Goal: Information Seeking & Learning: Learn about a topic

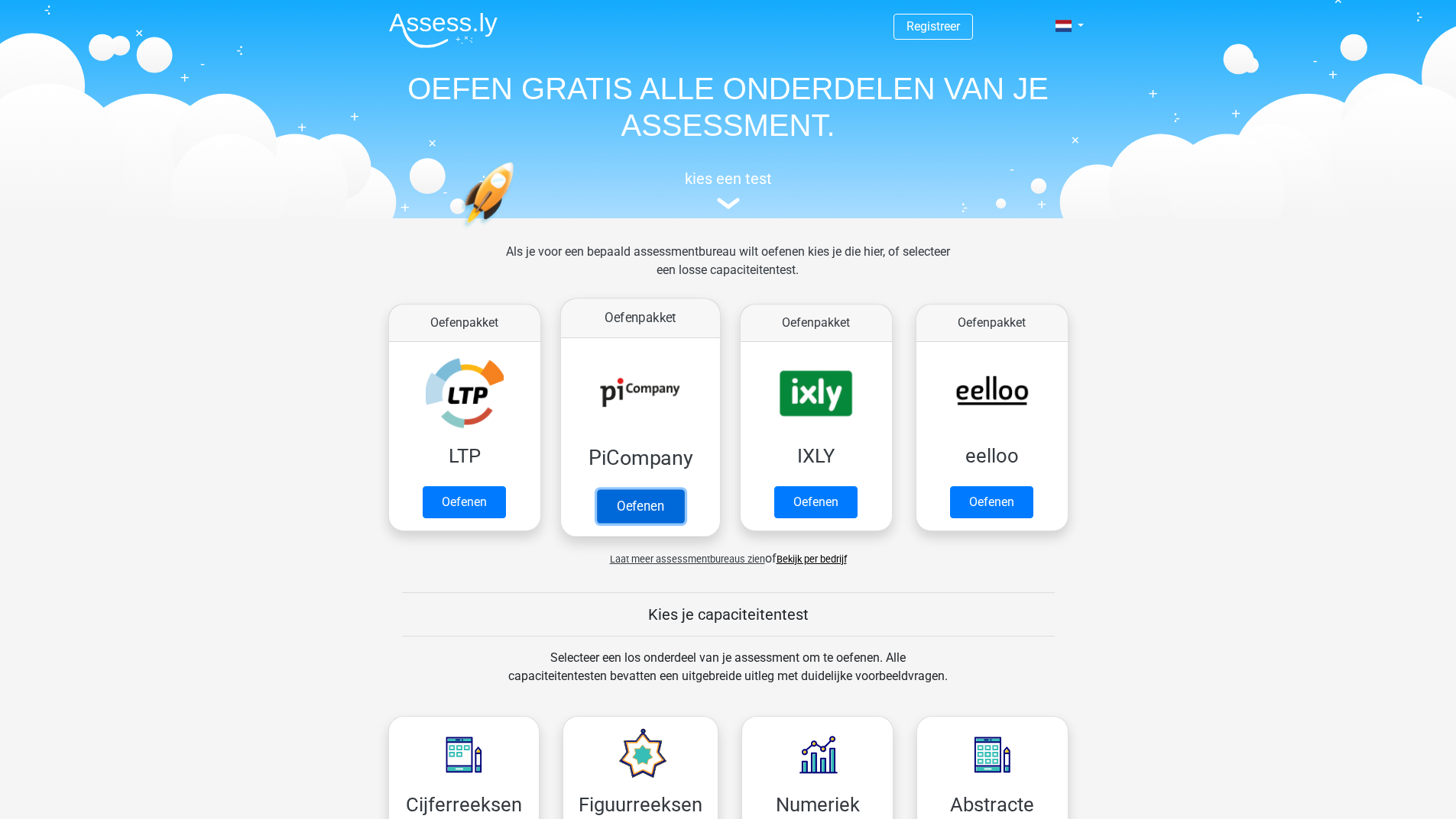
click at [629, 502] on link "Oefenen" at bounding box center [639, 506] width 87 height 34
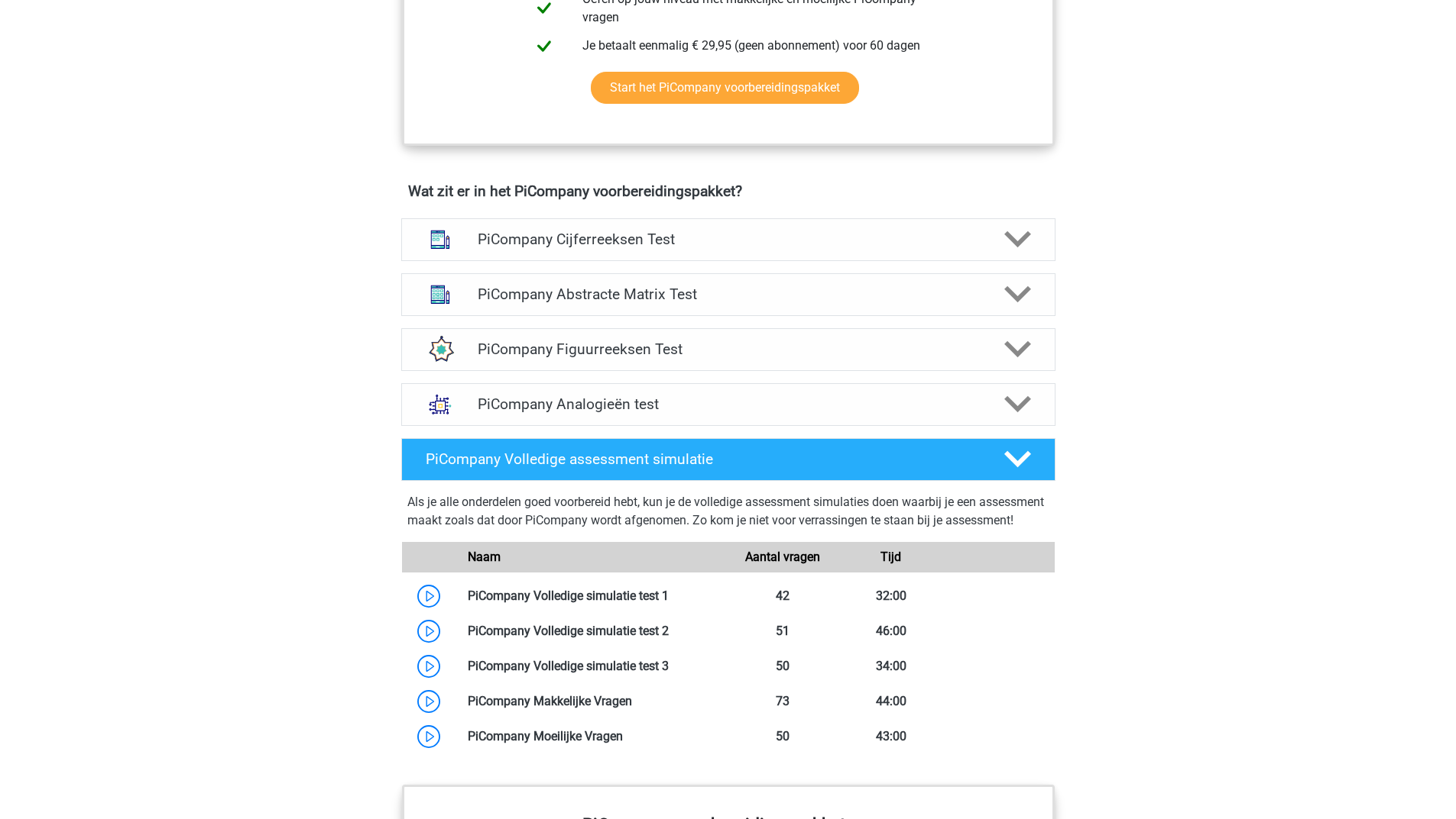
scroll to position [763, 0]
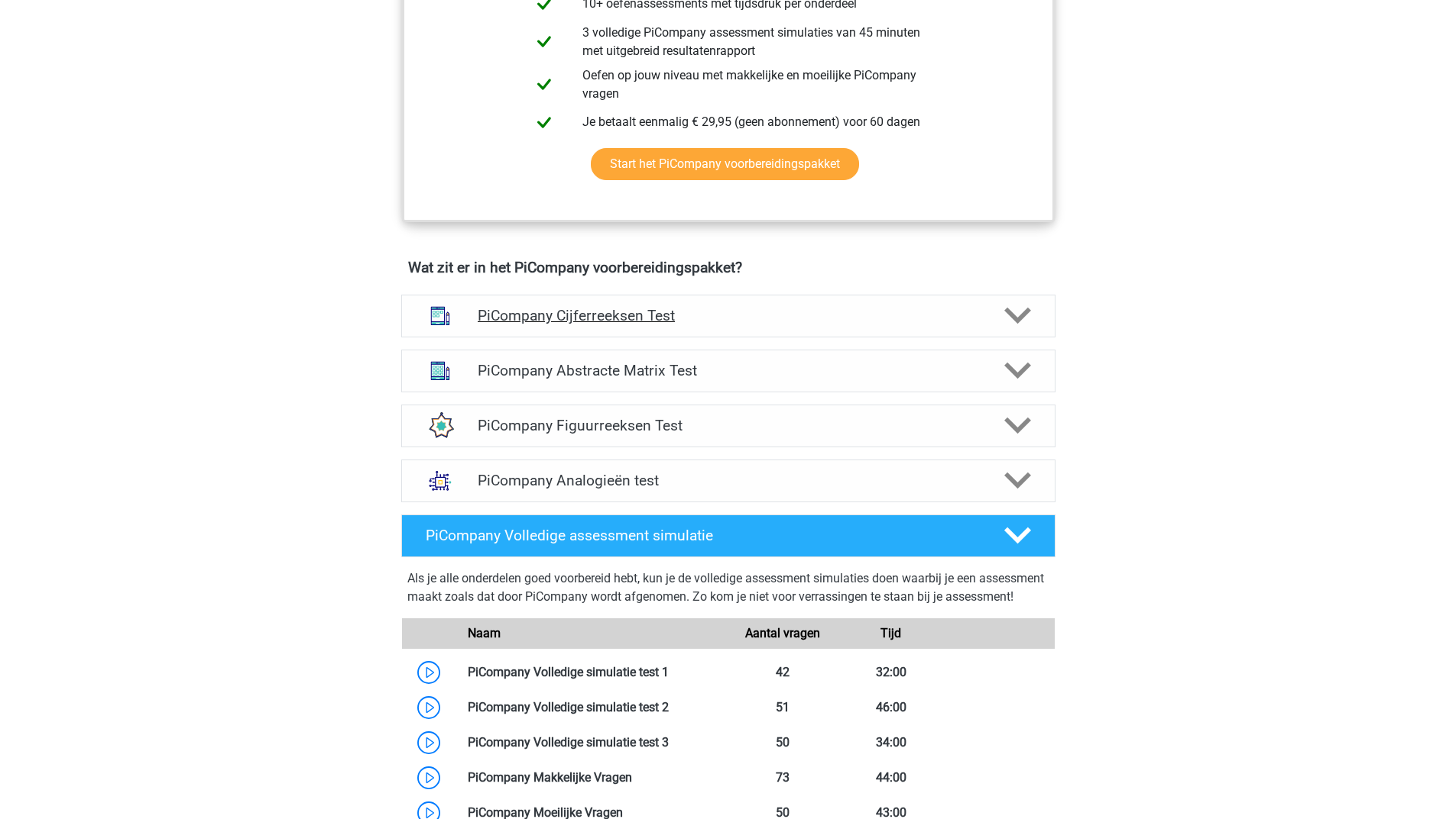
click at [745, 322] on div "PiCompany Cijferreeksen Test" at bounding box center [728, 316] width 654 height 42
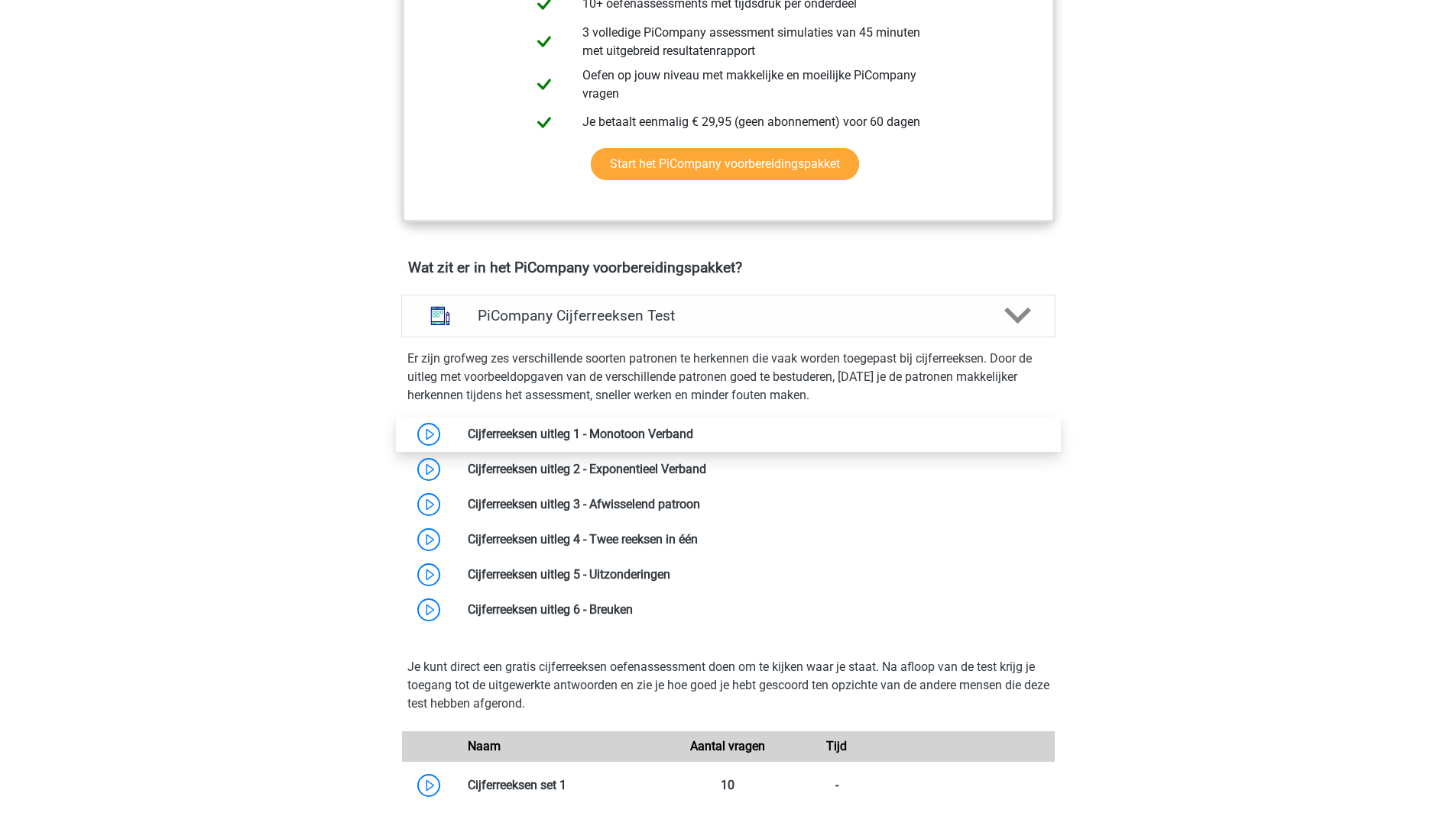
click at [693, 442] on link at bounding box center [693, 434] width 0 height 14
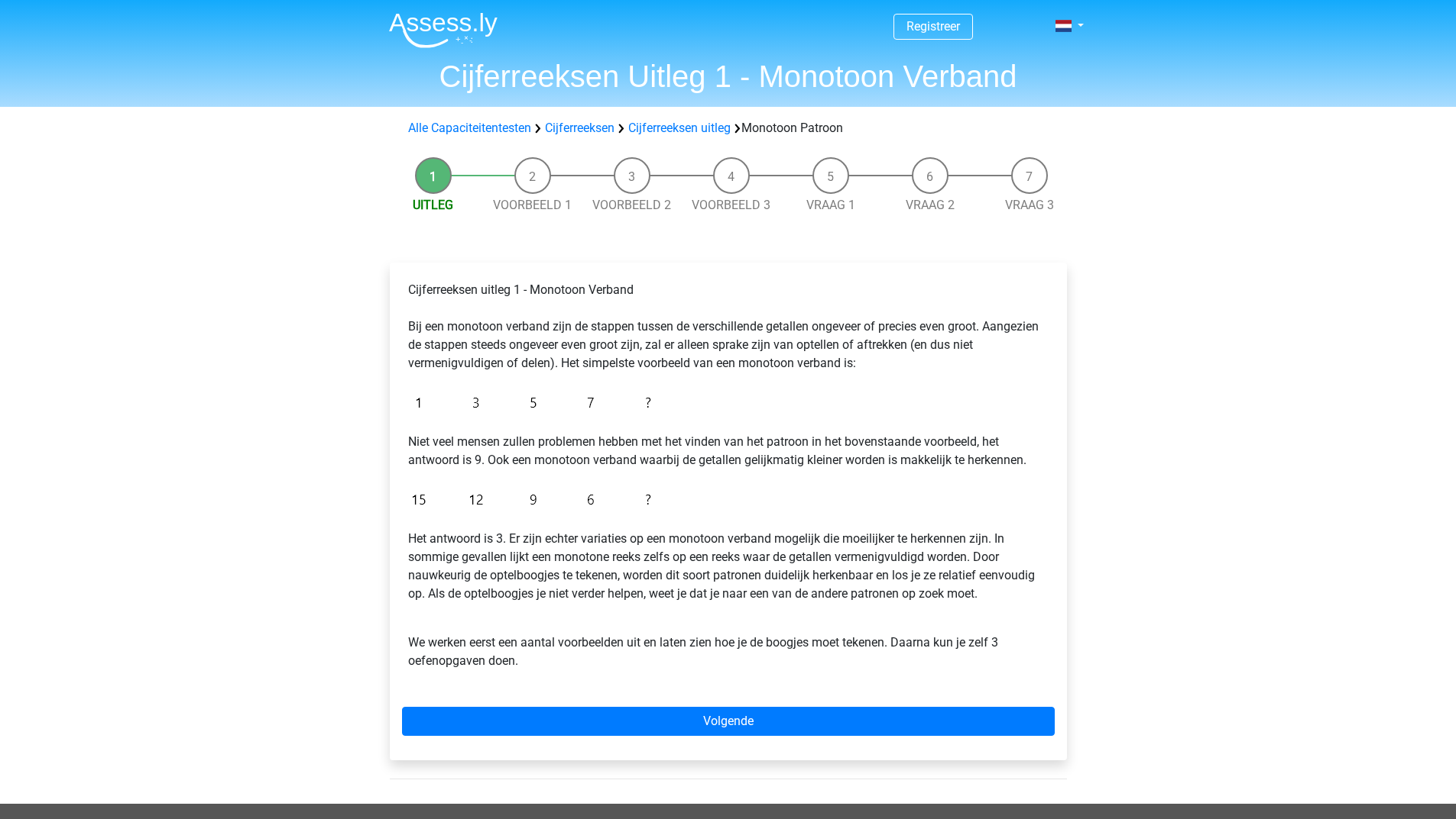
scroll to position [76, 0]
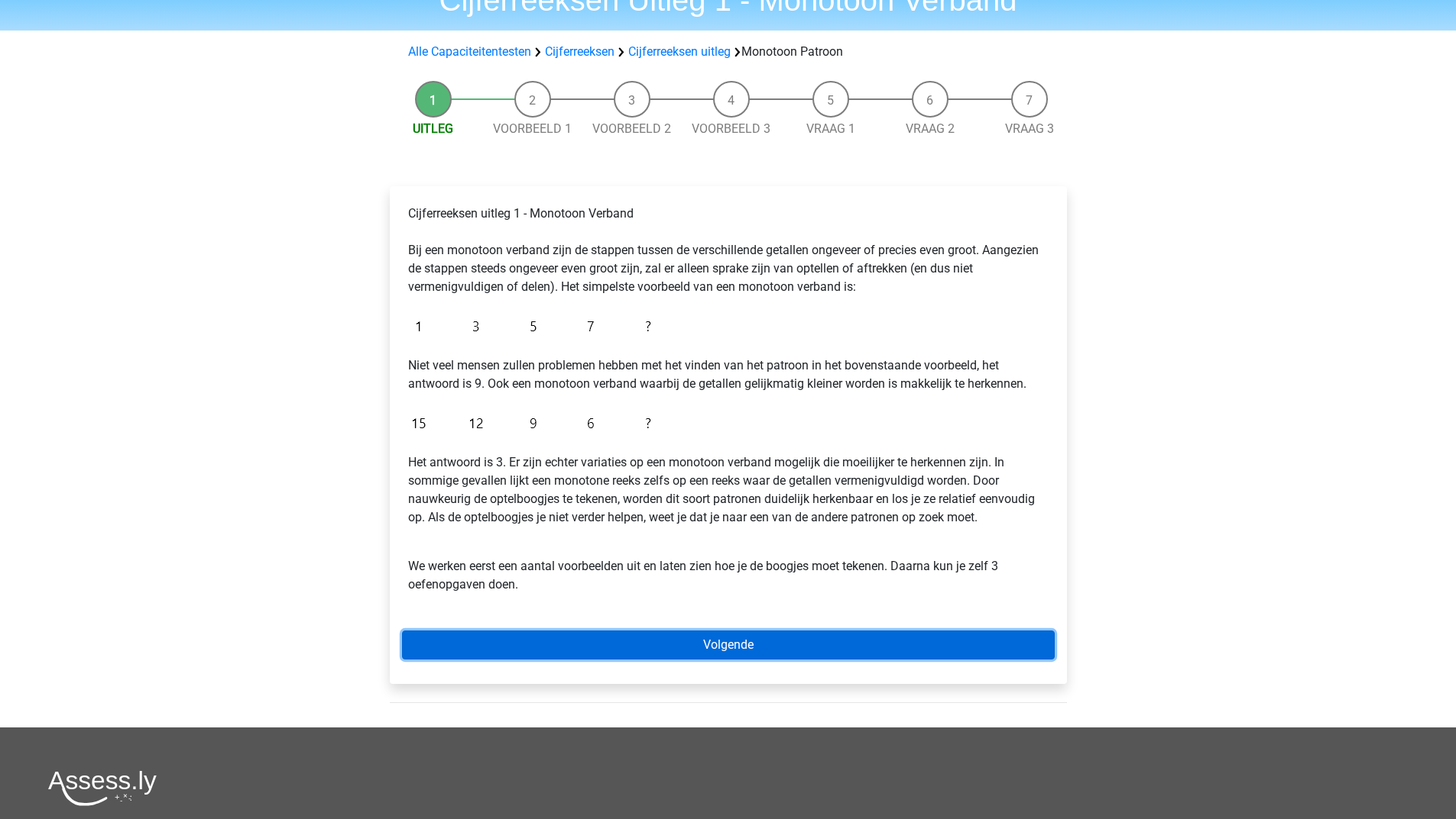
click at [634, 639] on link "Volgende" at bounding box center [728, 645] width 653 height 29
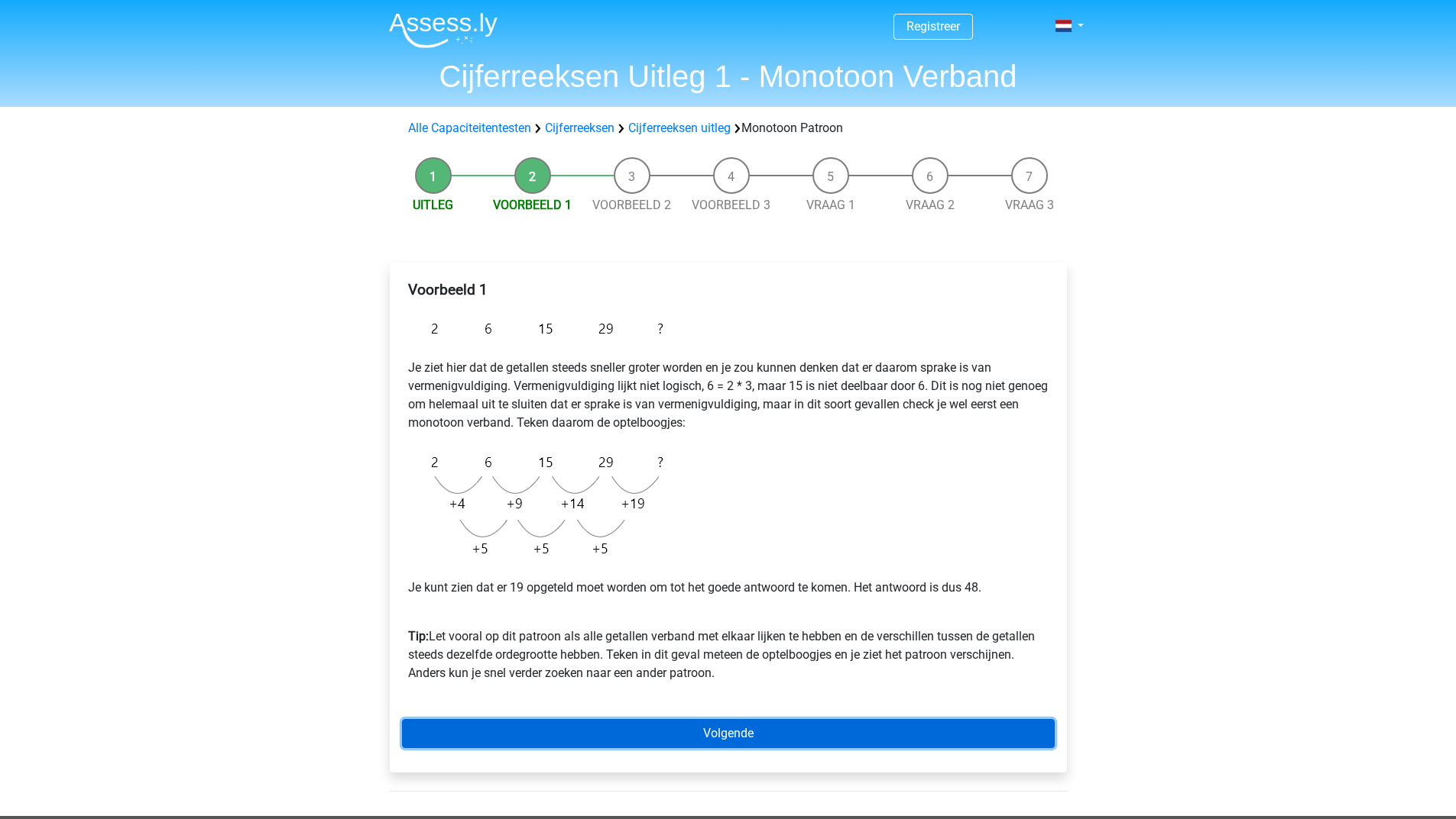
click at [753, 724] on link "Volgende" at bounding box center [728, 733] width 653 height 29
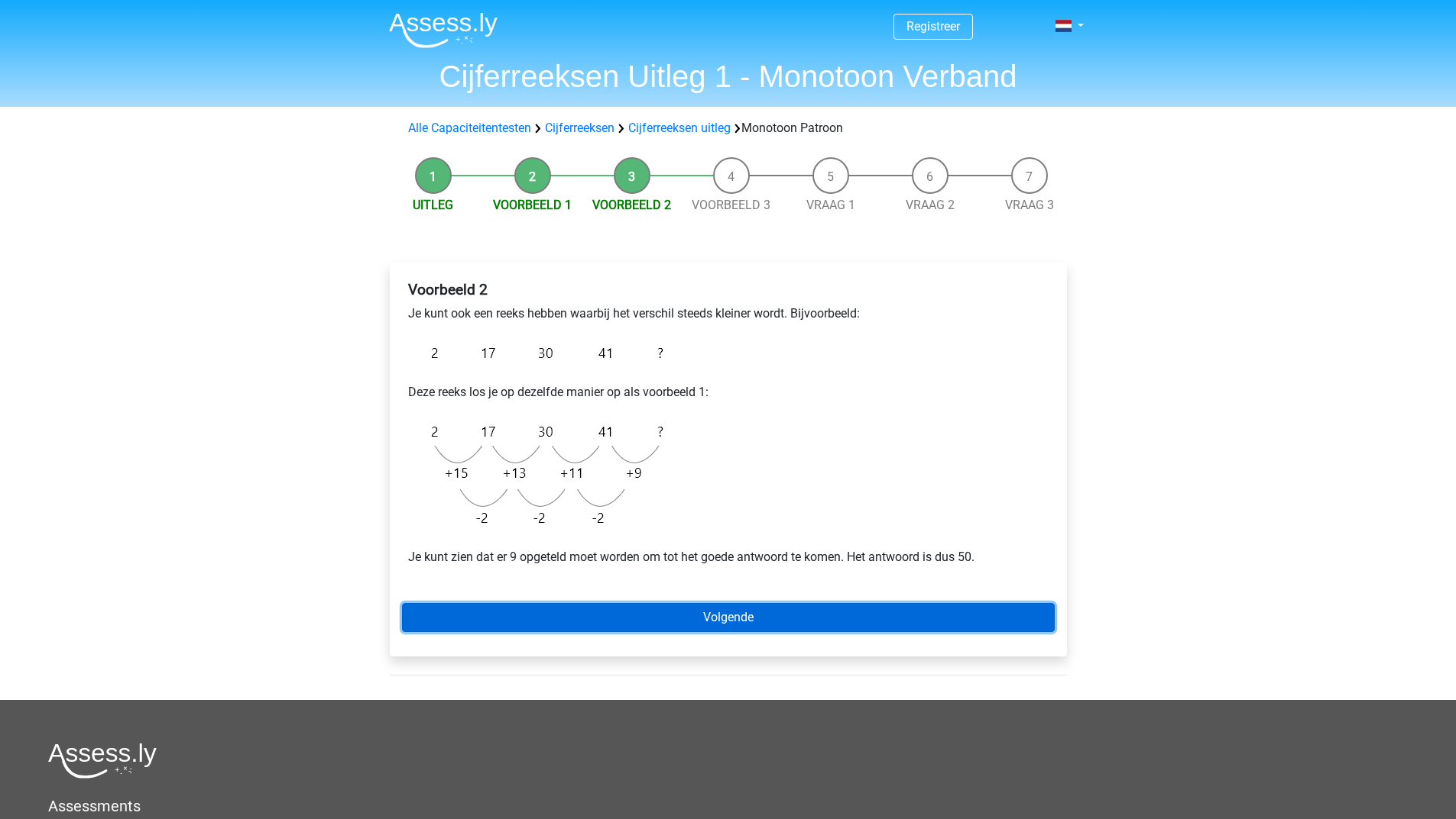
click at [729, 620] on link "Volgende" at bounding box center [728, 618] width 653 height 29
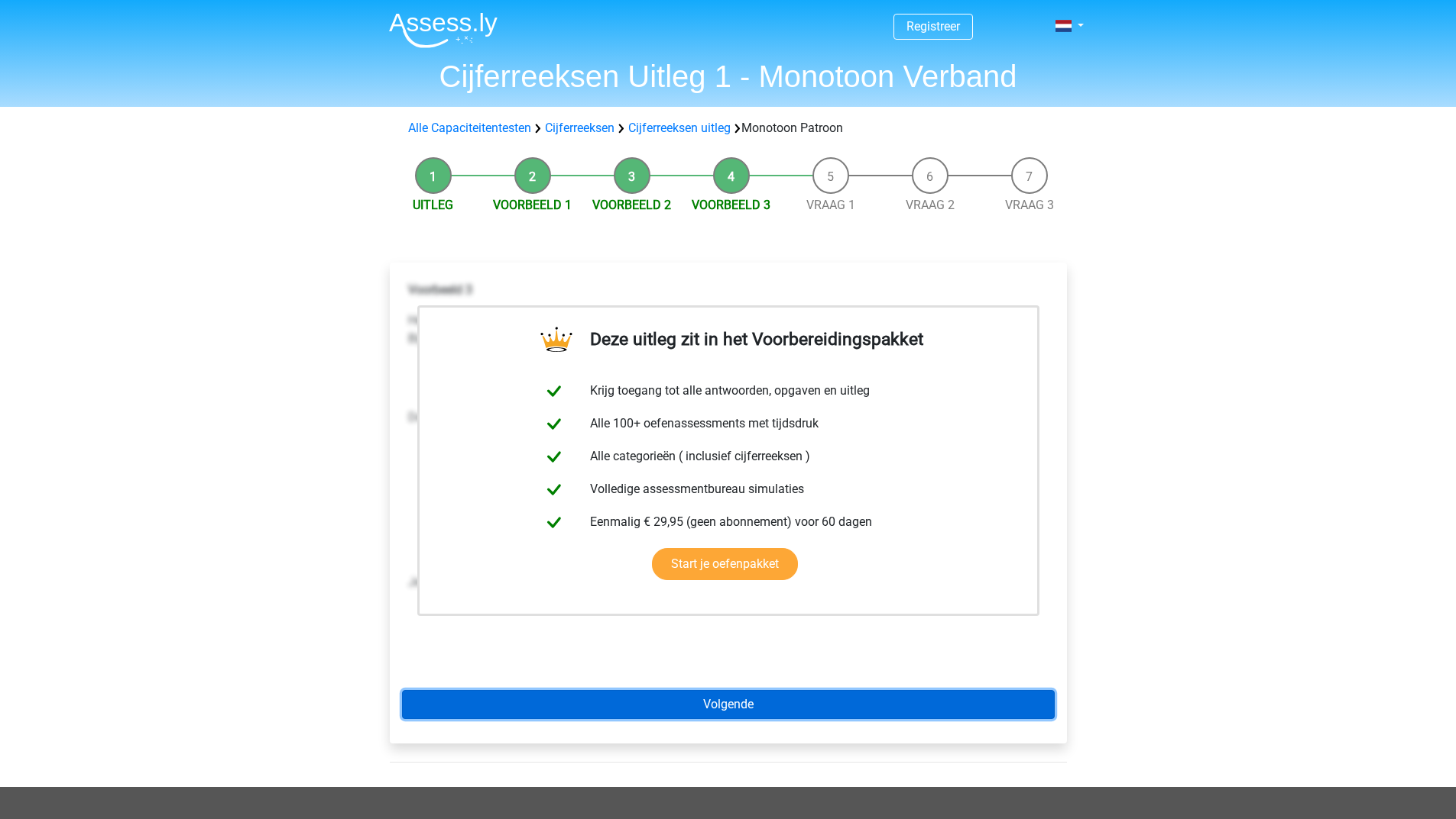
click at [719, 701] on link "Volgende" at bounding box center [728, 704] width 653 height 29
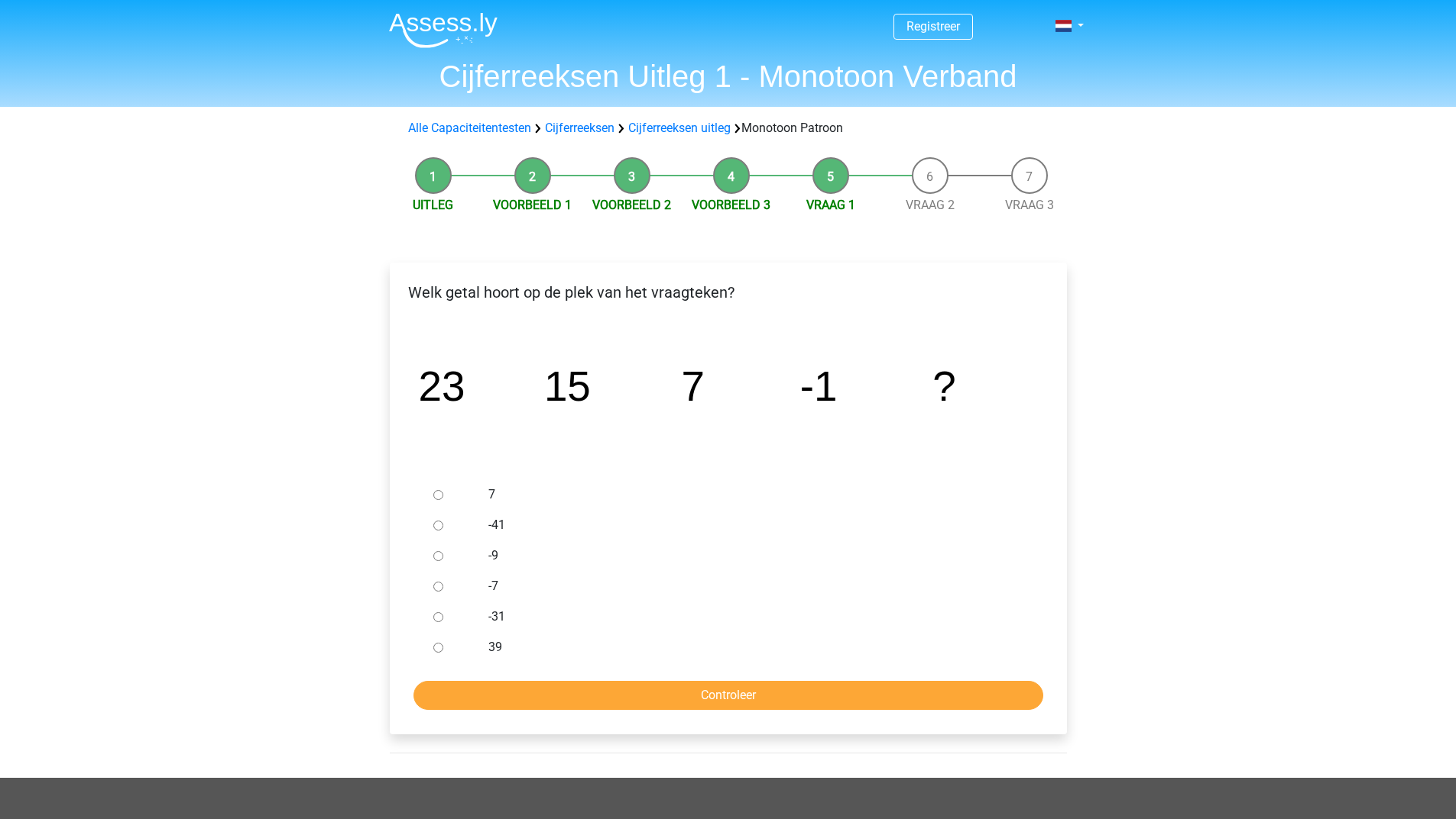
scroll to position [76, 0]
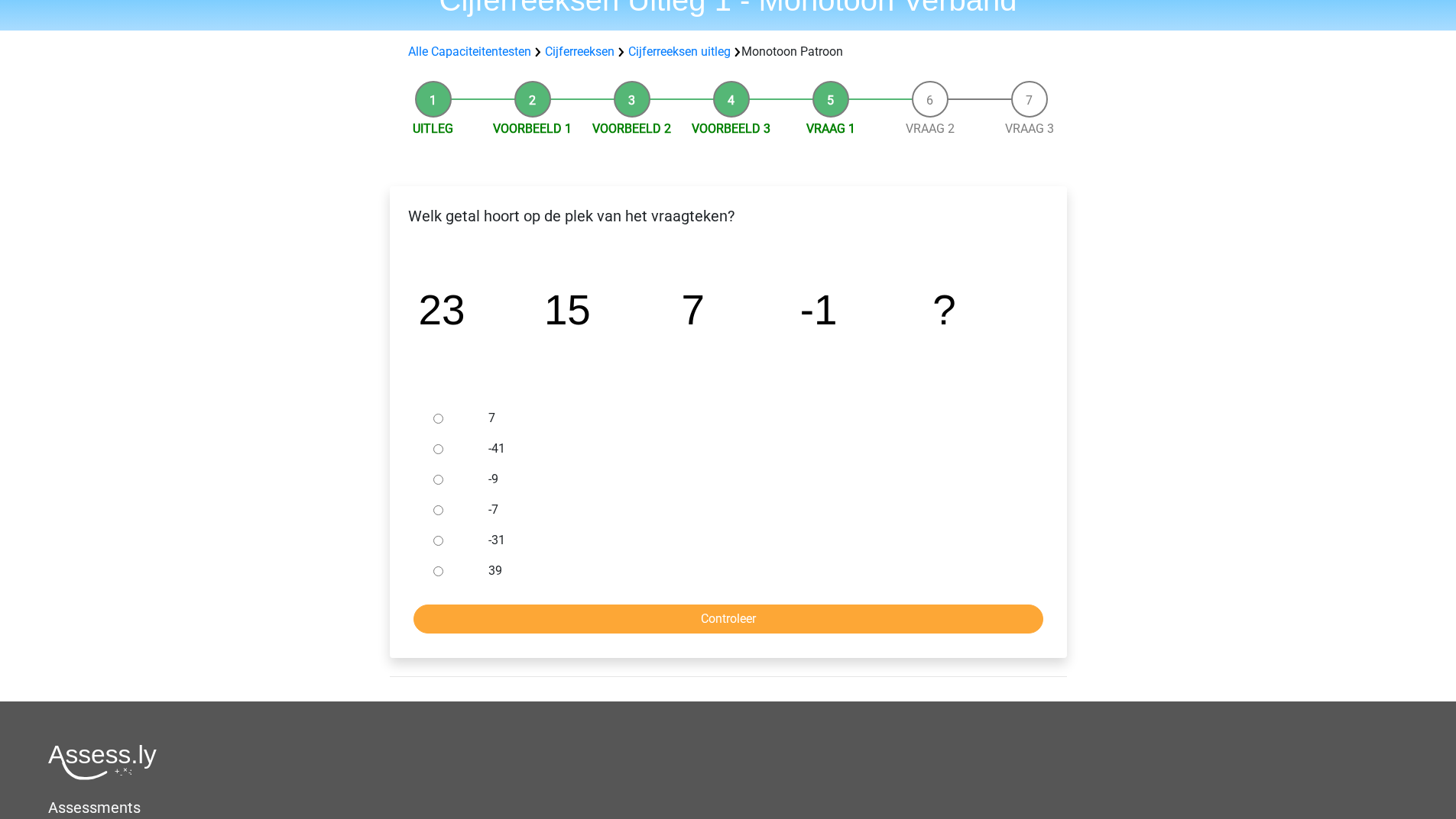
click at [436, 508] on input "-7" at bounding box center [438, 510] width 10 height 10
radio input "true"
click at [565, 629] on input "Controleer" at bounding box center [728, 619] width 630 height 29
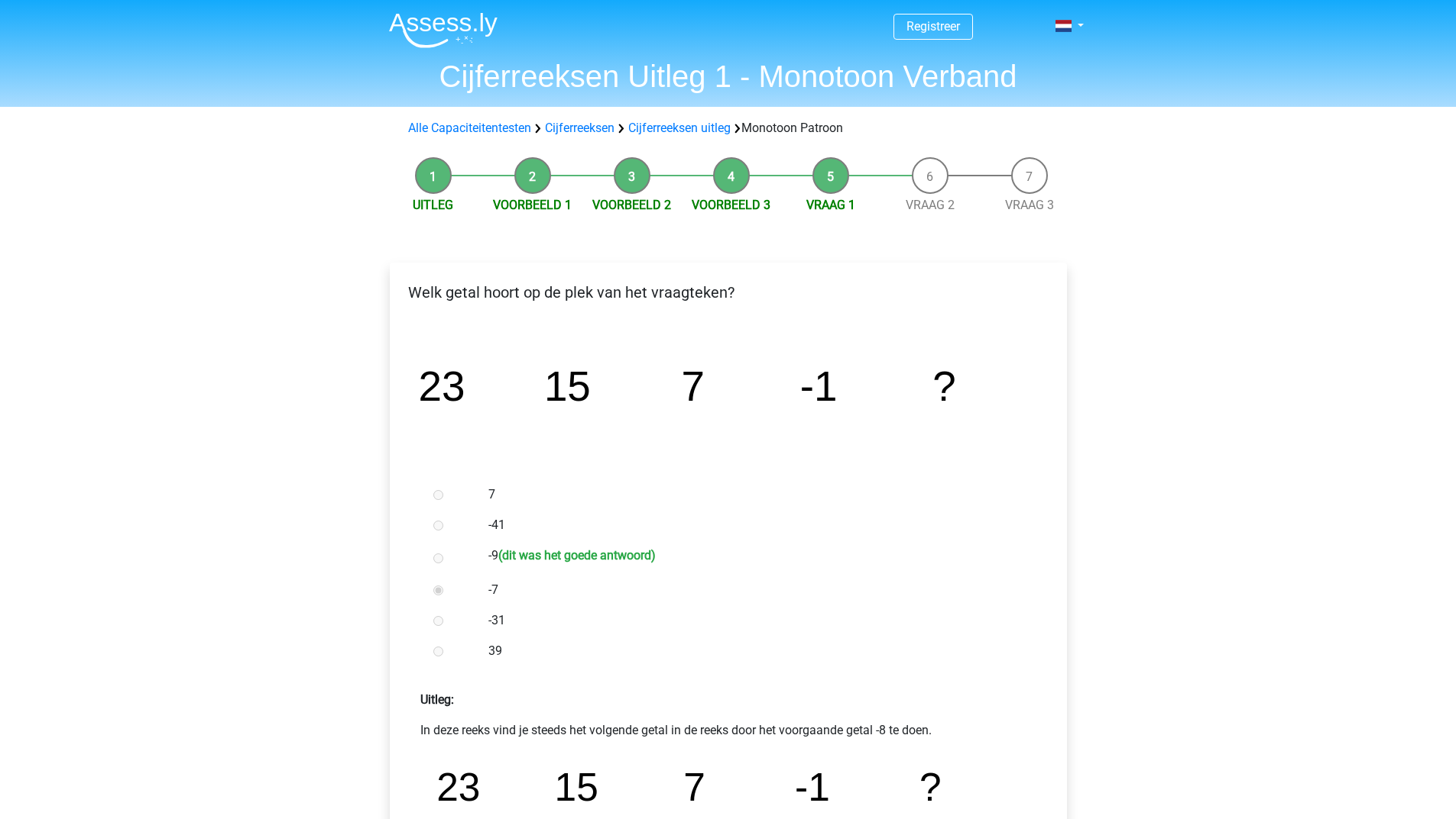
scroll to position [229, 0]
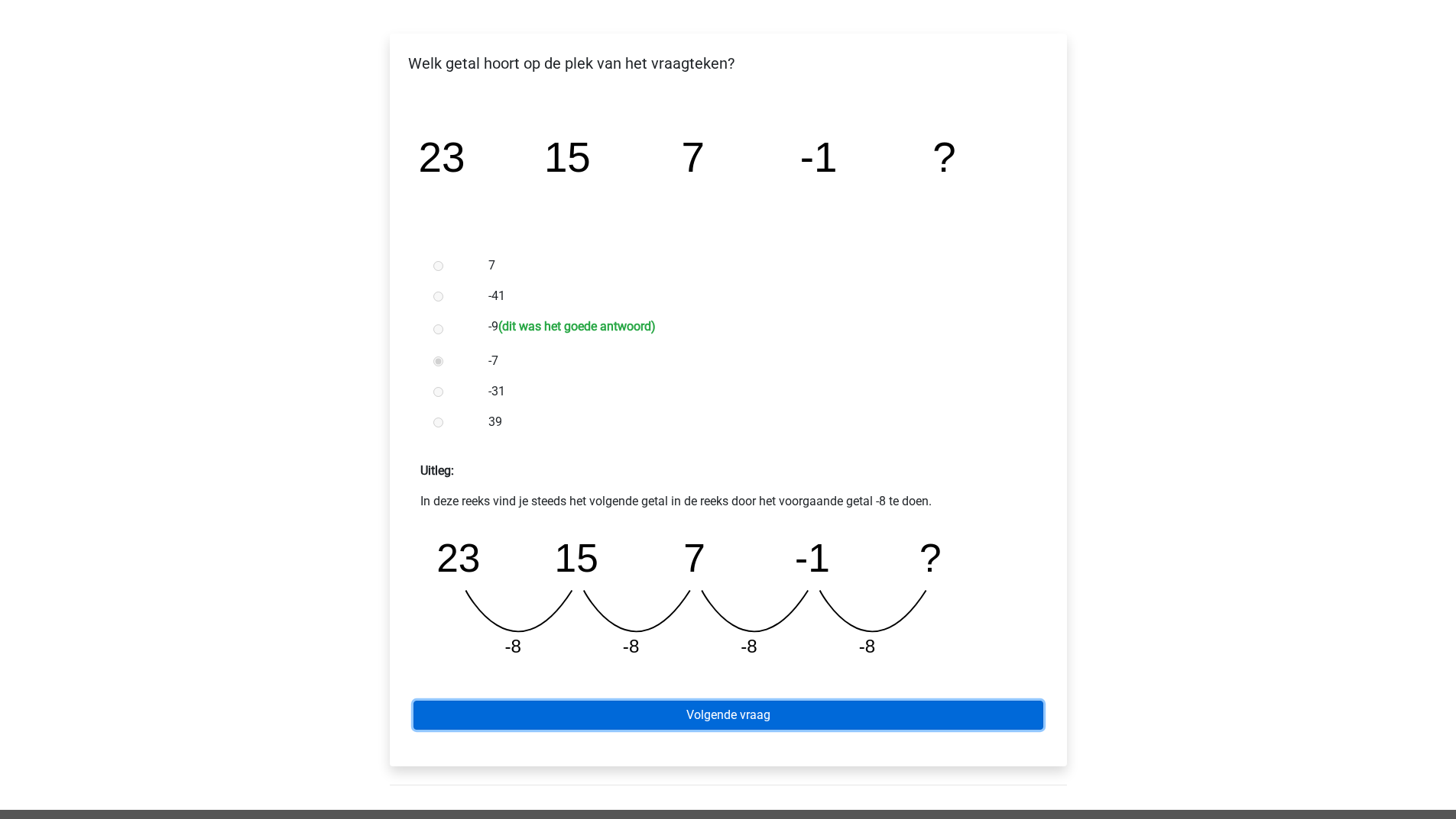
click at [740, 719] on link "Volgende vraag" at bounding box center [728, 715] width 630 height 29
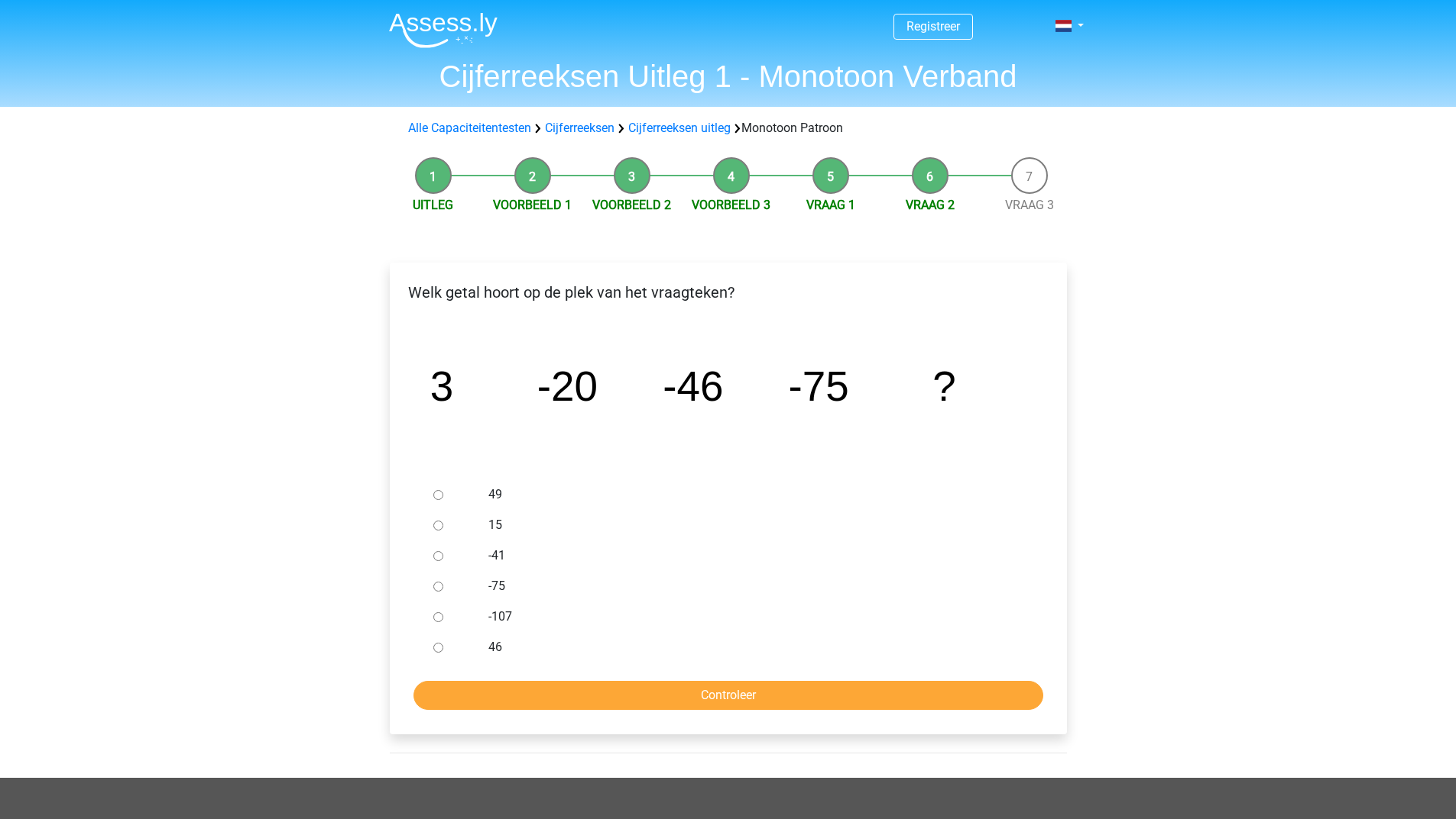
click at [440, 619] on input "-107" at bounding box center [438, 617] width 10 height 10
radio input "true"
click at [692, 703] on input "Controleer" at bounding box center [728, 696] width 630 height 29
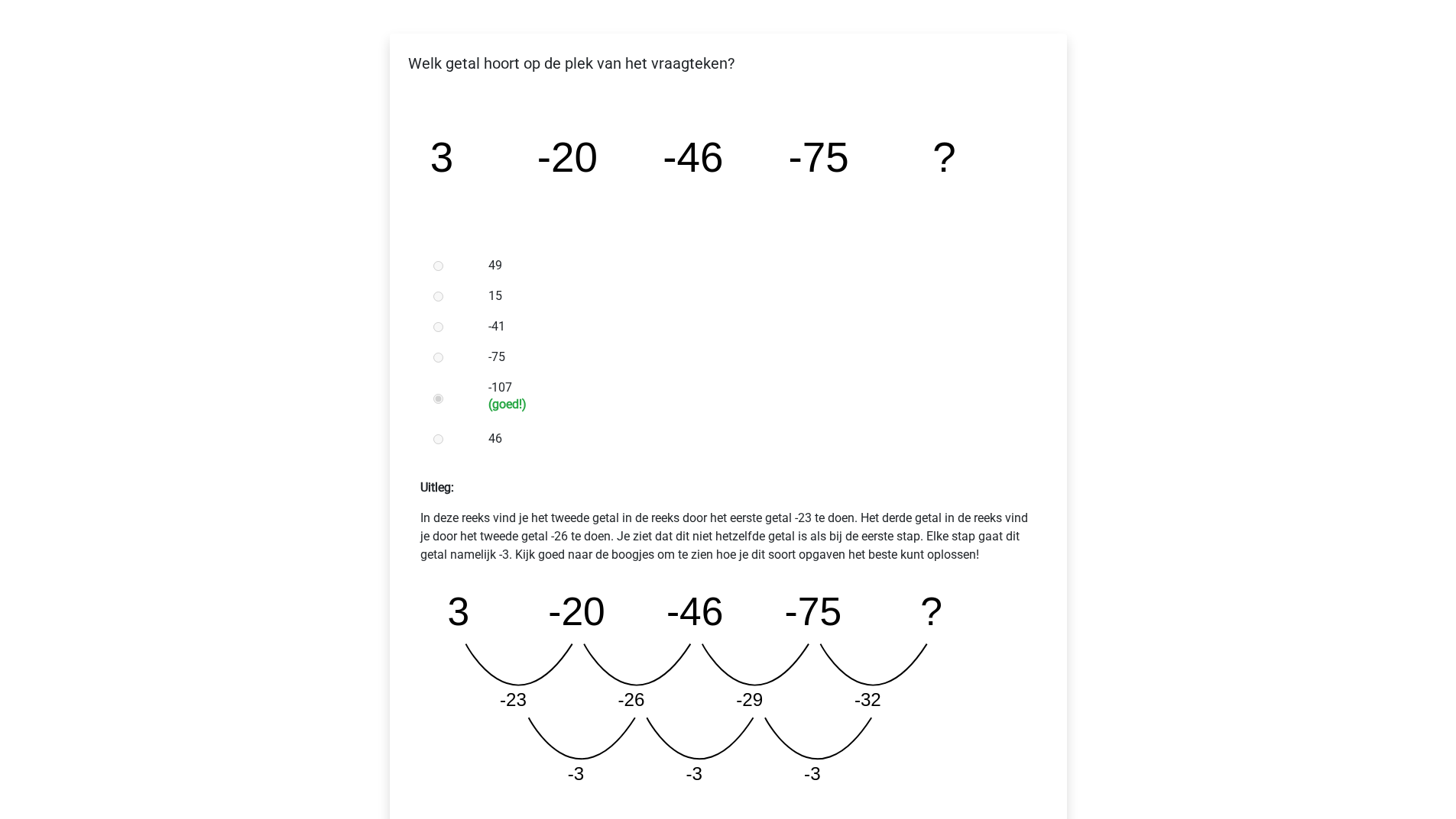
scroll to position [382, 0]
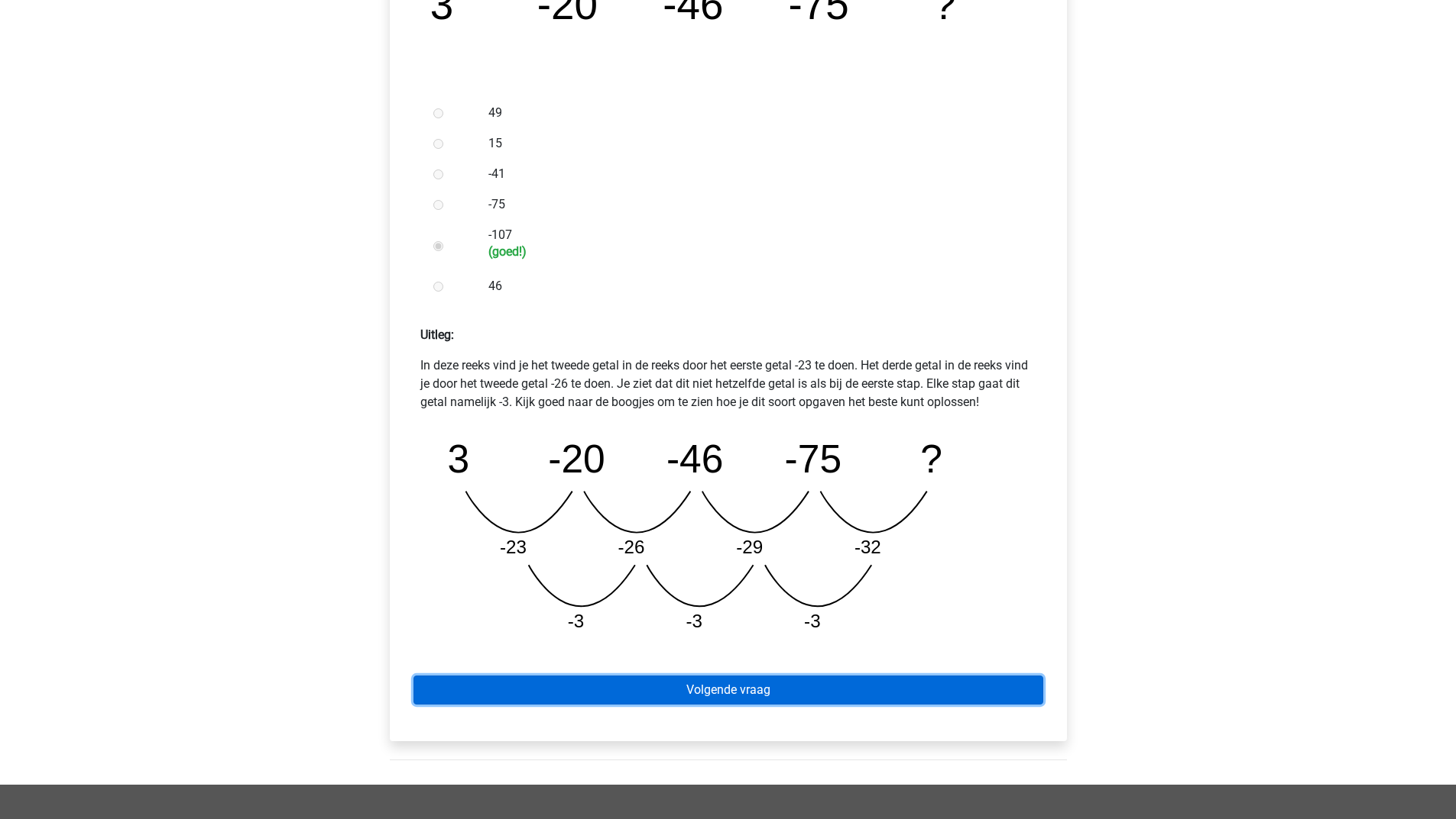
click at [621, 692] on link "Volgende vraag" at bounding box center [728, 690] width 630 height 29
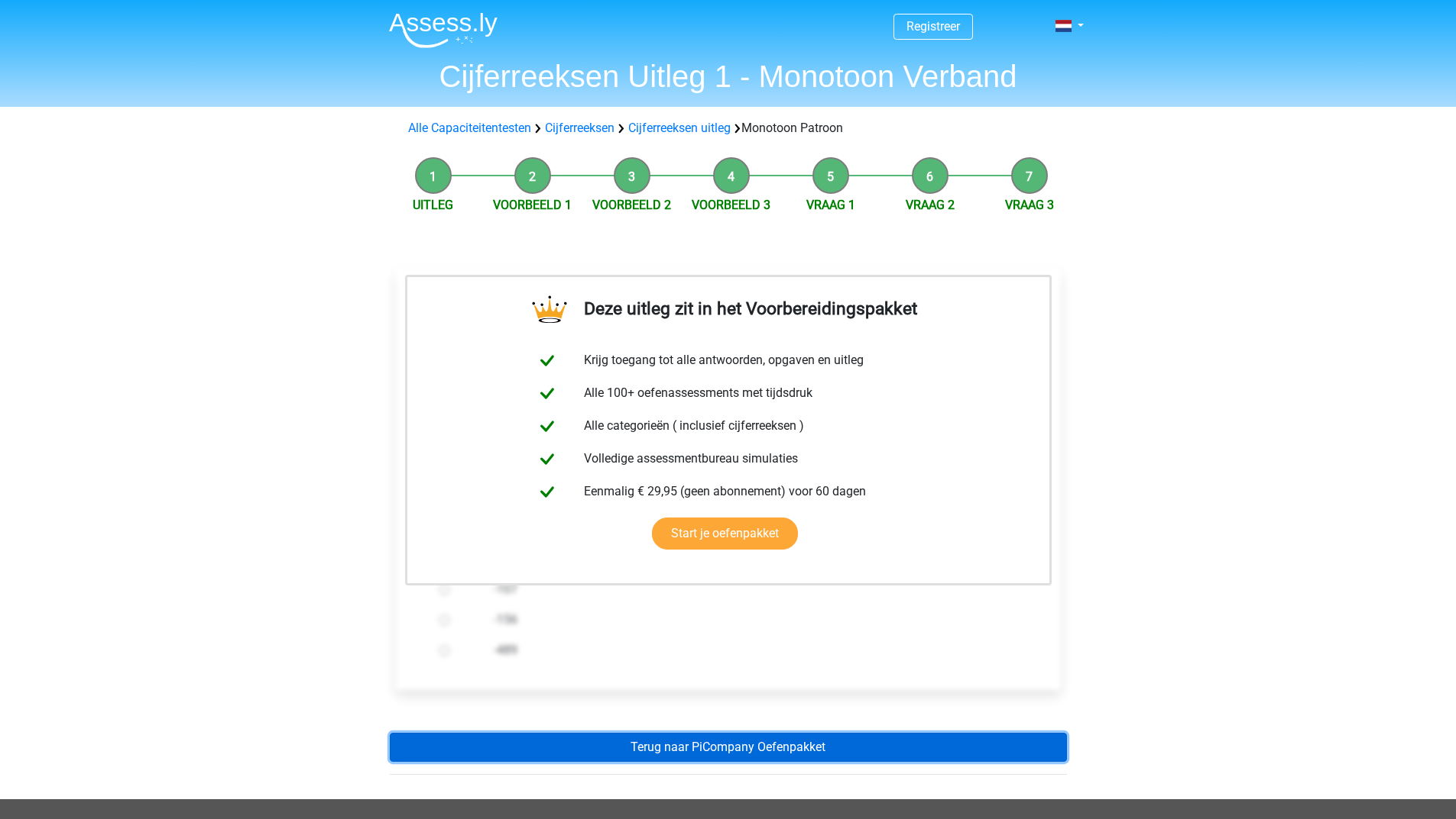
click at [580, 745] on link "Terug naar PiCompany Oefenpakket" at bounding box center [728, 748] width 677 height 29
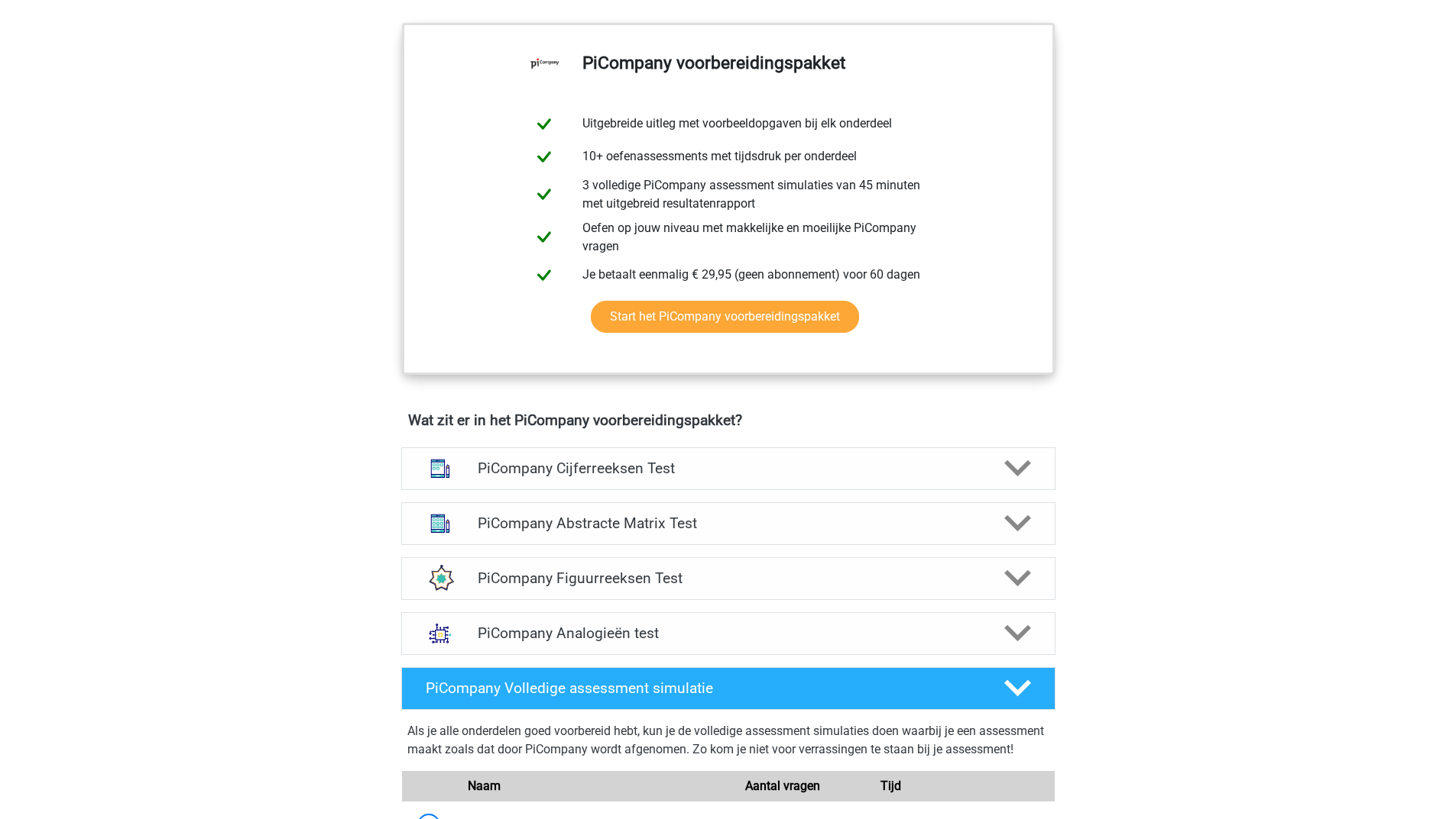
scroll to position [687, 0]
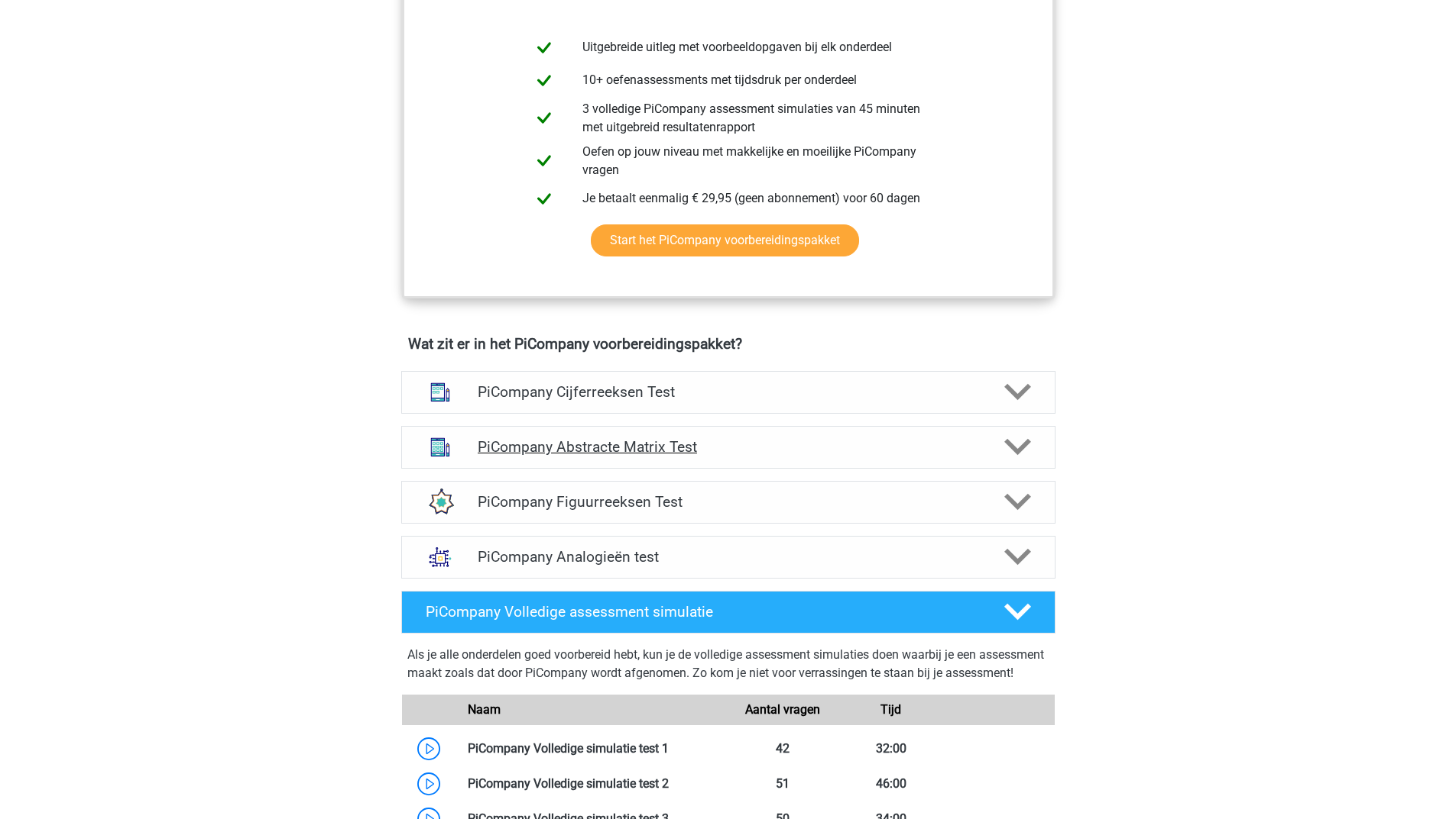
click at [1014, 456] on polygon at bounding box center [1018, 447] width 27 height 16
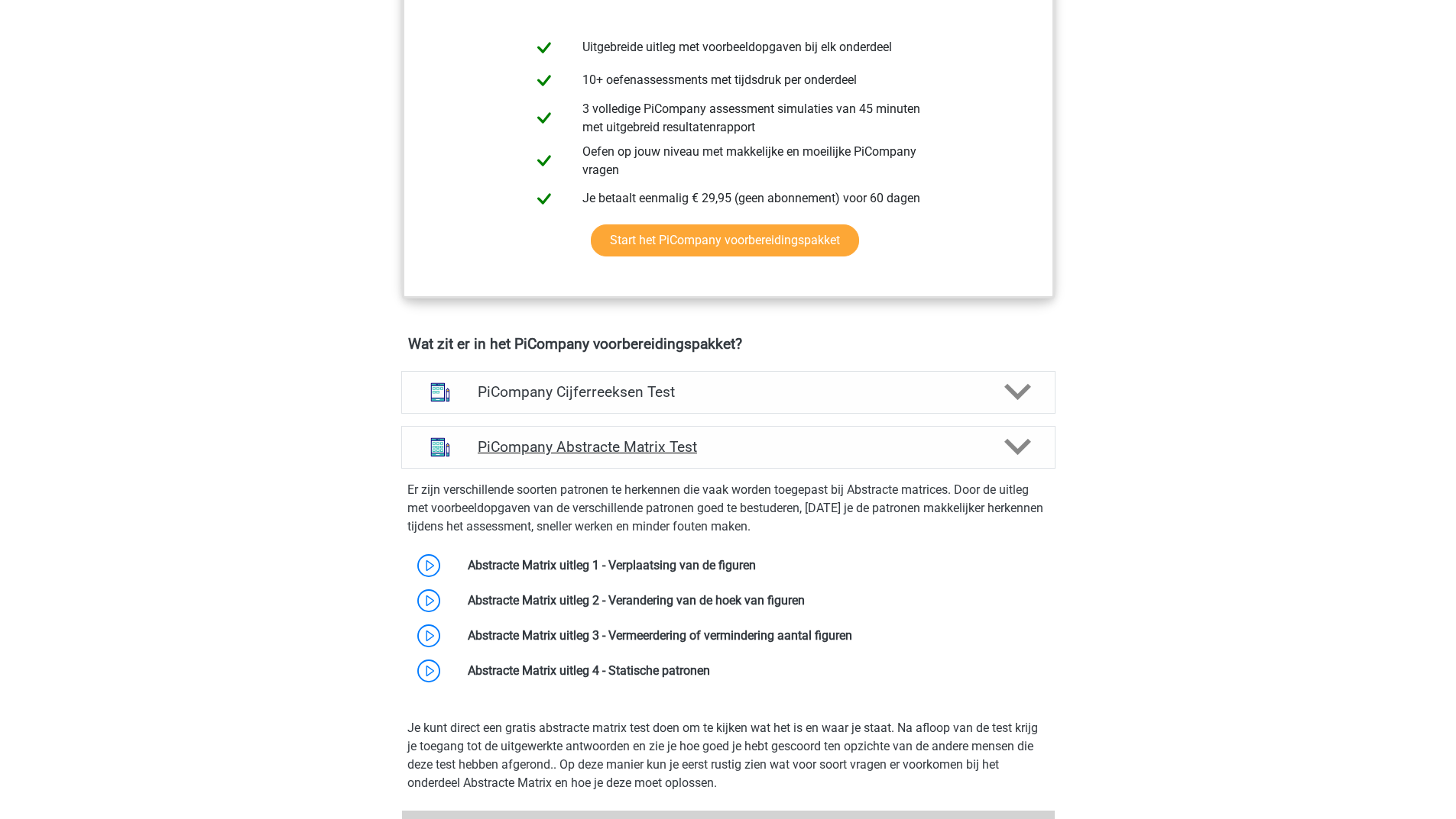
click at [1014, 456] on polygon at bounding box center [1018, 447] width 27 height 16
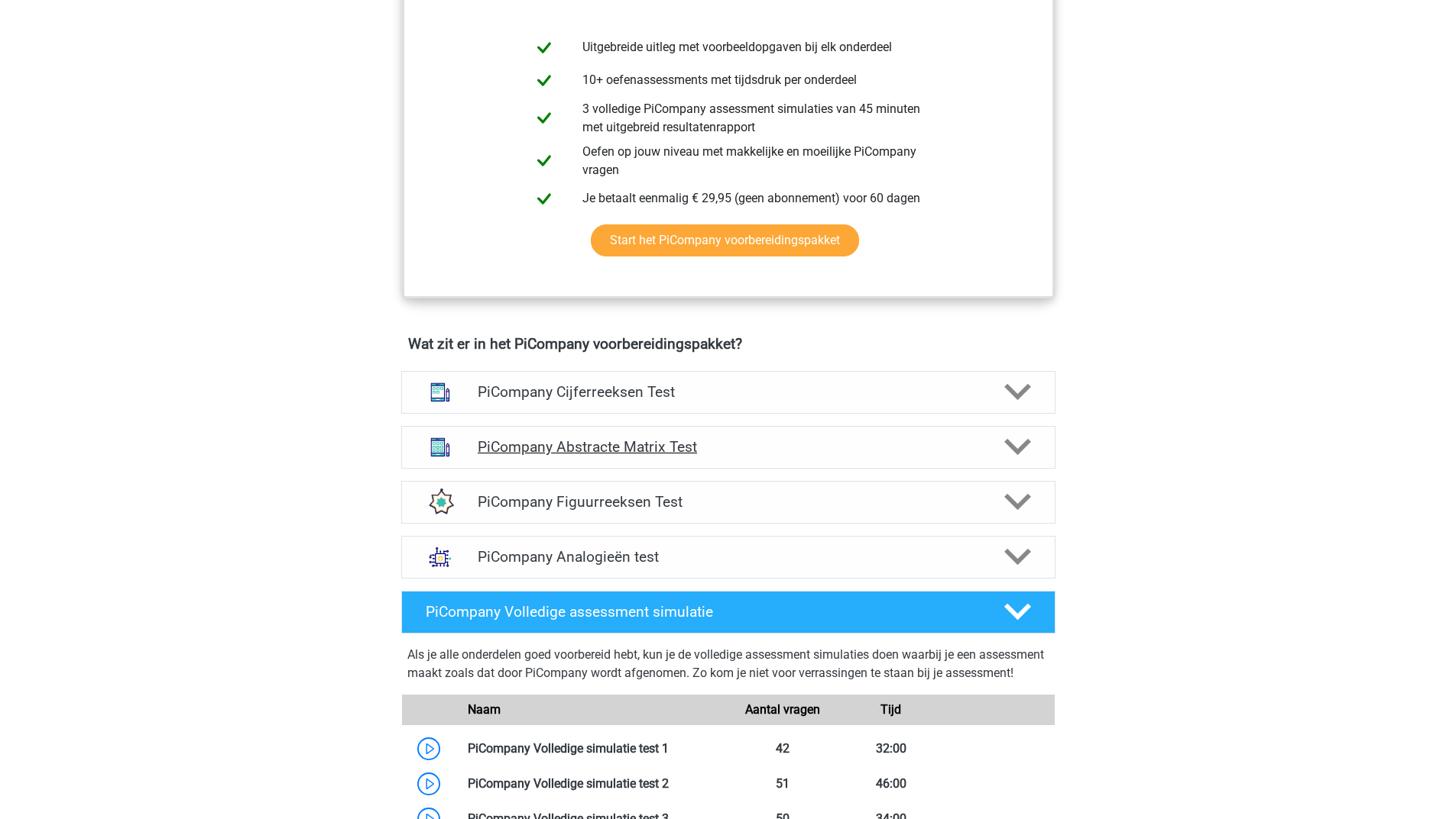
click at [620, 456] on h4 "PiCompany Abstracte Matrix Test" at bounding box center [728, 447] width 501 height 17
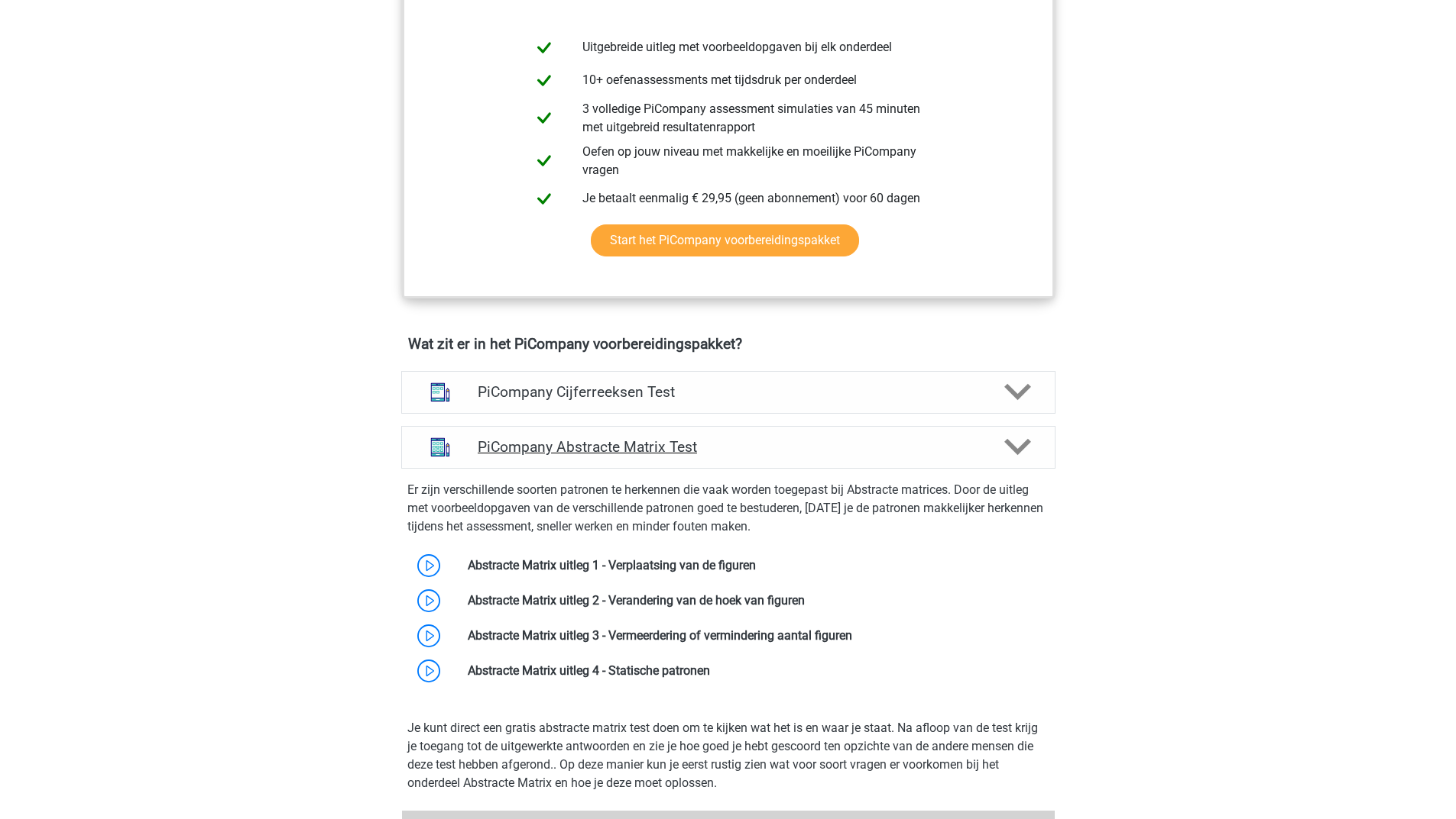
click at [620, 456] on h4 "PiCompany Abstracte Matrix Test" at bounding box center [728, 447] width 501 height 17
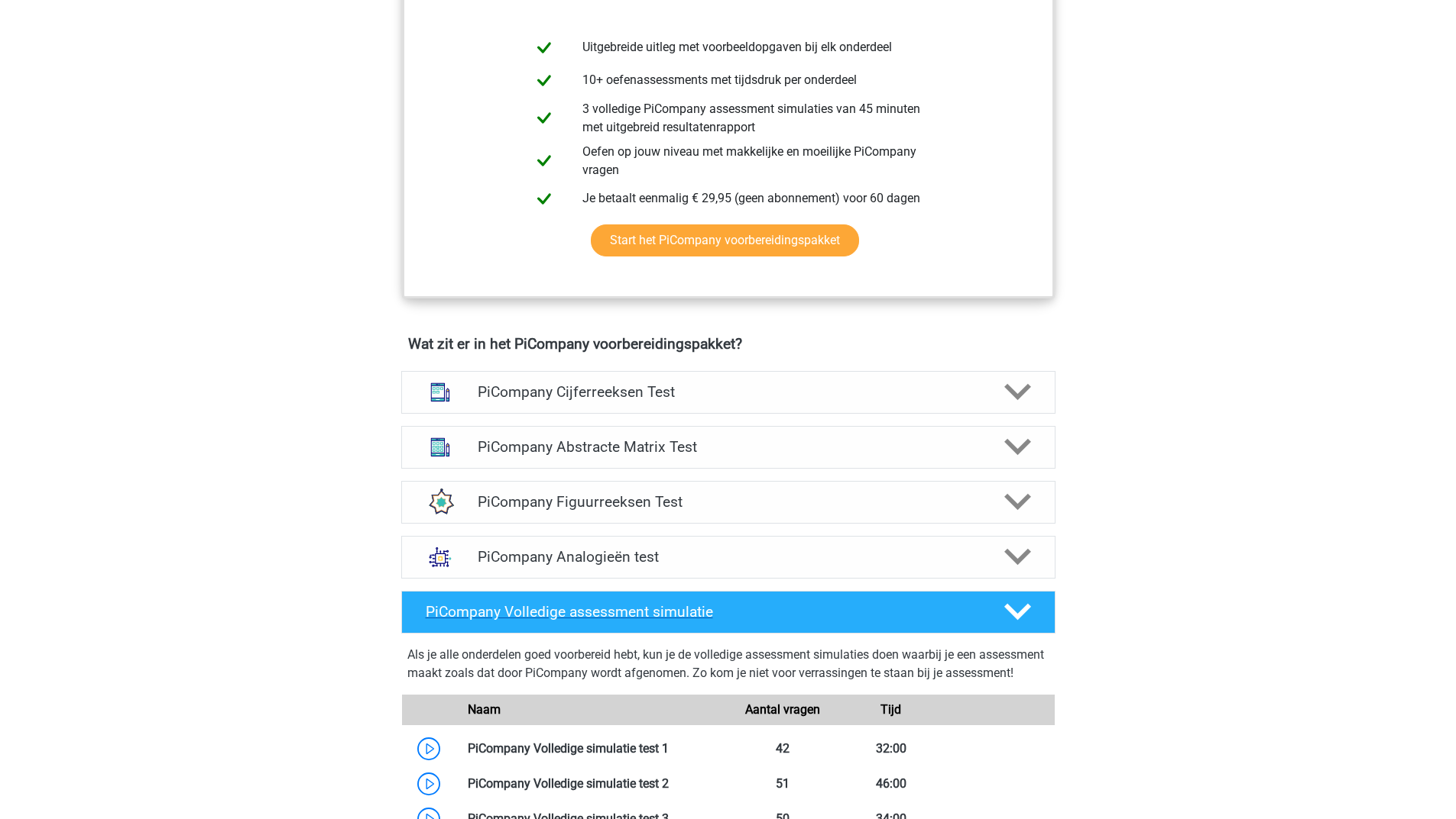
scroll to position [763, 0]
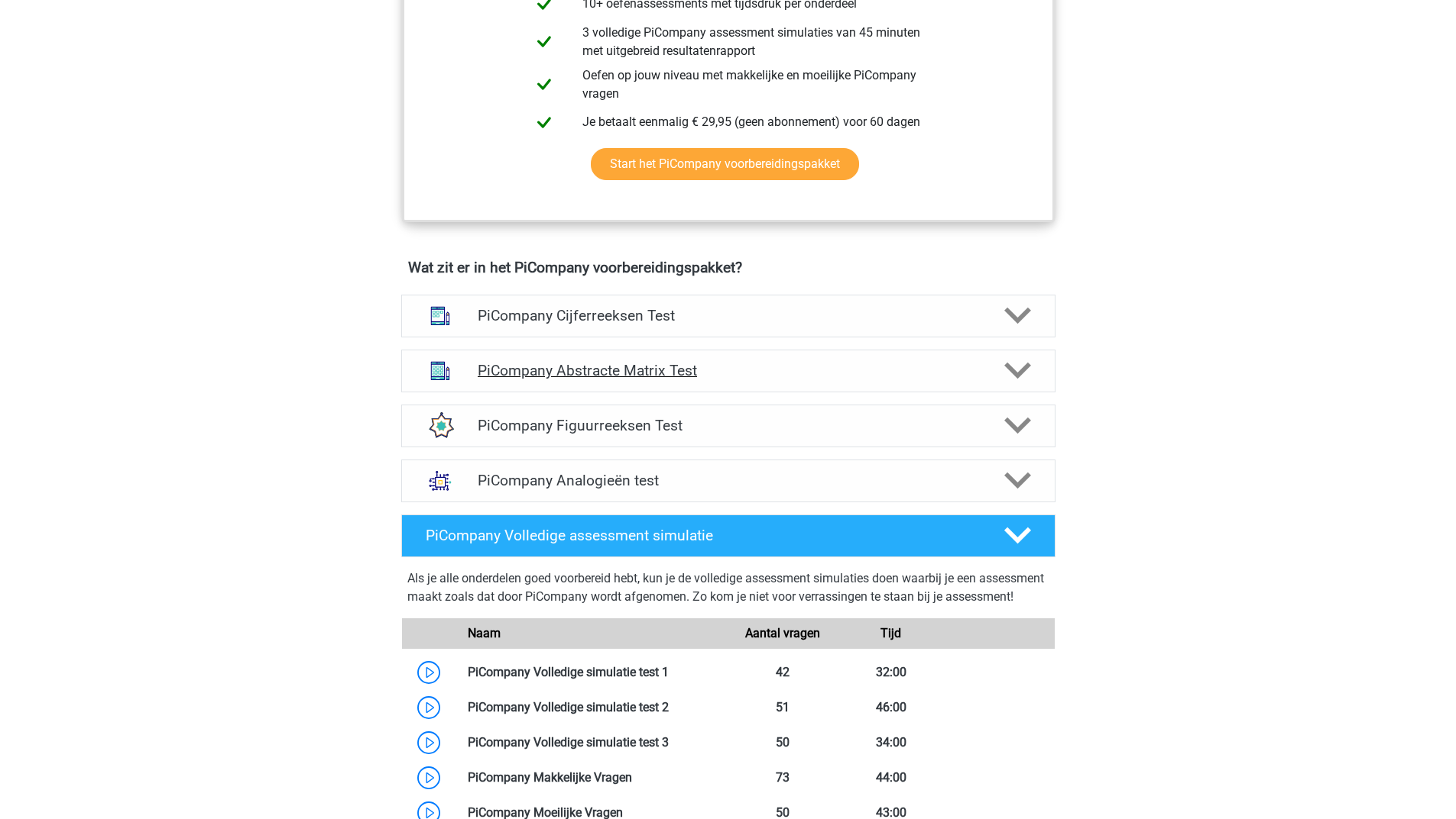
click at [586, 393] on div "PiCompany Abstracte Matrix Test" at bounding box center [728, 371] width 654 height 42
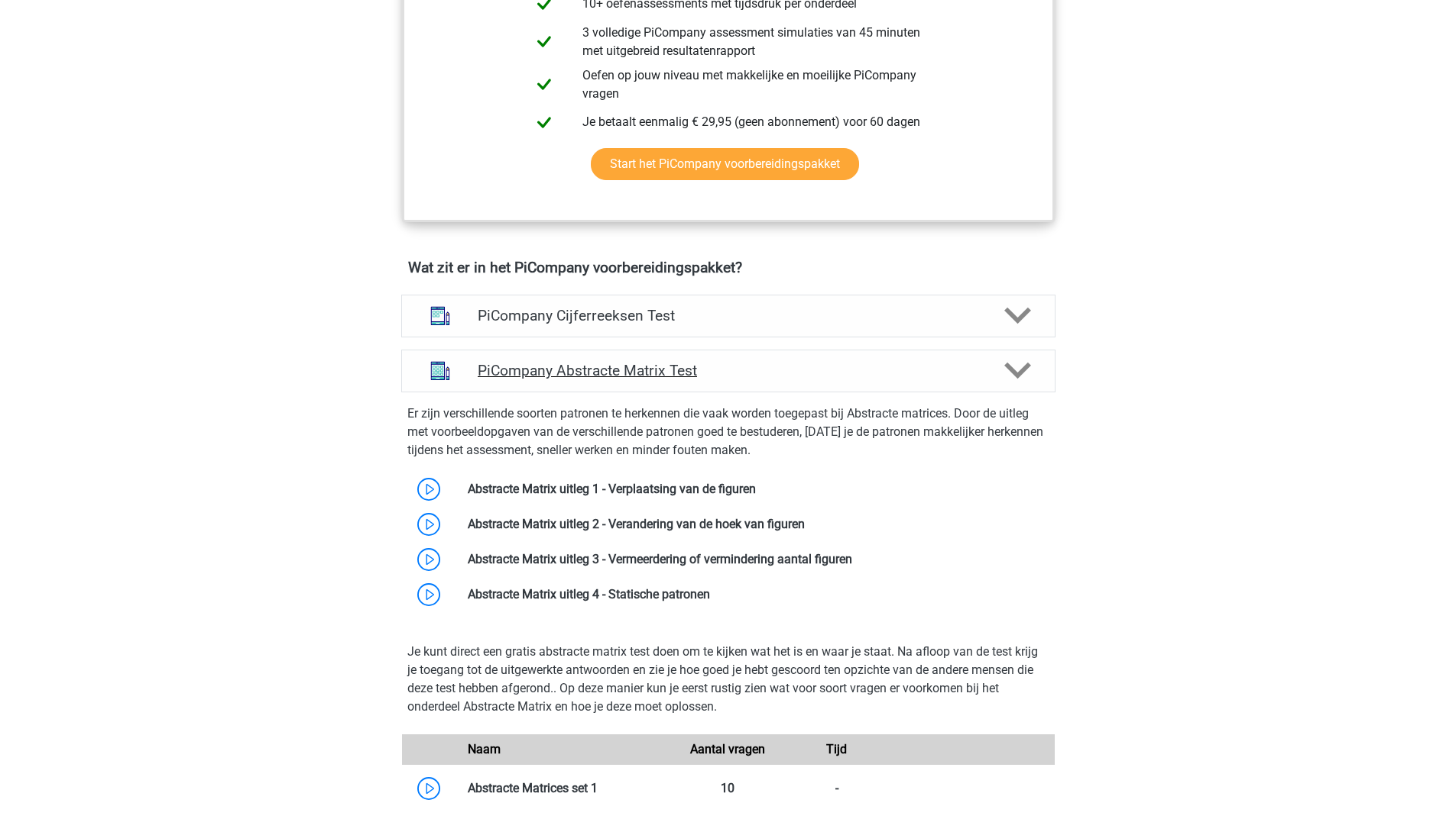
click at [586, 393] on div "PiCompany Abstracte Matrix Test" at bounding box center [728, 371] width 654 height 42
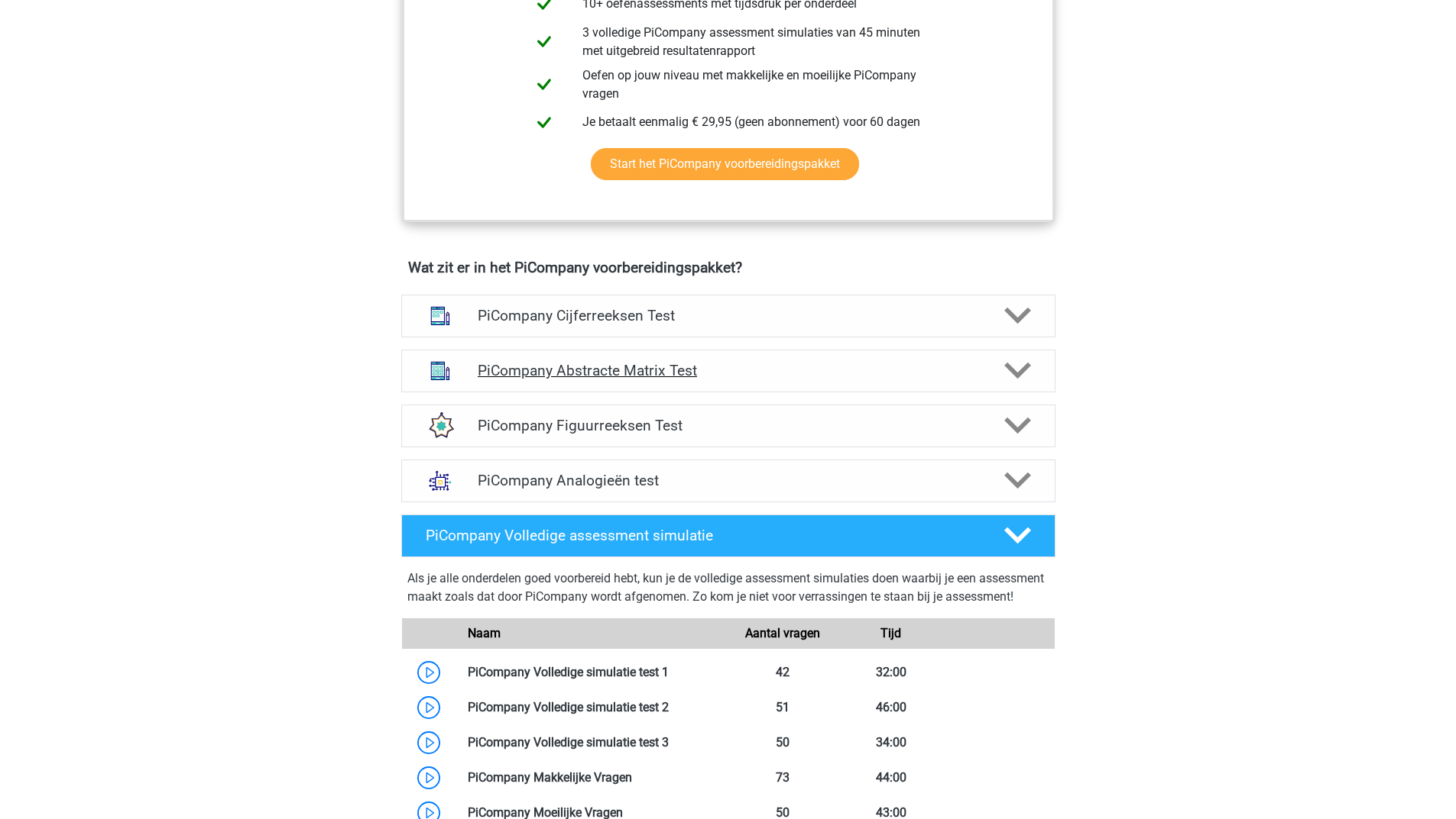
click at [566, 379] on h4 "PiCompany Abstracte Matrix Test" at bounding box center [728, 371] width 501 height 17
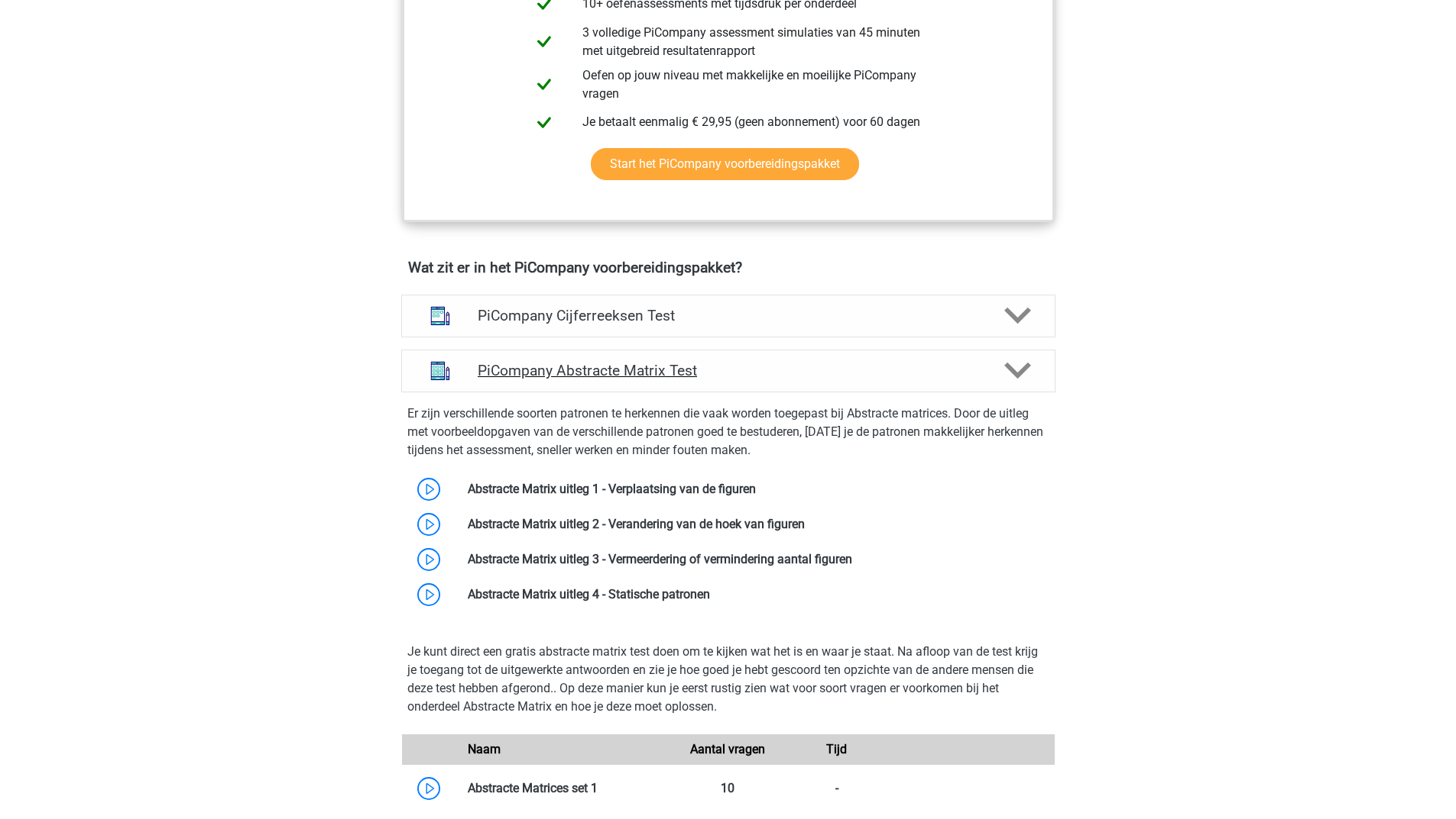
click at [566, 379] on h4 "PiCompany Abstracte Matrix Test" at bounding box center [728, 371] width 501 height 17
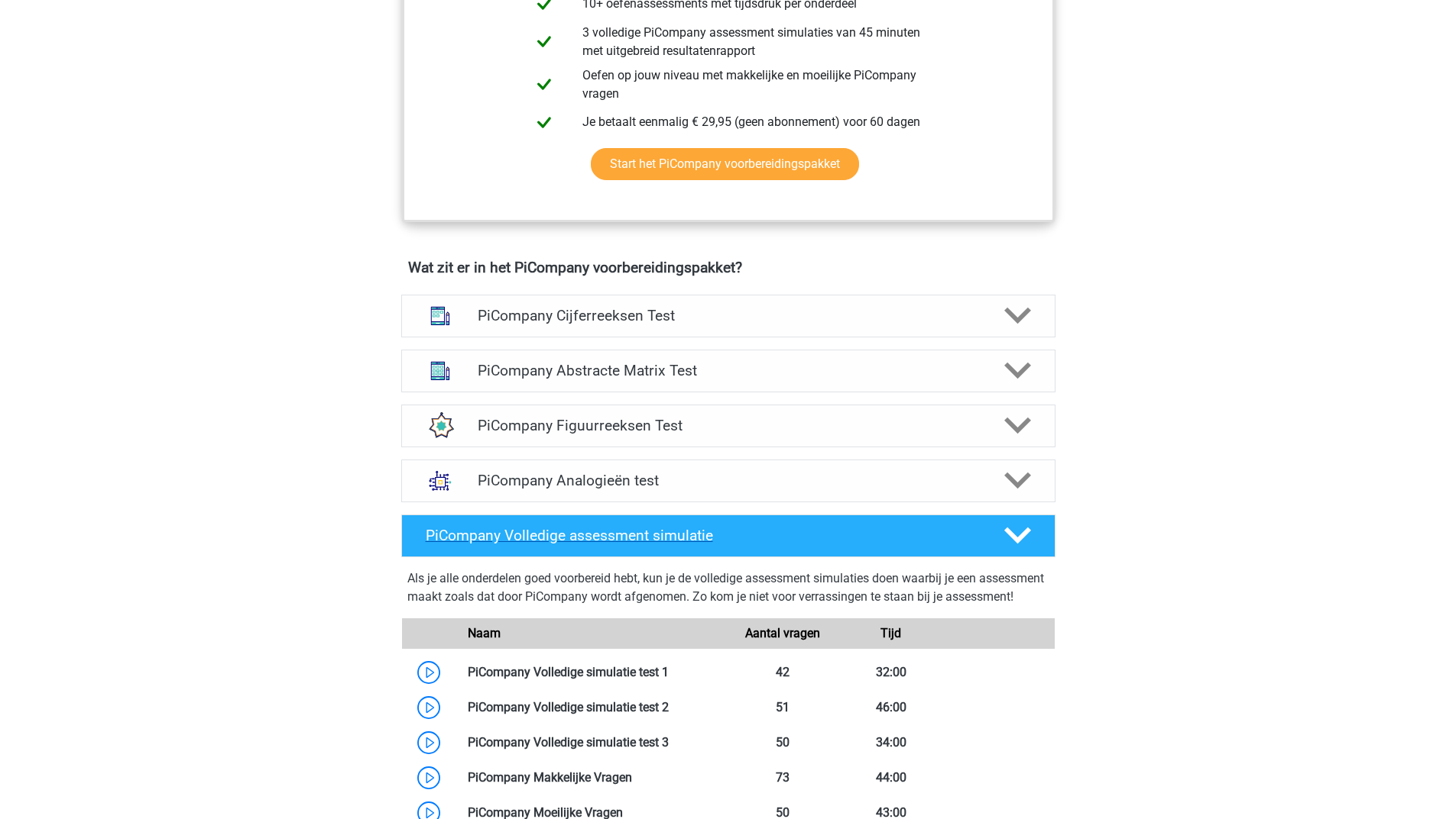
click at [521, 545] on h4 "PiCompany Volledige assessment simulatie" at bounding box center [702, 536] width 553 height 17
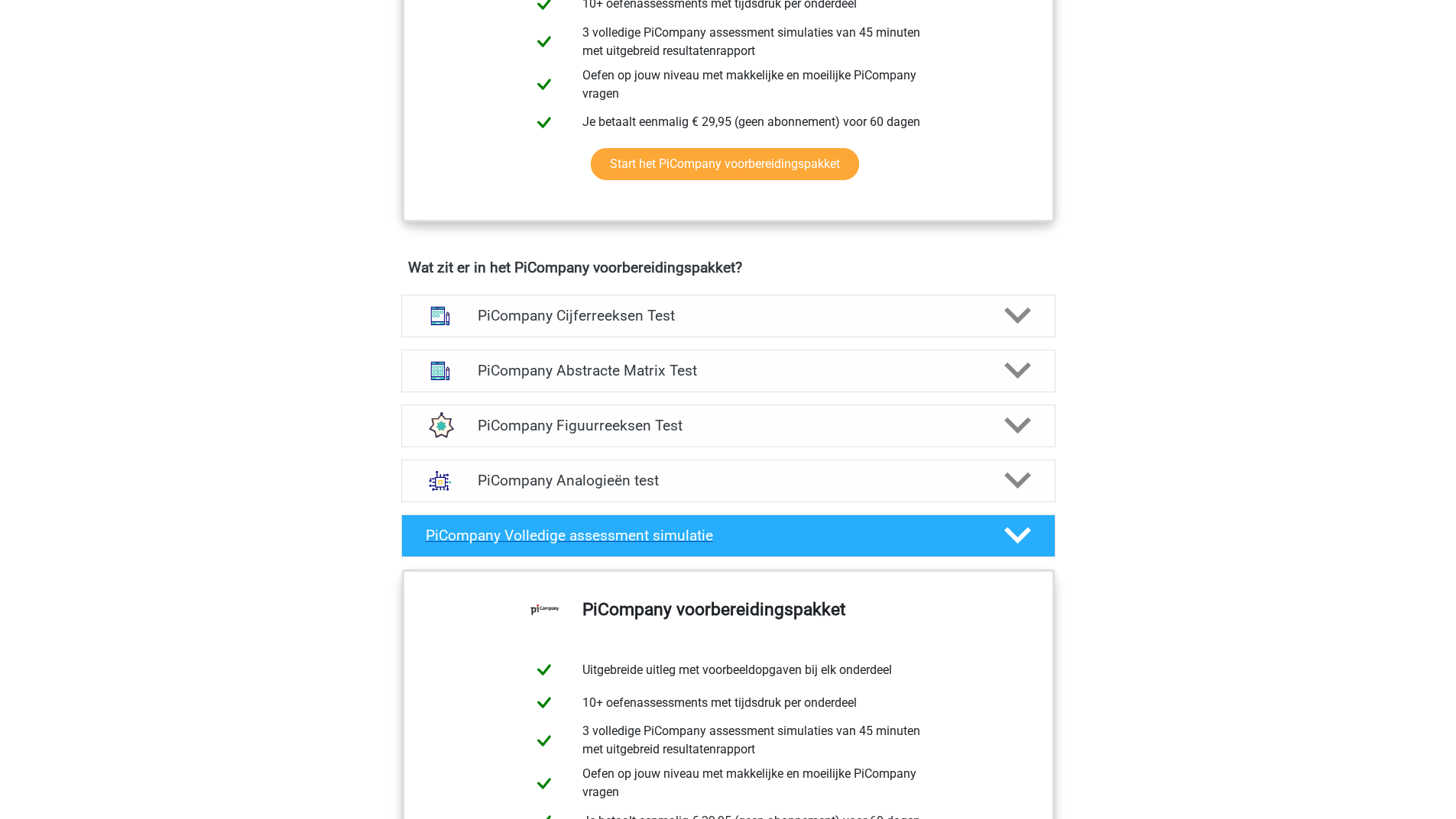
click at [1020, 543] on icon at bounding box center [1018, 536] width 27 height 27
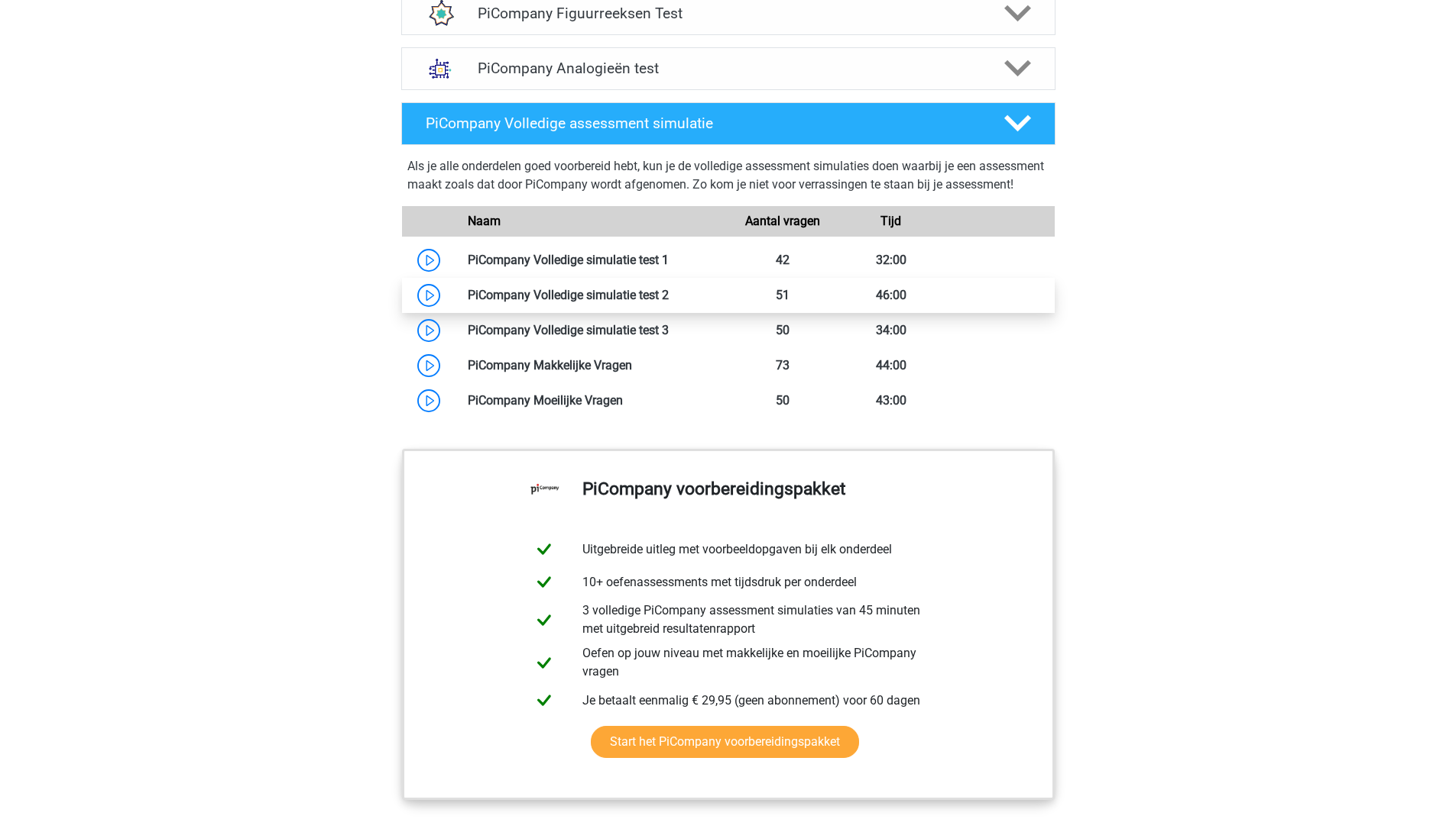
scroll to position [794, 0]
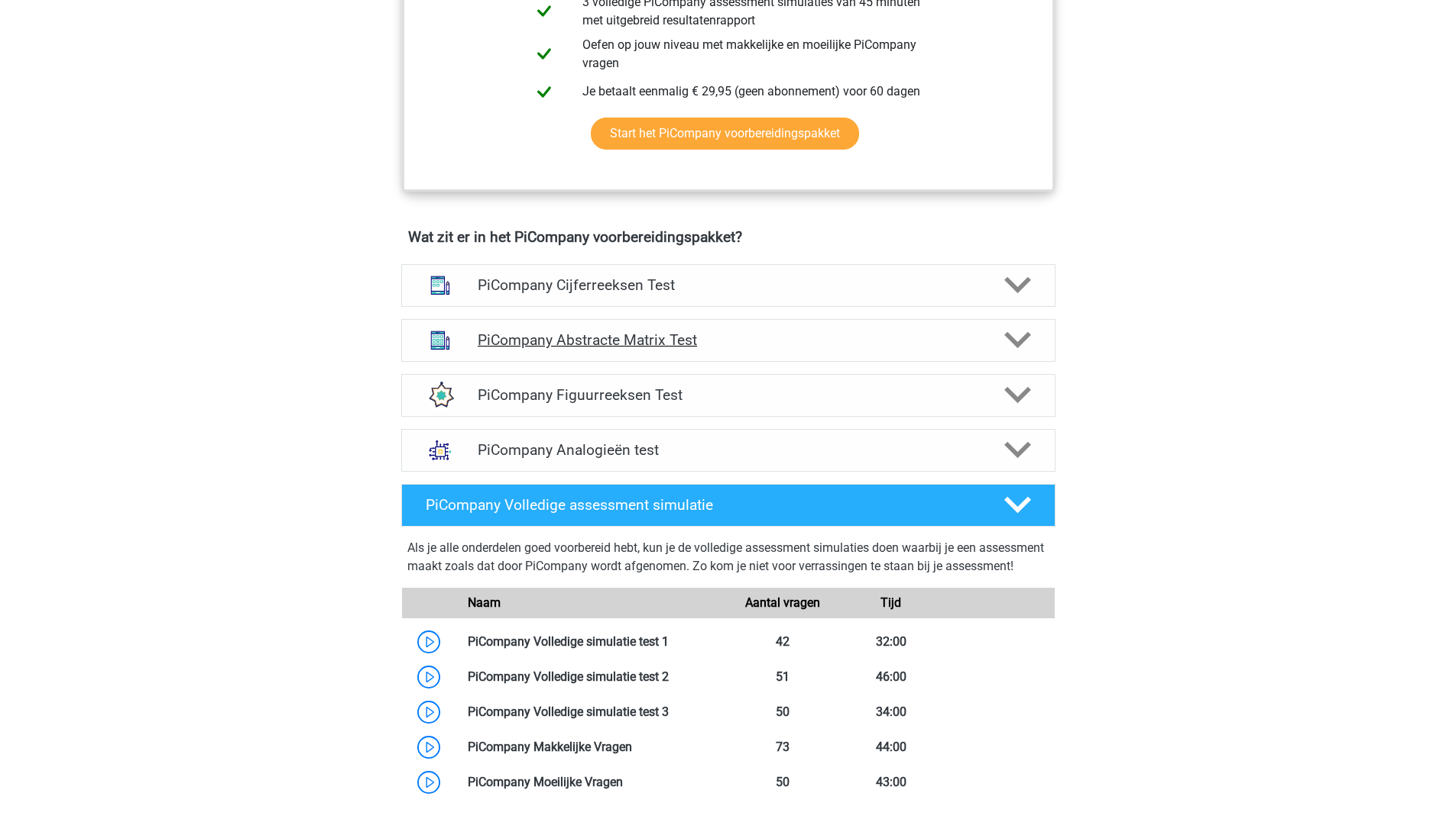
click at [568, 349] on h4 "PiCompany Abstracte Matrix Test" at bounding box center [728, 340] width 501 height 17
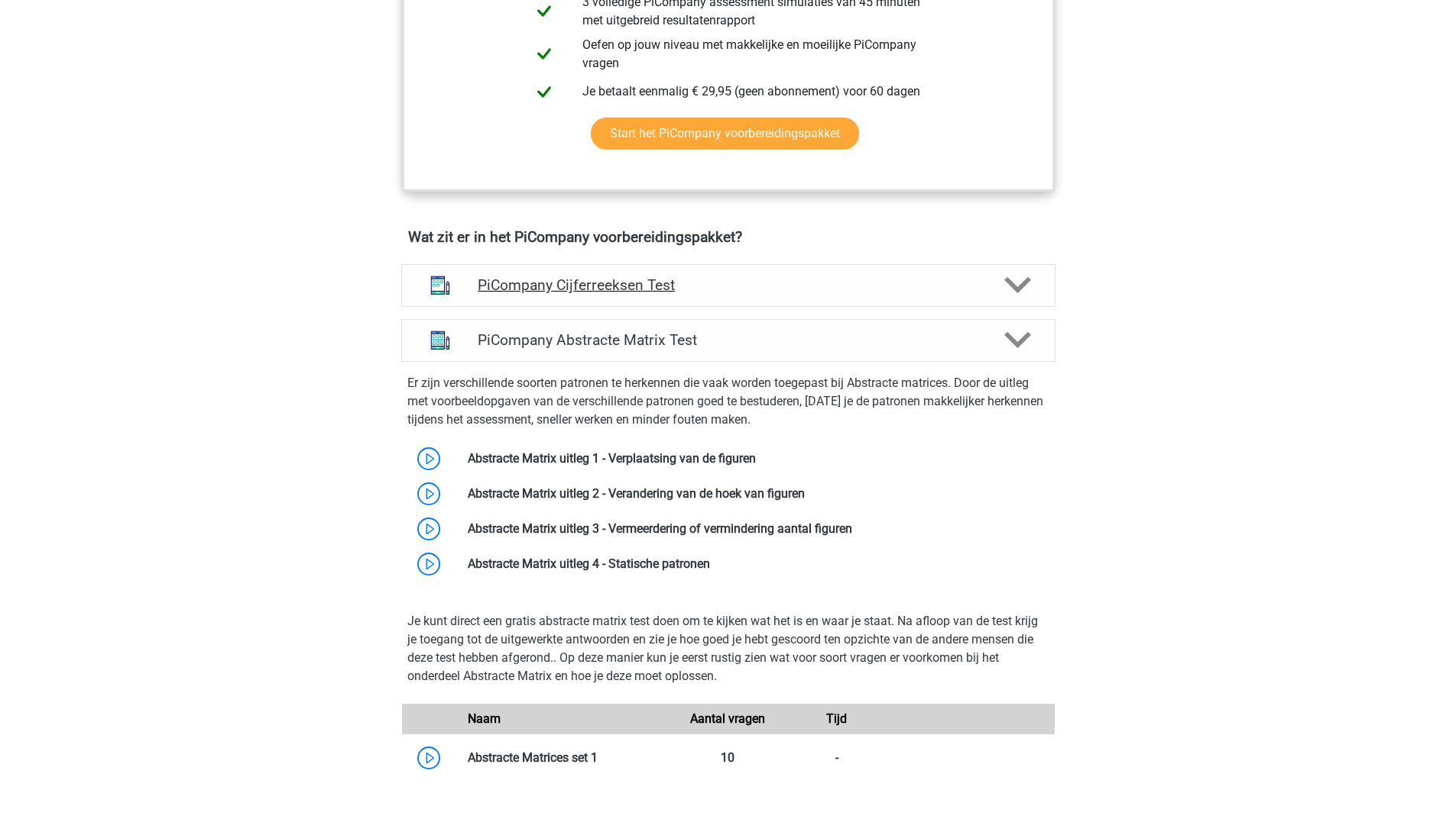
click at [601, 307] on div "PiCompany Cijferreeksen Test" at bounding box center [728, 286] width 654 height 42
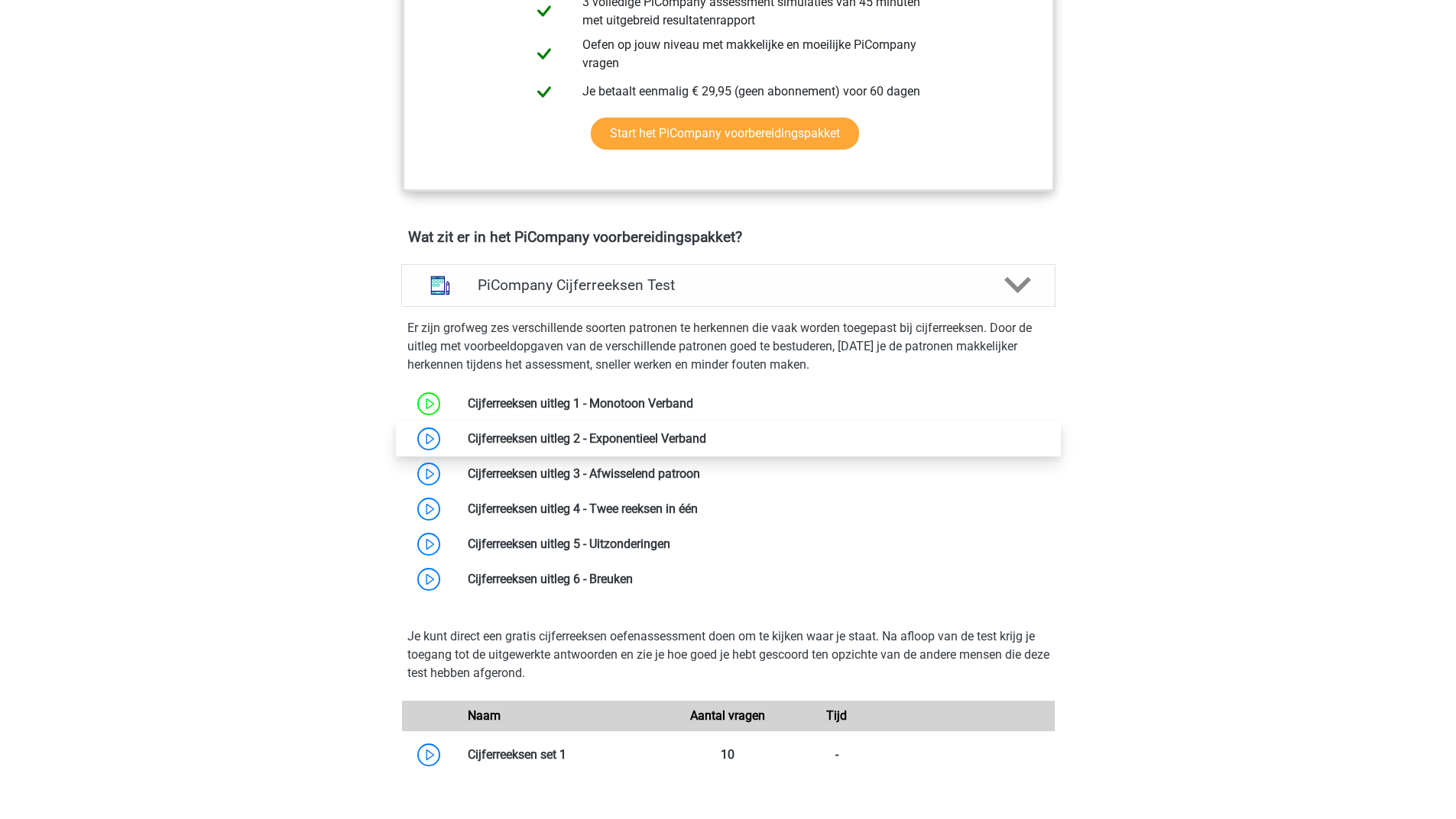
click at [706, 446] on link at bounding box center [706, 438] width 0 height 14
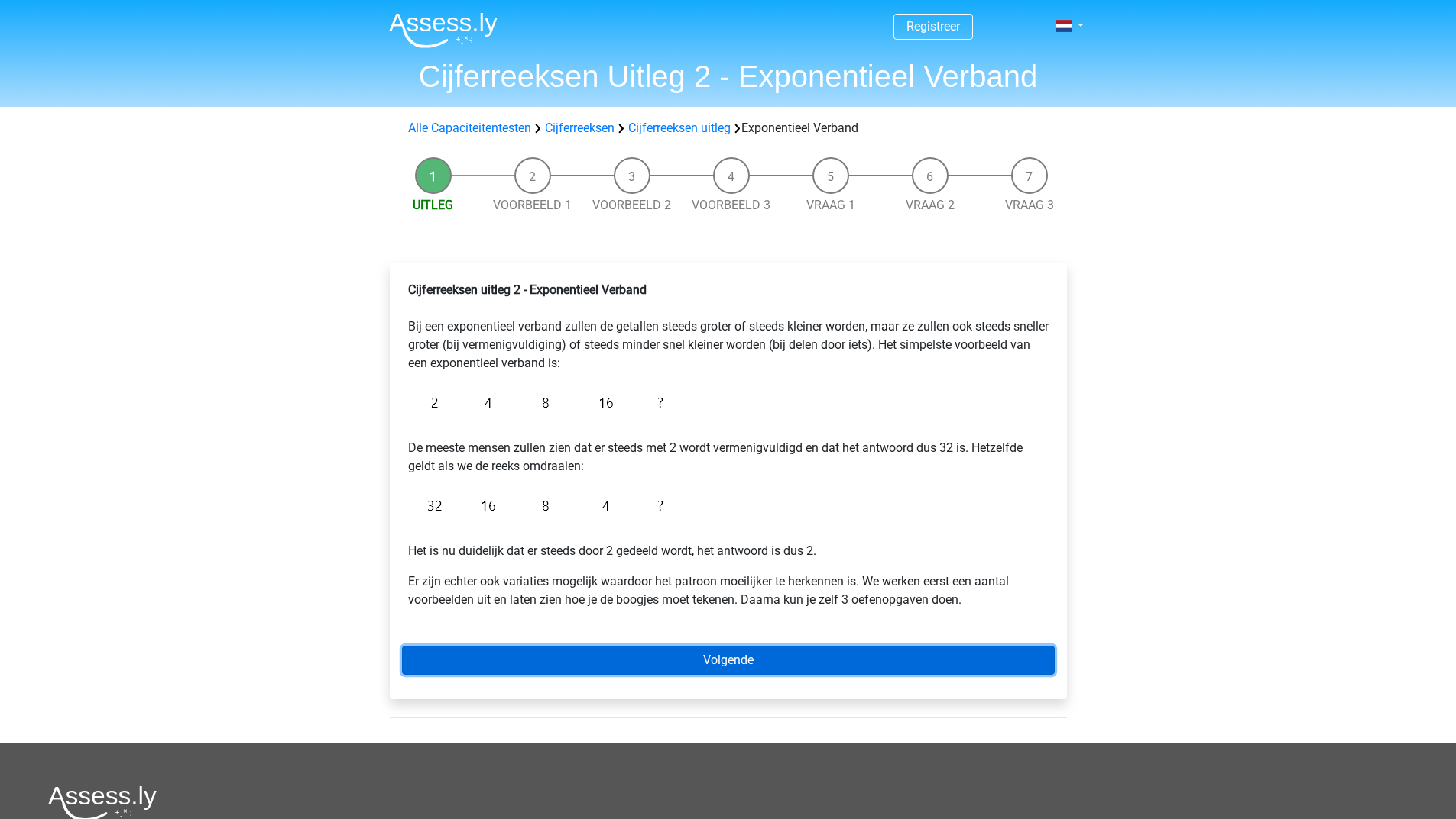
click at [642, 667] on link "Volgende" at bounding box center [728, 660] width 653 height 29
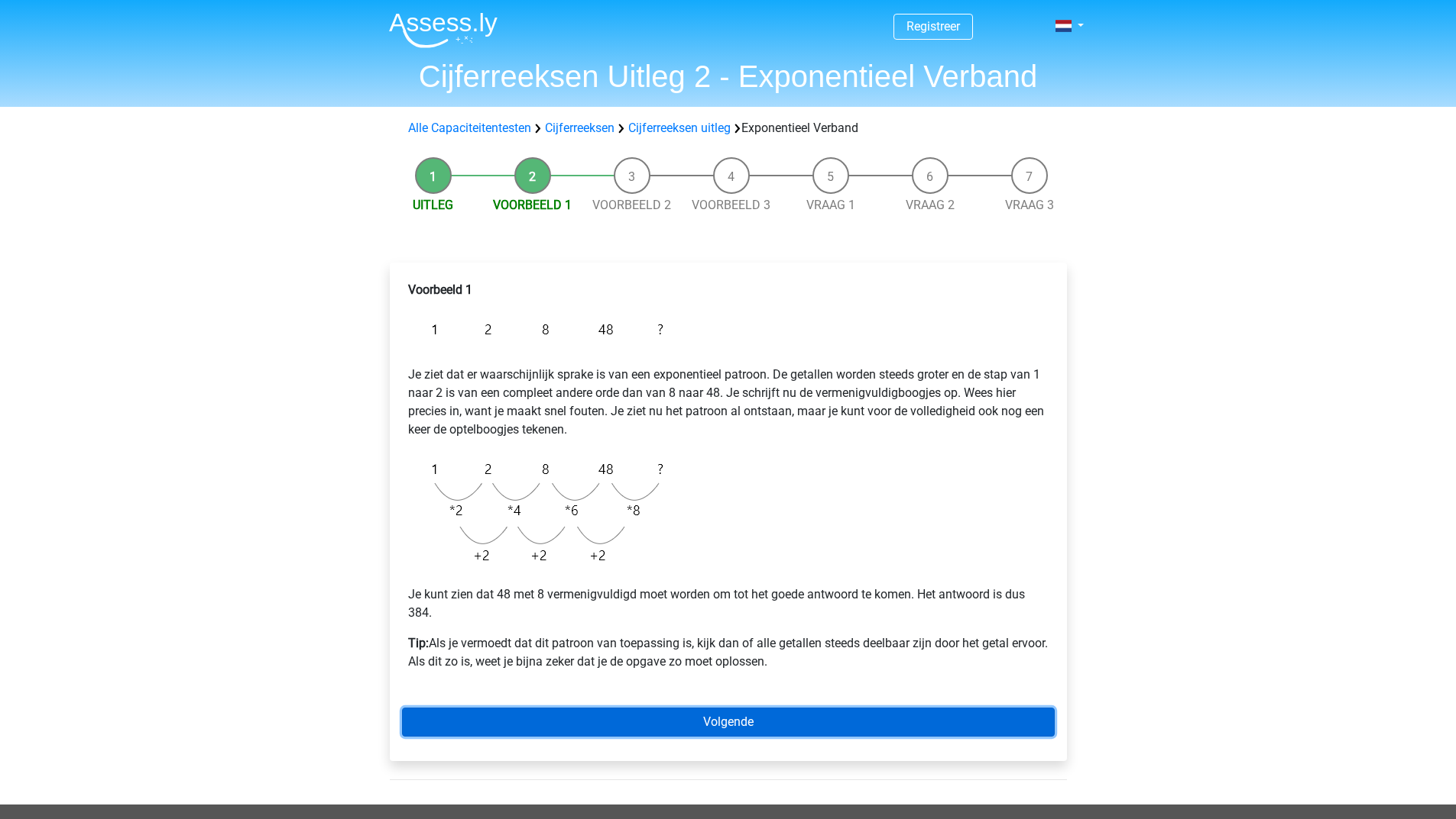
click at [496, 717] on link "Volgende" at bounding box center [728, 723] width 653 height 29
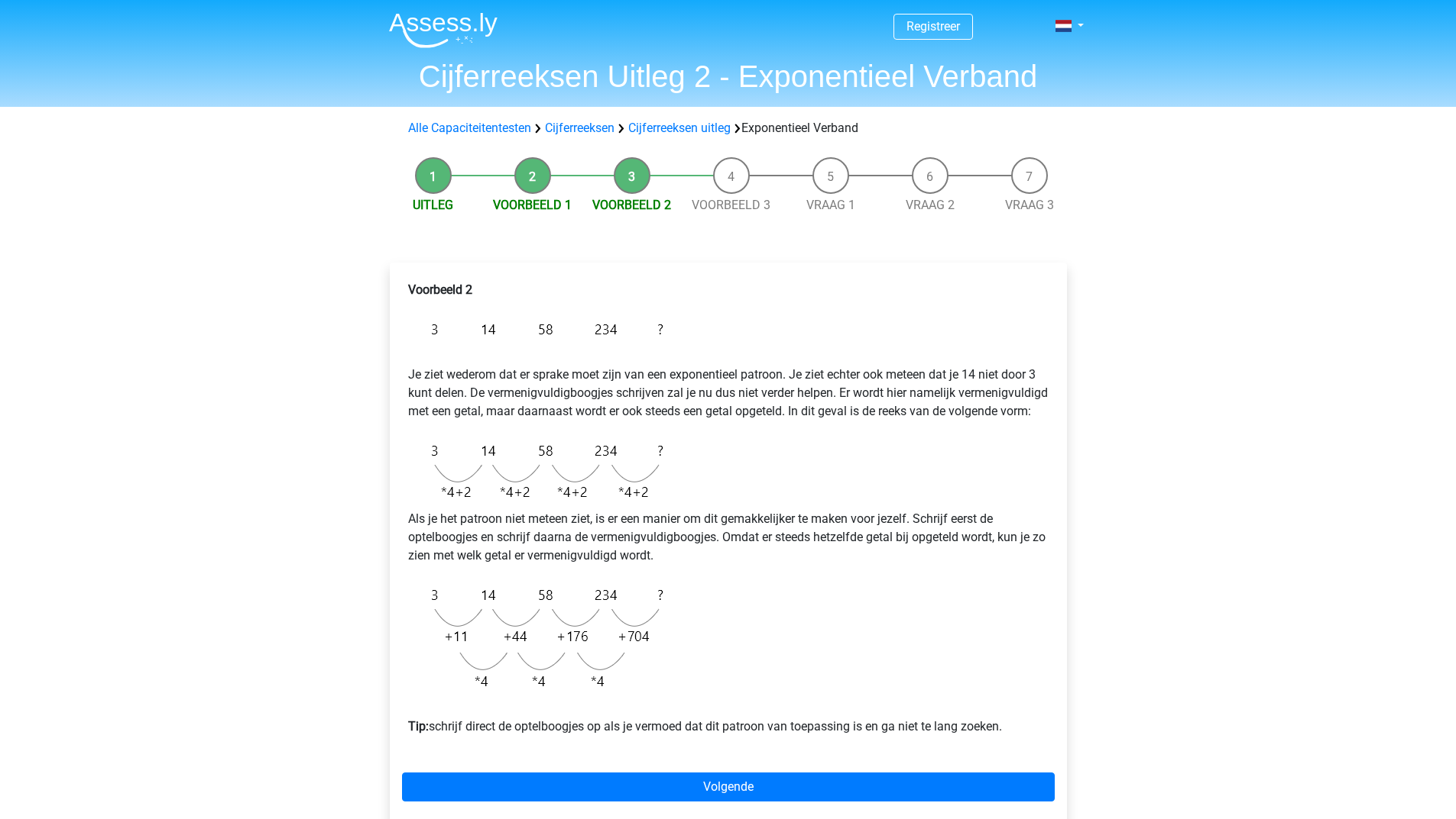
scroll to position [76, 0]
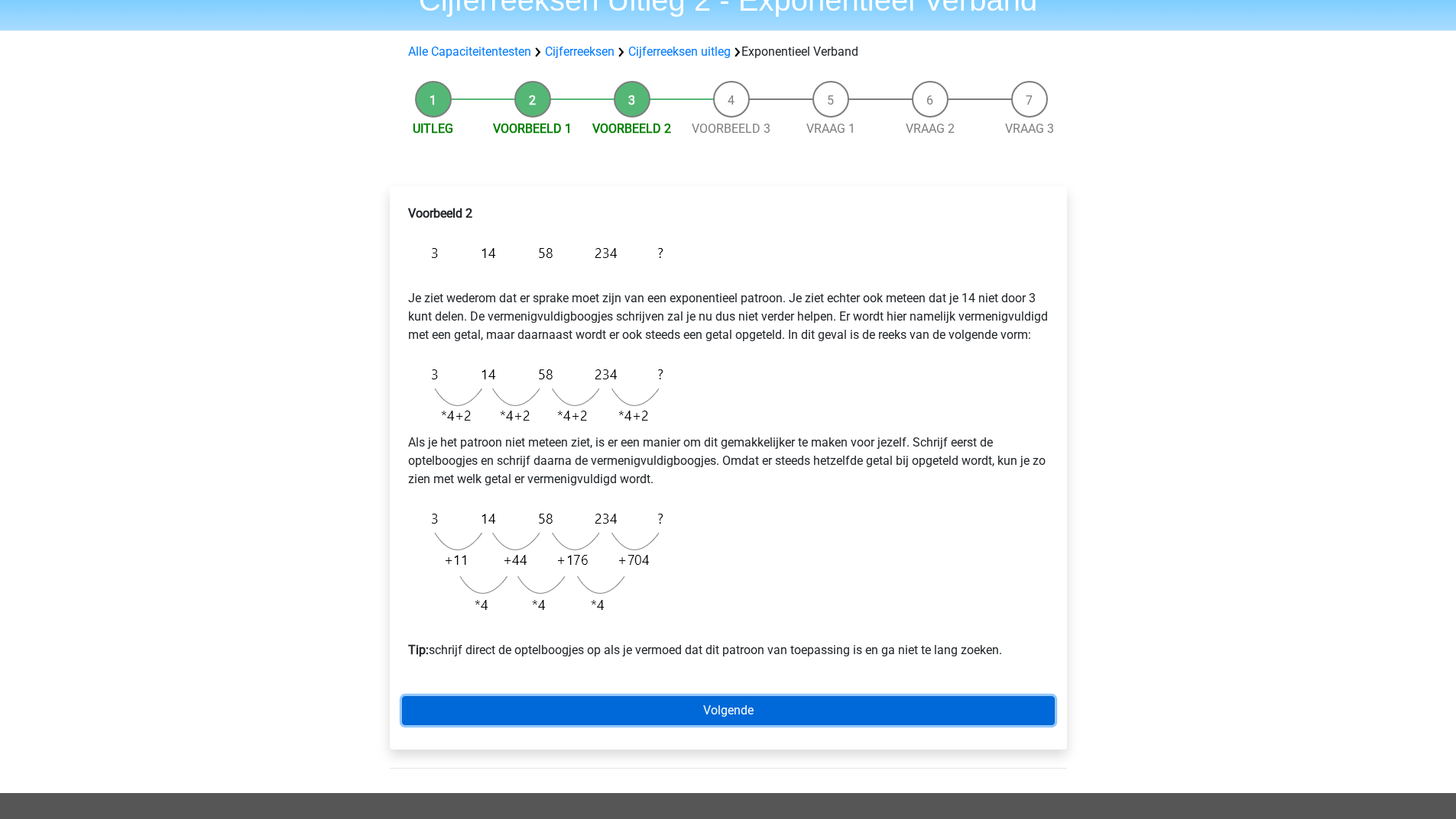
click at [532, 726] on link "Volgende" at bounding box center [728, 711] width 653 height 29
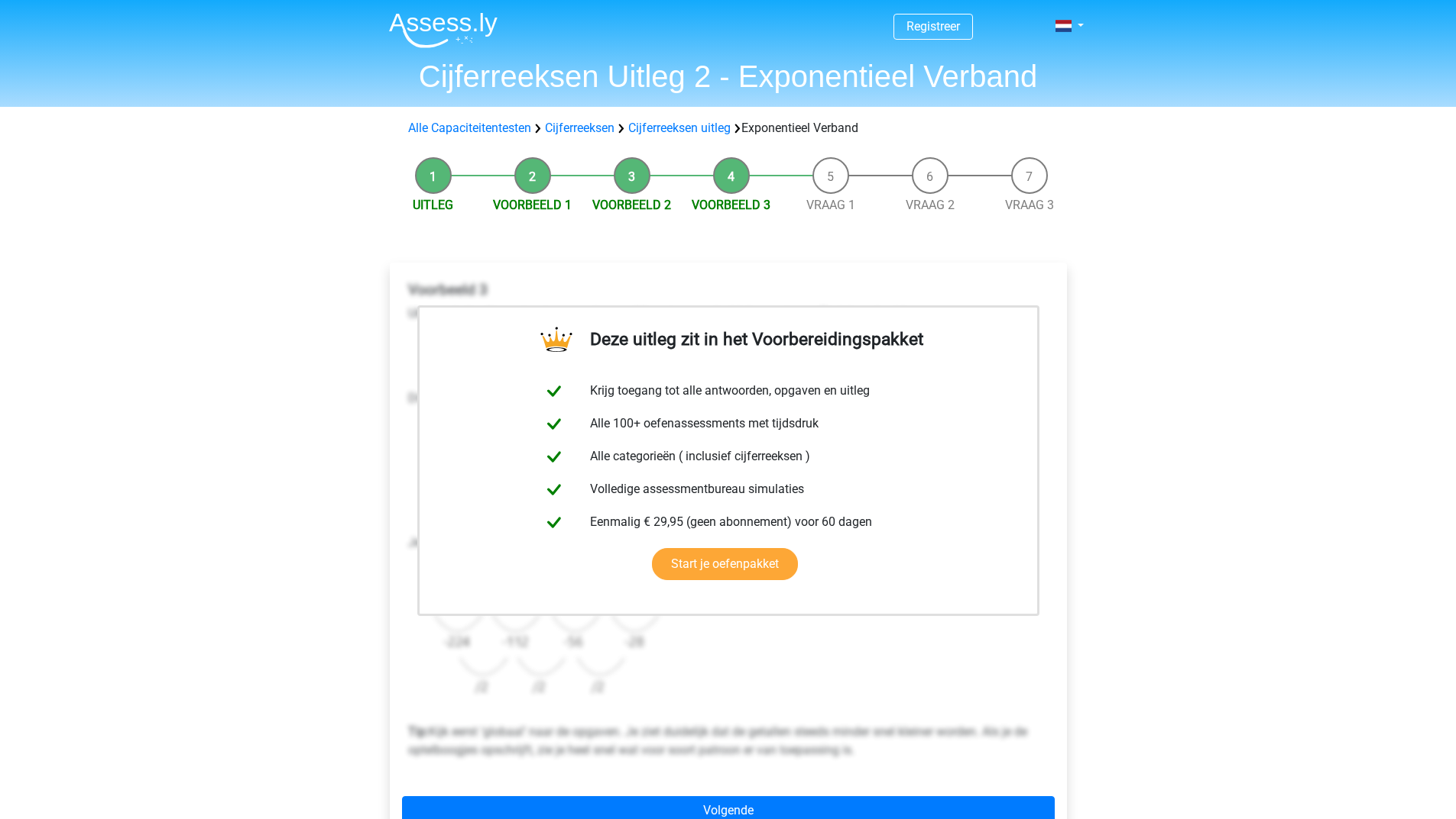
scroll to position [153, 0]
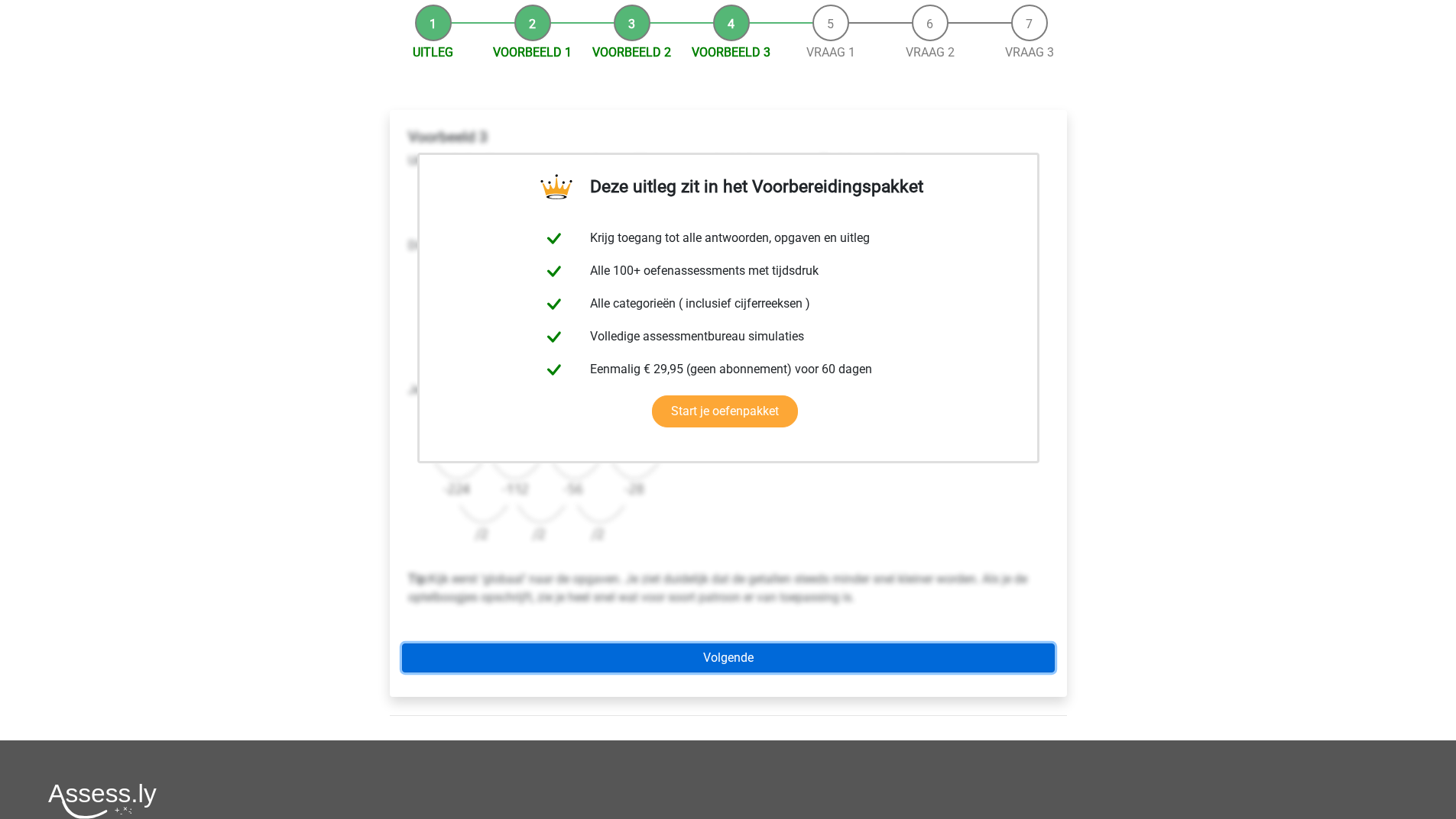
click at [659, 659] on link "Volgende" at bounding box center [728, 658] width 653 height 29
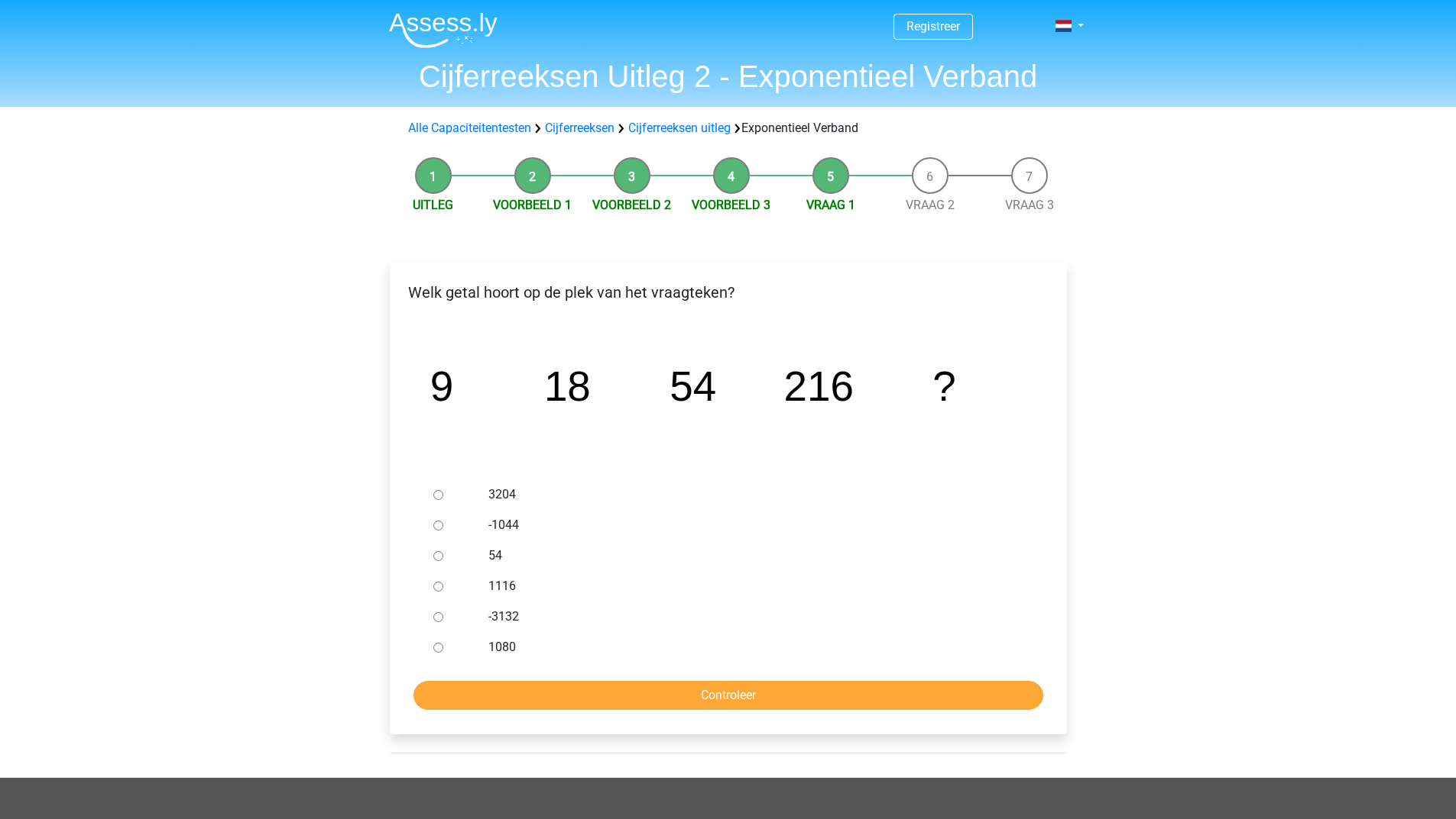
click at [438, 648] on input "1080" at bounding box center [438, 648] width 10 height 10
radio input "true"
click at [455, 681] on input "Controleer" at bounding box center [728, 696] width 630 height 29
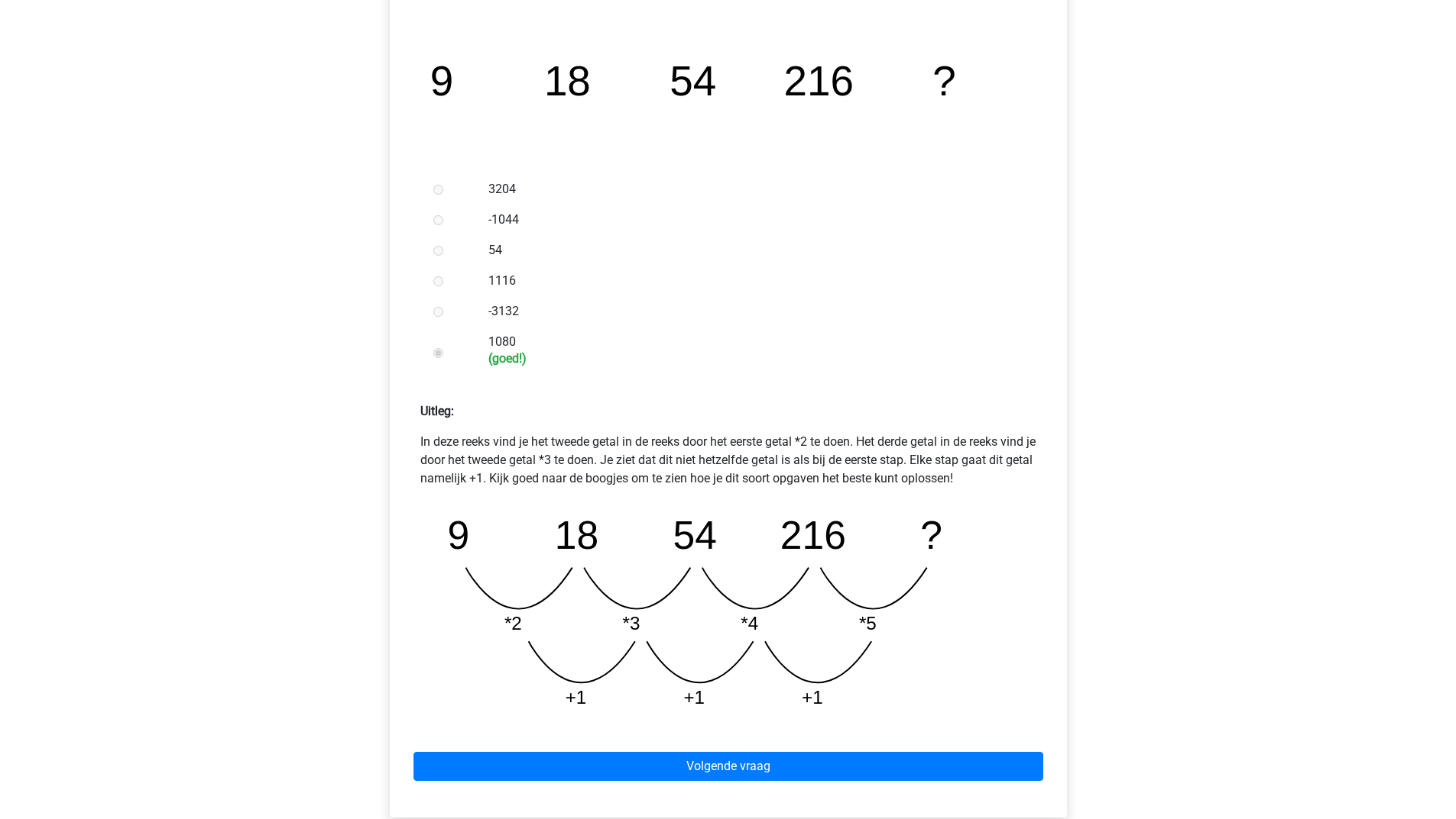
scroll to position [382, 0]
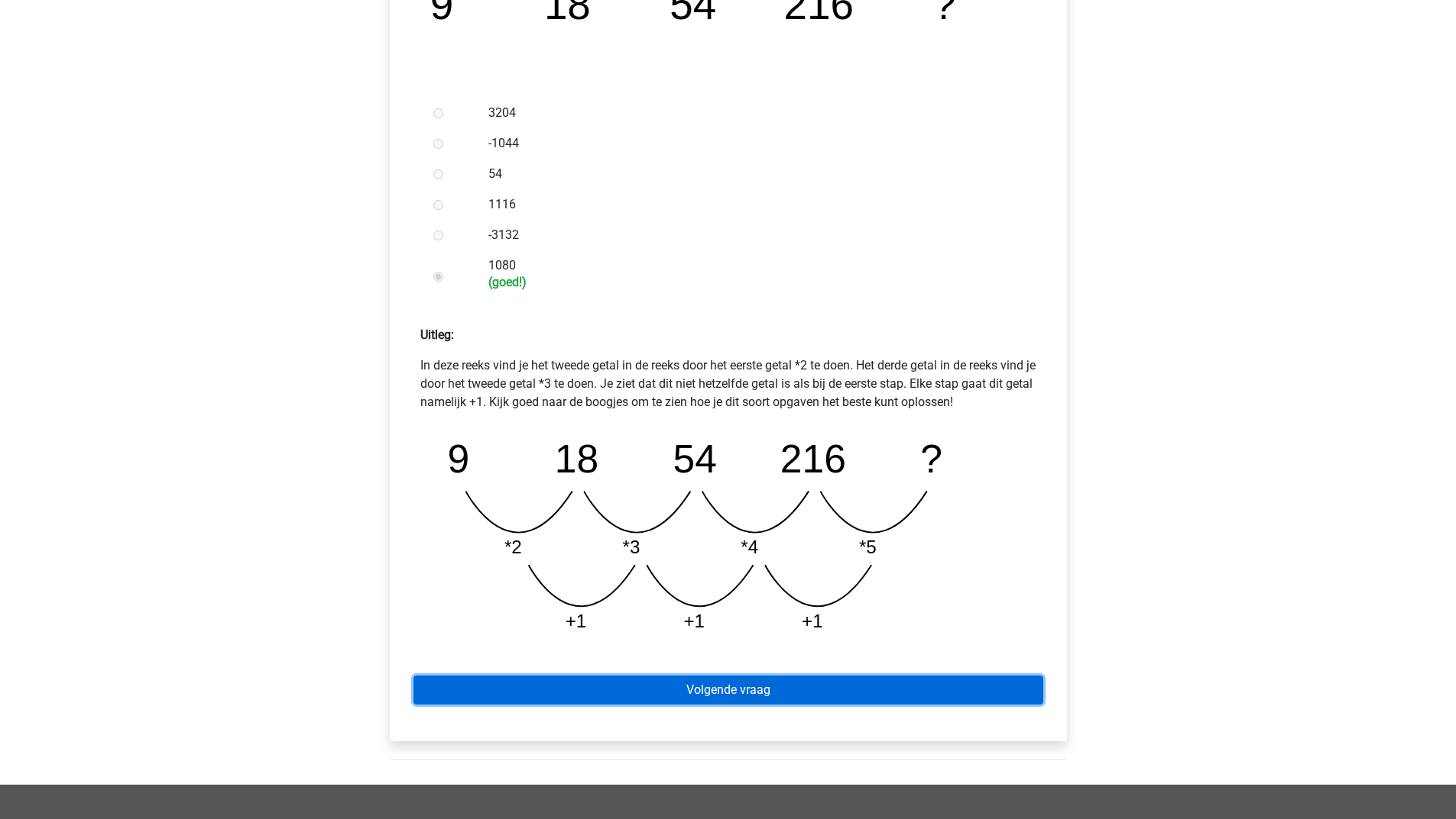
click at [715, 687] on link "Volgende vraag" at bounding box center [728, 690] width 630 height 29
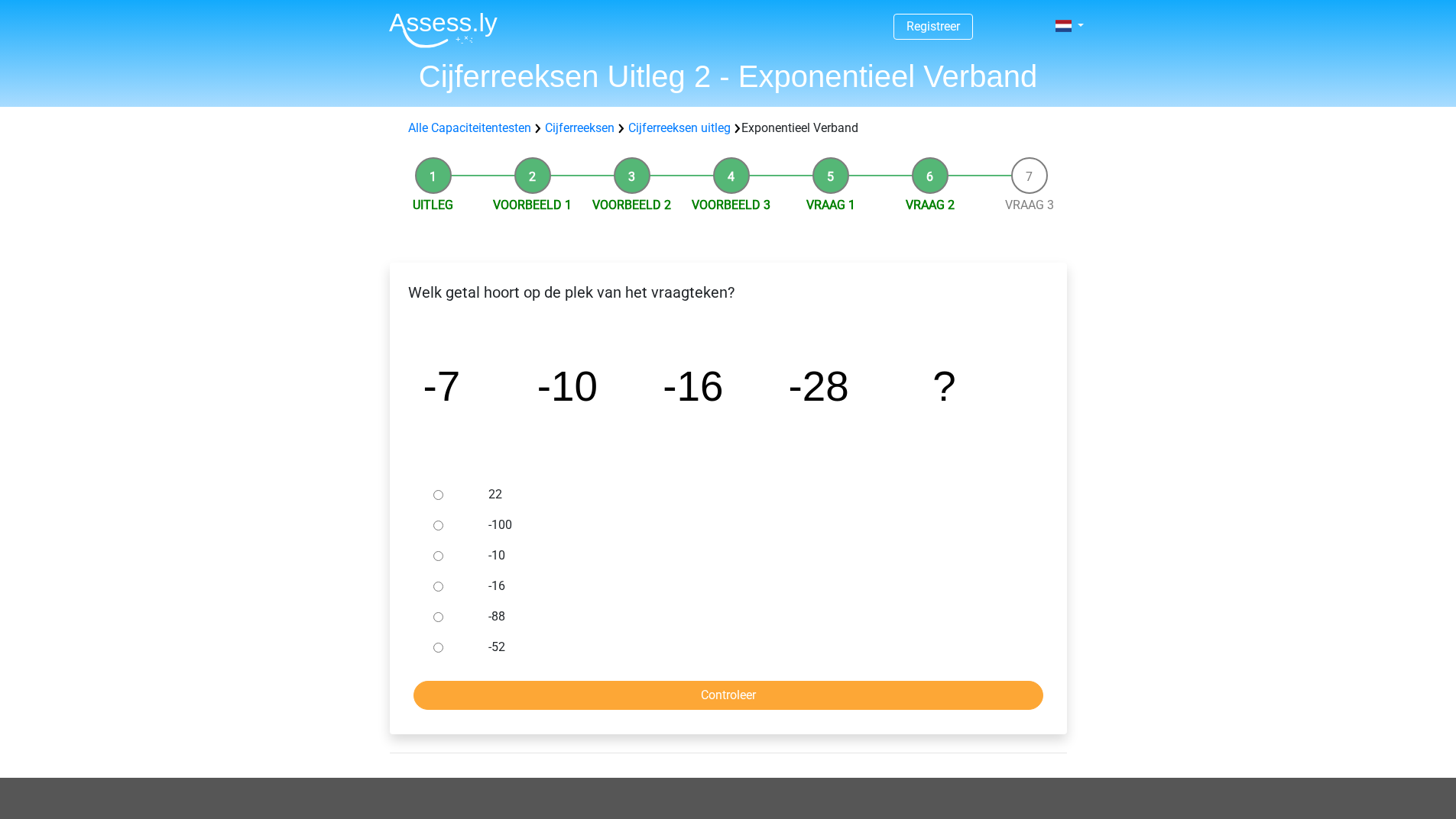
click at [433, 649] on input "-52" at bounding box center [438, 648] width 10 height 10
radio input "true"
click at [683, 690] on input "Controleer" at bounding box center [728, 696] width 630 height 29
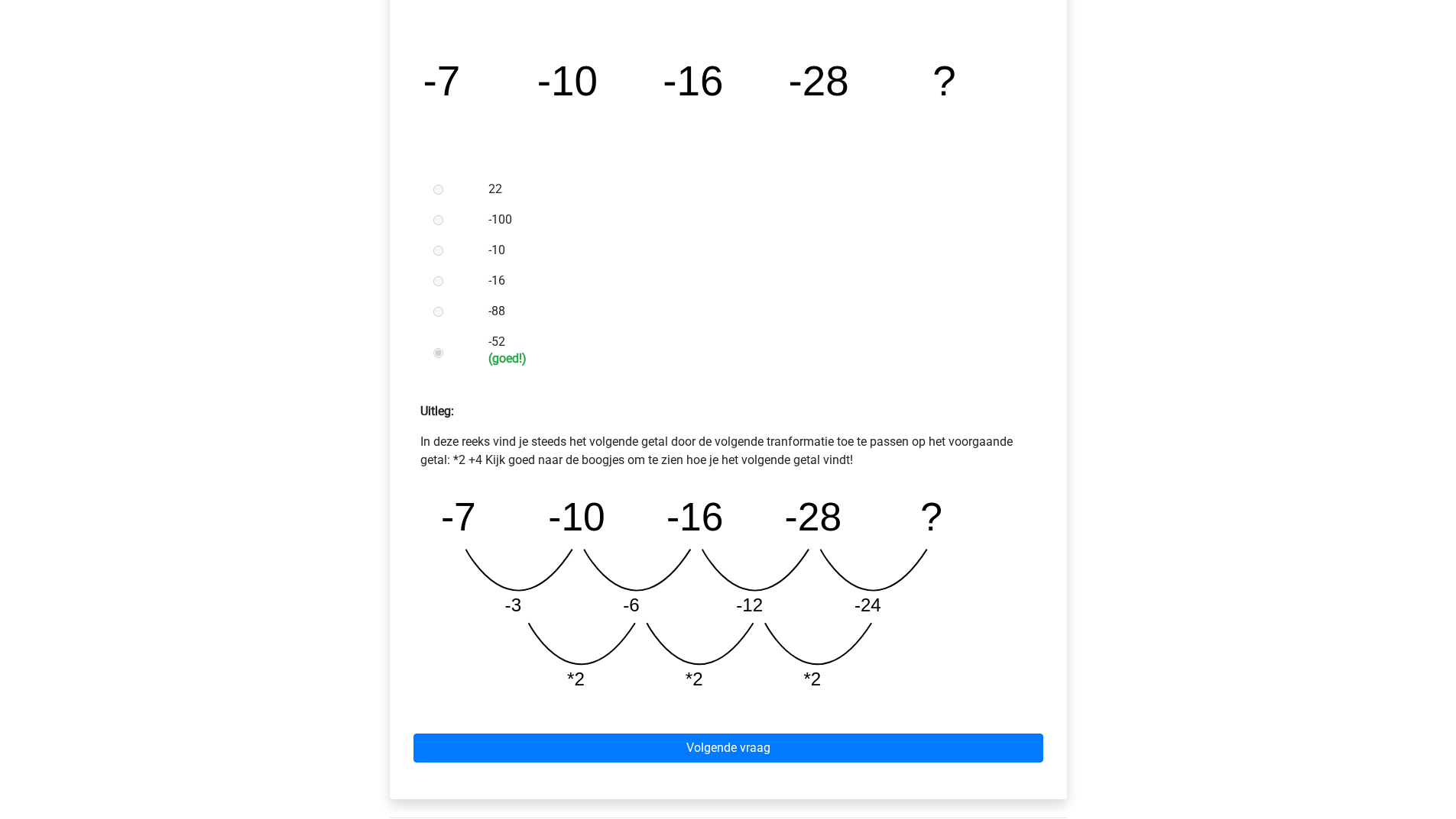
scroll to position [382, 0]
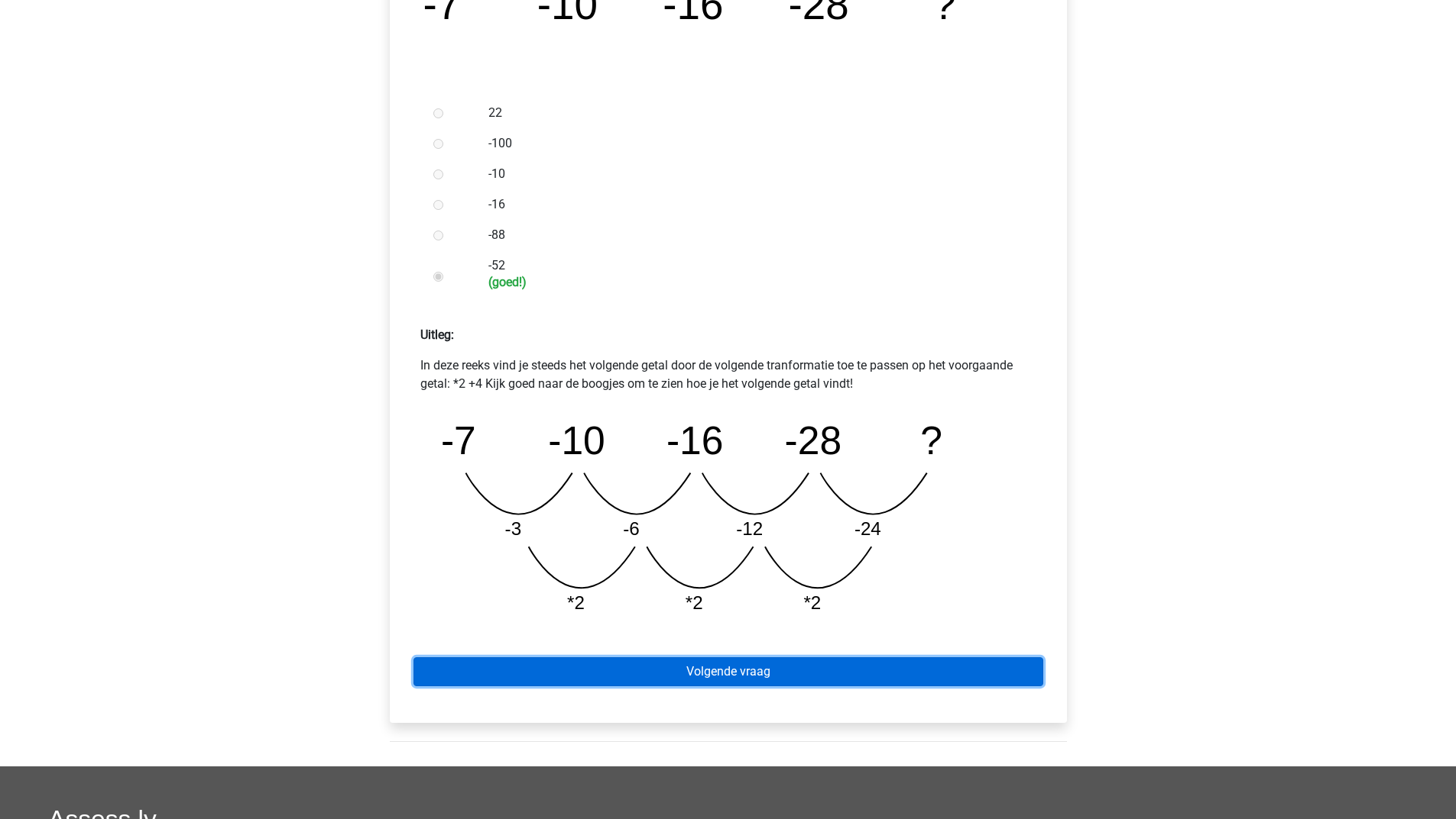
click at [525, 662] on link "Volgende vraag" at bounding box center [728, 672] width 630 height 29
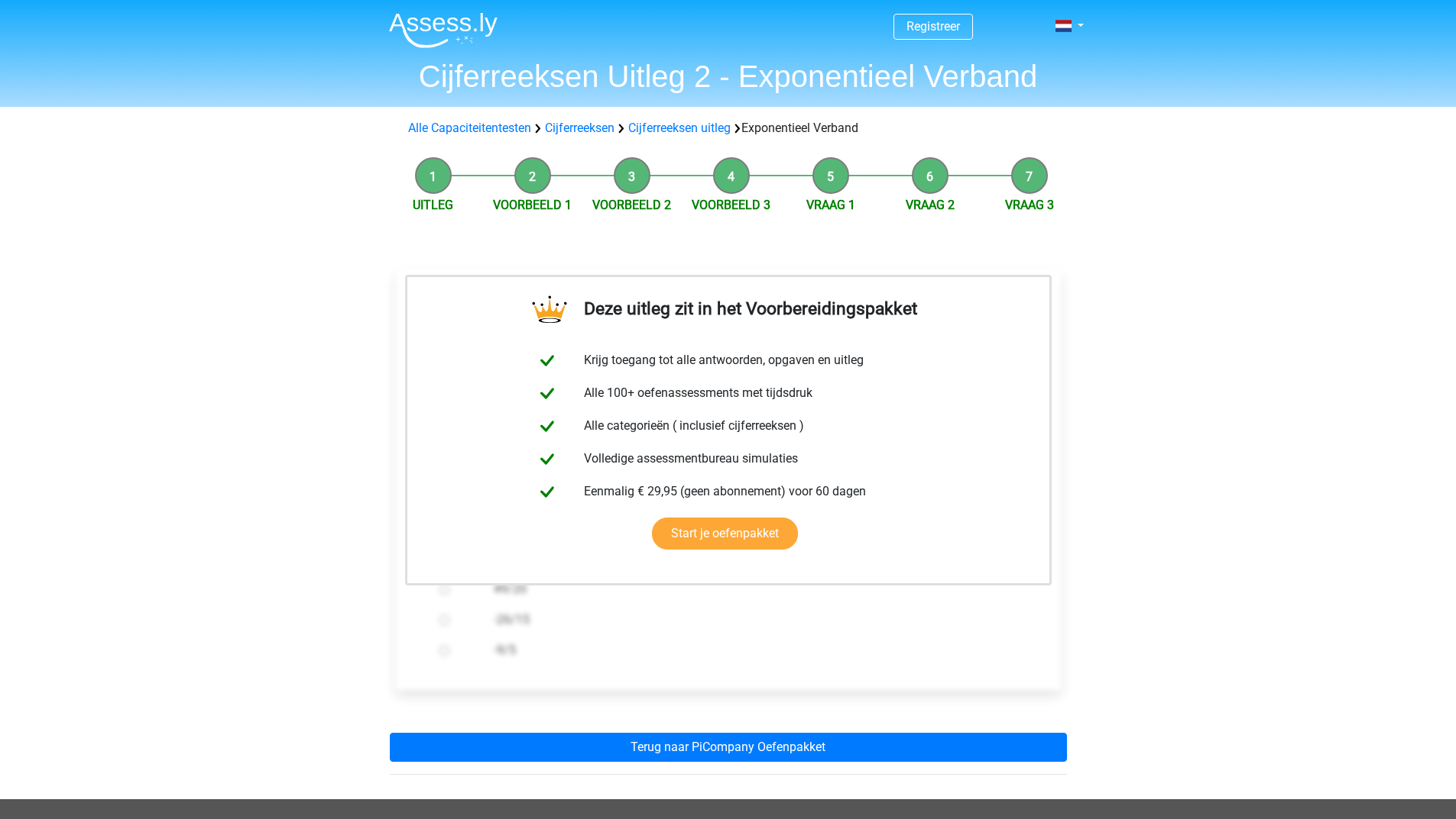
scroll to position [76, 0]
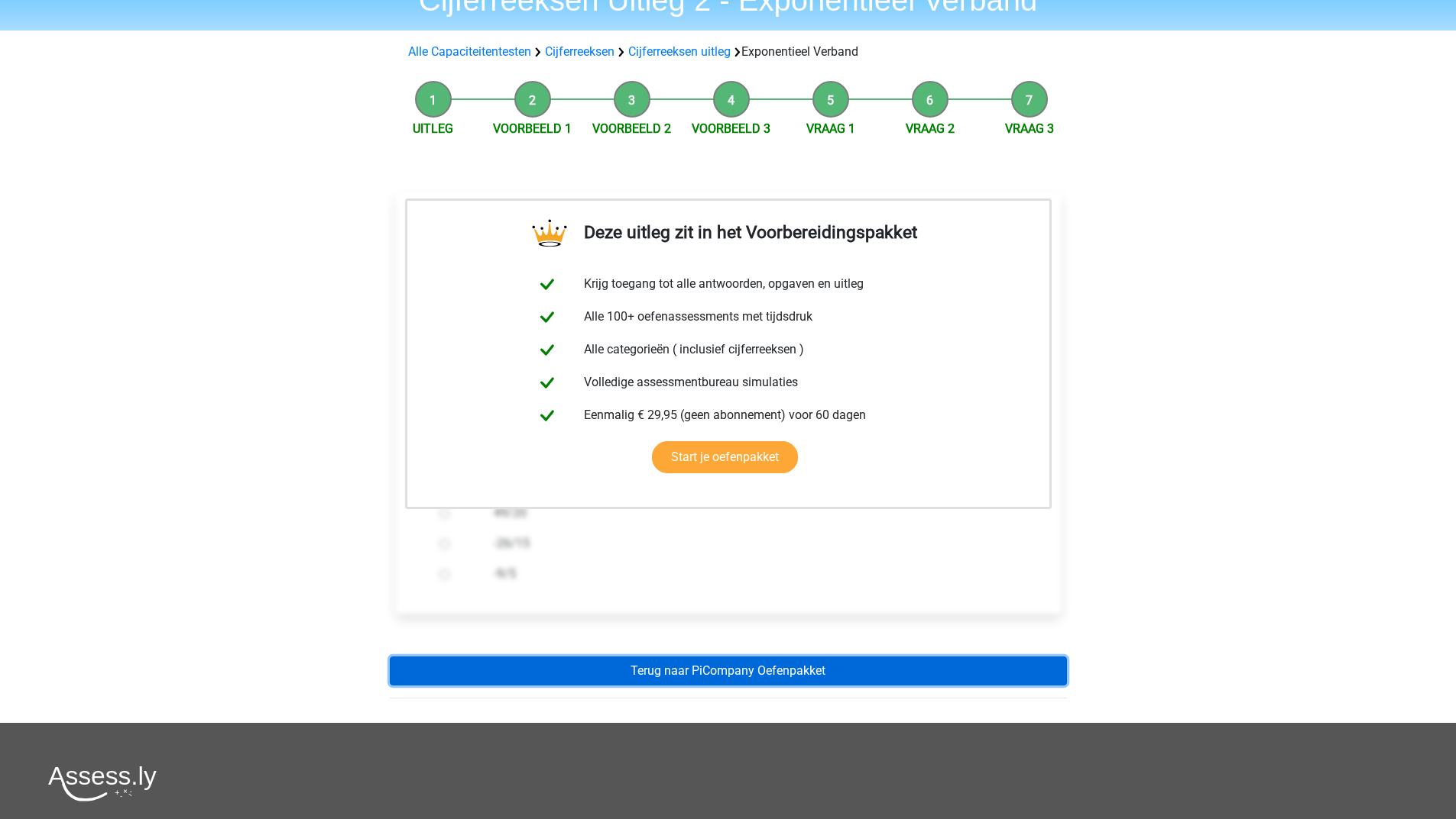
click at [553, 660] on link "Terug naar PiCompany Oefenpakket" at bounding box center [728, 671] width 677 height 29
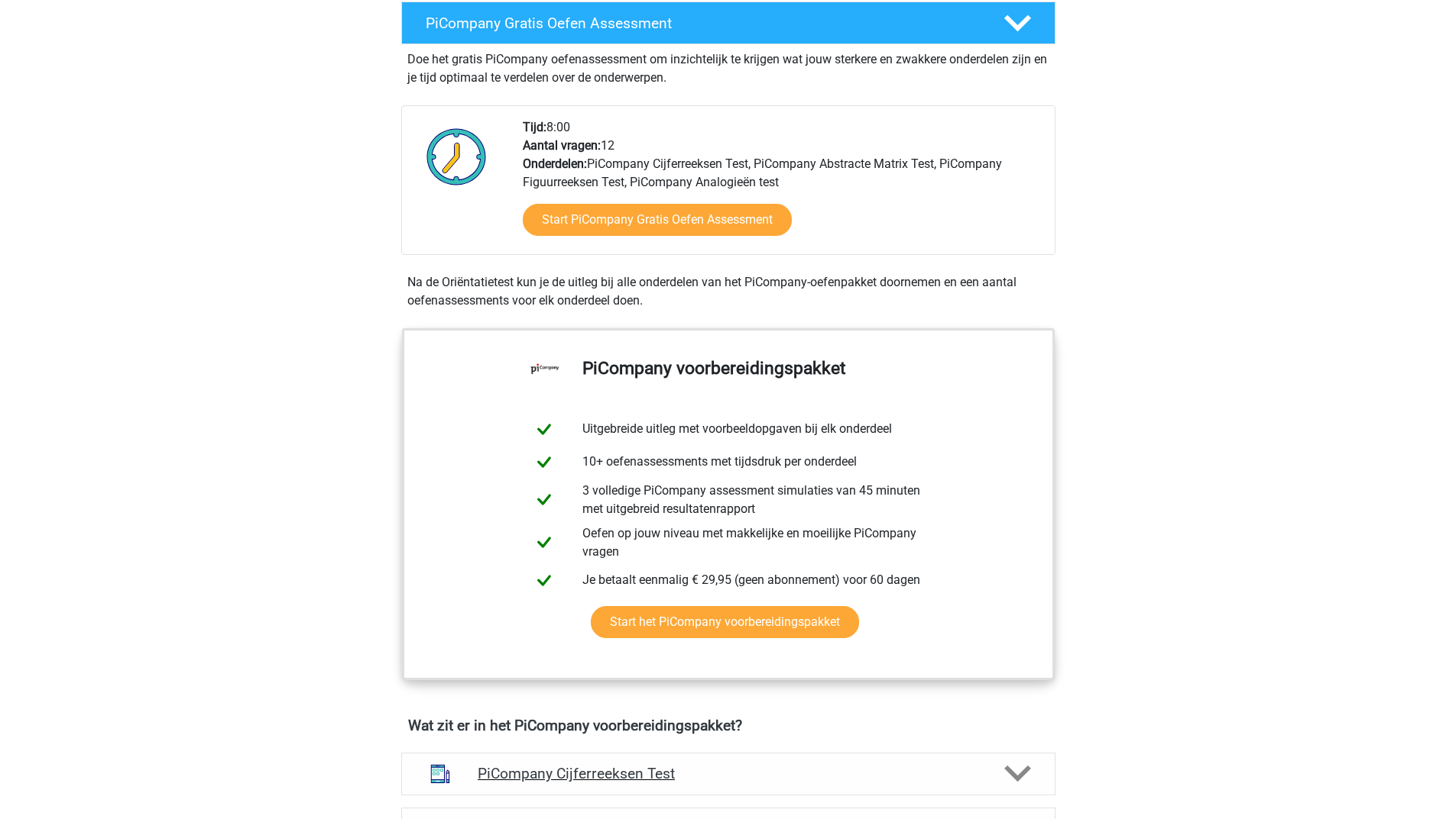
scroll to position [534, 0]
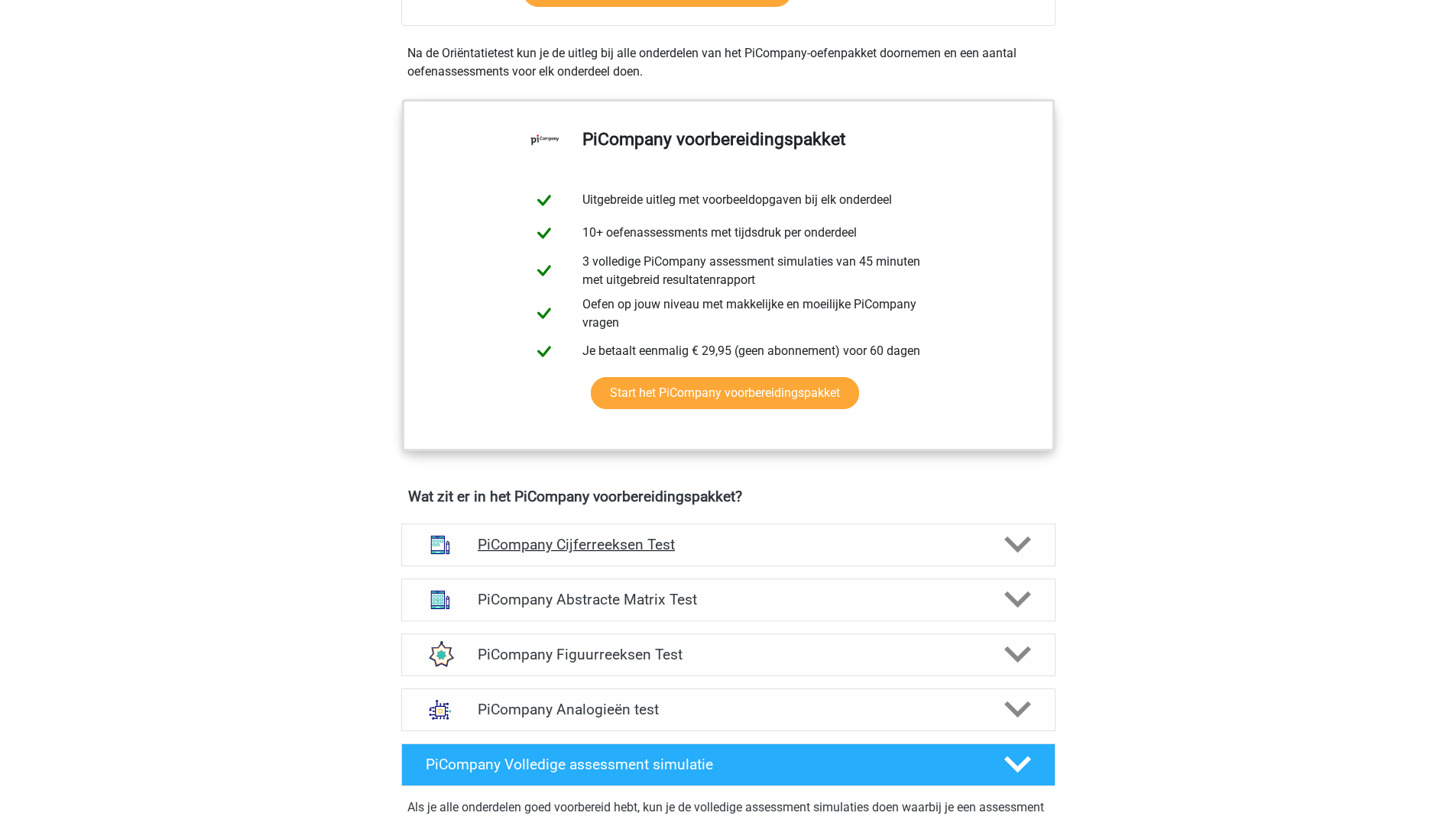
click at [1017, 558] on icon at bounding box center [1018, 545] width 27 height 27
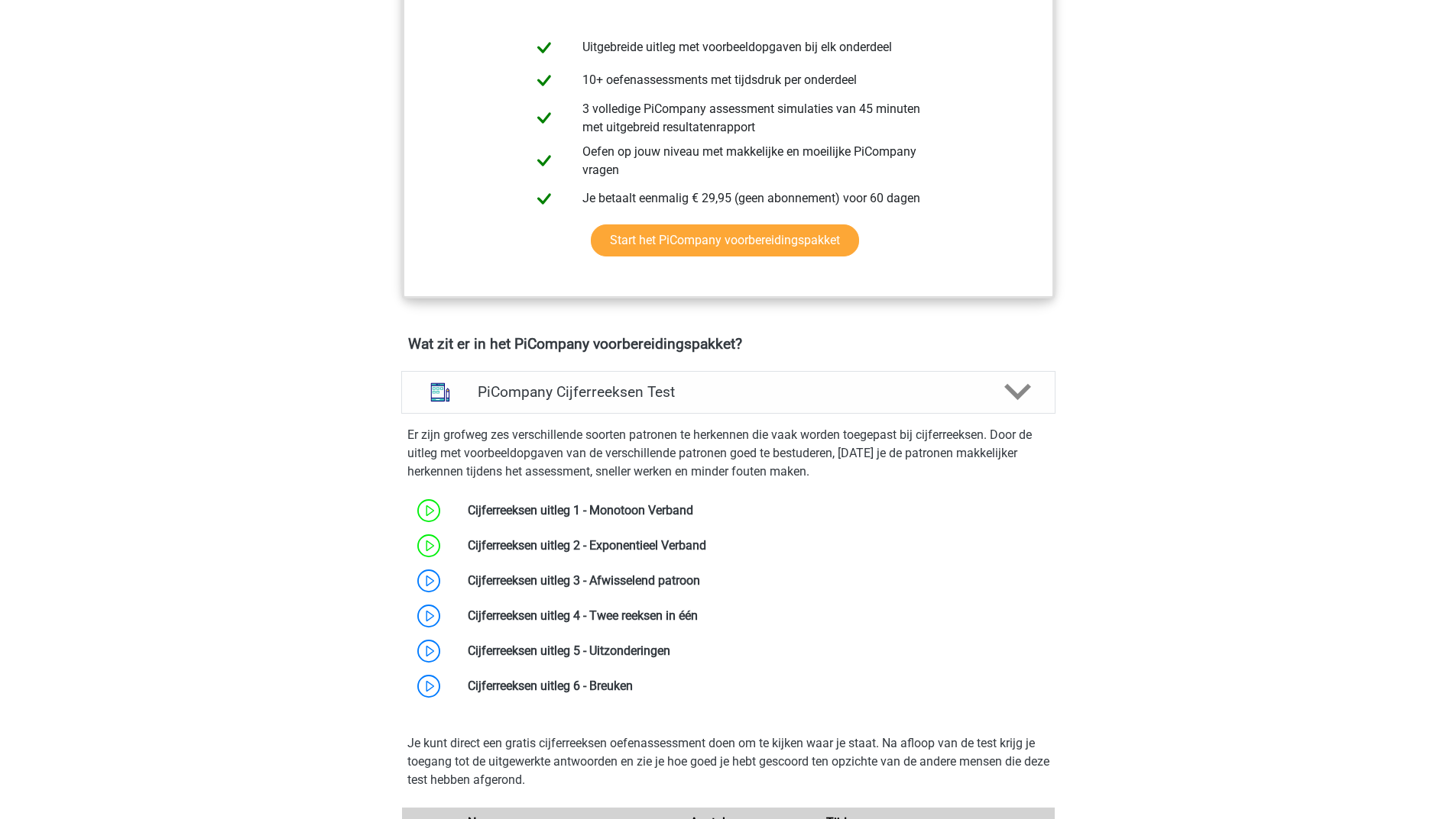
scroll to position [763, 0]
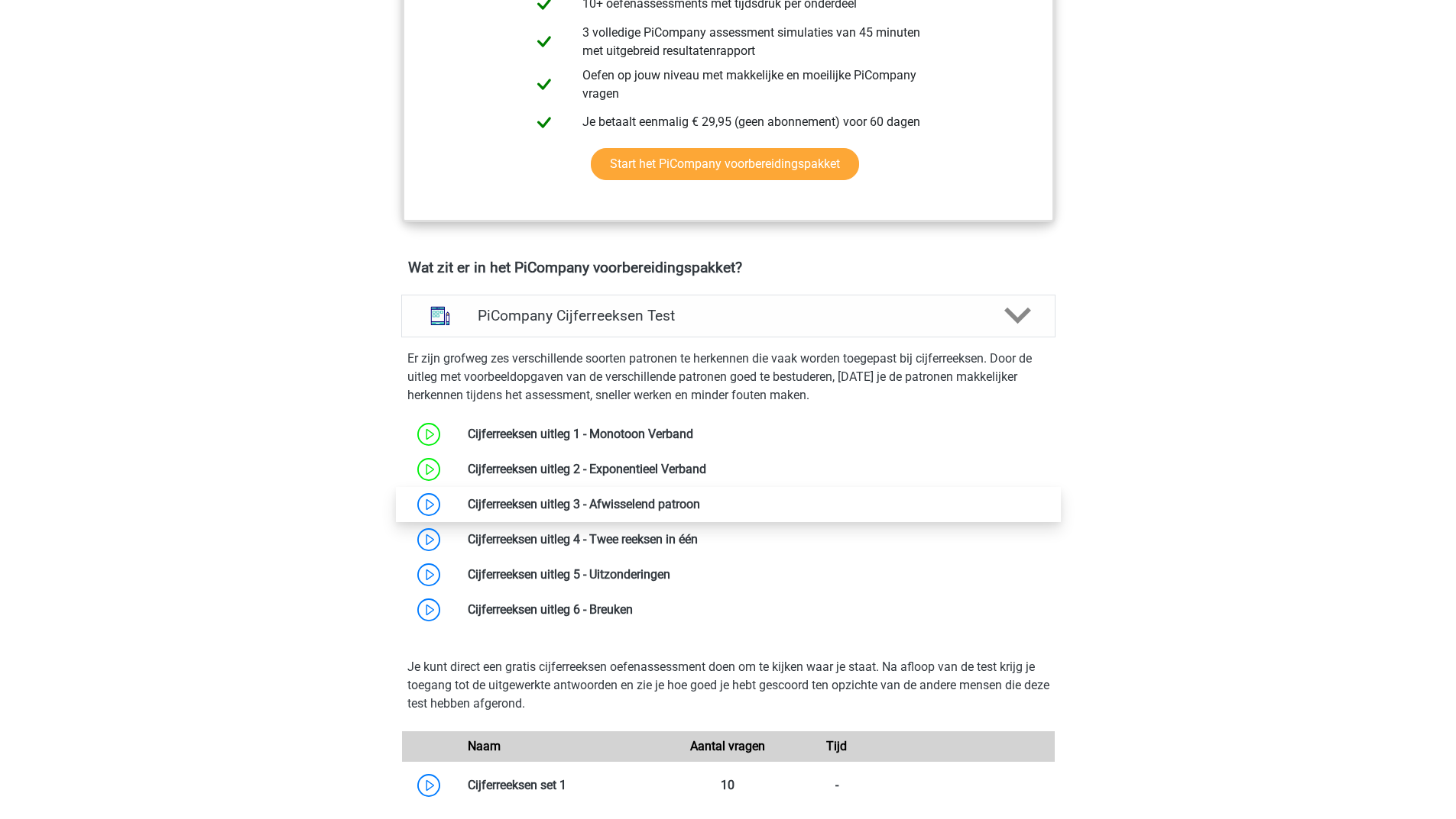
click at [700, 512] on link at bounding box center [700, 504] width 0 height 14
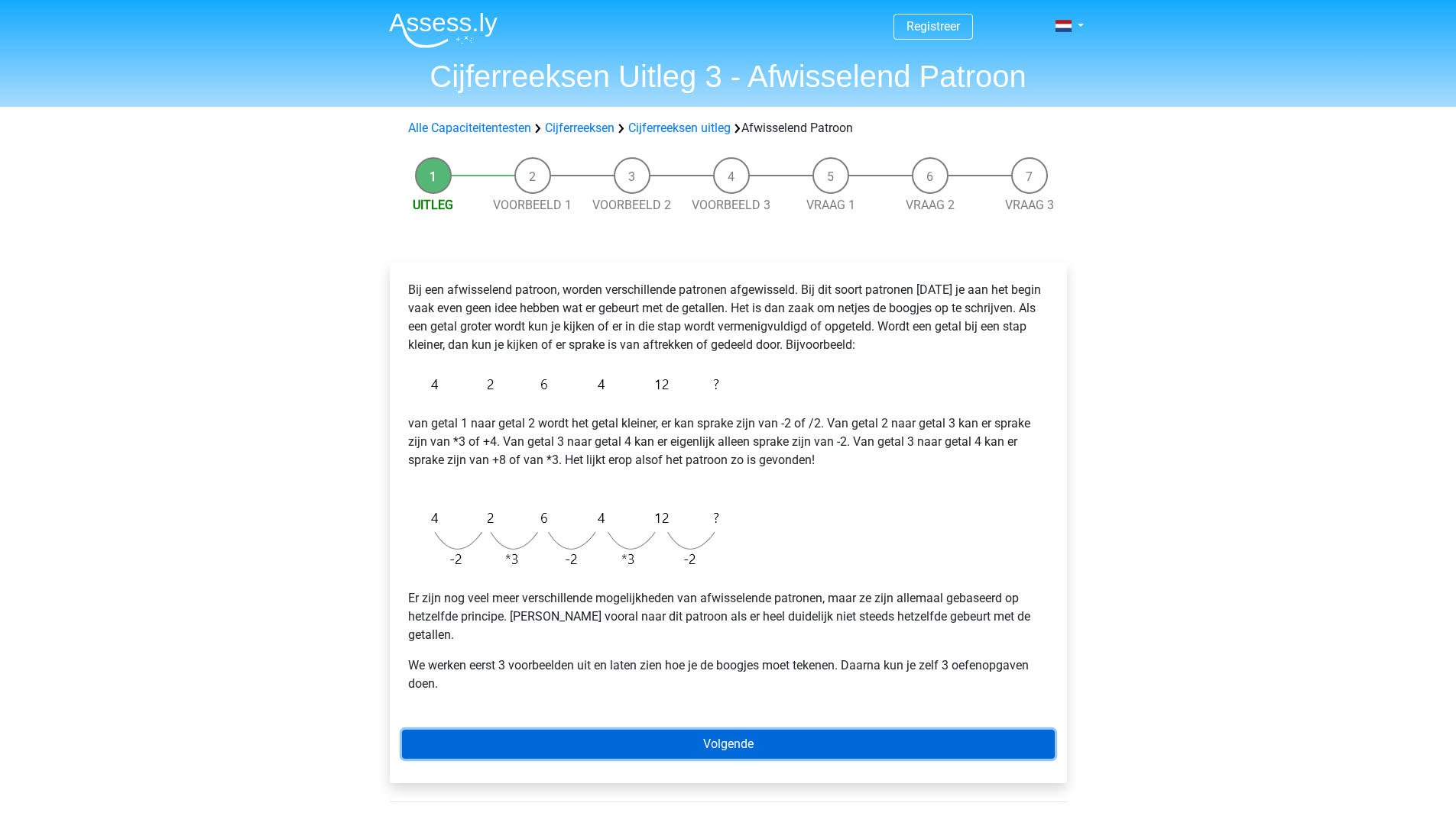
click at [667, 730] on link "Volgende" at bounding box center [728, 745] width 653 height 29
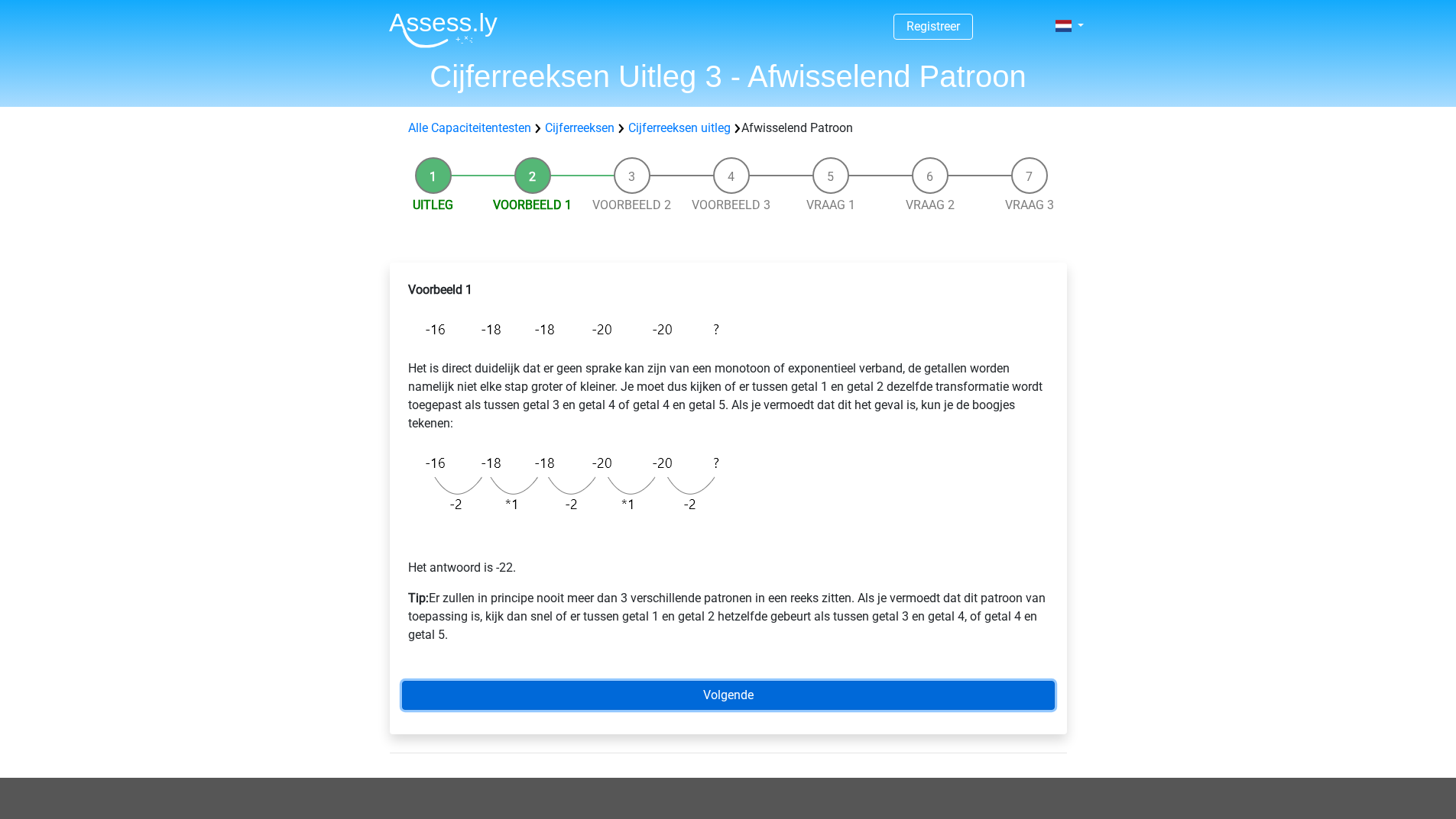
click at [579, 691] on link "Volgende" at bounding box center [728, 696] width 653 height 29
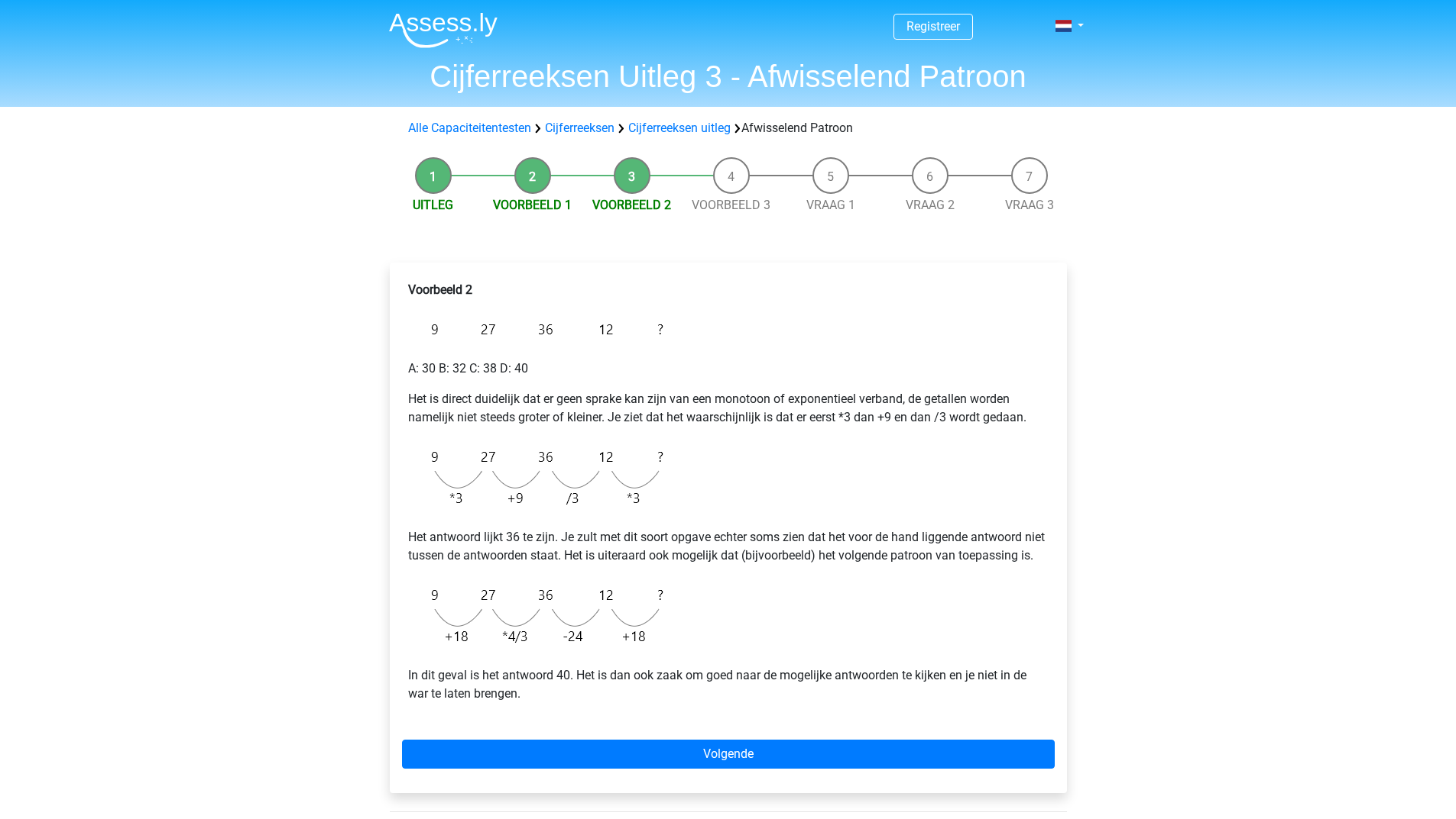
scroll to position [76, 0]
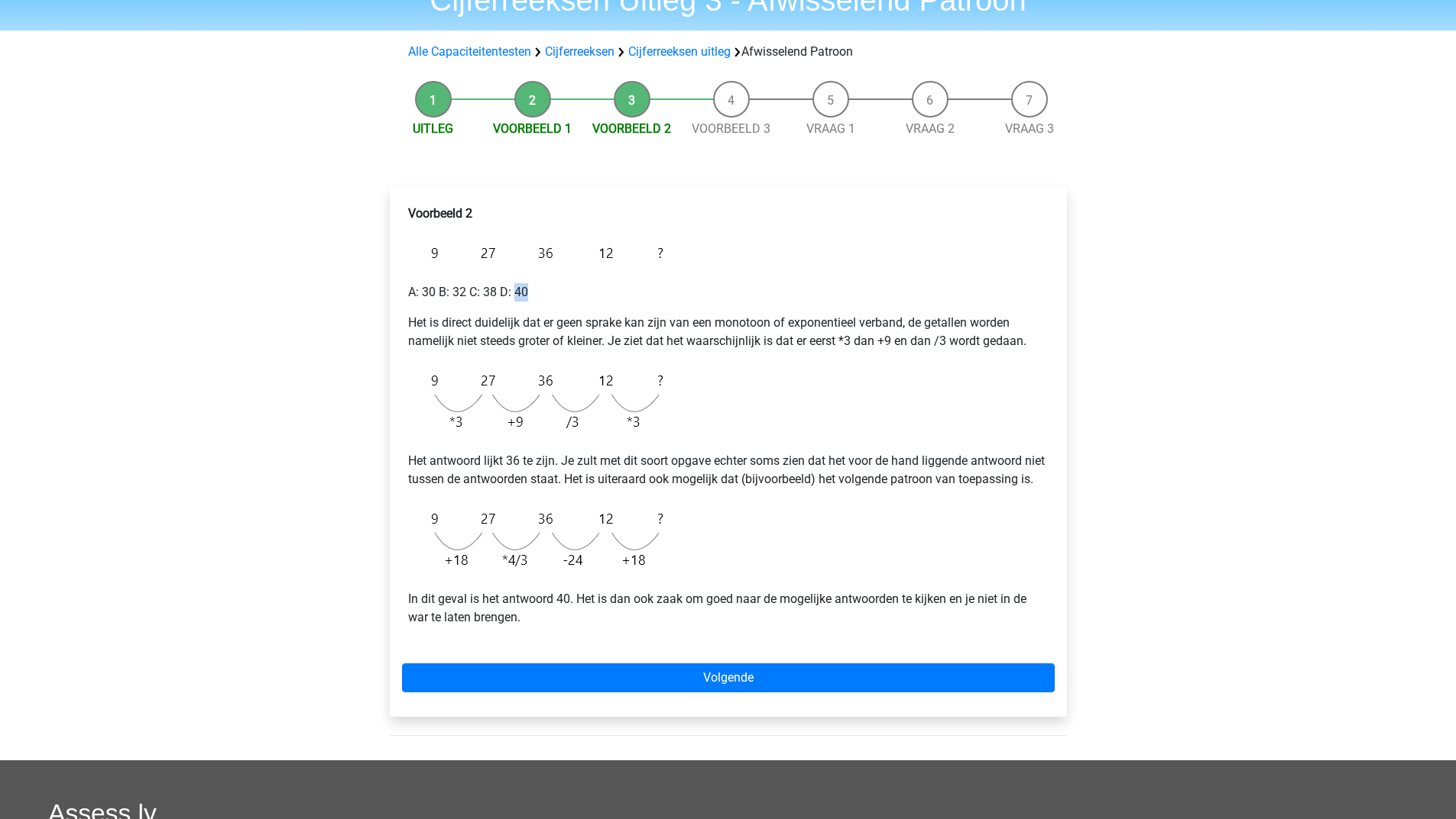
drag, startPoint x: 528, startPoint y: 291, endPoint x: 516, endPoint y: 291, distance: 12.0
click at [516, 291] on p "A: 30 B: 32 C: 38 D: 40" at bounding box center [728, 292] width 640 height 18
click at [594, 295] on p "A: 30 B: 32 C: 38 D: 40" at bounding box center [728, 292] width 640 height 18
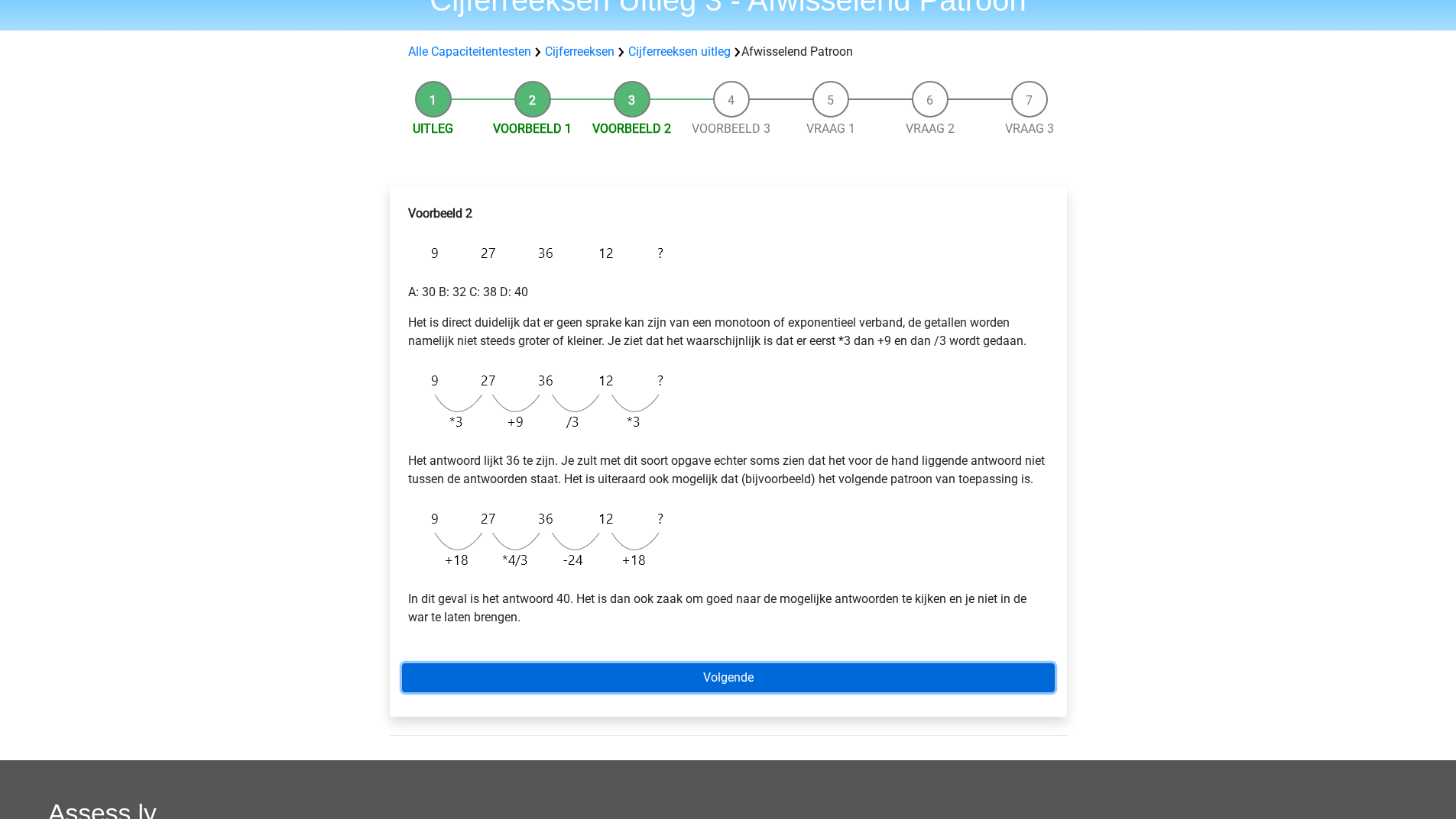
click at [623, 686] on link "Volgende" at bounding box center [728, 678] width 653 height 29
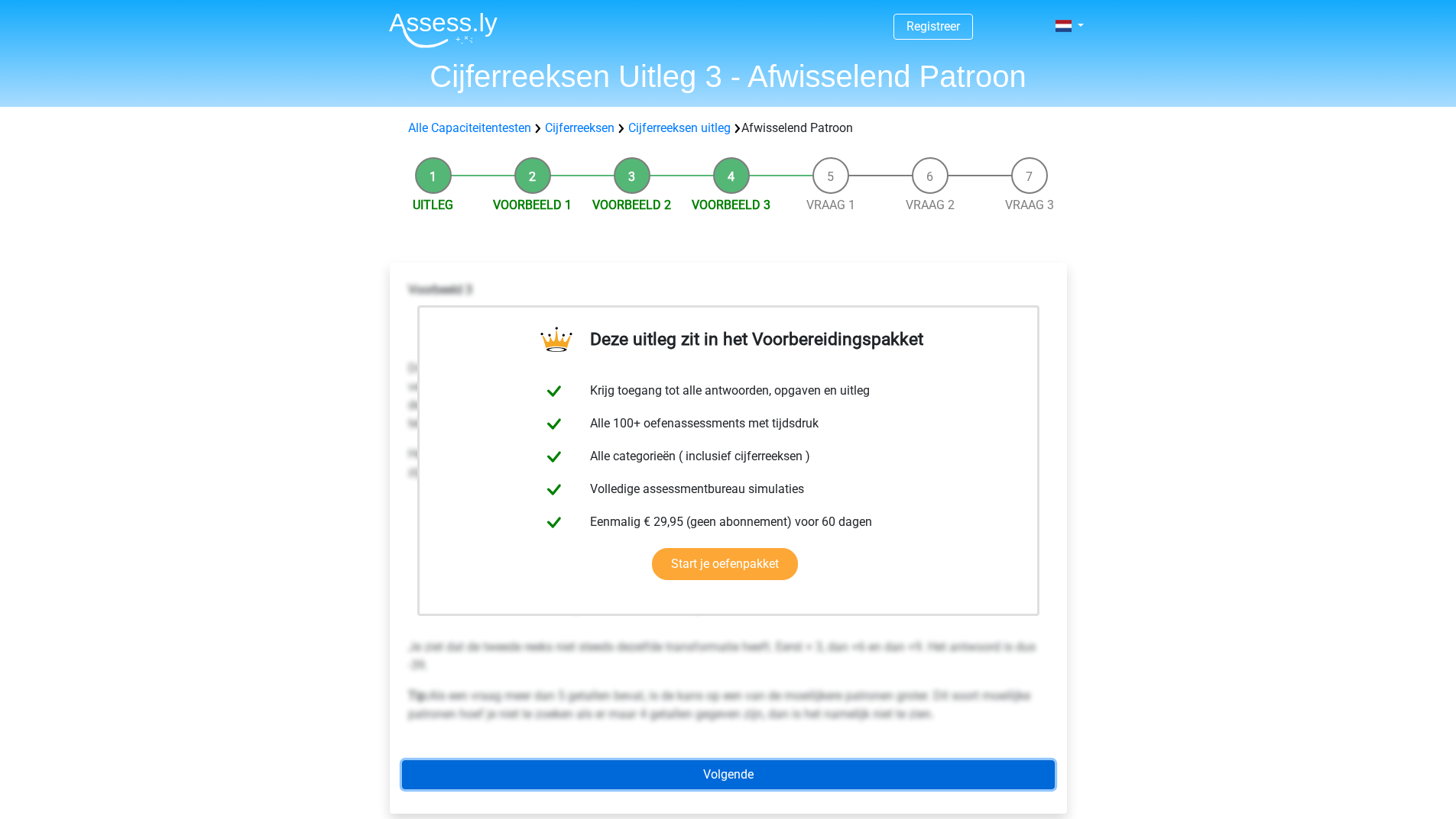
click at [637, 767] on link "Volgende" at bounding box center [728, 775] width 653 height 29
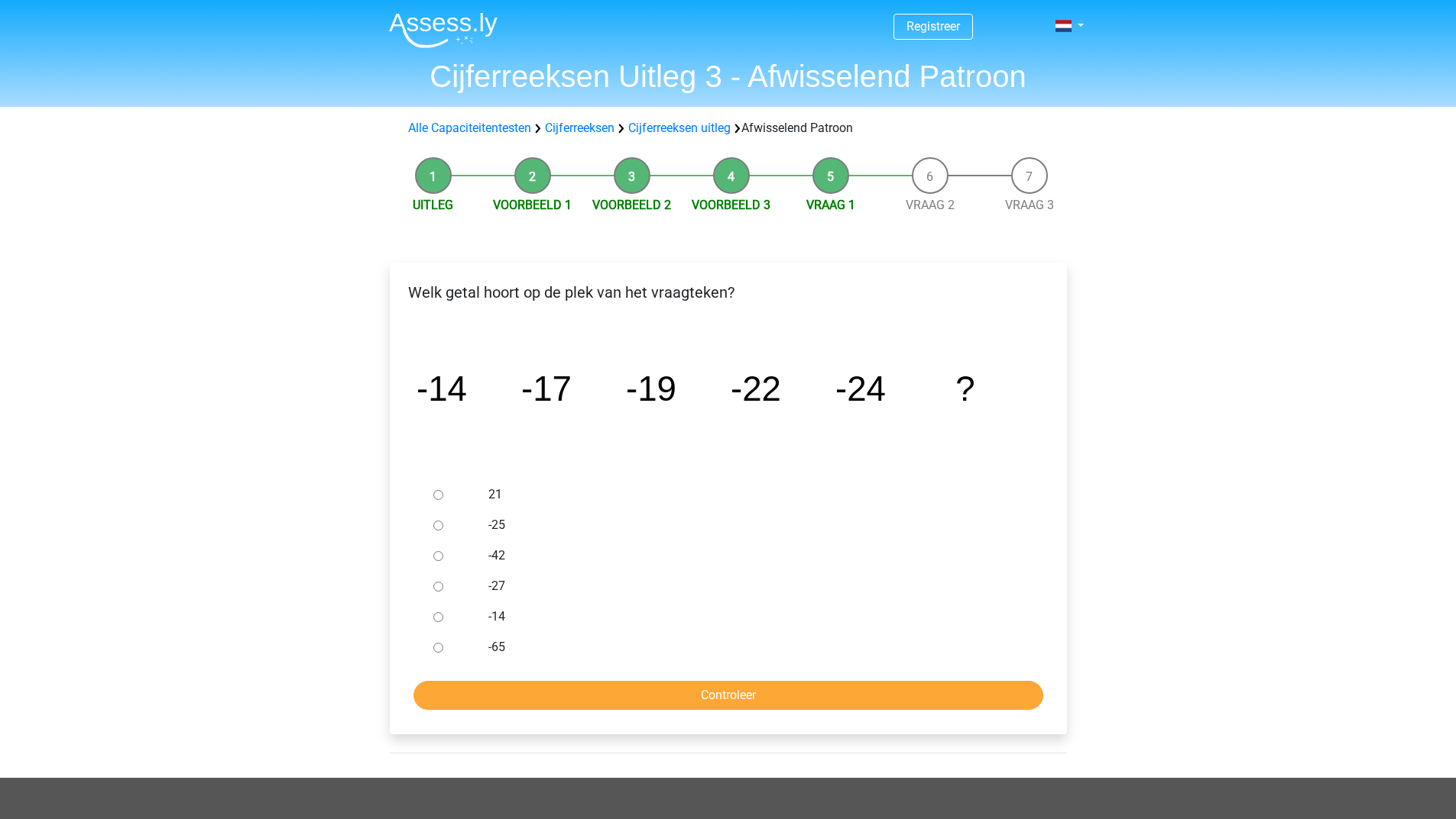
click at [442, 491] on input "21" at bounding box center [438, 495] width 10 height 10
radio input "true"
click at [502, 689] on input "Controleer" at bounding box center [728, 696] width 630 height 29
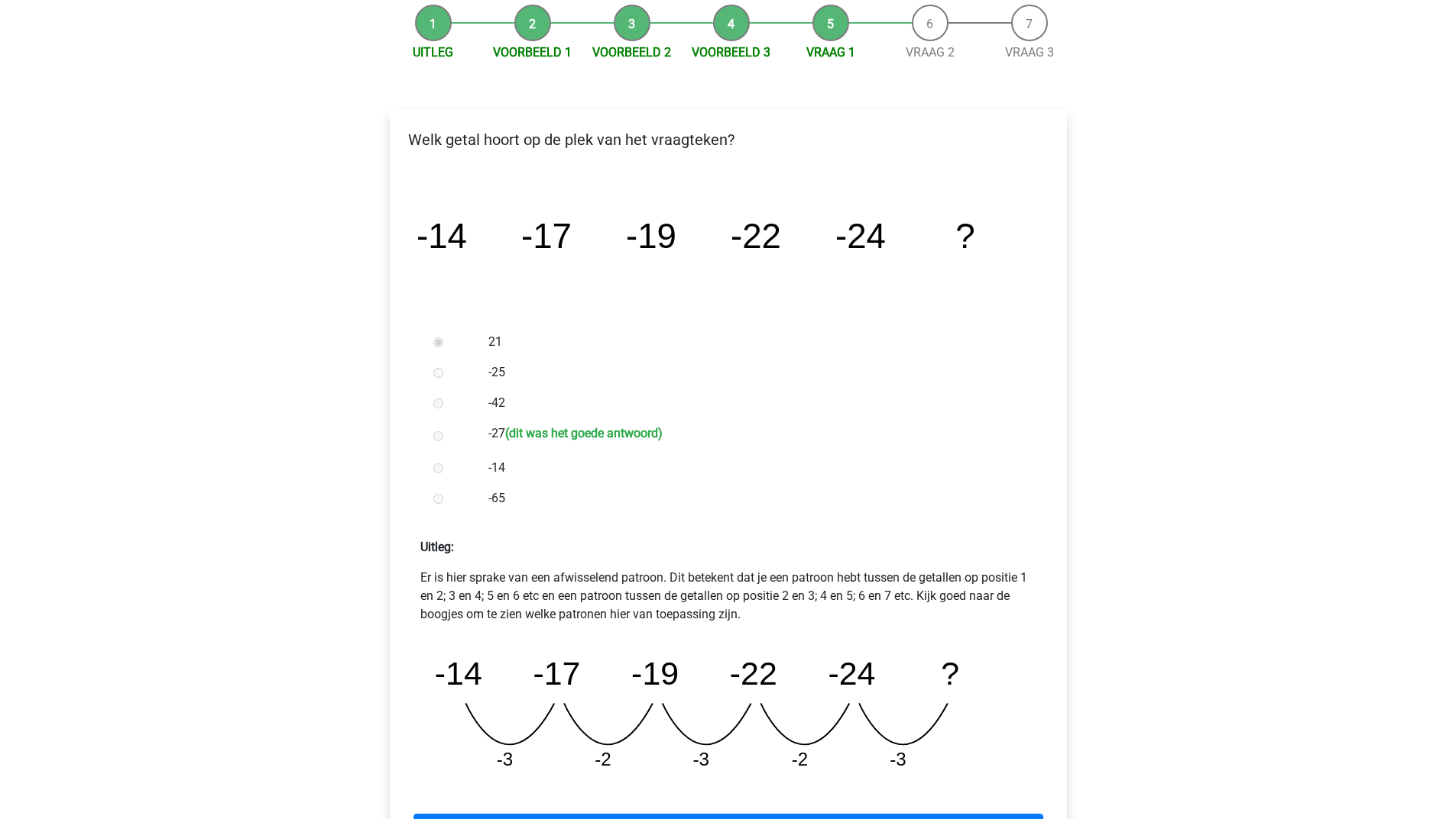
scroll to position [382, 0]
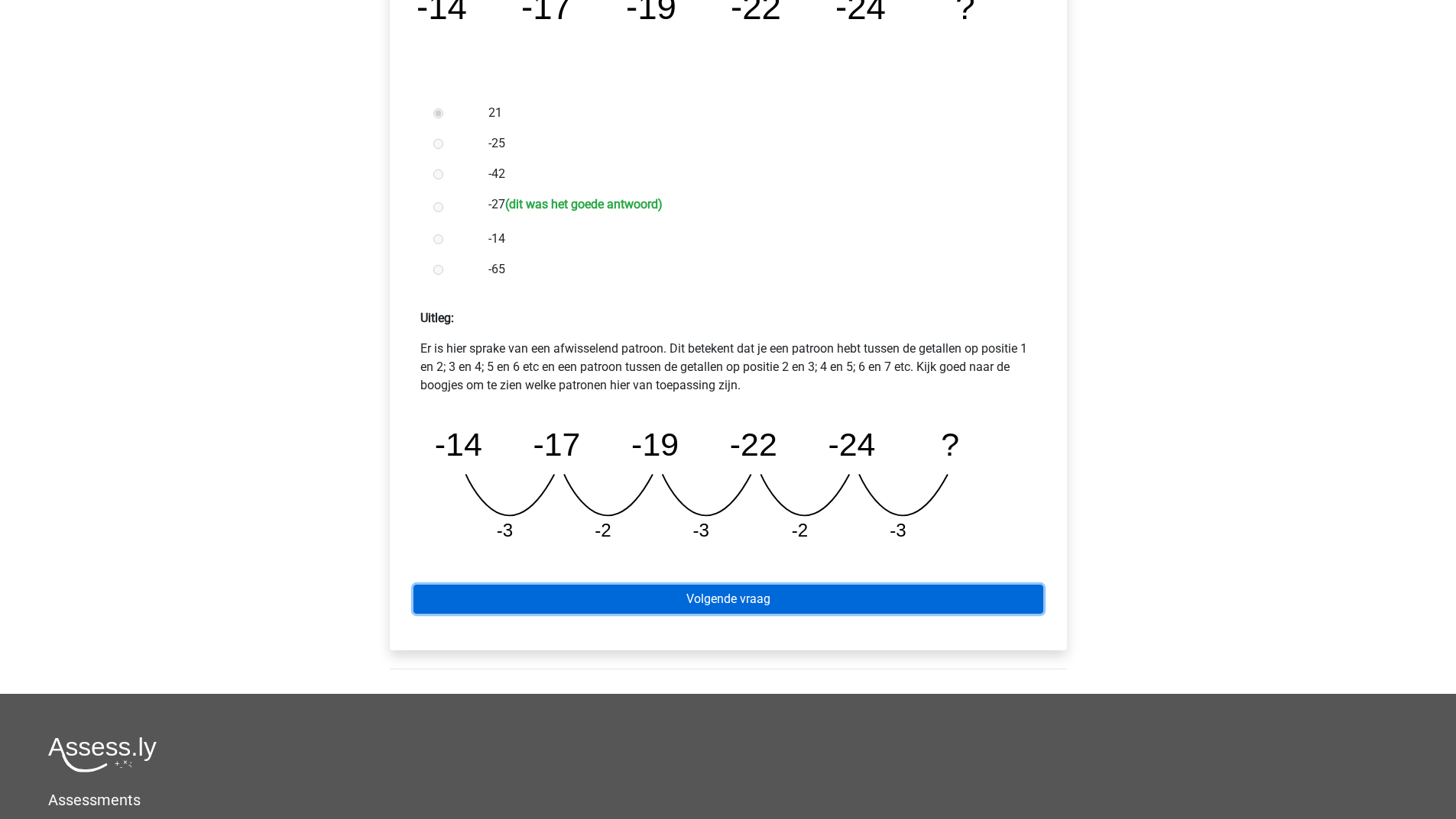
click at [715, 604] on link "Volgende vraag" at bounding box center [728, 600] width 630 height 29
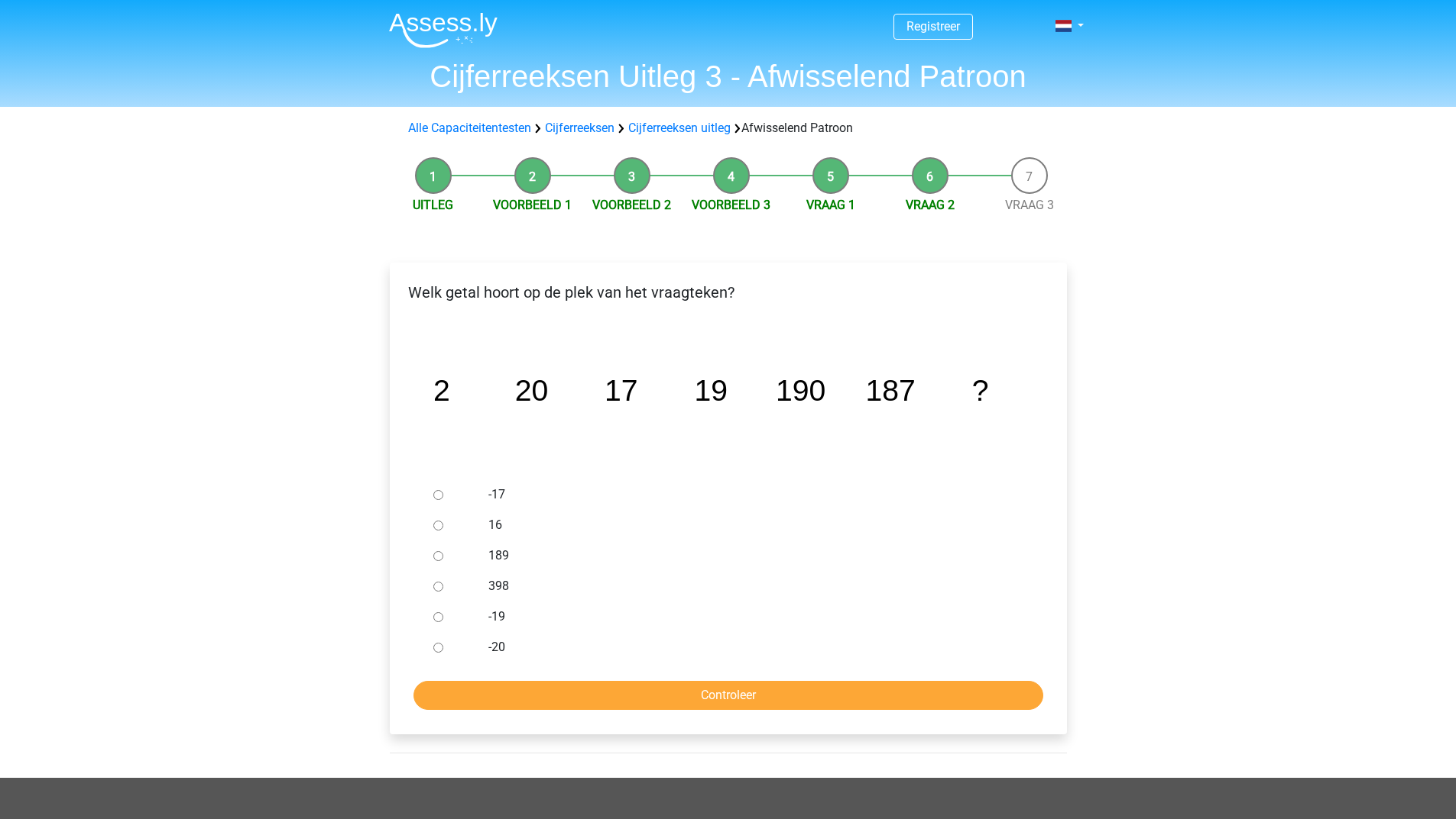
click at [436, 494] on input "-17" at bounding box center [438, 495] width 10 height 10
radio input "true"
click at [597, 696] on input "Controleer" at bounding box center [728, 696] width 630 height 29
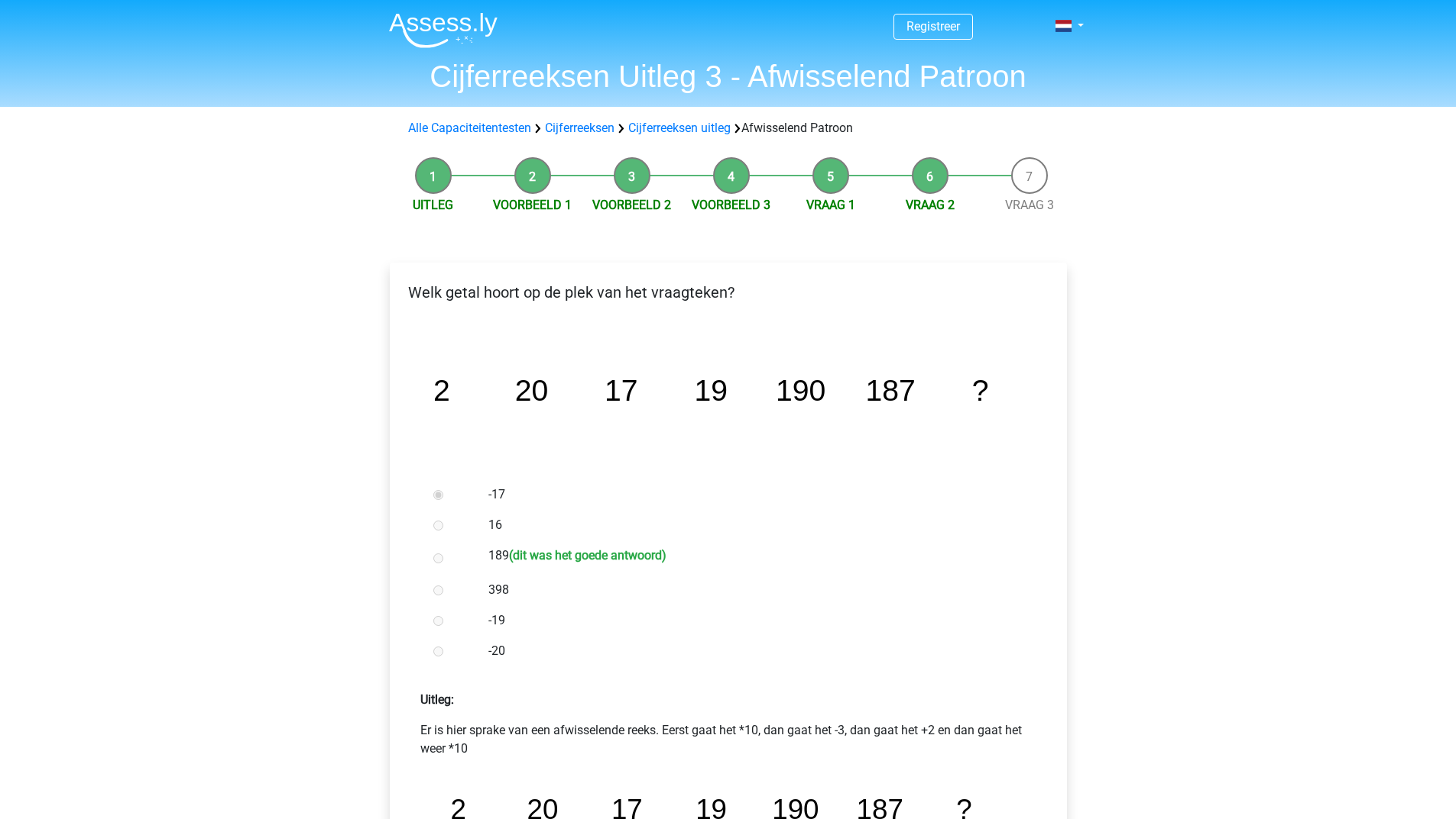
scroll to position [229, 0]
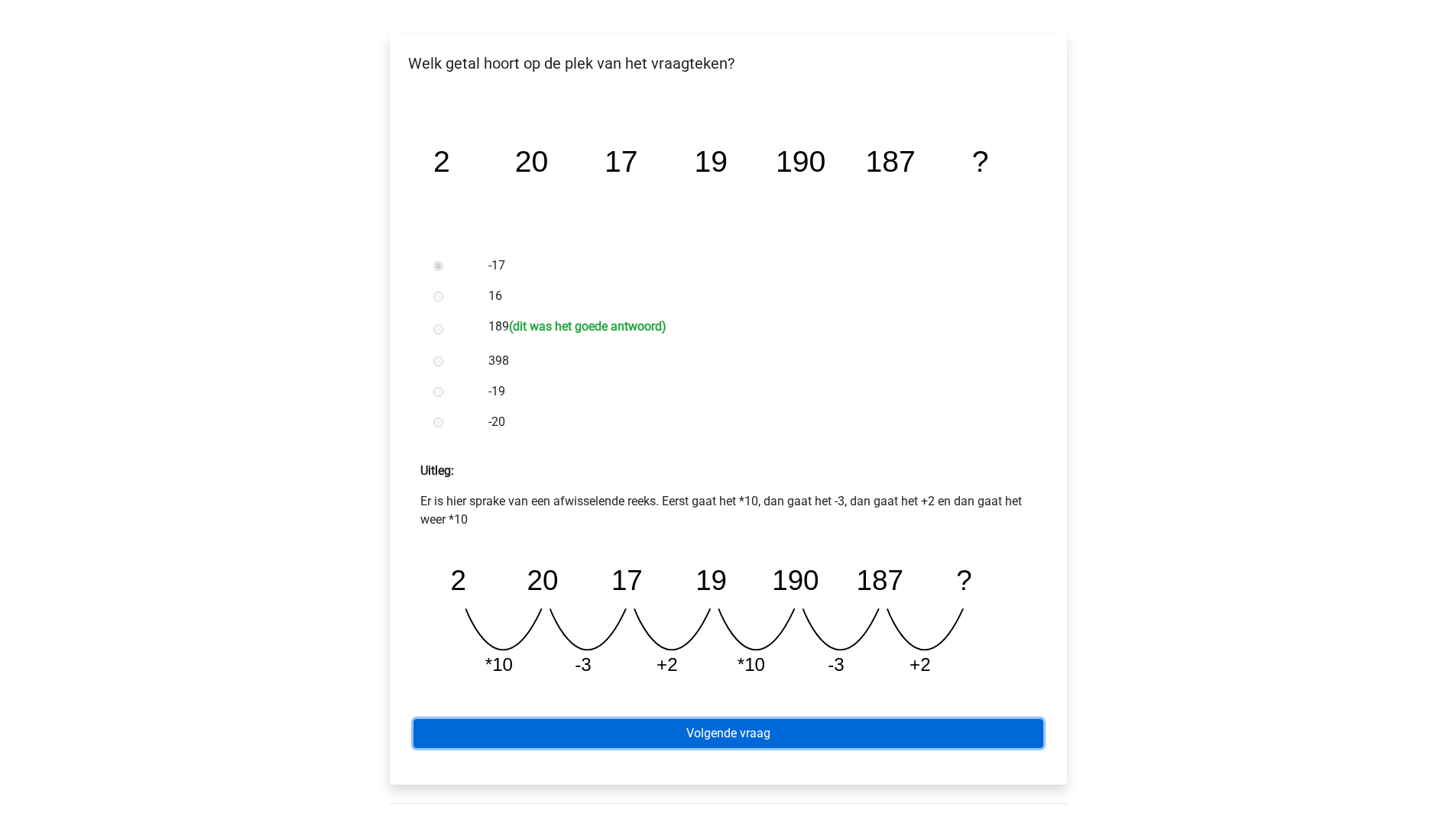
click at [834, 727] on link "Volgende vraag" at bounding box center [728, 733] width 630 height 29
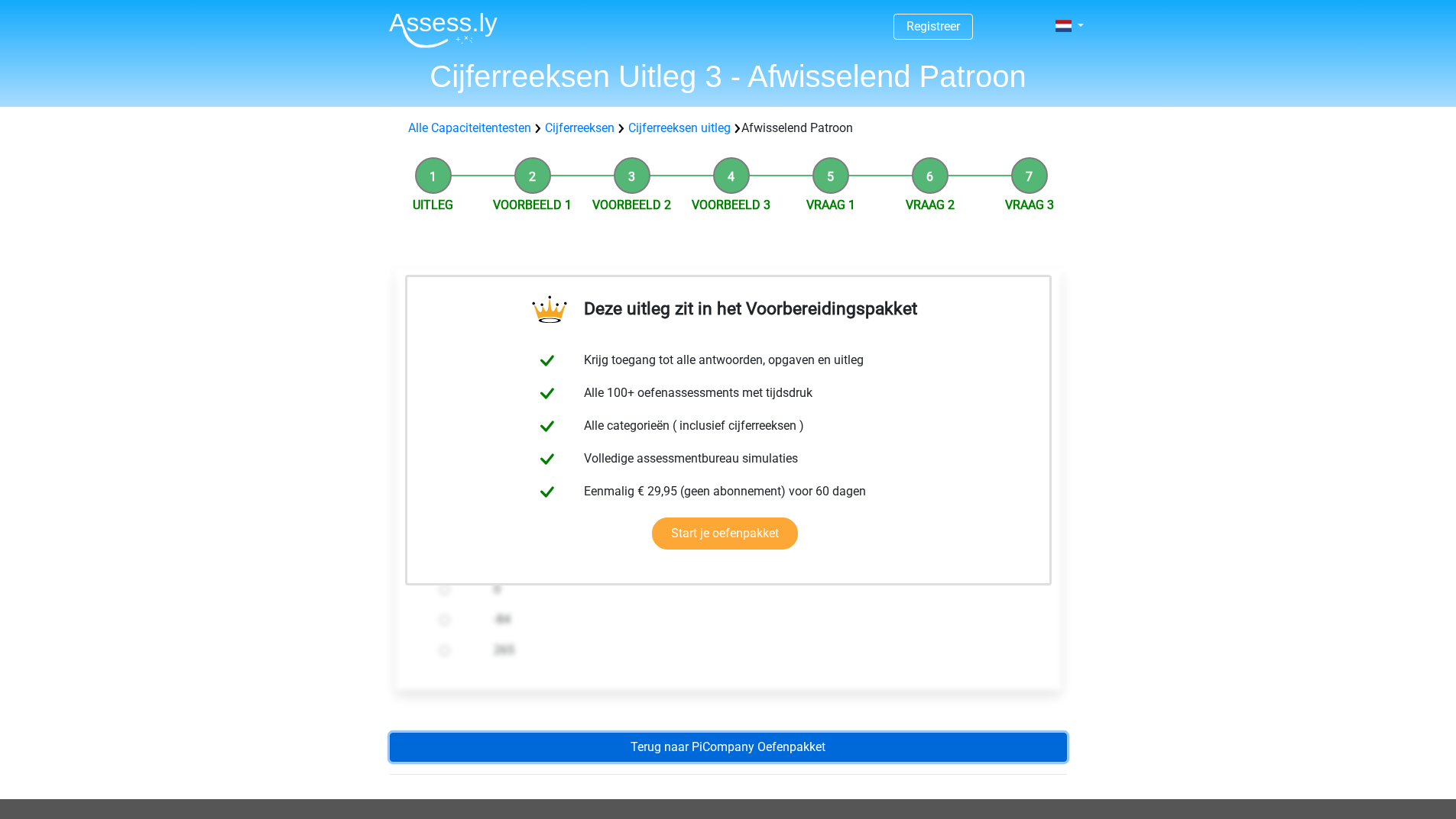
click at [720, 746] on link "Terug naar PiCompany Oefenpakket" at bounding box center [728, 748] width 677 height 29
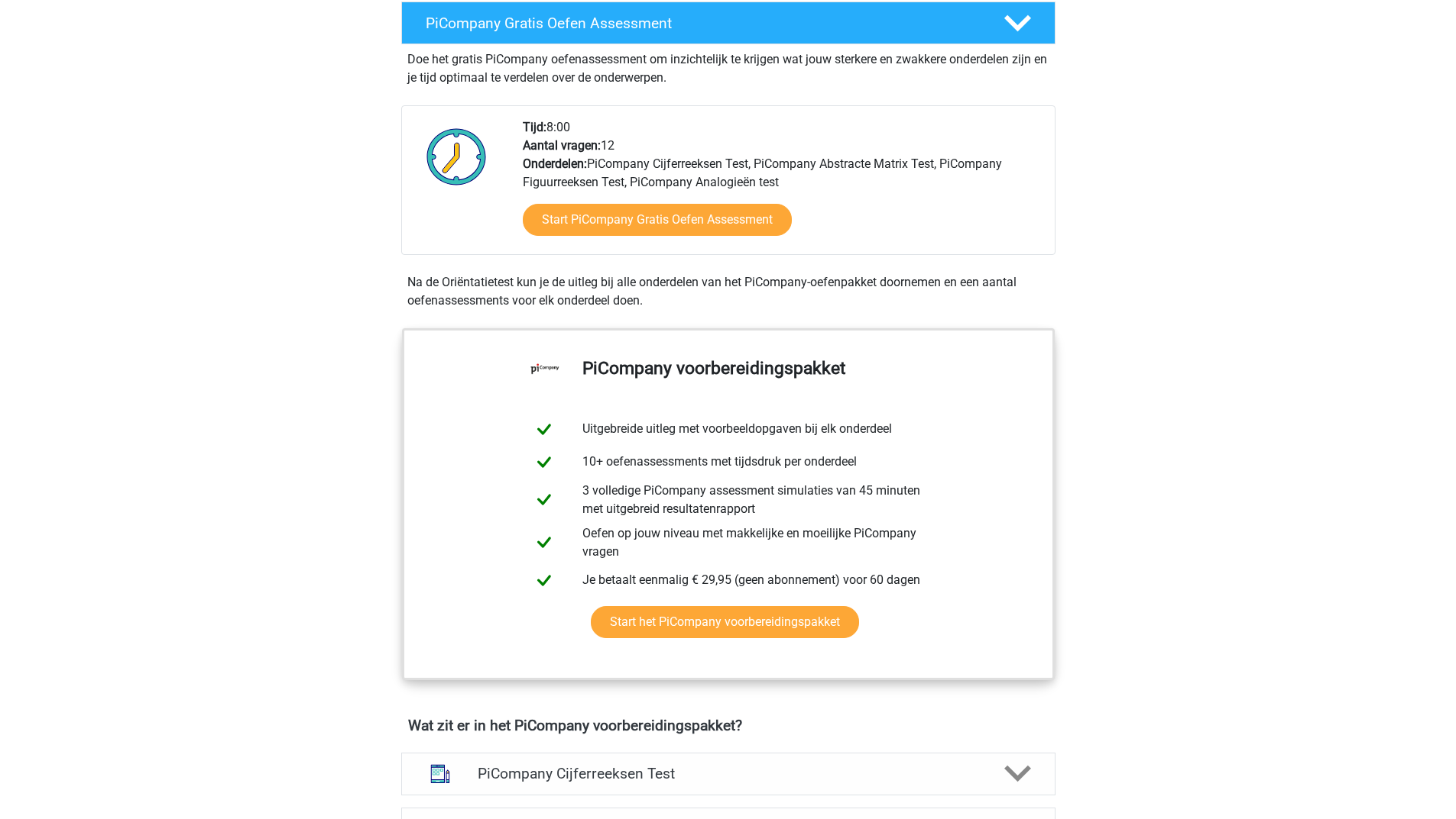
scroll to position [534, 0]
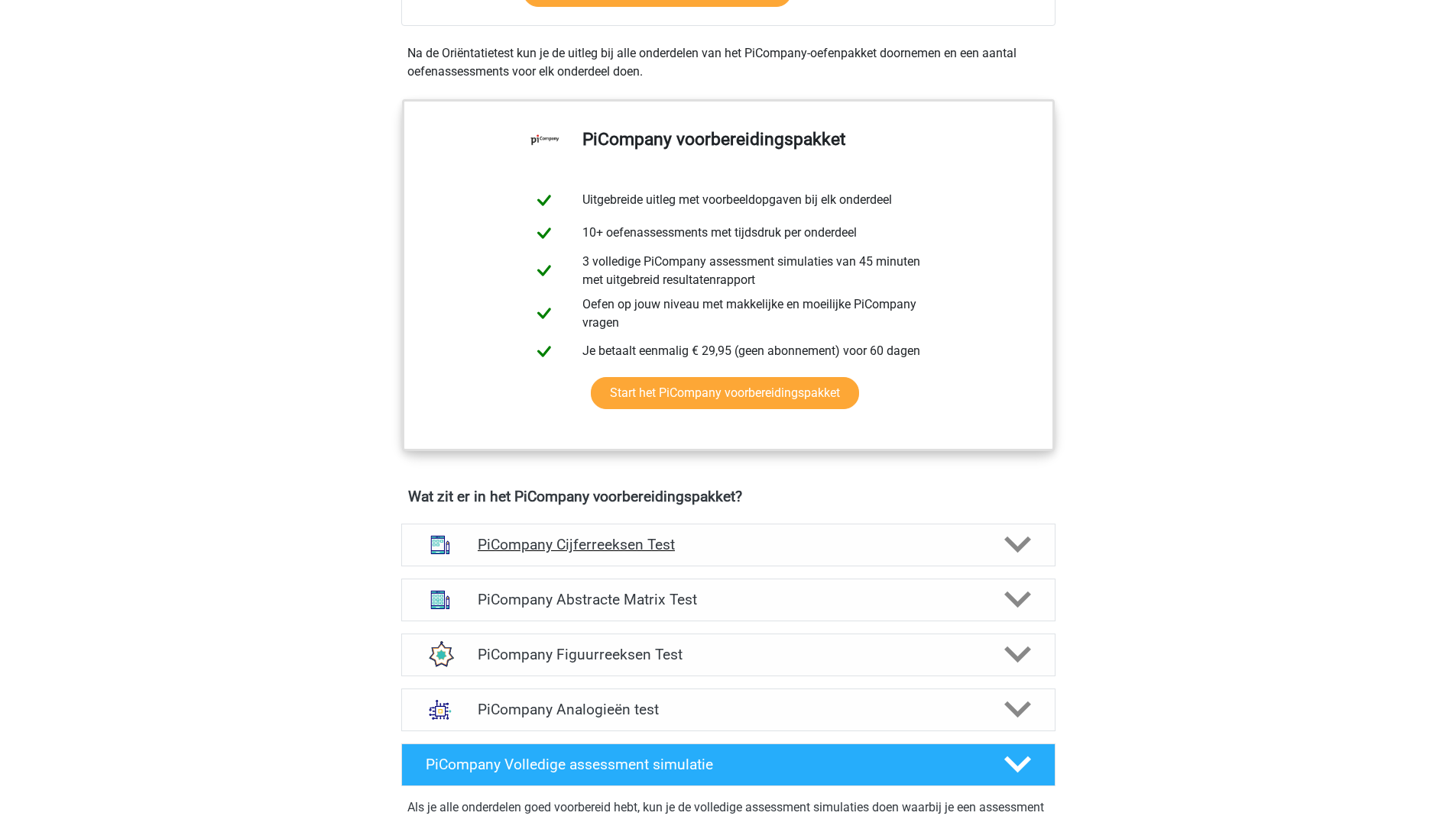
click at [1009, 553] on polygon at bounding box center [1018, 545] width 27 height 16
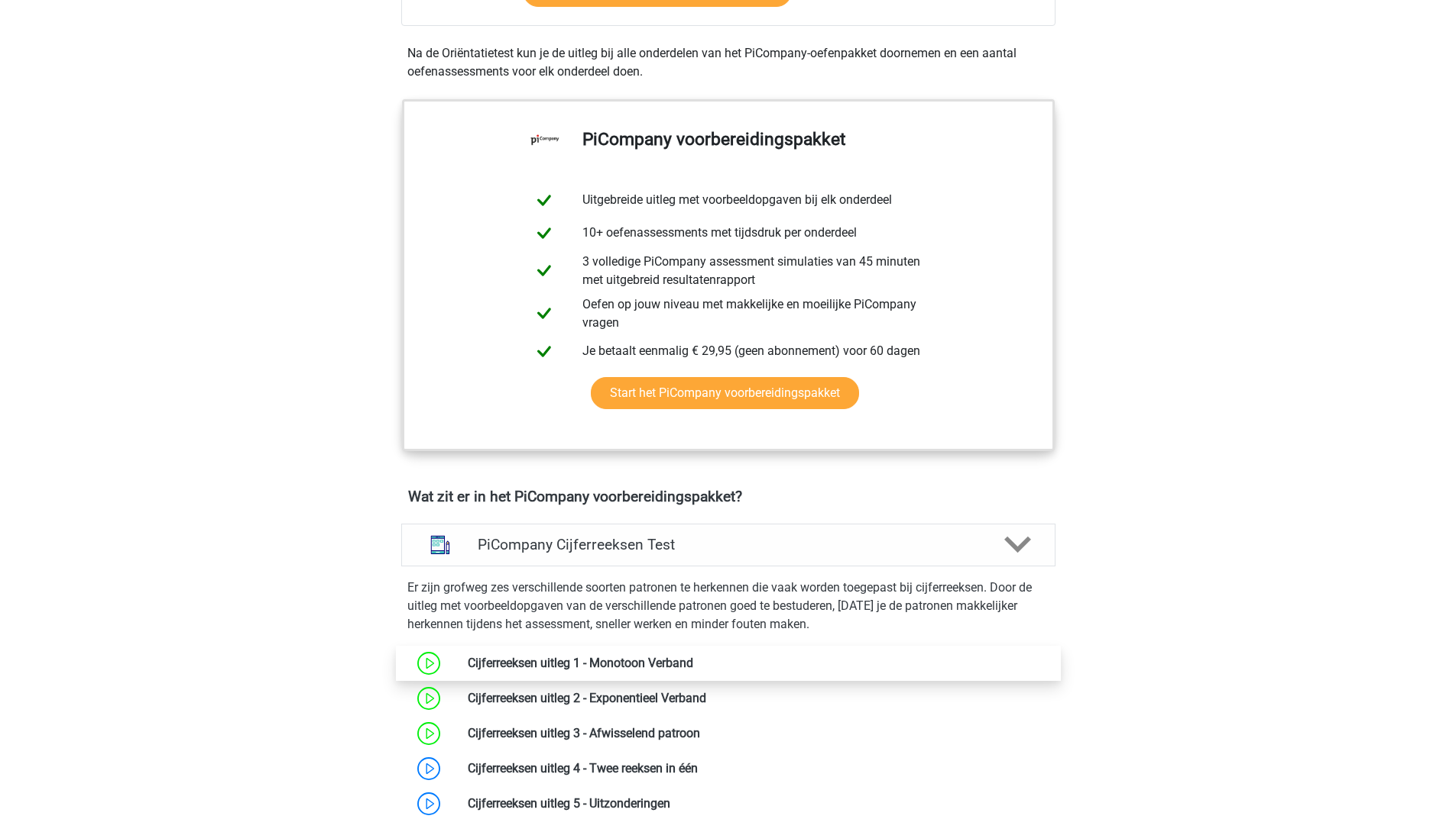
scroll to position [687, 0]
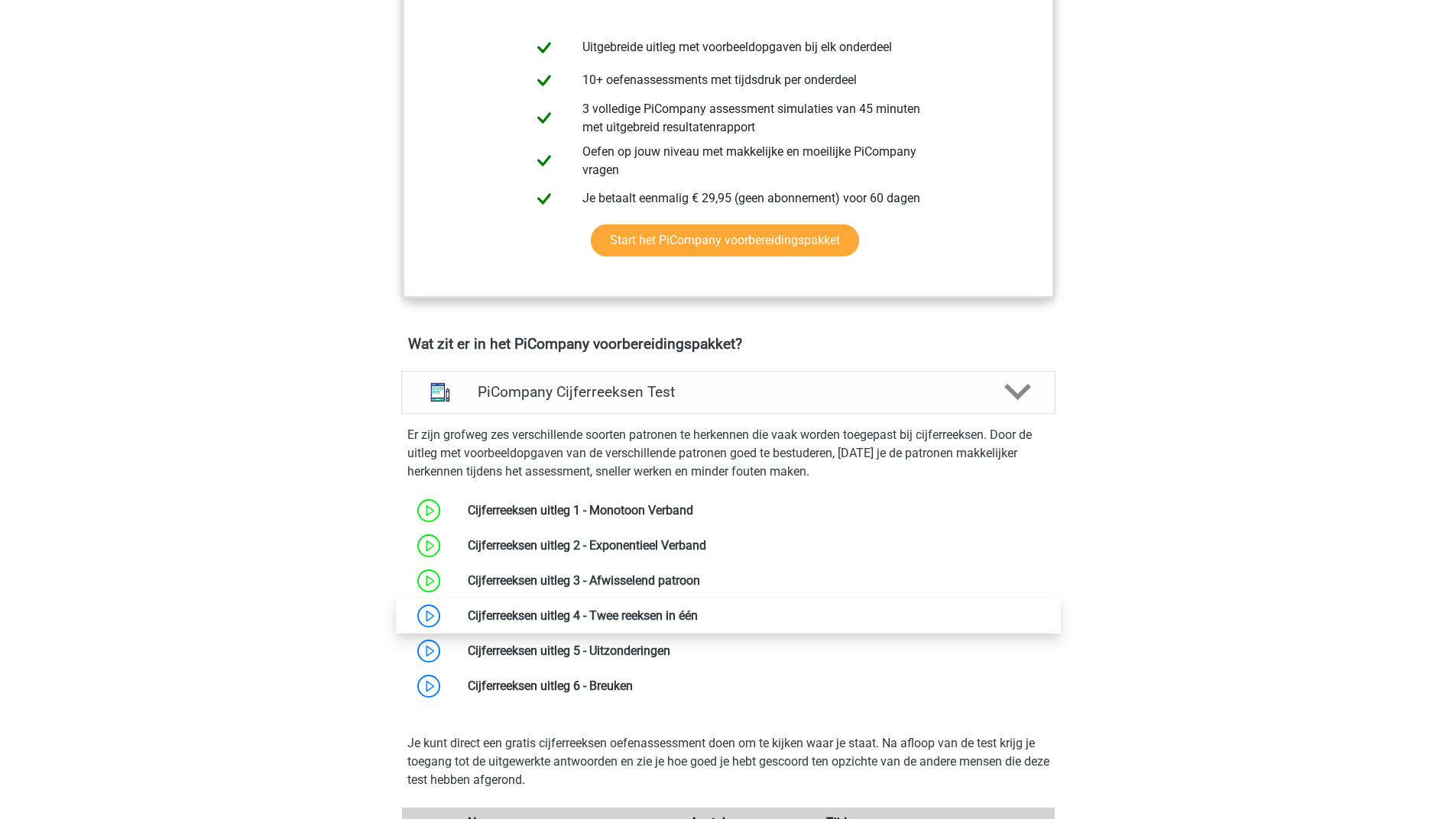
click at [697, 623] on link at bounding box center [697, 615] width 0 height 14
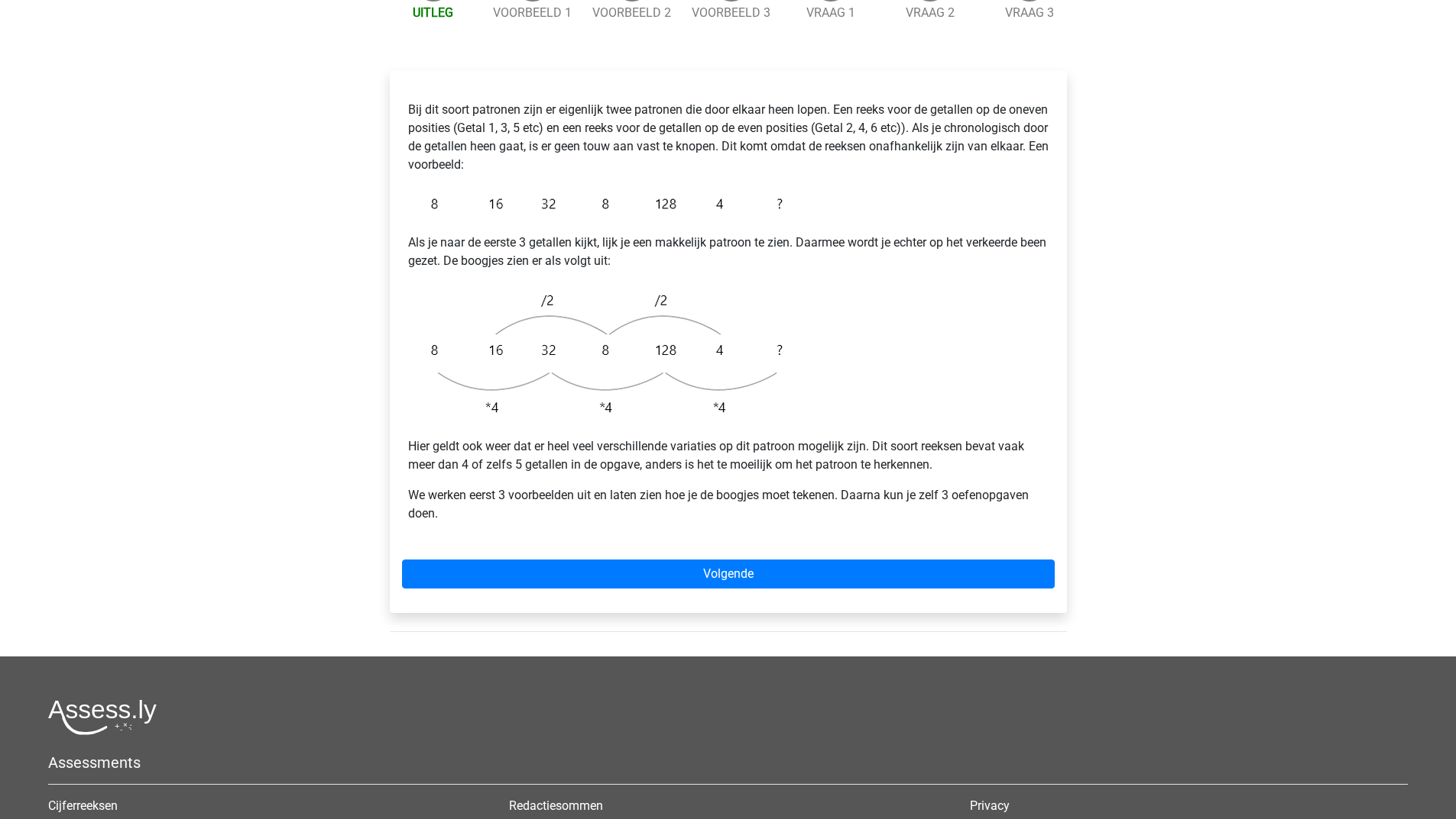
scroll to position [76, 0]
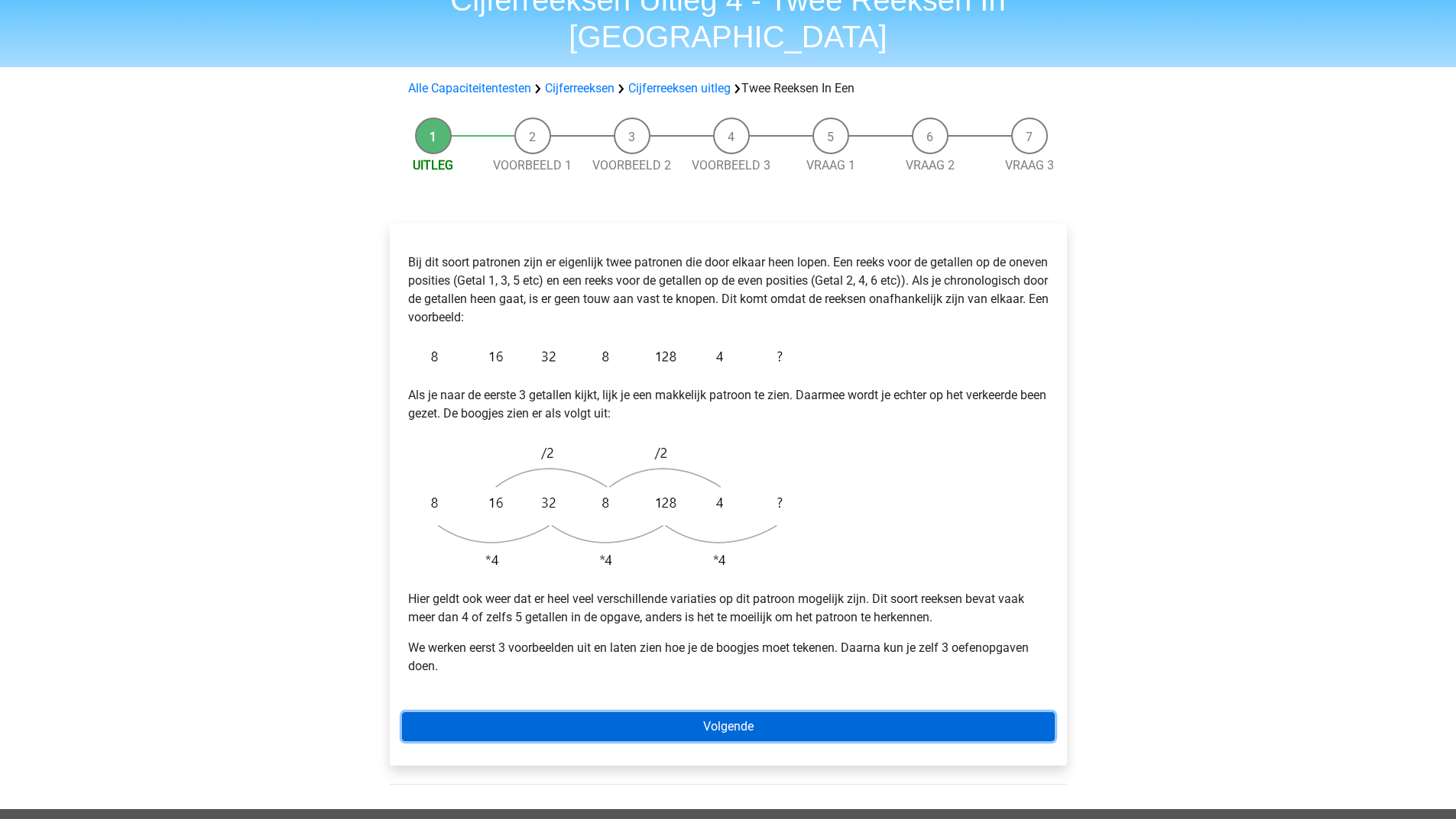
click at [633, 712] on link "Volgende" at bounding box center [728, 727] width 653 height 29
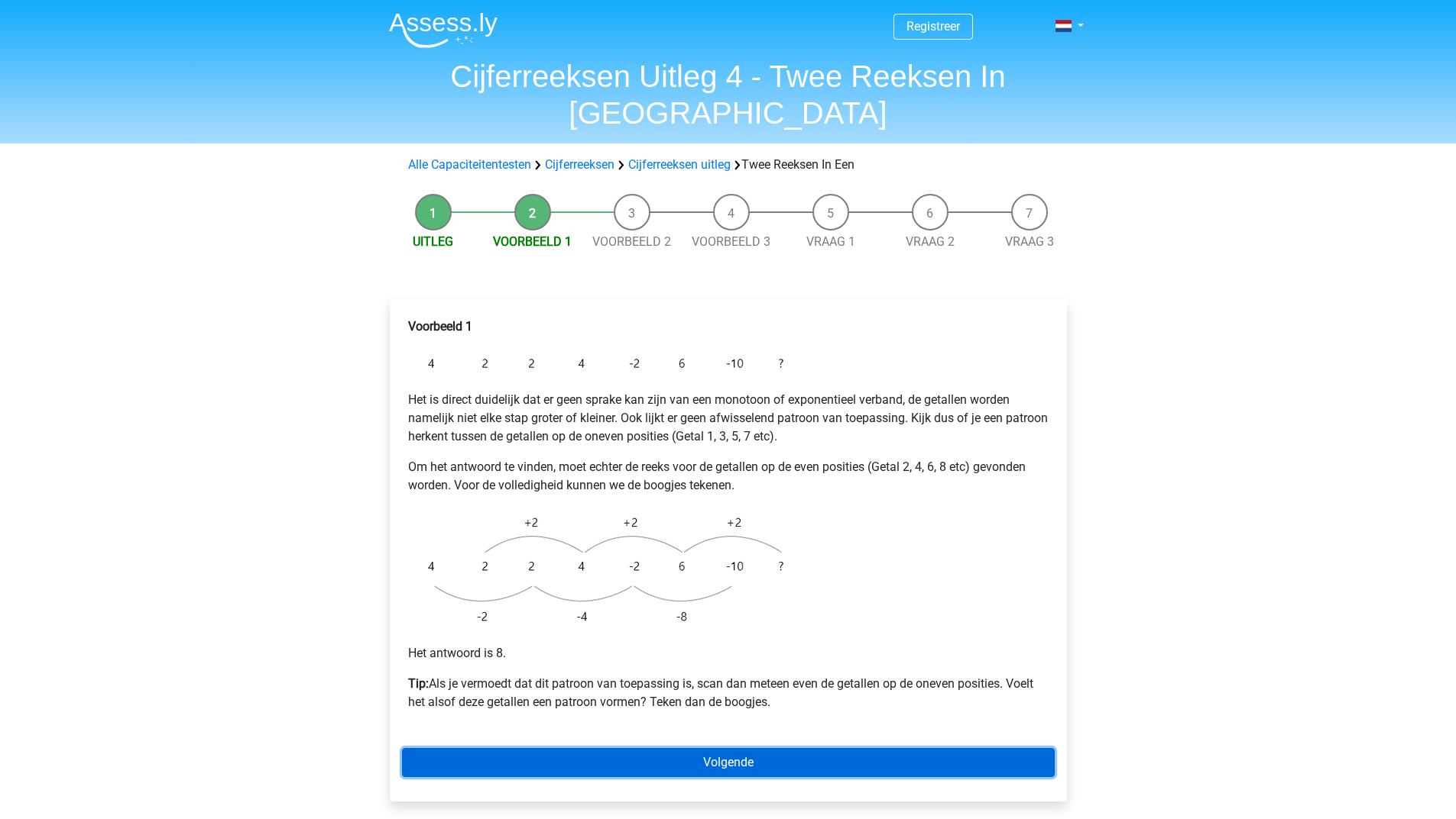
click at [740, 749] on link "Volgende" at bounding box center [728, 763] width 653 height 29
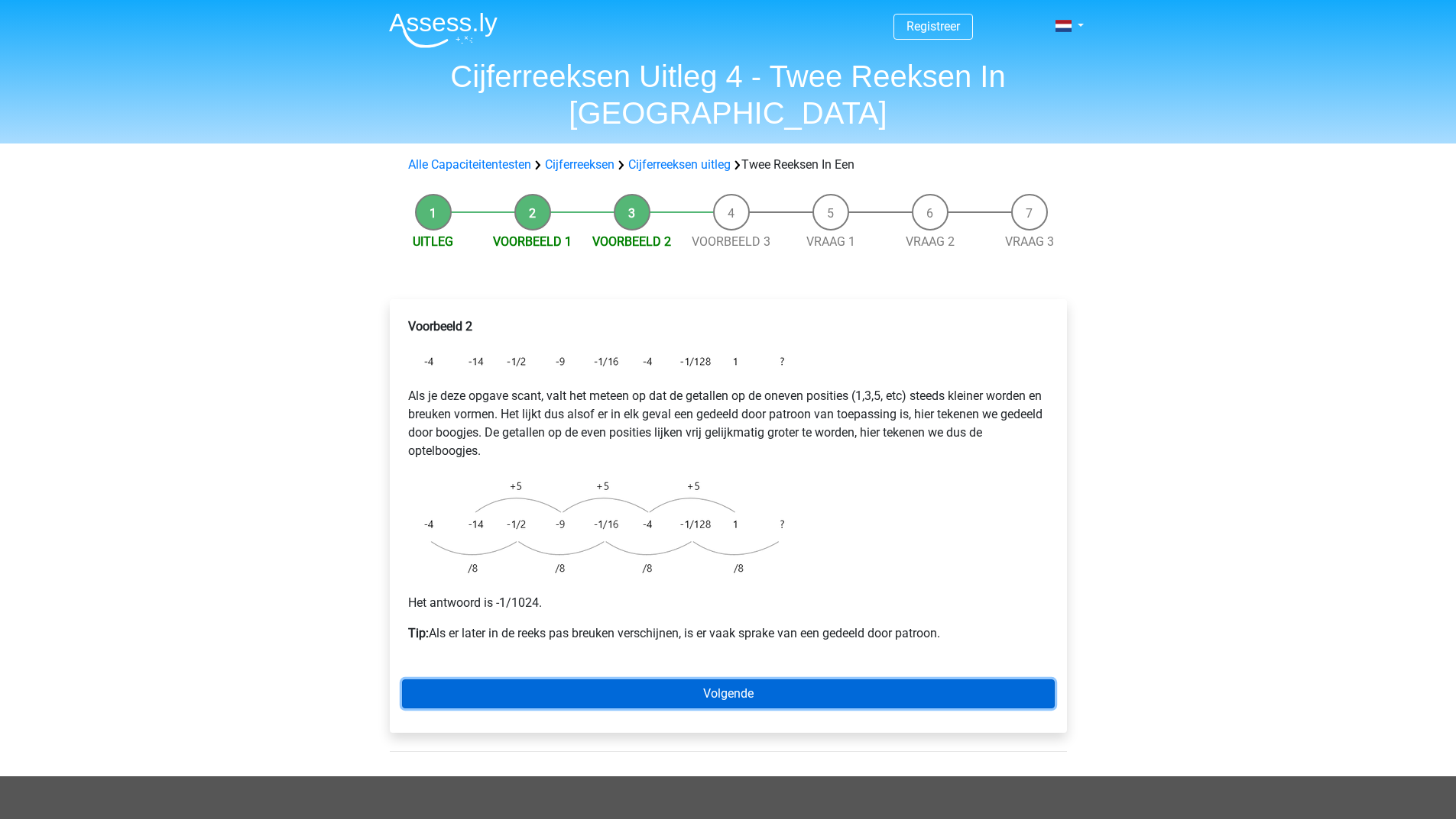
click at [673, 679] on link "Volgende" at bounding box center [728, 694] width 653 height 29
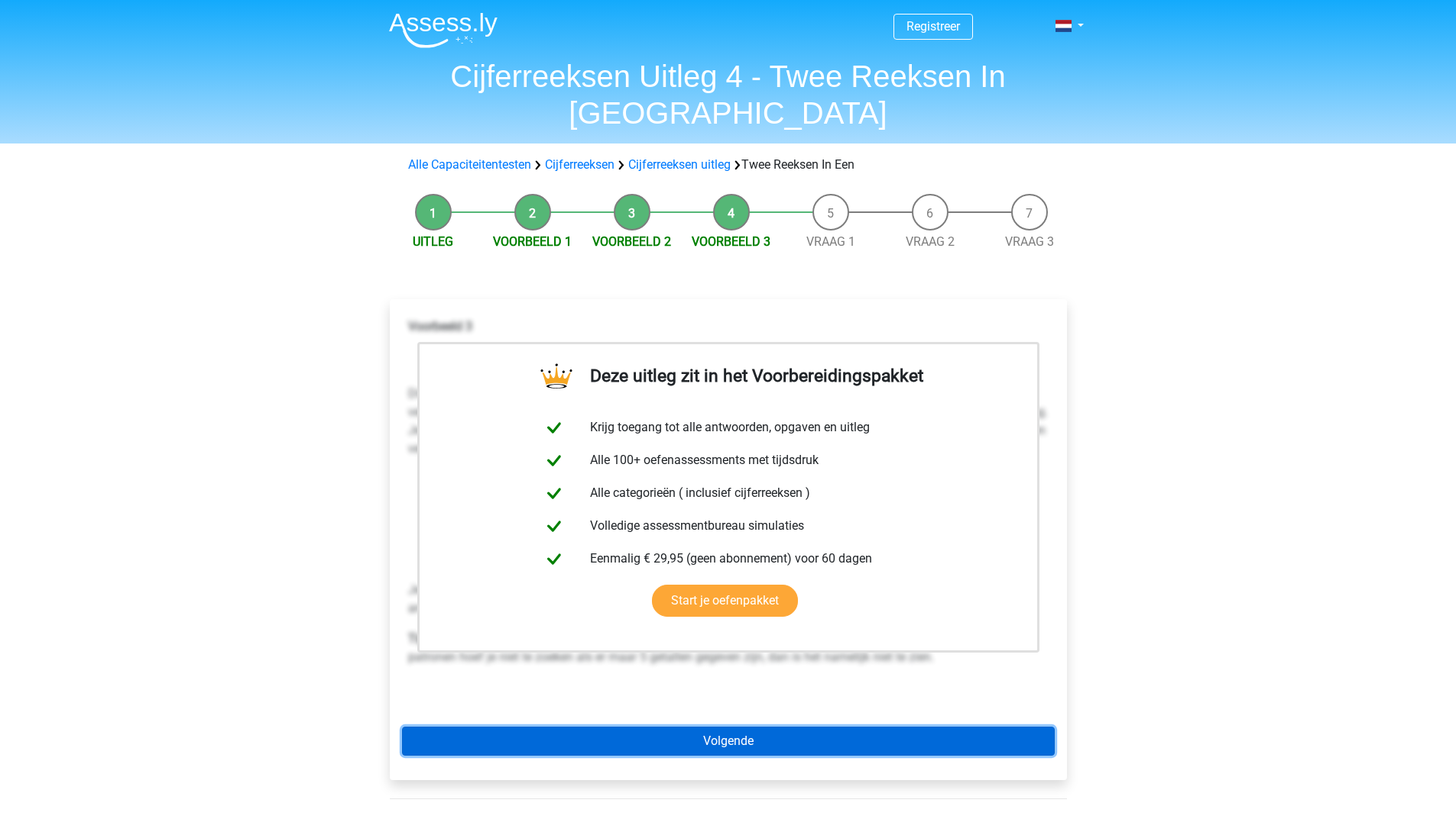
click at [653, 727] on link "Volgende" at bounding box center [728, 741] width 653 height 29
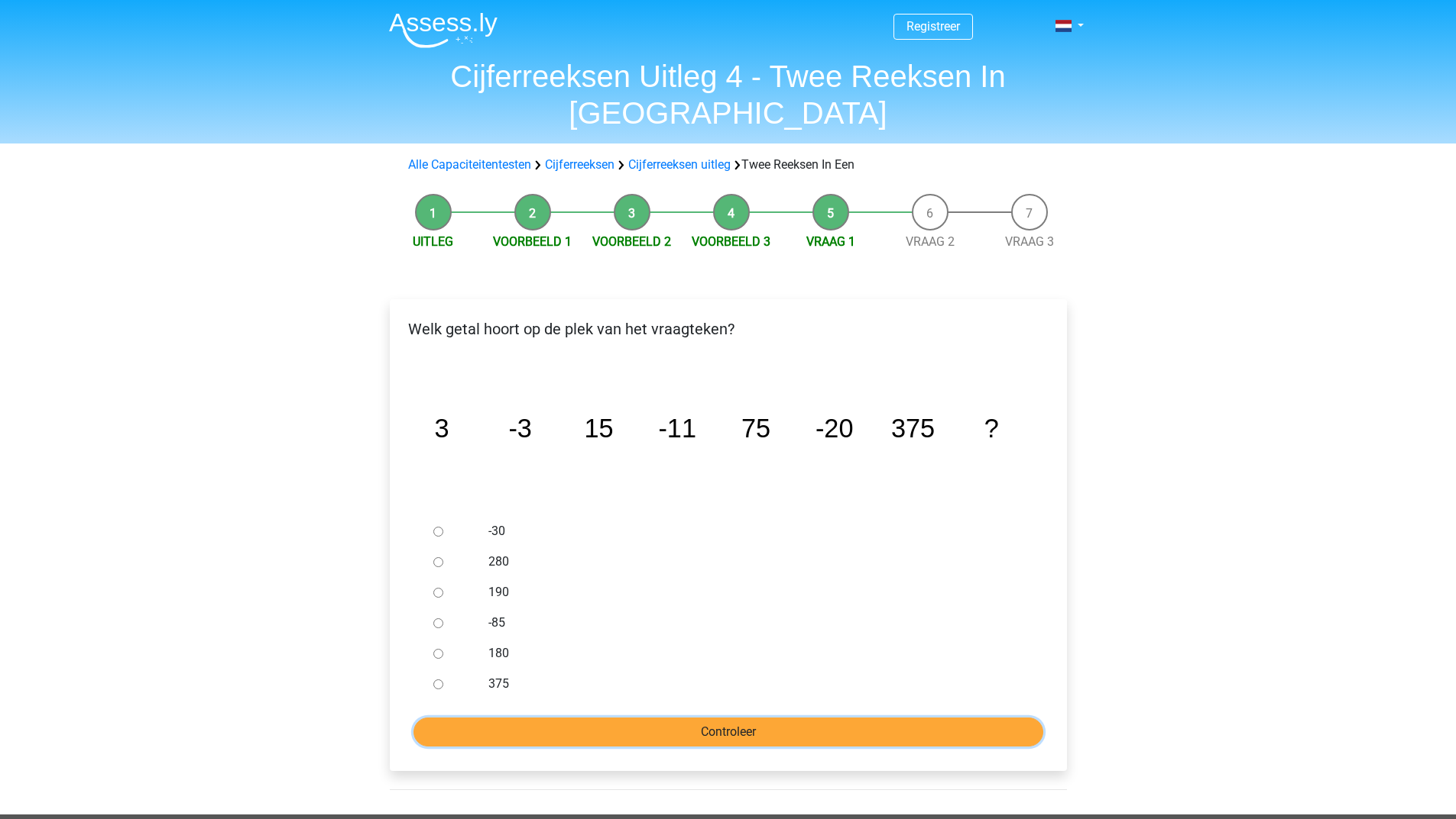
click at [585, 718] on input "Controleer" at bounding box center [728, 732] width 630 height 29
click at [638, 583] on label "190" at bounding box center [752, 592] width 529 height 18
click at [443, 588] on input "190" at bounding box center [438, 593] width 10 height 10
radio input "true"
click at [484, 718] on input "Controleer" at bounding box center [728, 732] width 630 height 29
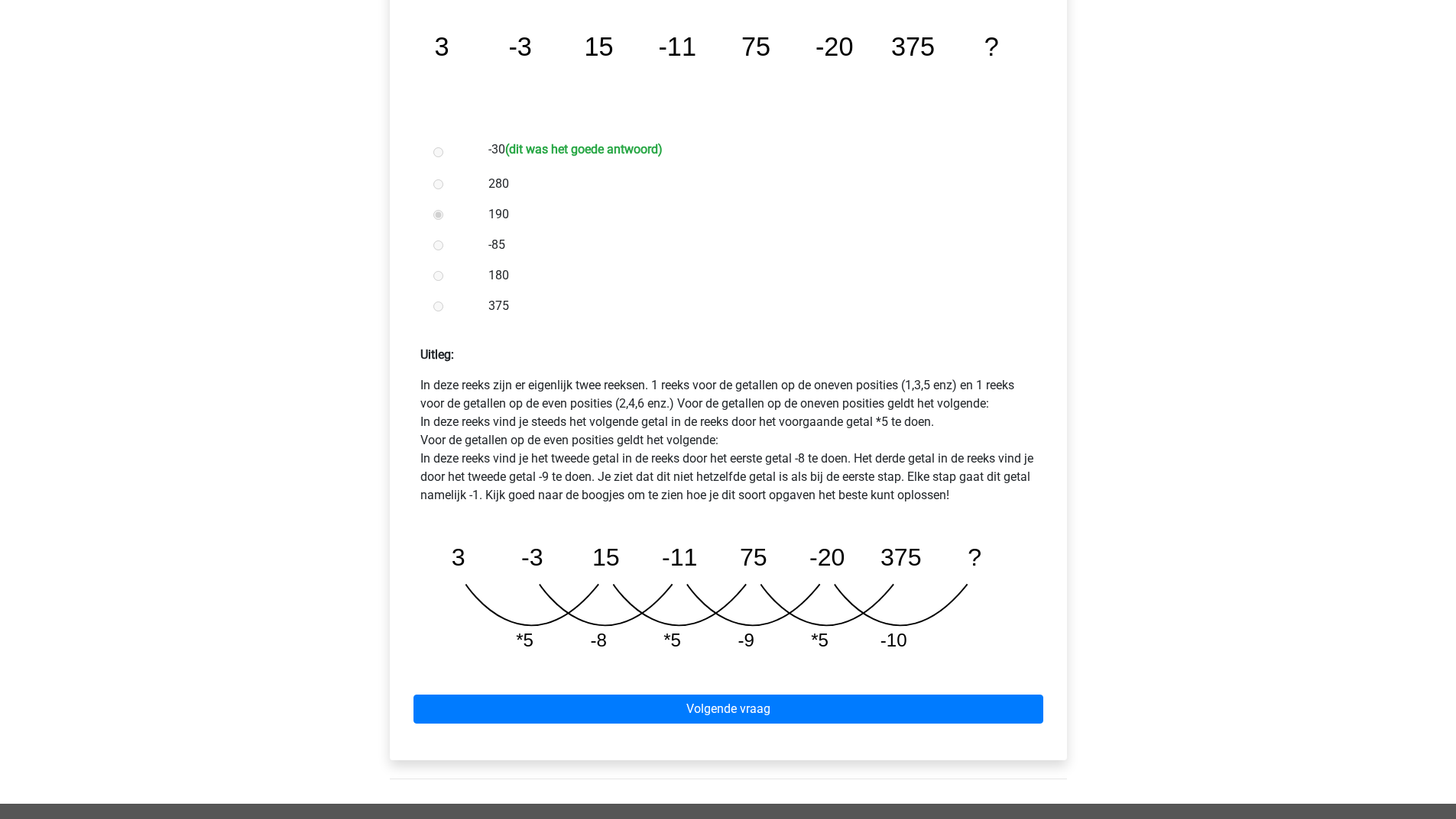
scroll to position [458, 0]
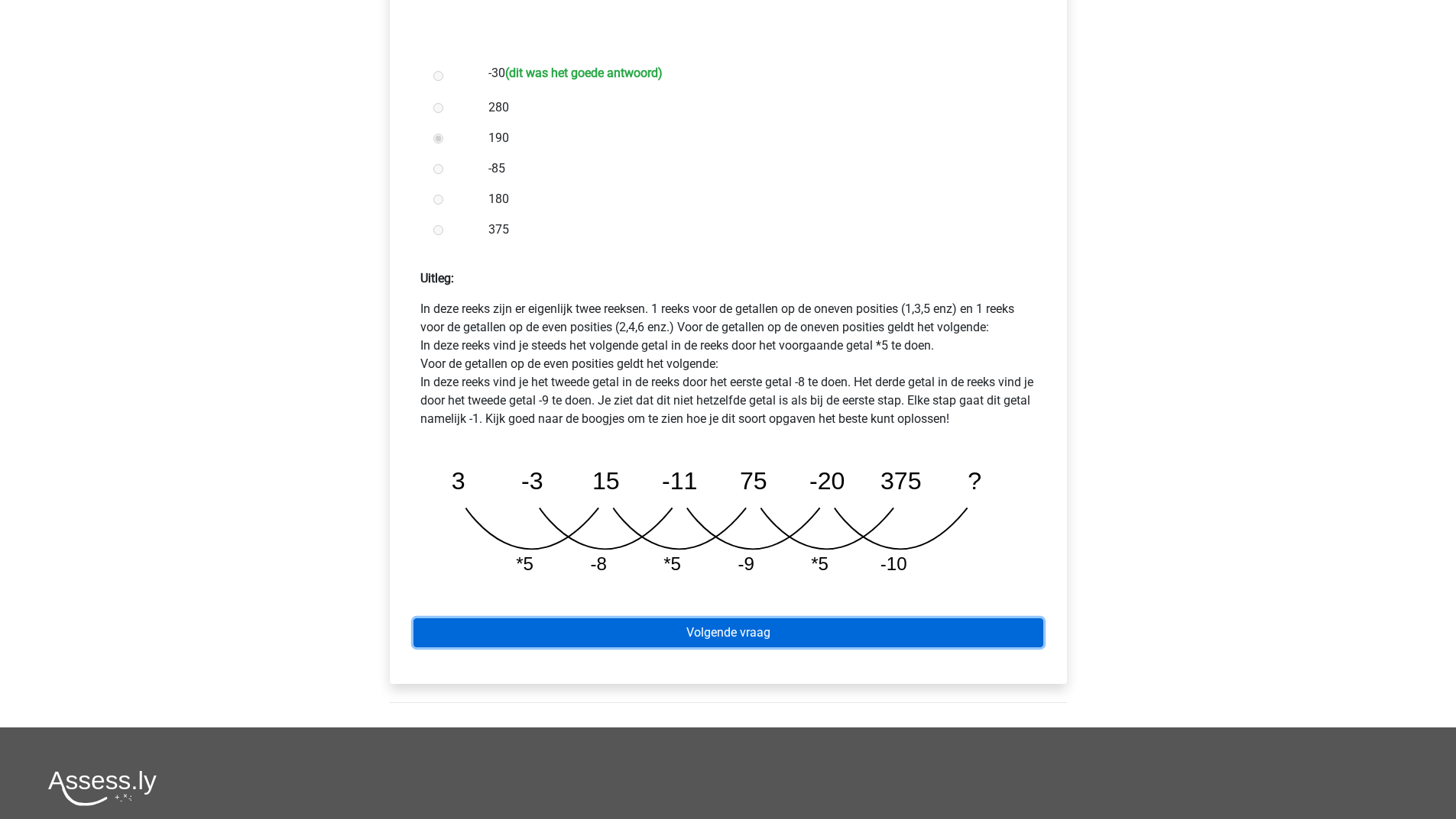
click at [693, 619] on link "Volgende vraag" at bounding box center [728, 633] width 630 height 29
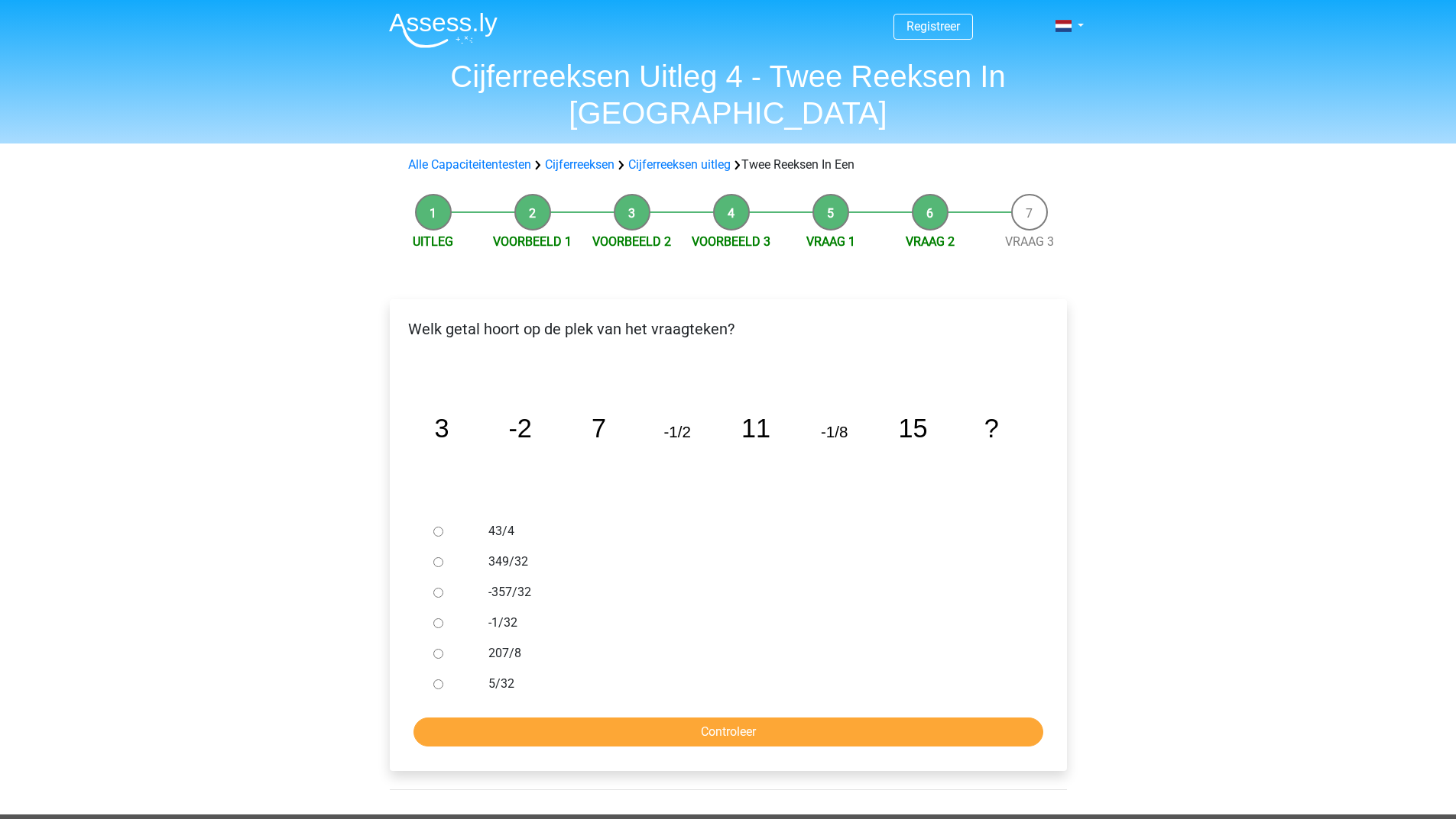
click at [438, 619] on input "-1/32" at bounding box center [438, 624] width 10 height 10
radio input "true"
click at [525, 718] on input "Controleer" at bounding box center [728, 732] width 630 height 29
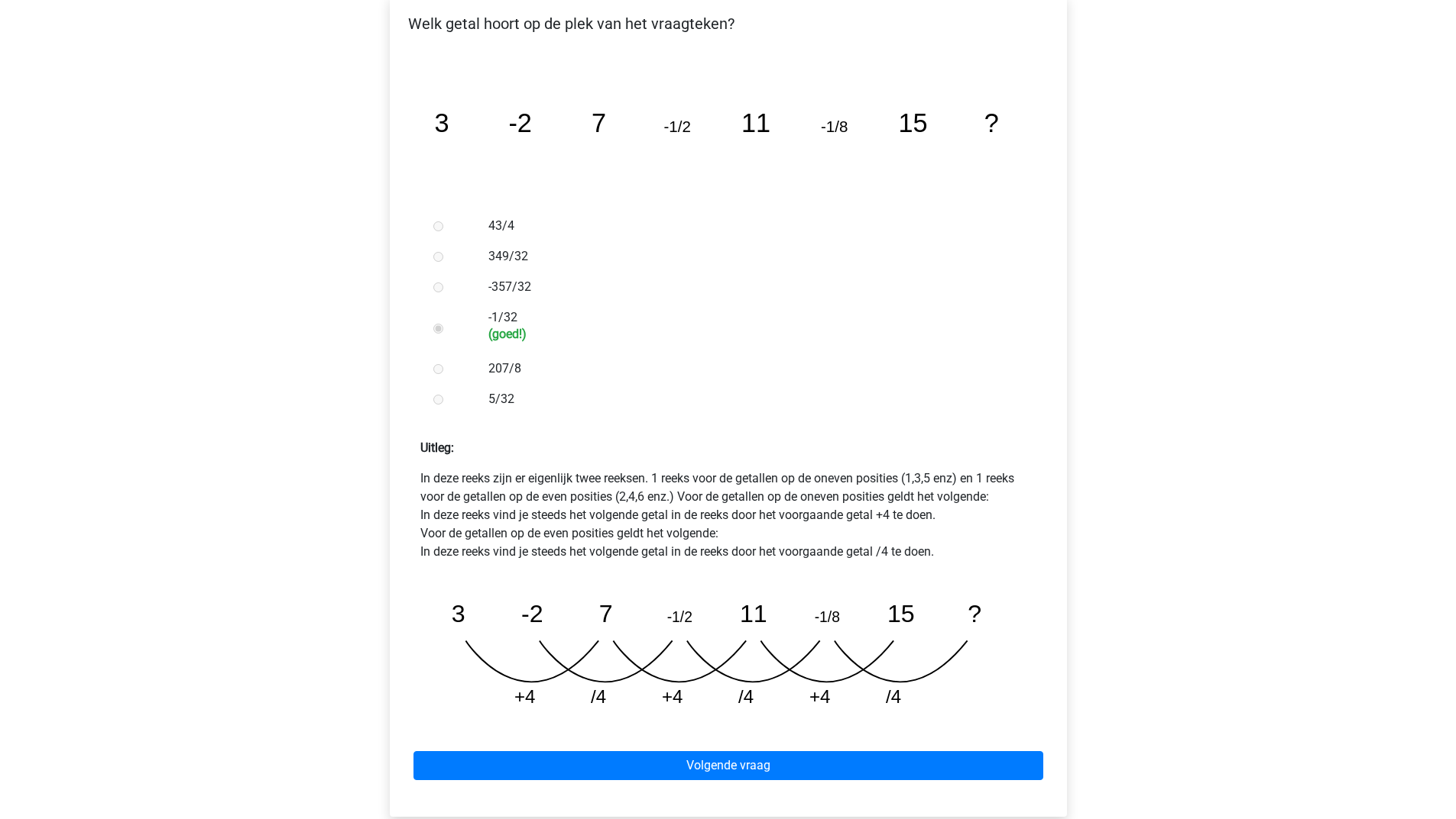
scroll to position [534, 0]
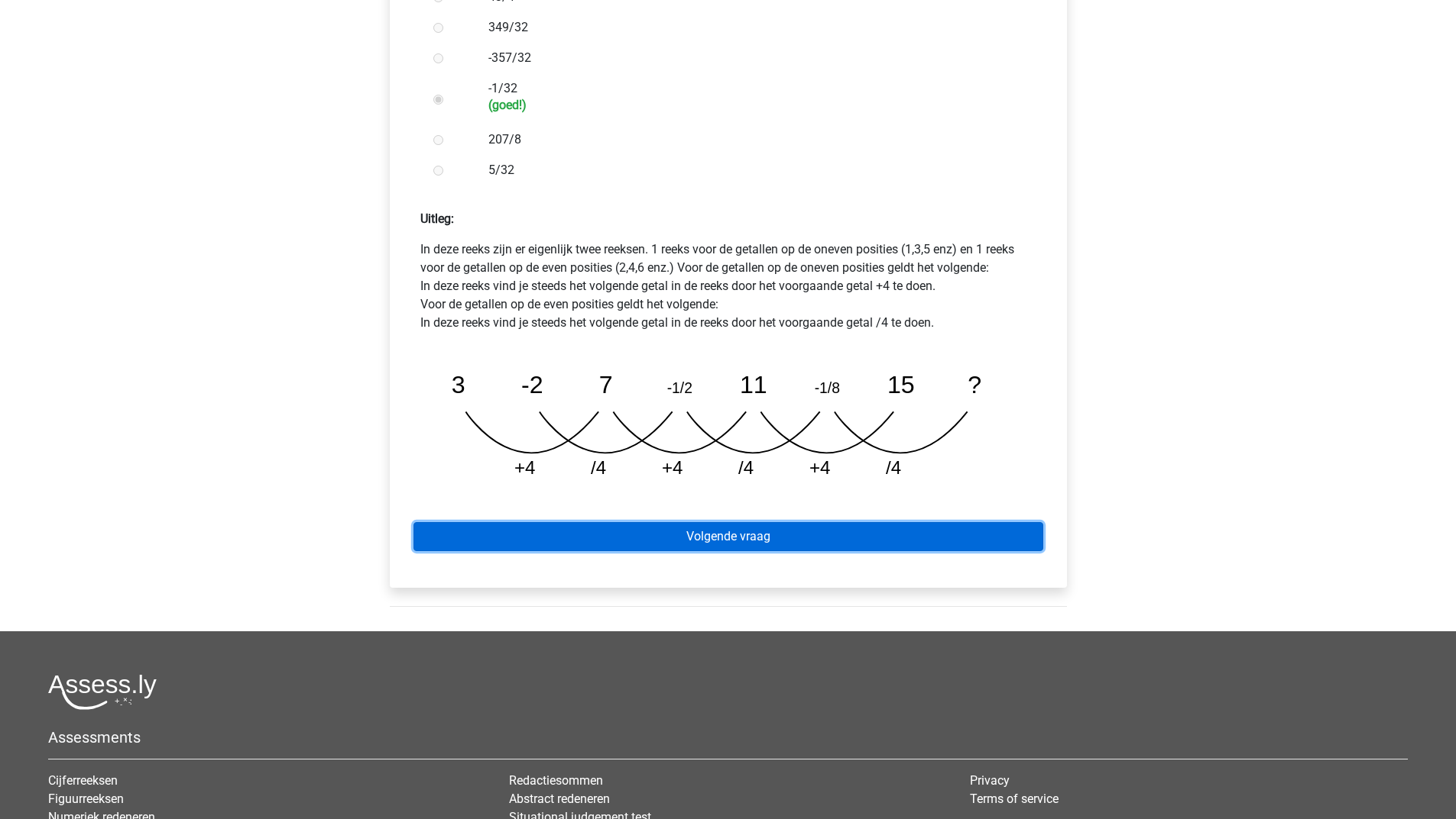
click at [764, 523] on link "Volgende vraag" at bounding box center [728, 537] width 630 height 29
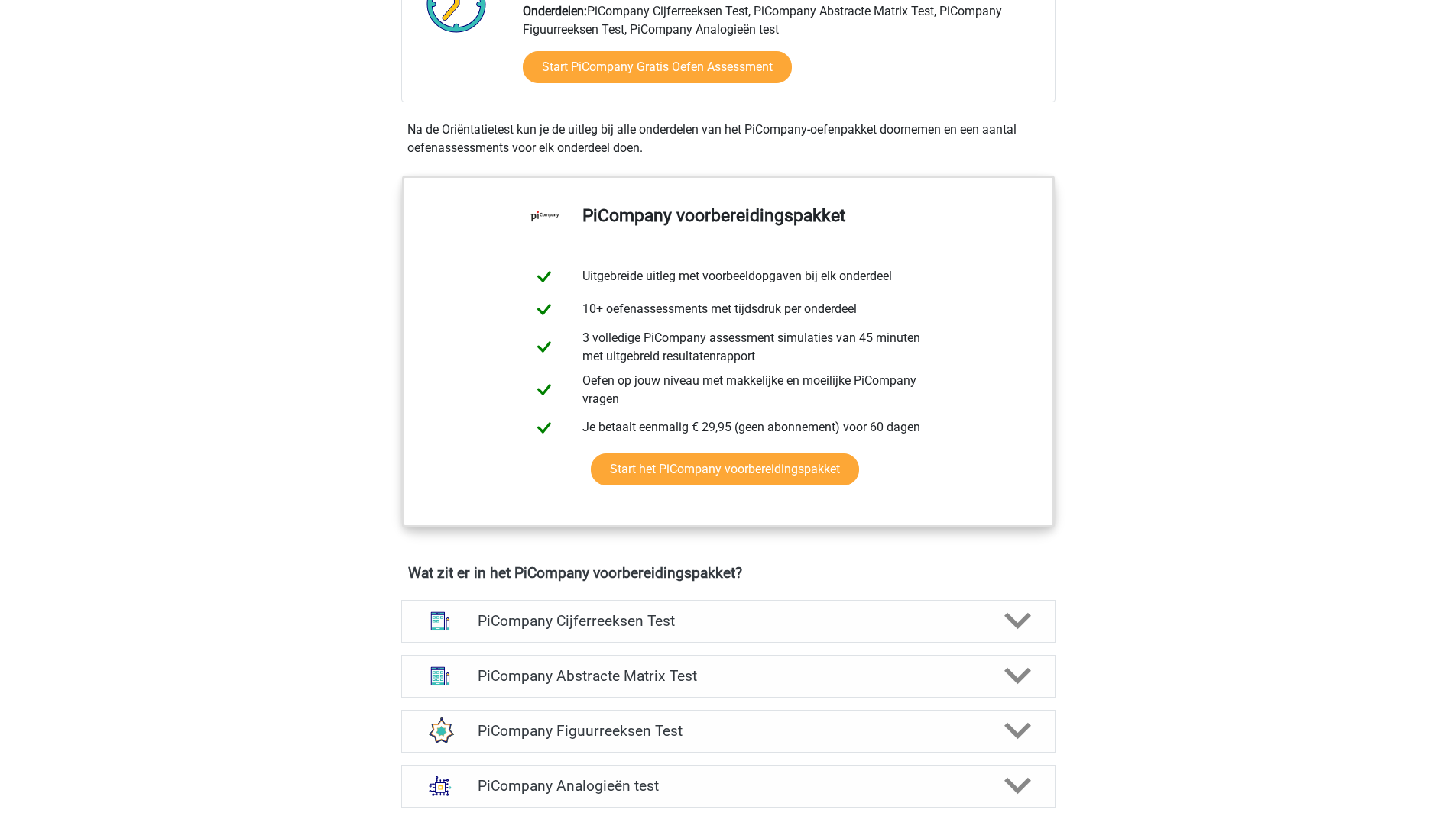
scroll to position [534, 0]
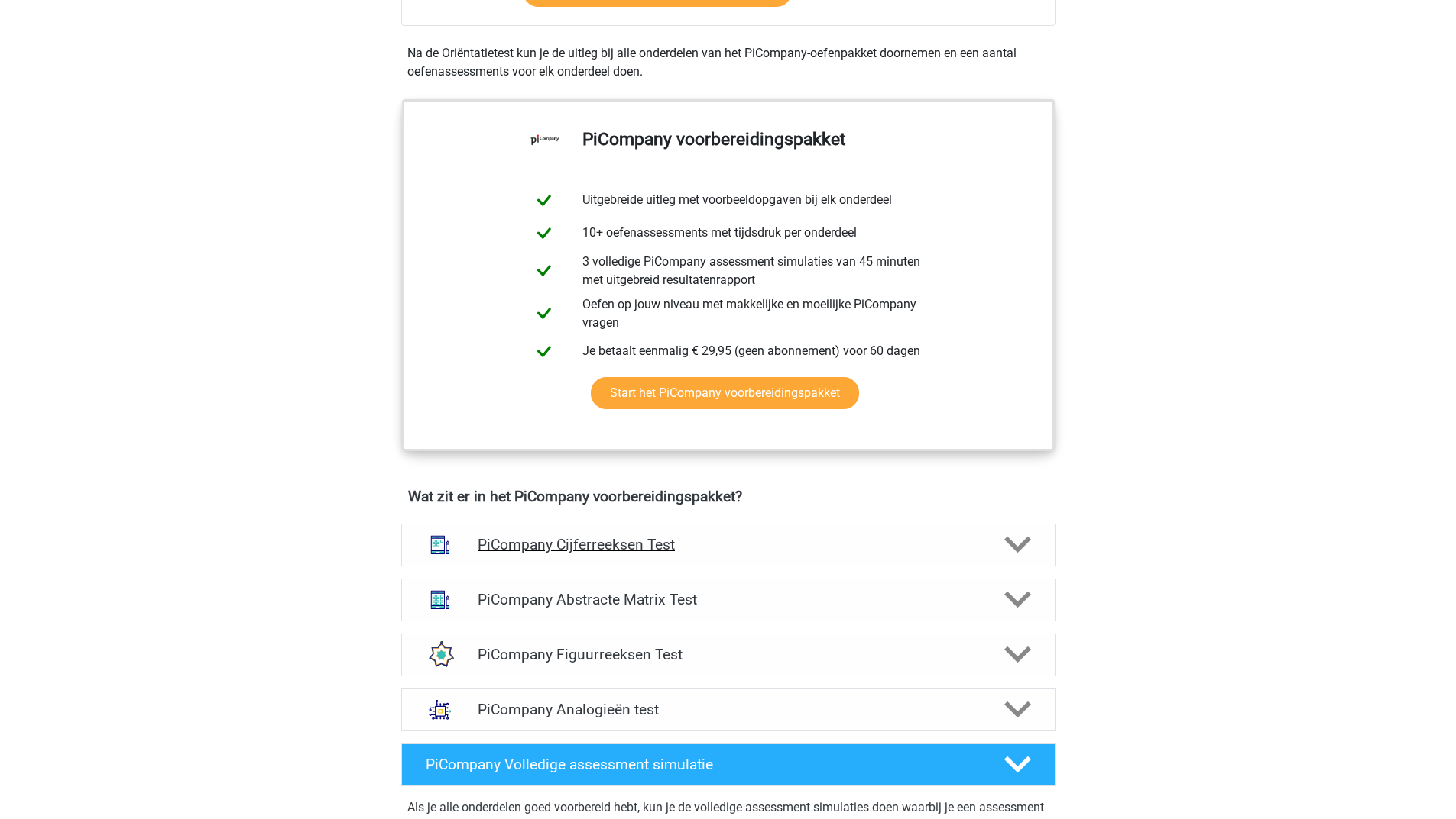
click at [1013, 558] on icon at bounding box center [1018, 545] width 27 height 27
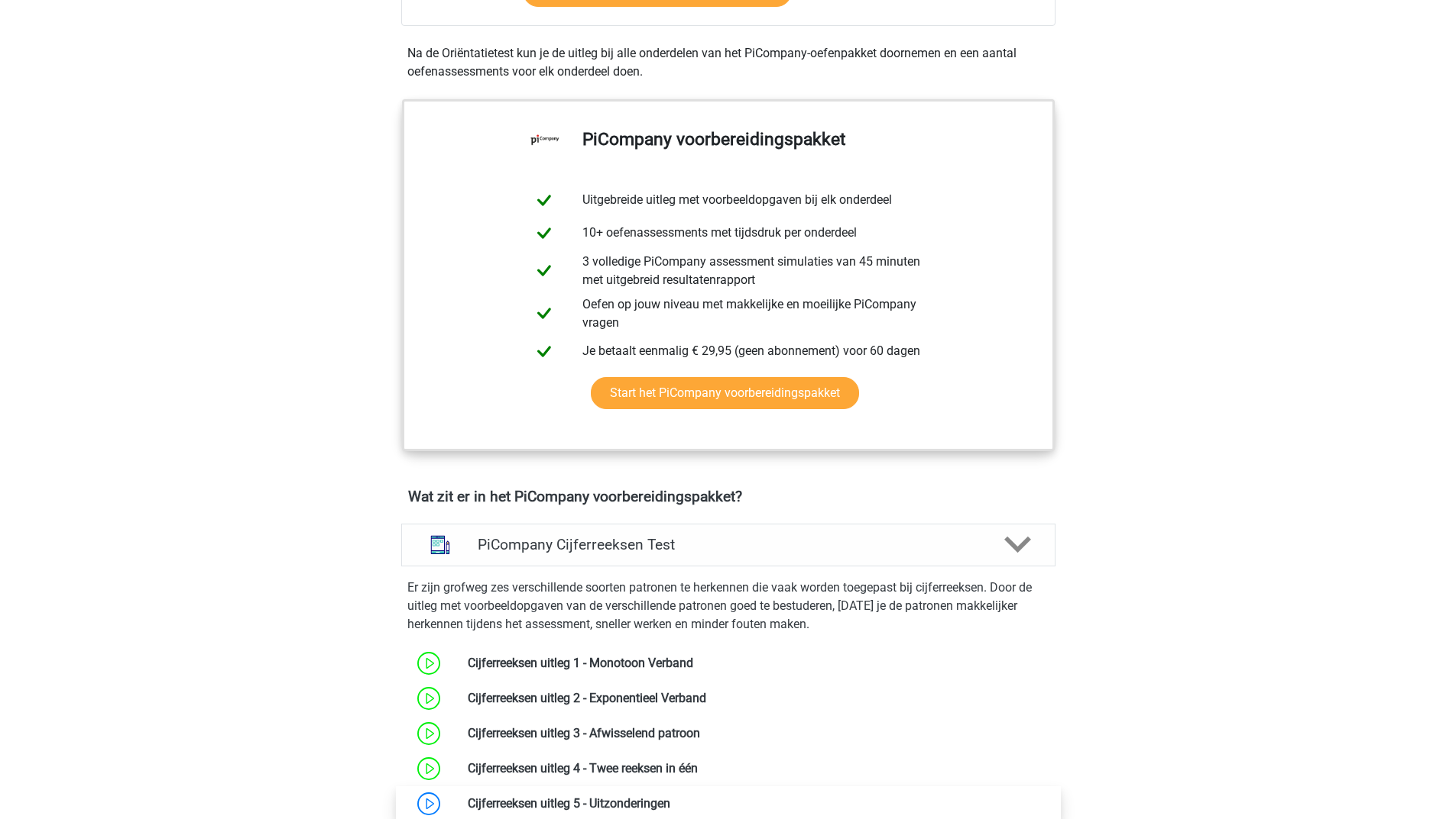
scroll to position [840, 0]
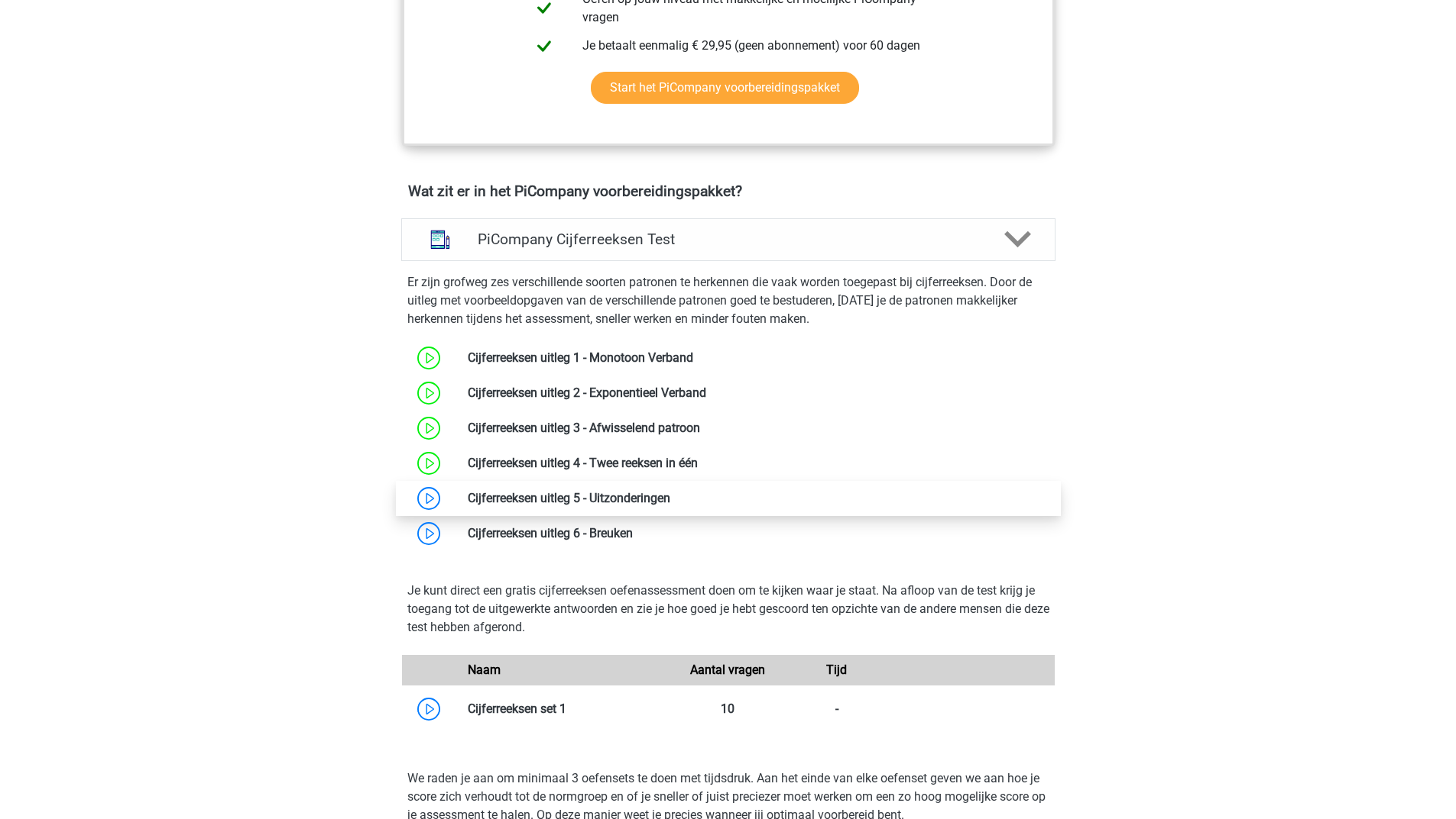
click at [670, 505] on link at bounding box center [670, 498] width 0 height 14
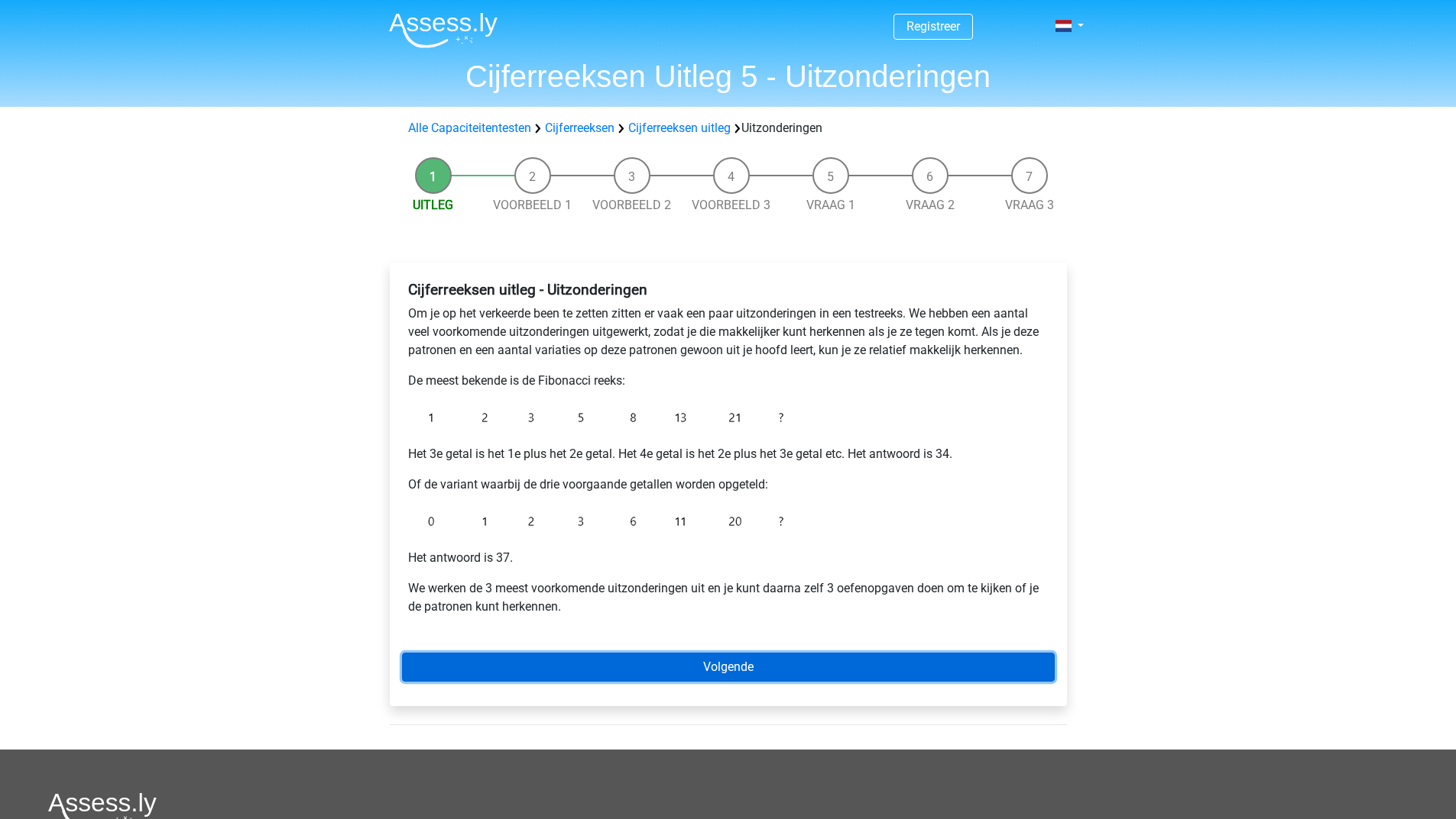
click at [729, 654] on link "Volgende" at bounding box center [728, 667] width 653 height 29
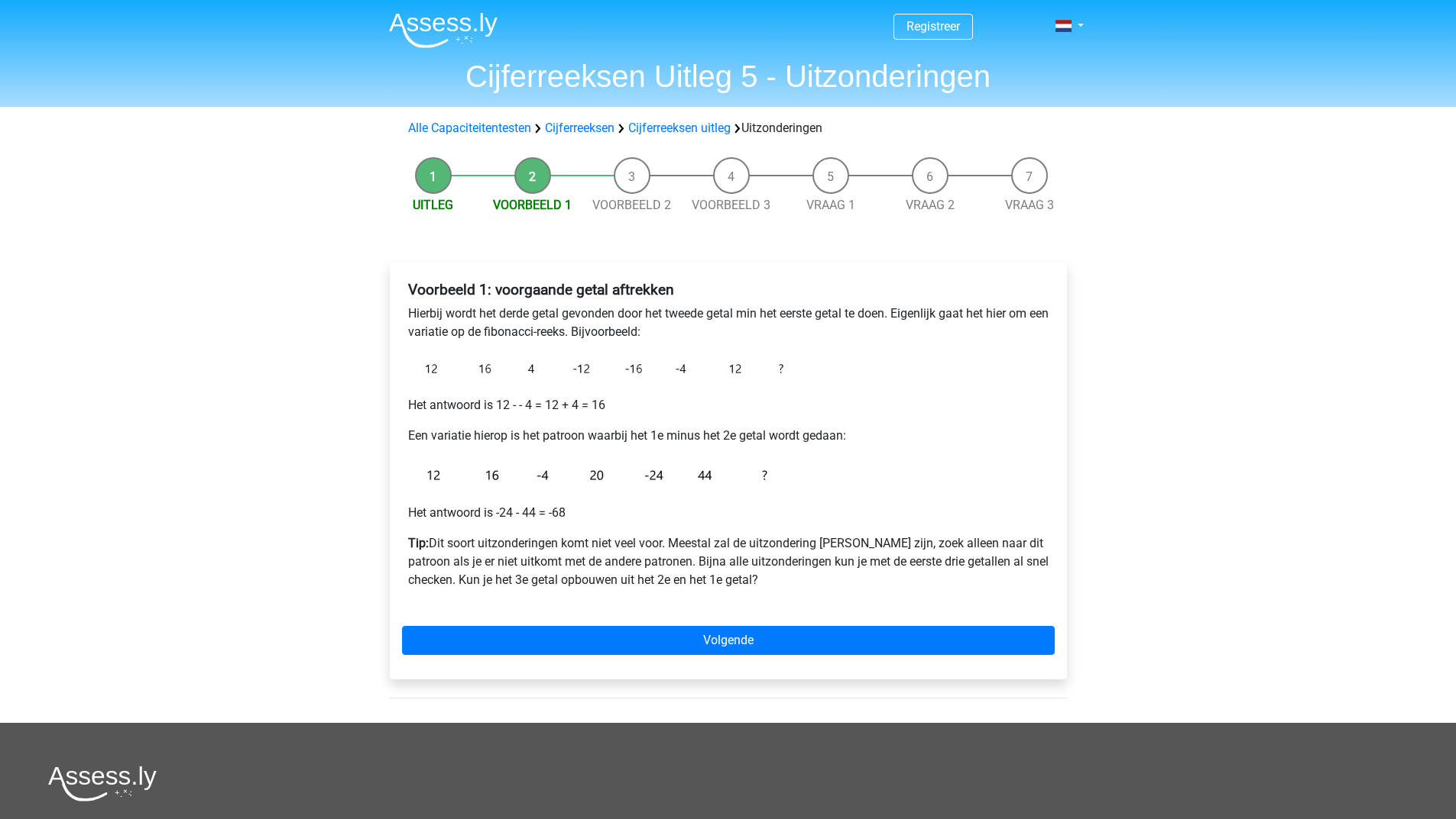
click at [523, 184] on li "Voorbeeld 1" at bounding box center [532, 186] width 99 height 58
click at [528, 180] on li "Voorbeeld 1" at bounding box center [532, 186] width 99 height 58
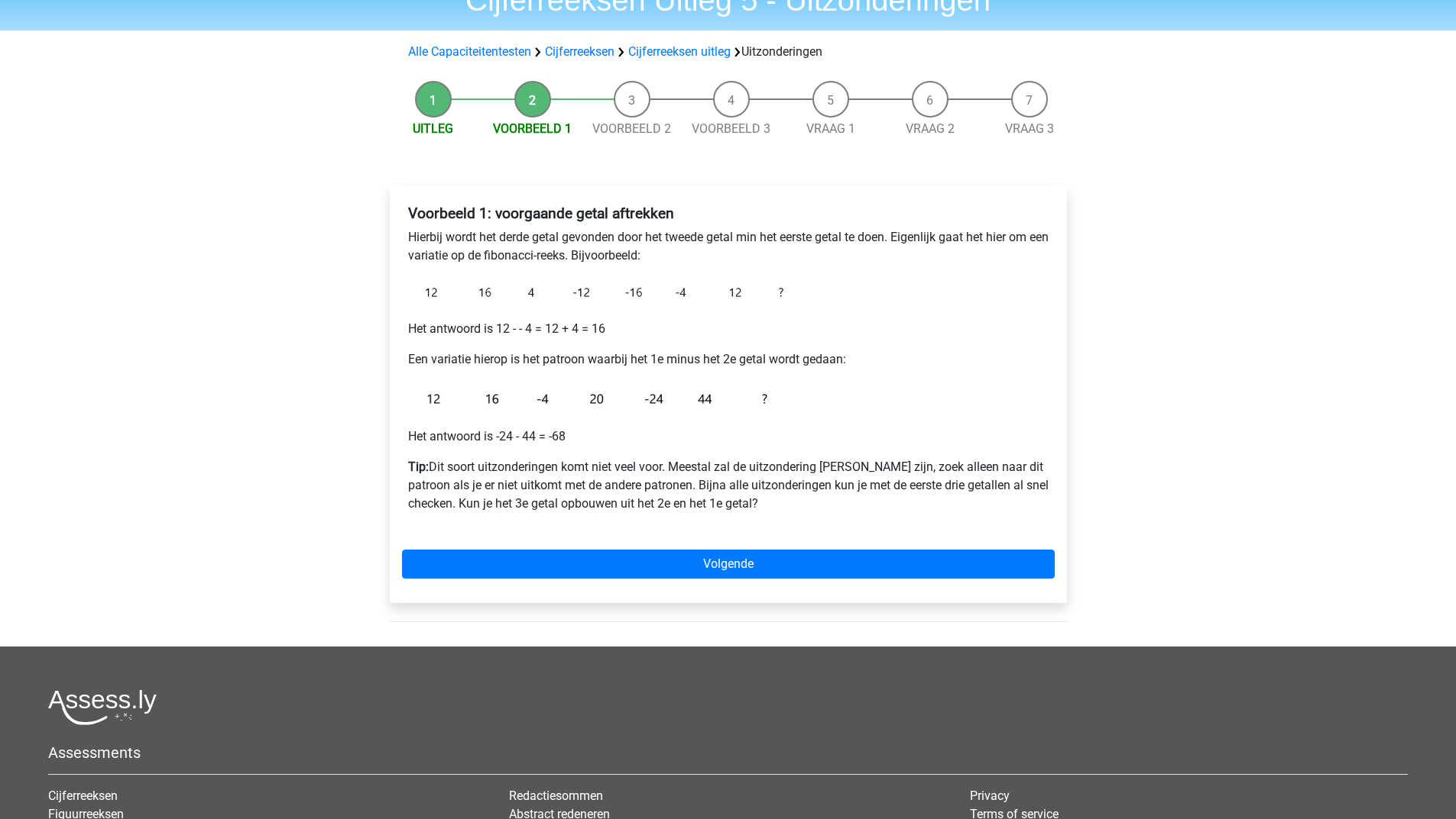
scroll to position [153, 0]
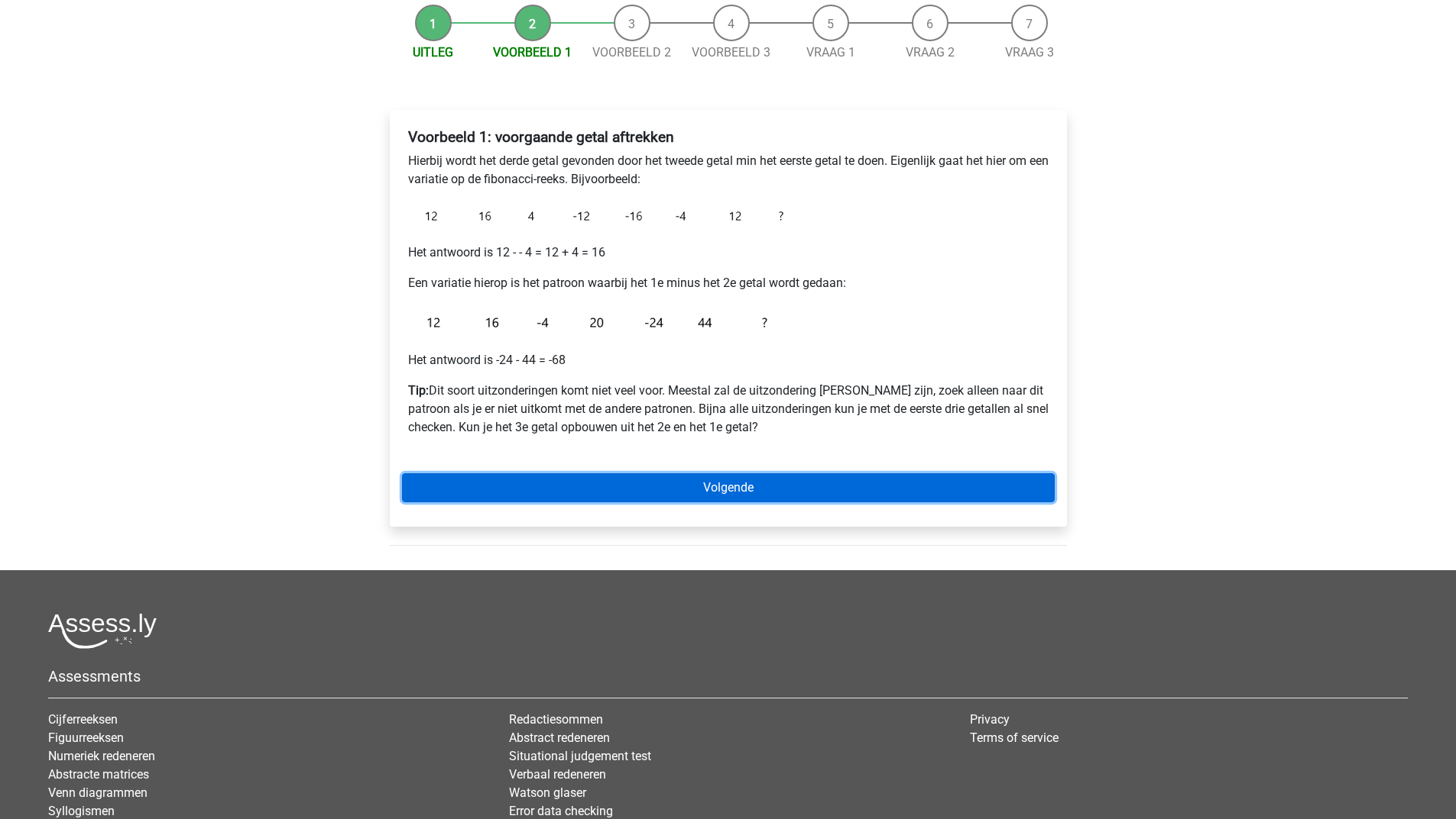
click at [610, 476] on link "Volgende" at bounding box center [728, 488] width 653 height 29
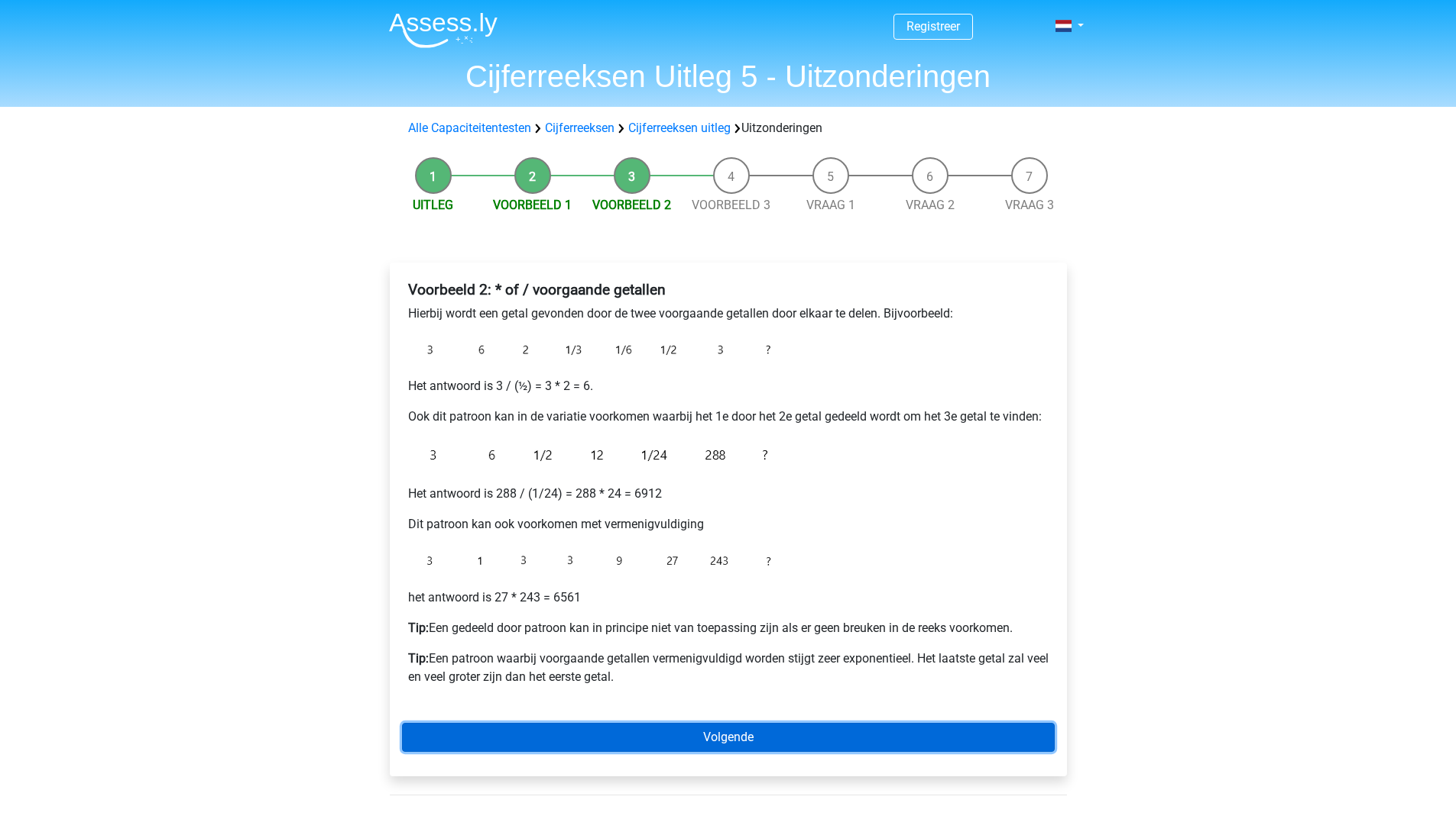
click at [709, 733] on link "Volgende" at bounding box center [728, 737] width 653 height 29
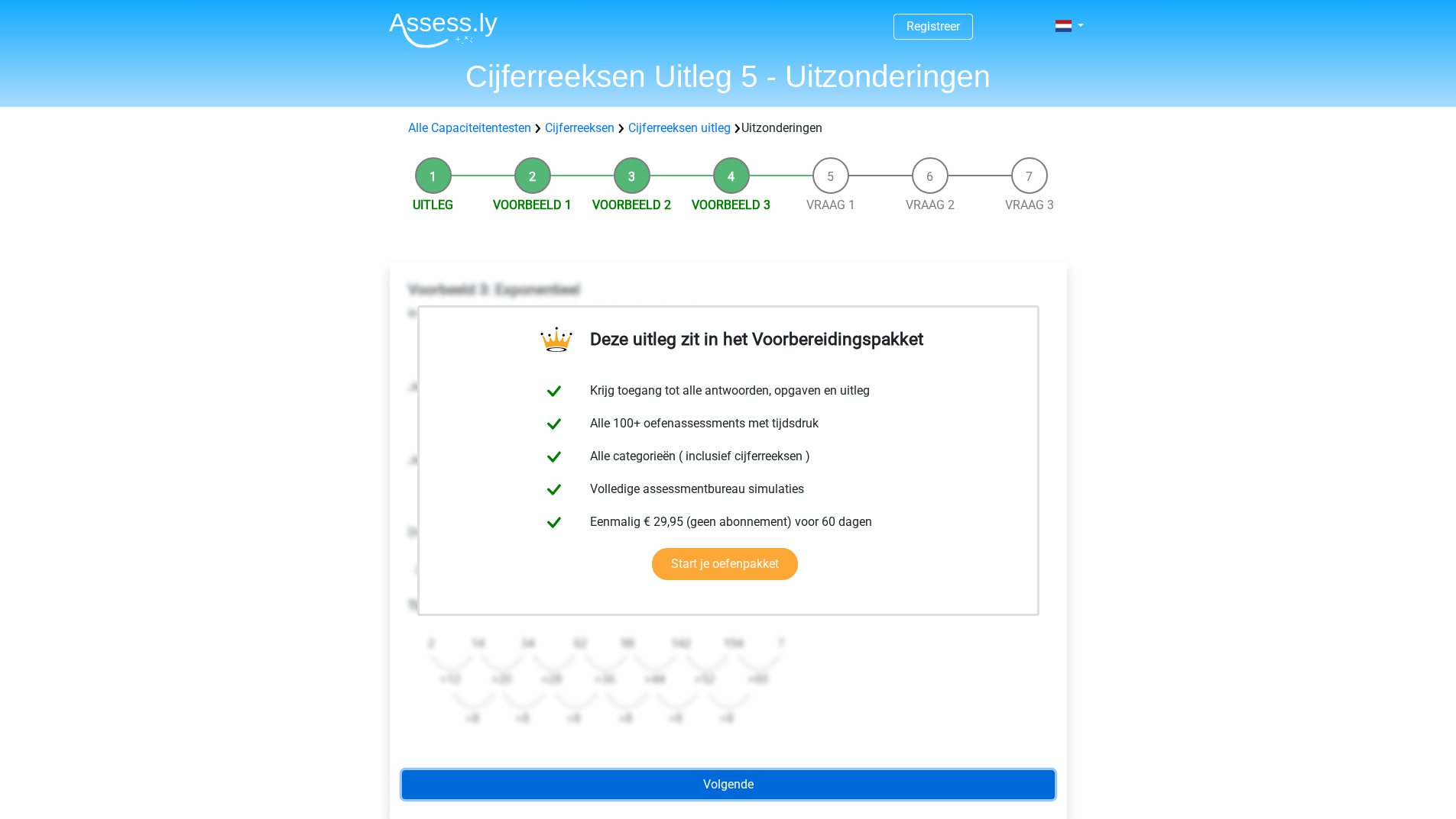
click at [721, 778] on link "Volgende" at bounding box center [728, 785] width 653 height 29
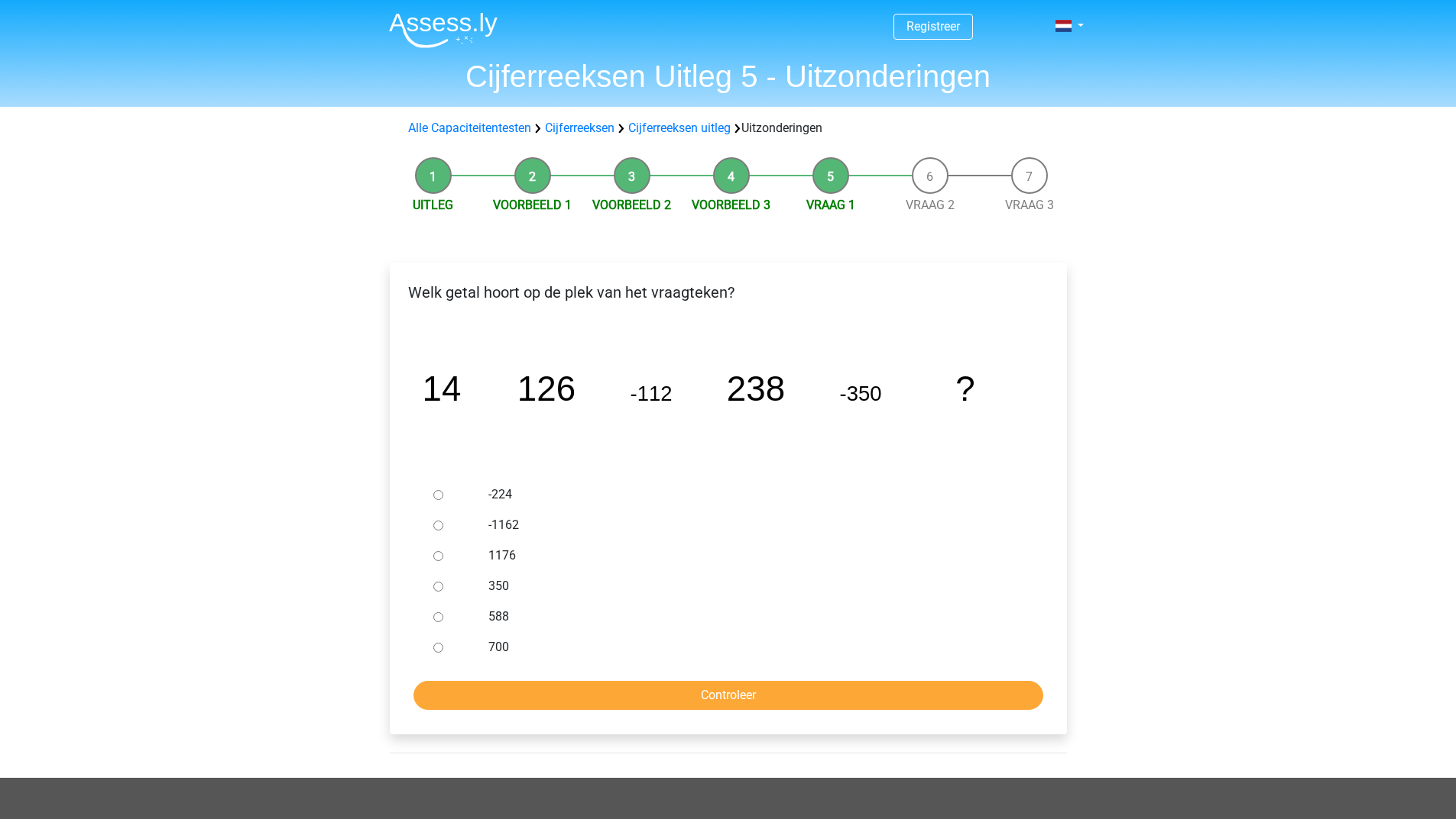
click at [437, 584] on input "350" at bounding box center [438, 587] width 10 height 10
radio input "true"
click at [540, 695] on input "Controleer" at bounding box center [728, 696] width 630 height 29
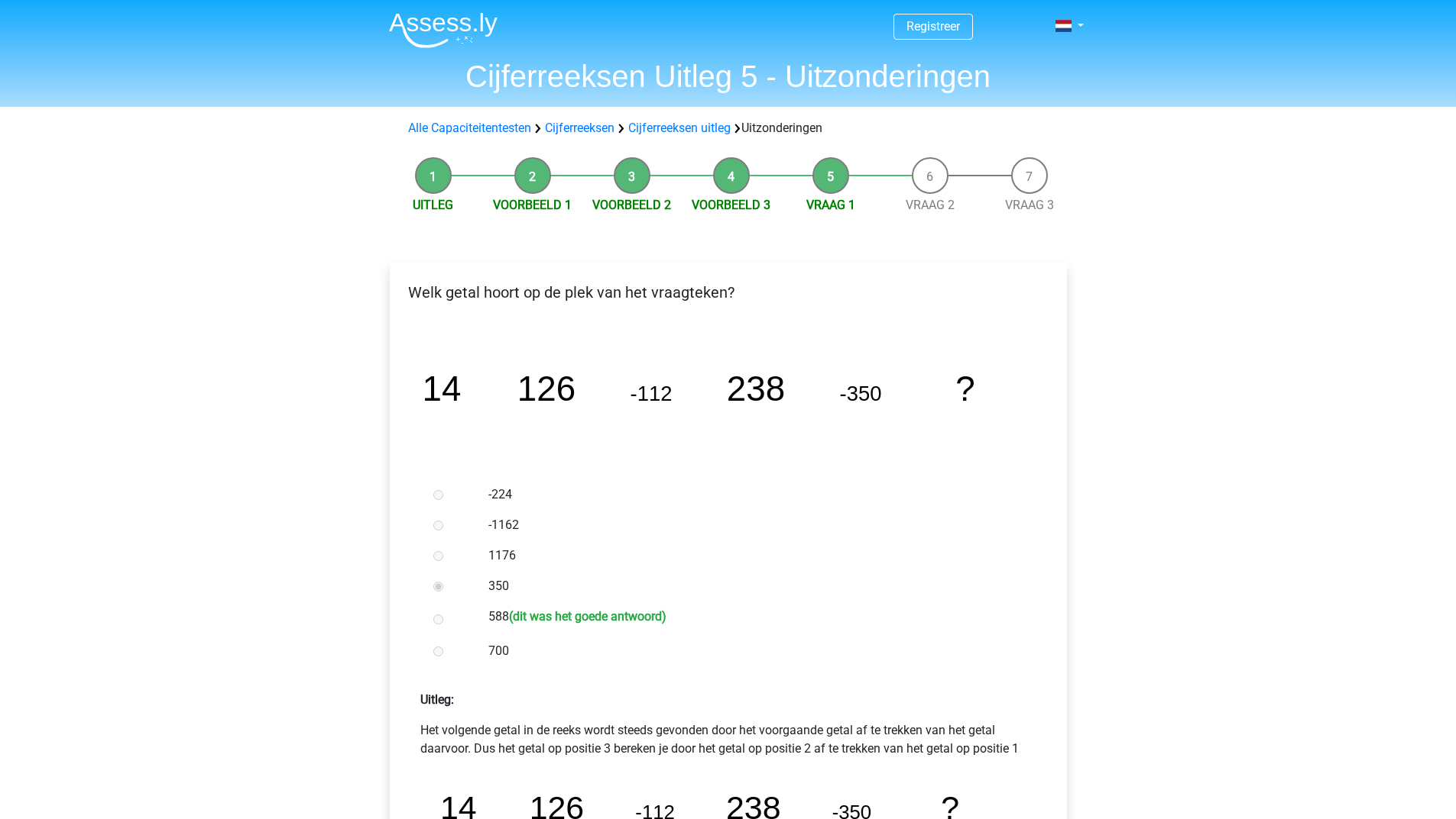
scroll to position [305, 0]
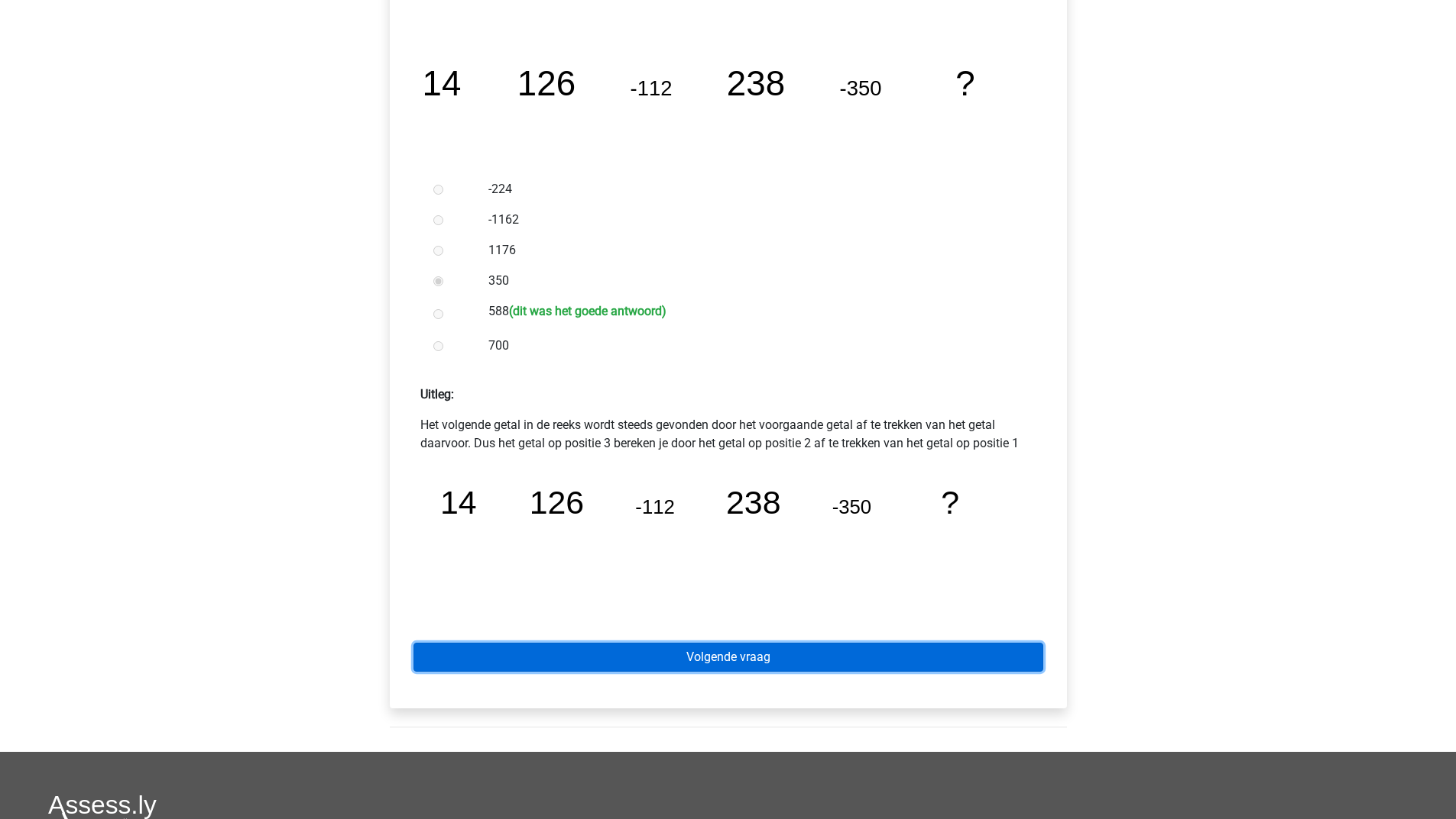
click at [615, 658] on link "Volgende vraag" at bounding box center [728, 657] width 630 height 29
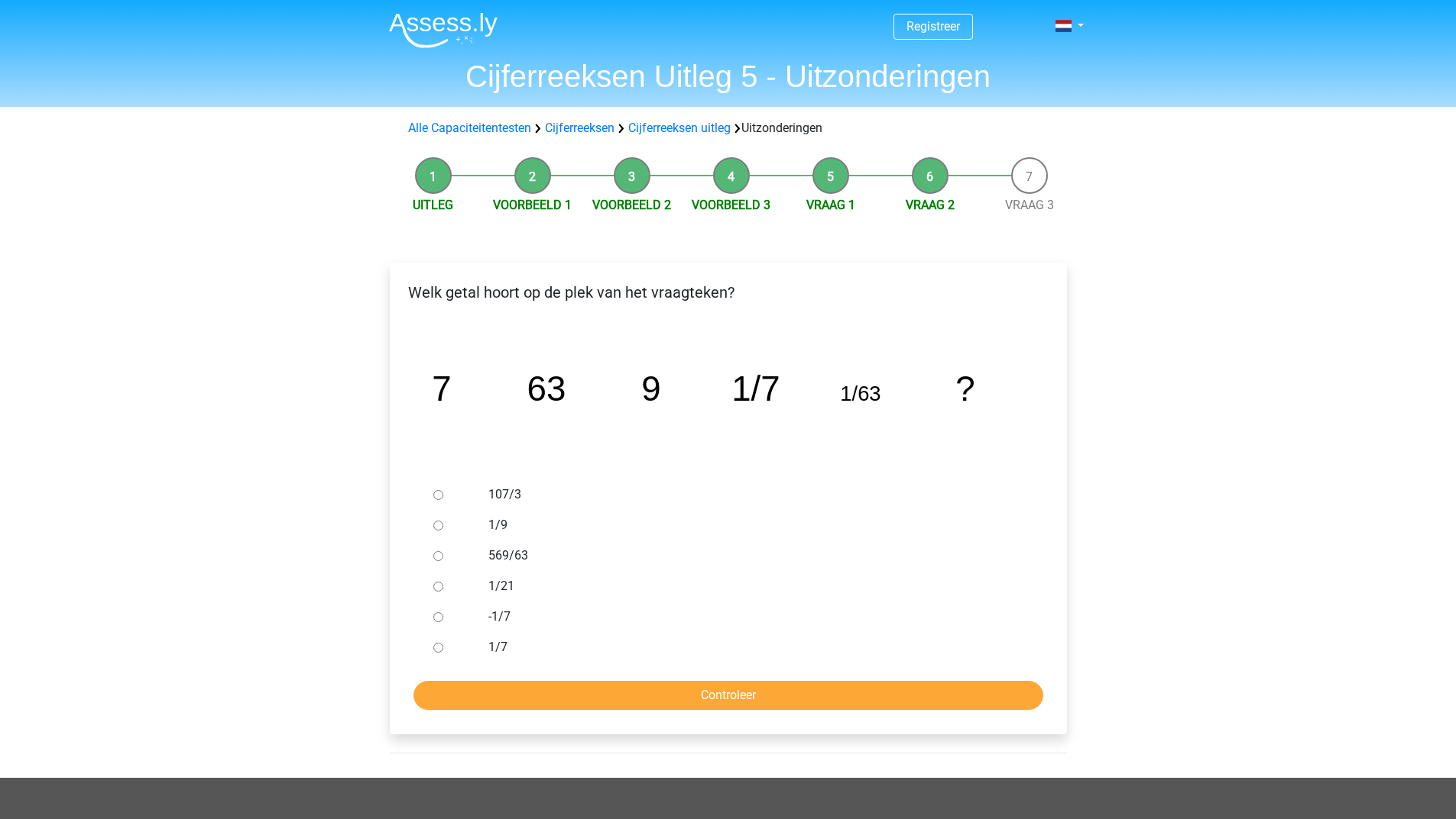
click at [438, 583] on input "1/21" at bounding box center [438, 587] width 10 height 10
radio input "true"
click at [488, 664] on form "107/3 1/9 569/63 1/21 -1/7 1/7 Controleer" at bounding box center [728, 595] width 653 height 231
click at [488, 678] on form "107/3 1/9 569/63 1/21 -1/7 1/7 Controleer" at bounding box center [728, 595] width 653 height 231
click at [486, 686] on input "Controleer" at bounding box center [728, 696] width 630 height 29
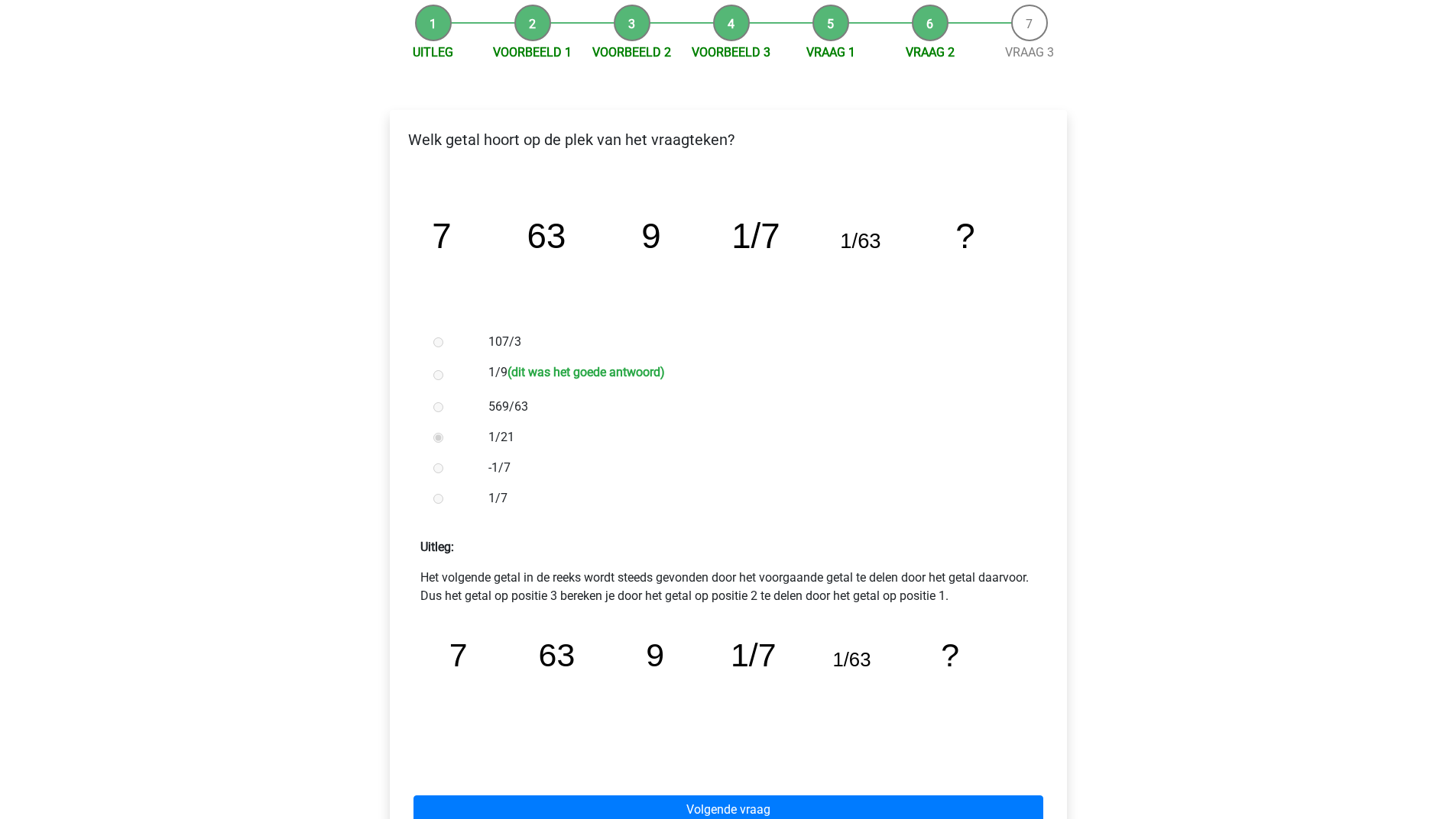
scroll to position [305, 0]
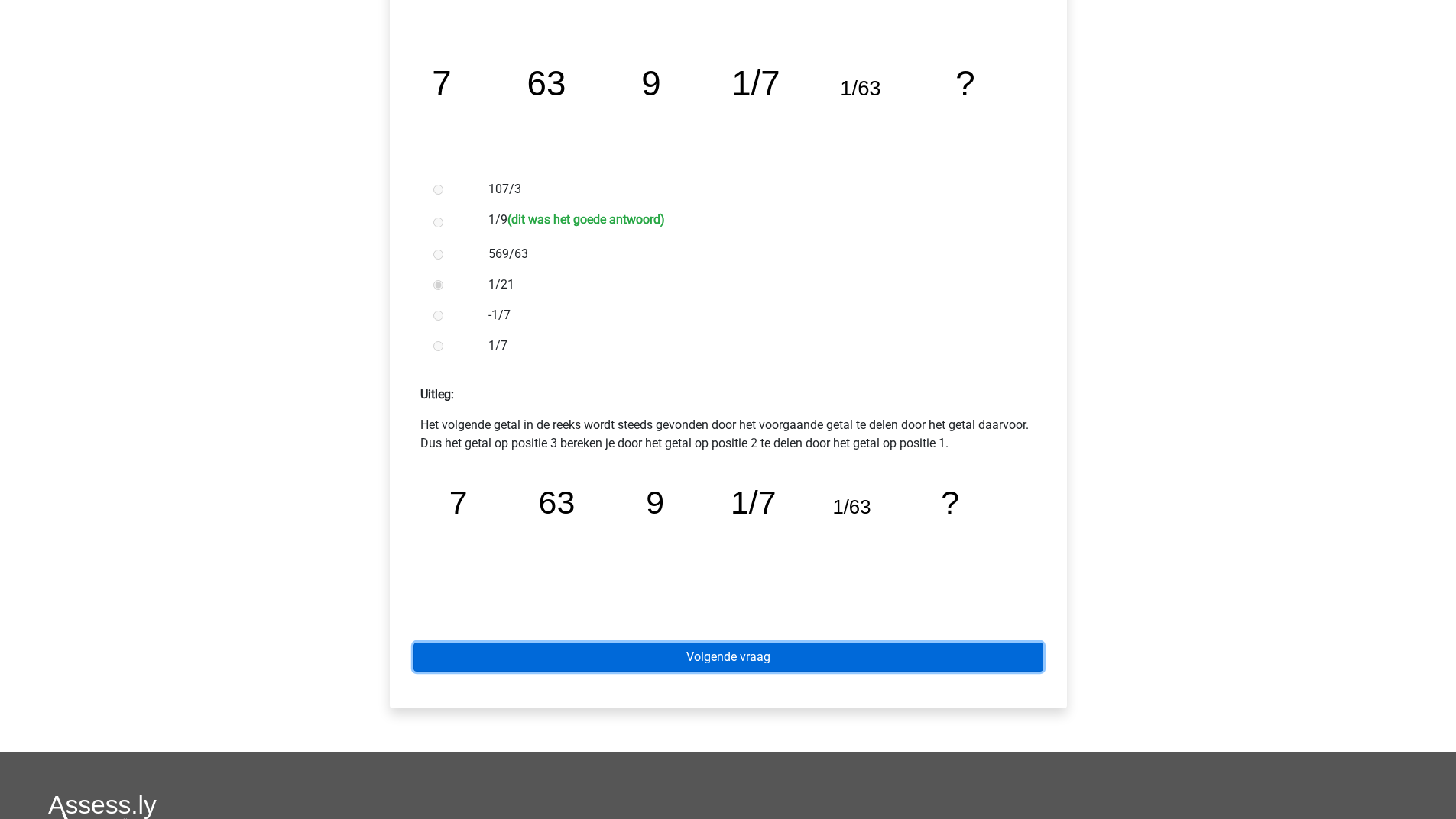
click at [783, 645] on link "Volgende vraag" at bounding box center [728, 657] width 630 height 29
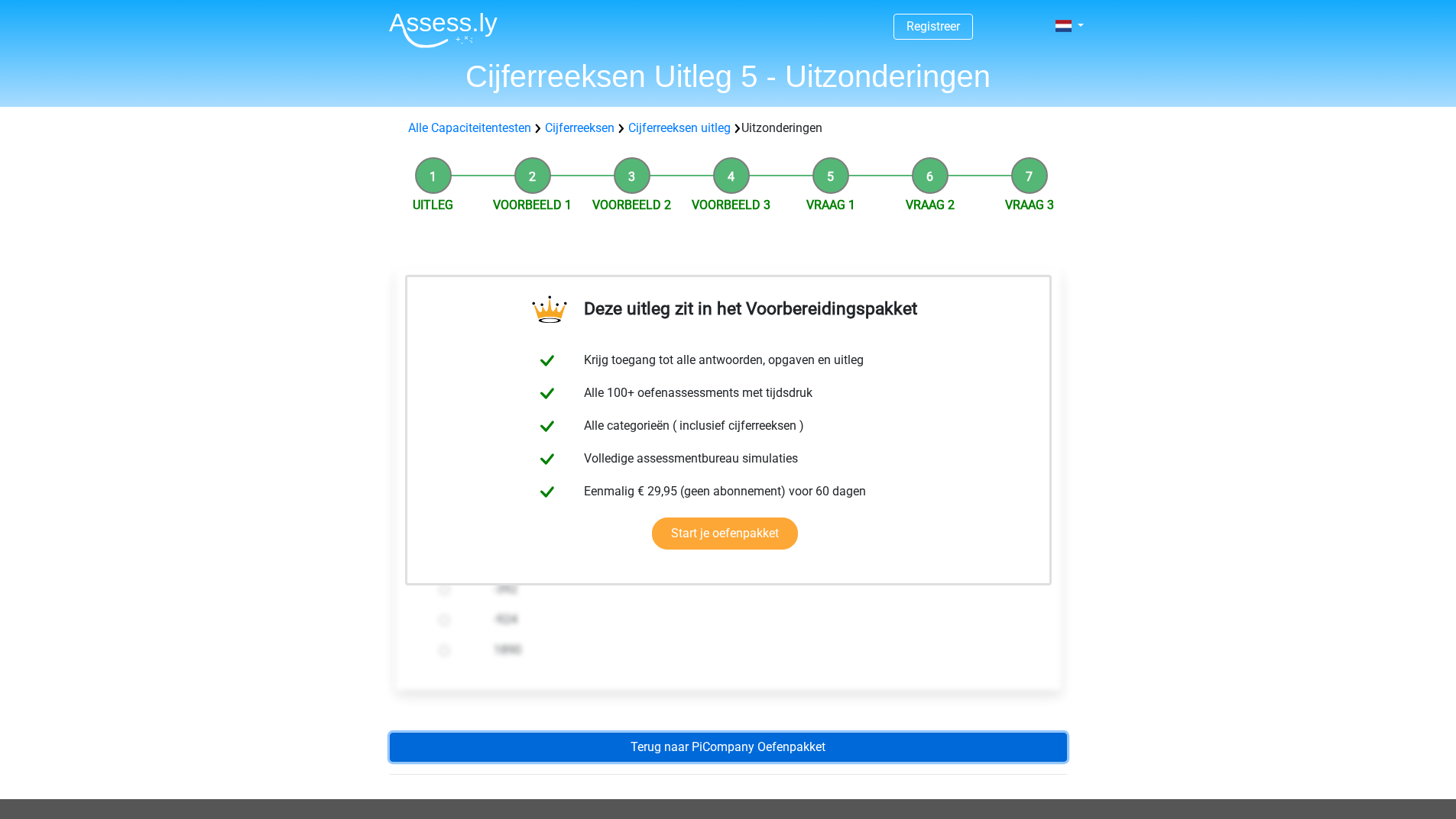
click at [680, 747] on link "Terug naar PiCompany Oefenpakket" at bounding box center [728, 748] width 677 height 29
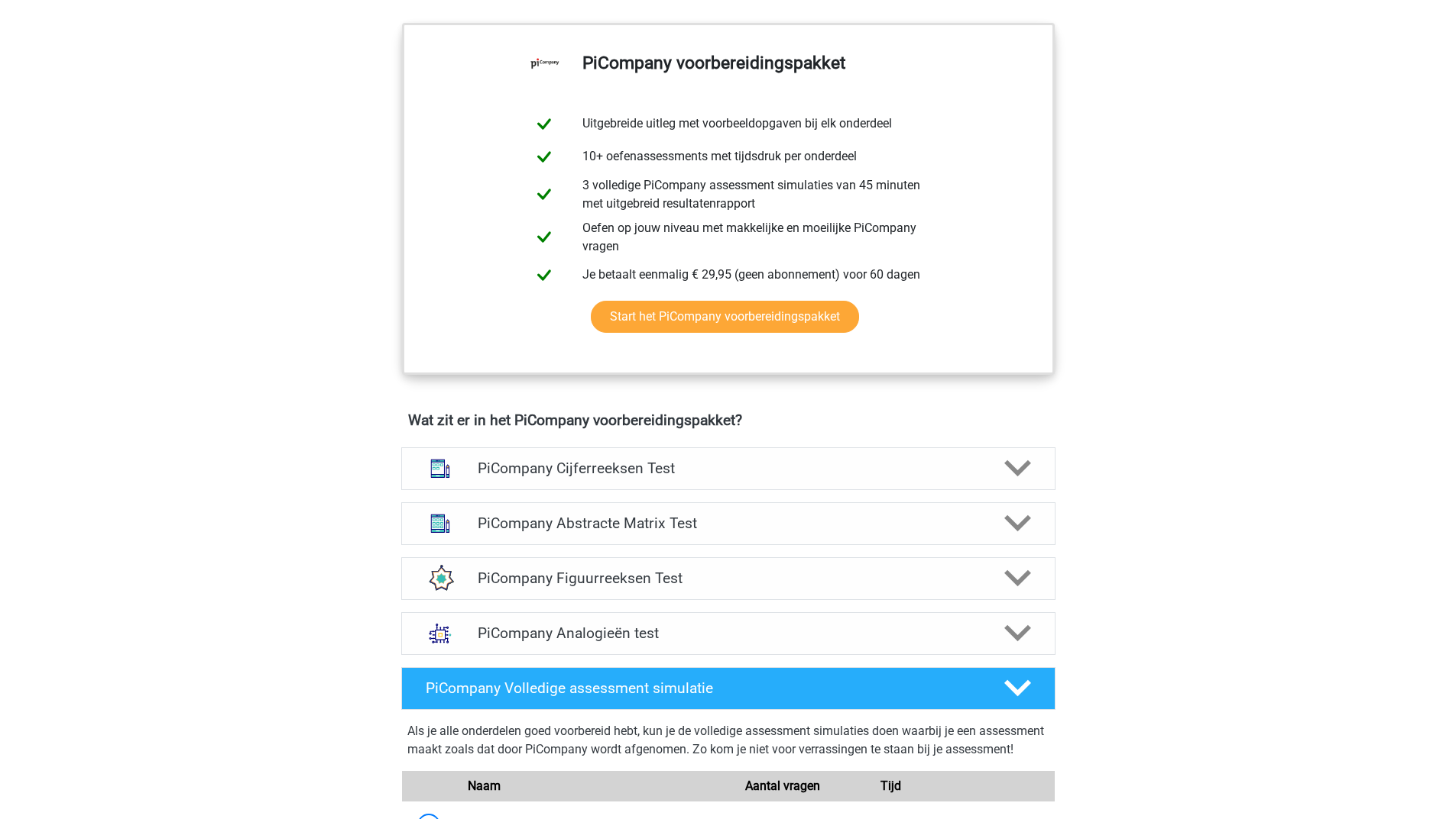
scroll to position [687, 0]
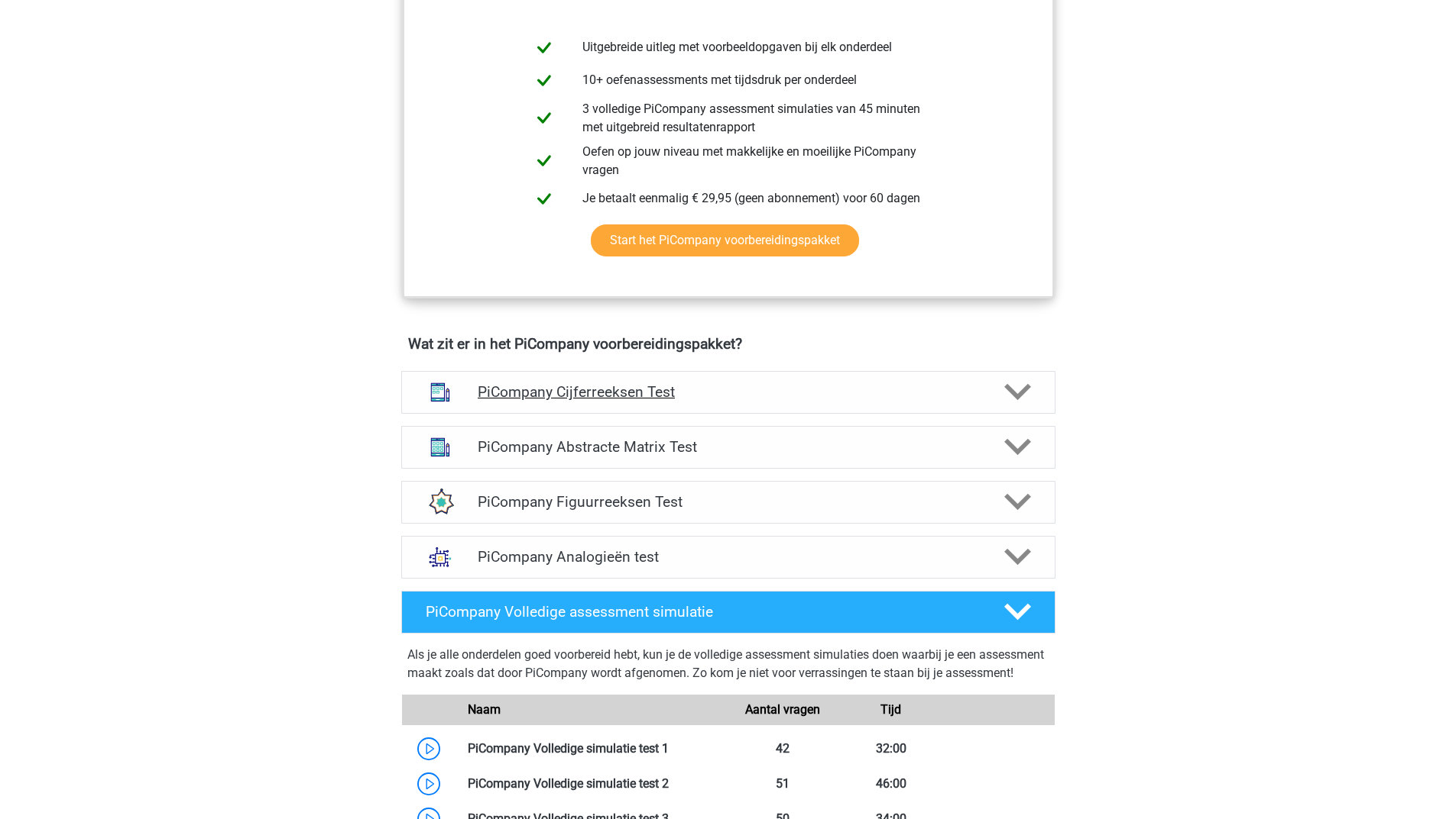
click at [1013, 405] on icon at bounding box center [1018, 393] width 27 height 27
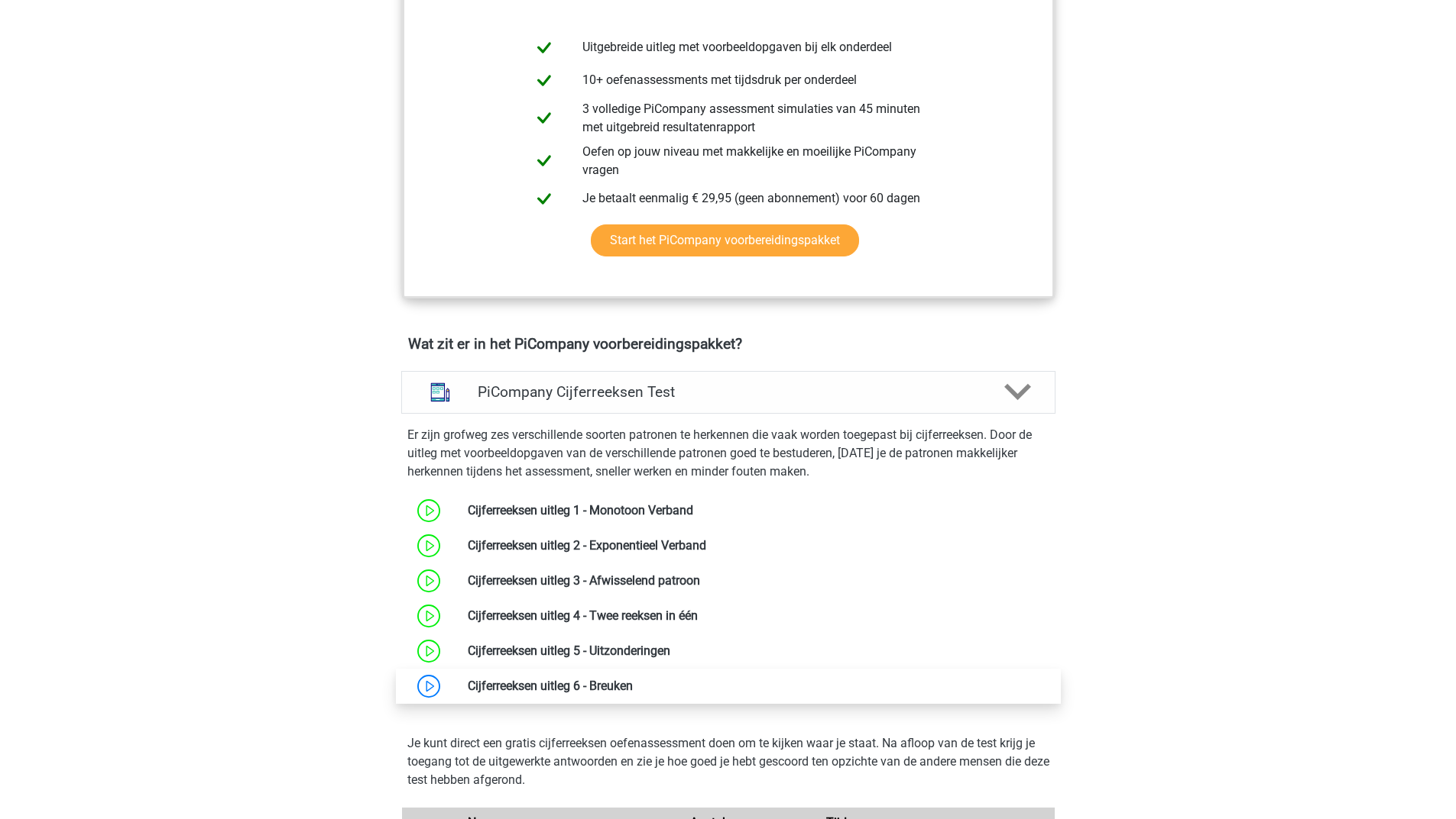
click at [633, 693] on link at bounding box center [633, 685] width 0 height 14
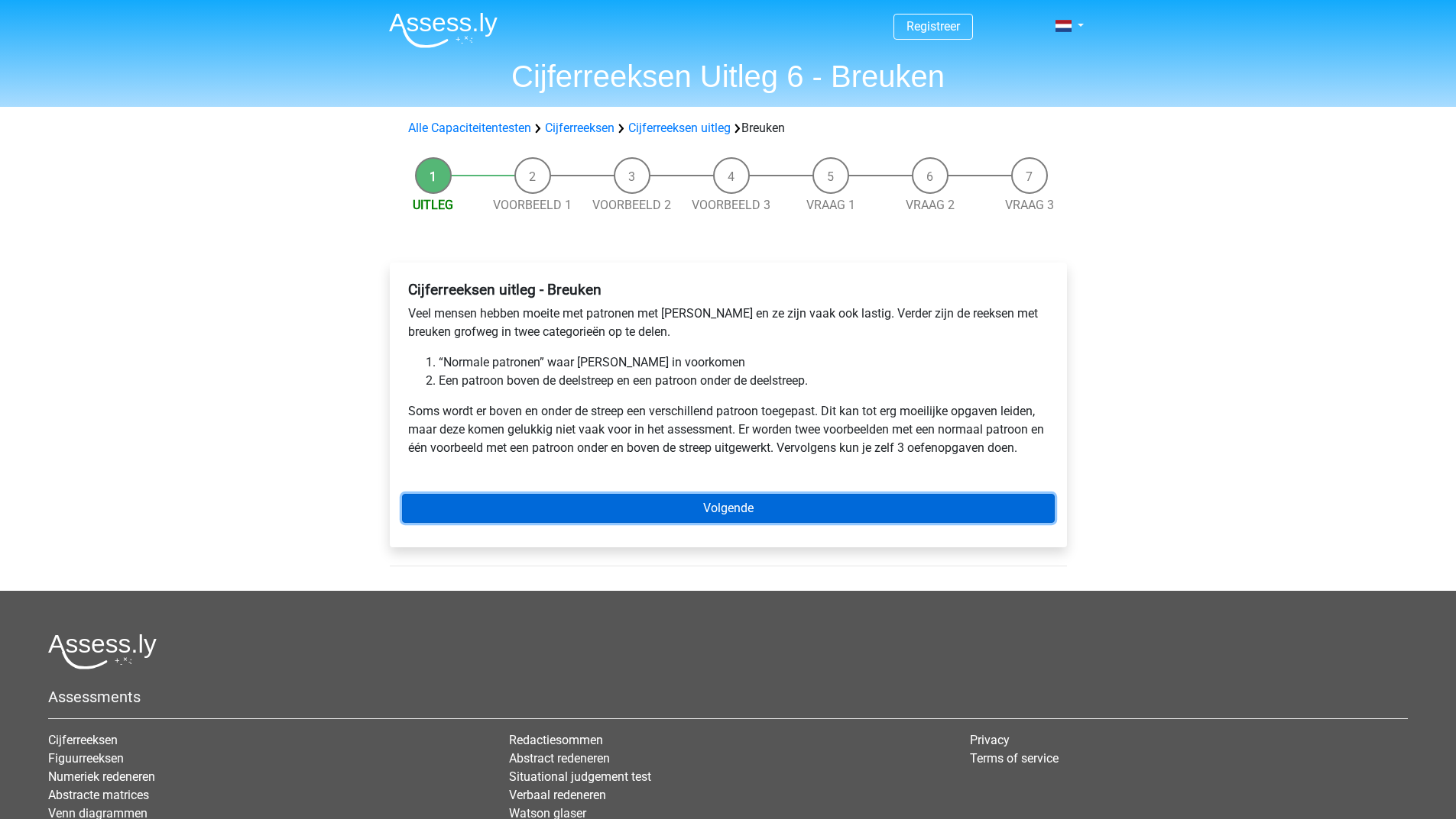
click at [698, 507] on link "Volgende" at bounding box center [728, 508] width 653 height 29
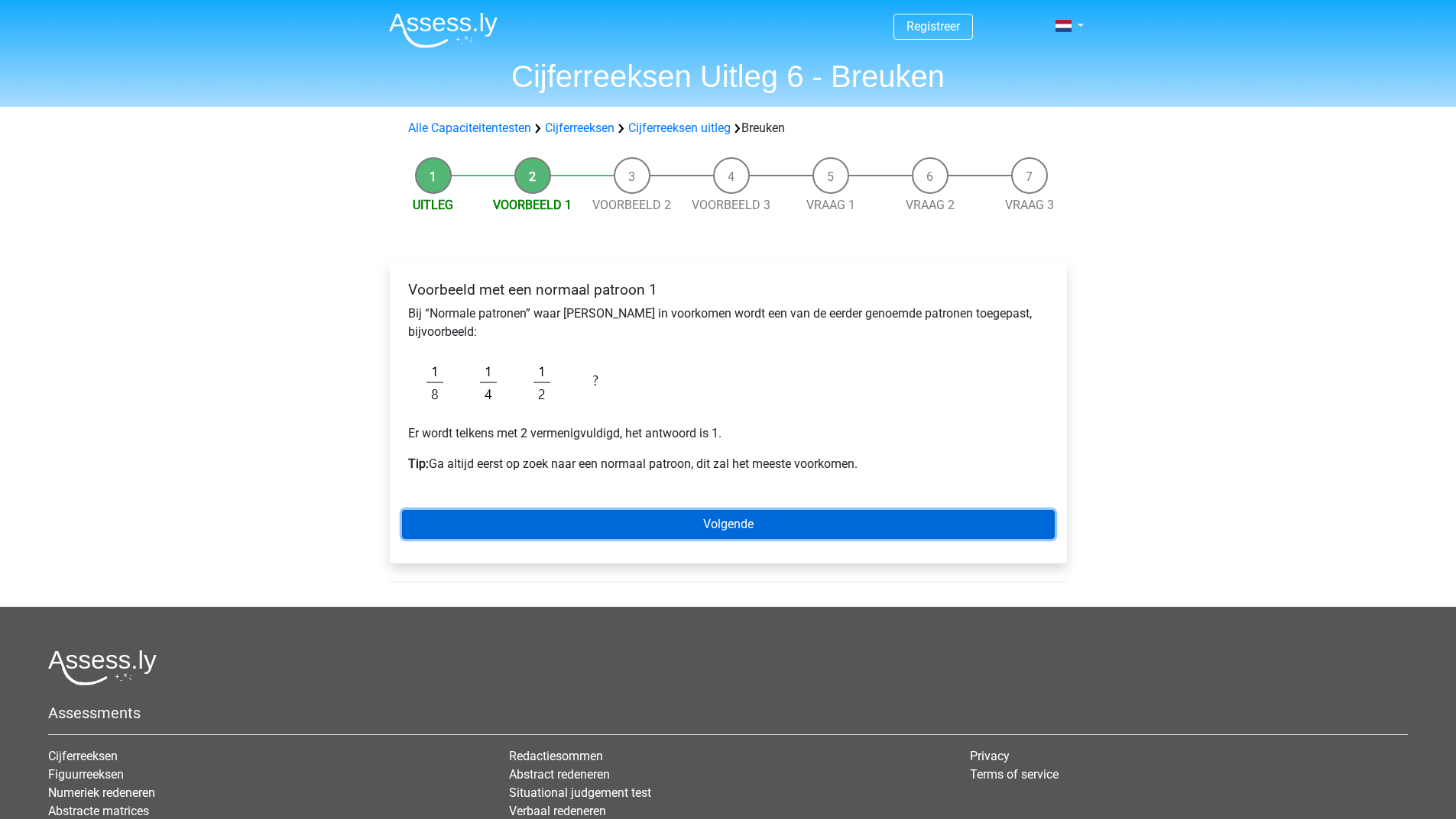
click at [611, 524] on link "Volgende" at bounding box center [728, 525] width 653 height 29
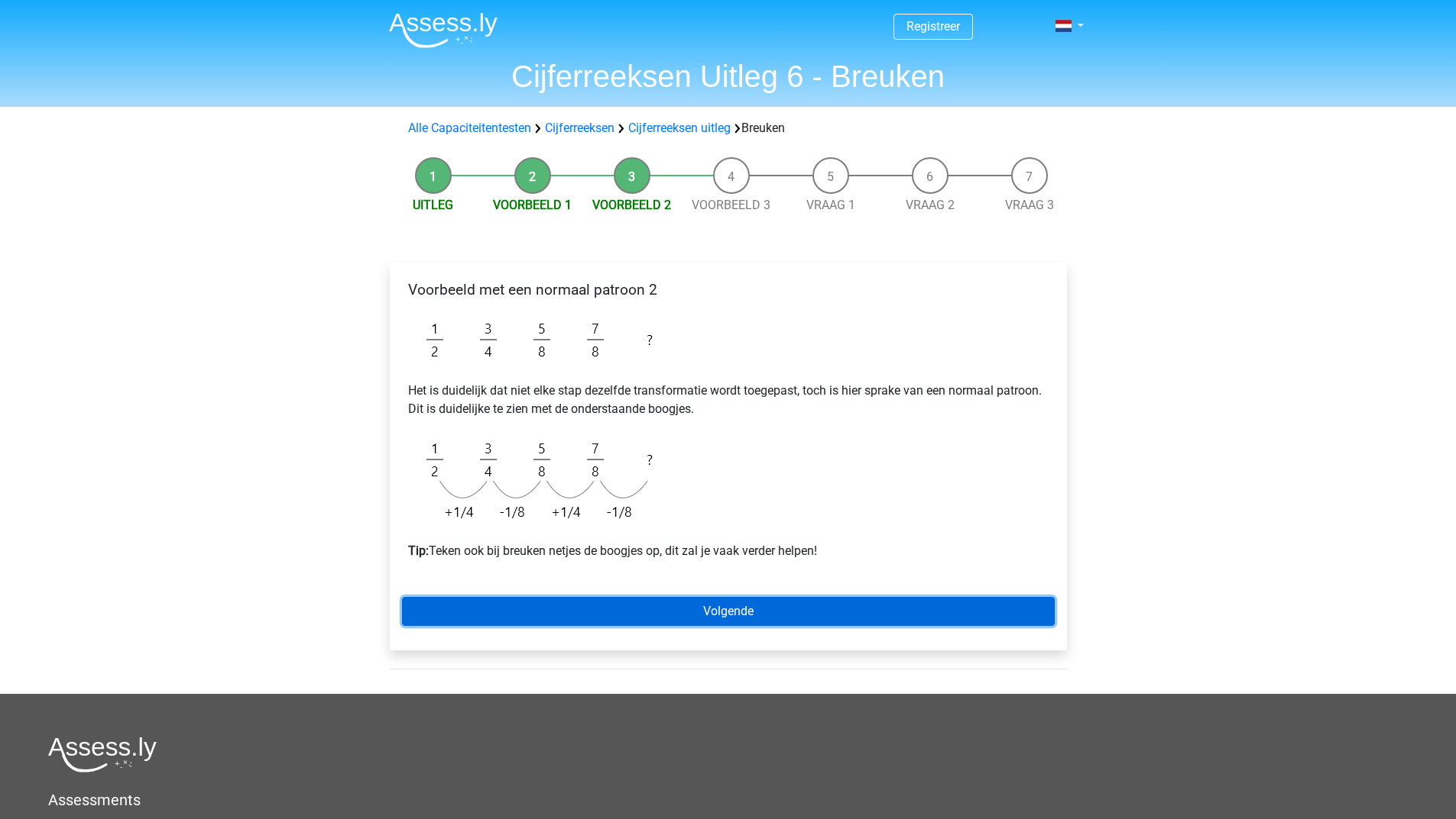
click at [713, 613] on link "Volgende" at bounding box center [728, 612] width 653 height 29
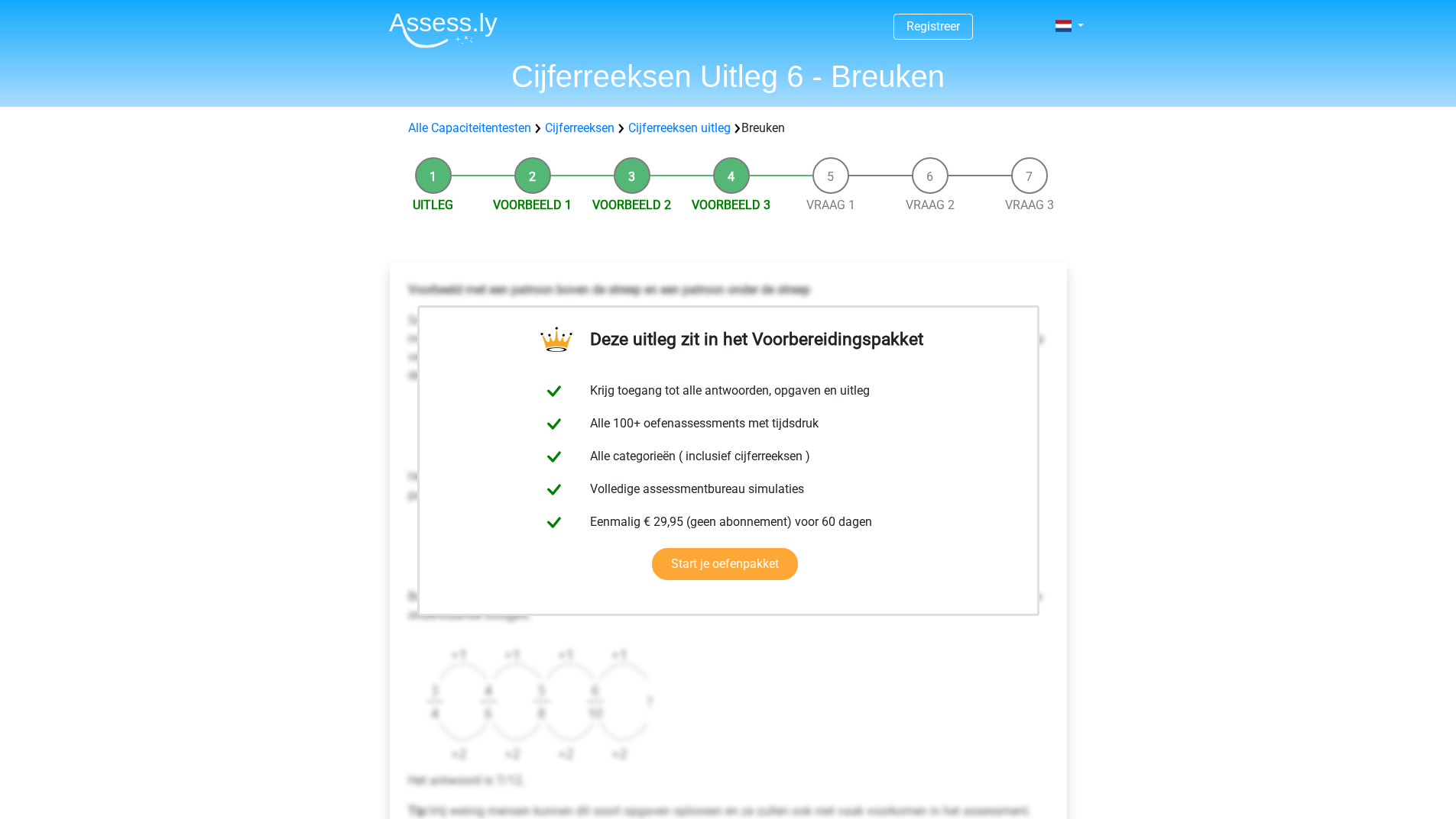
scroll to position [305, 0]
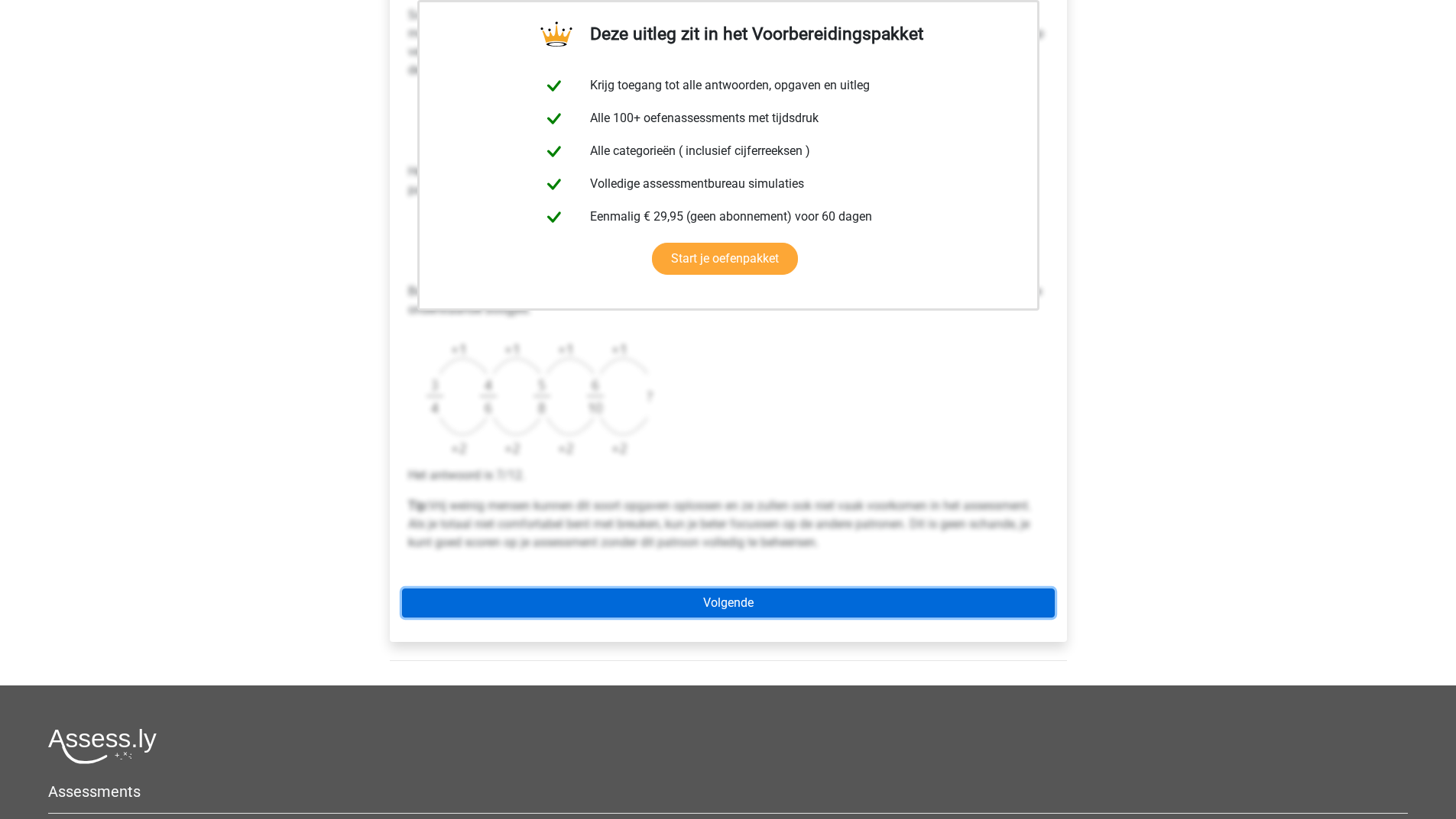
click at [649, 608] on link "Volgende" at bounding box center [728, 603] width 653 height 29
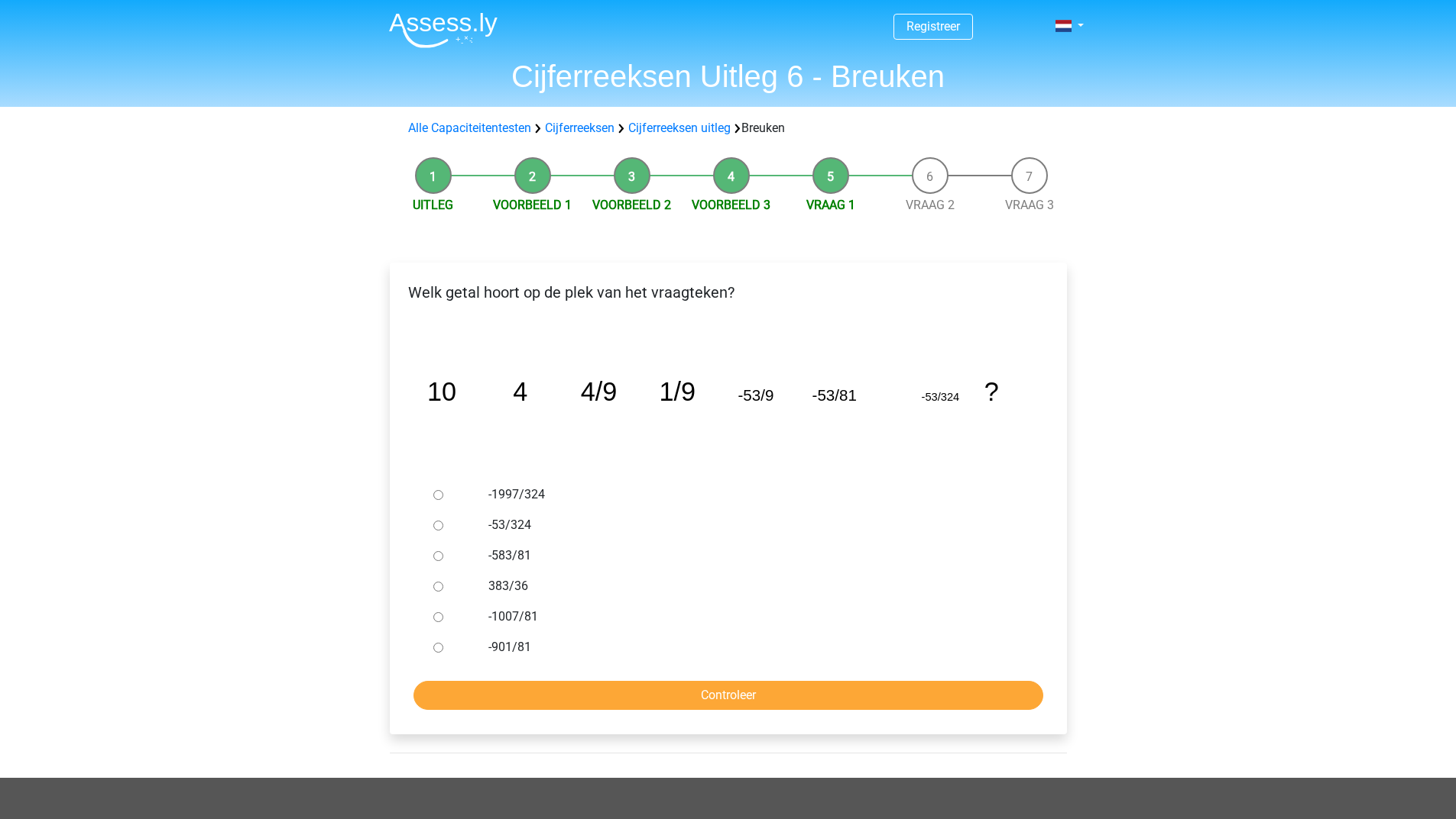
click at [440, 560] on input "-583/81" at bounding box center [438, 556] width 10 height 10
radio input "true"
click at [491, 685] on input "Controleer" at bounding box center [728, 696] width 630 height 29
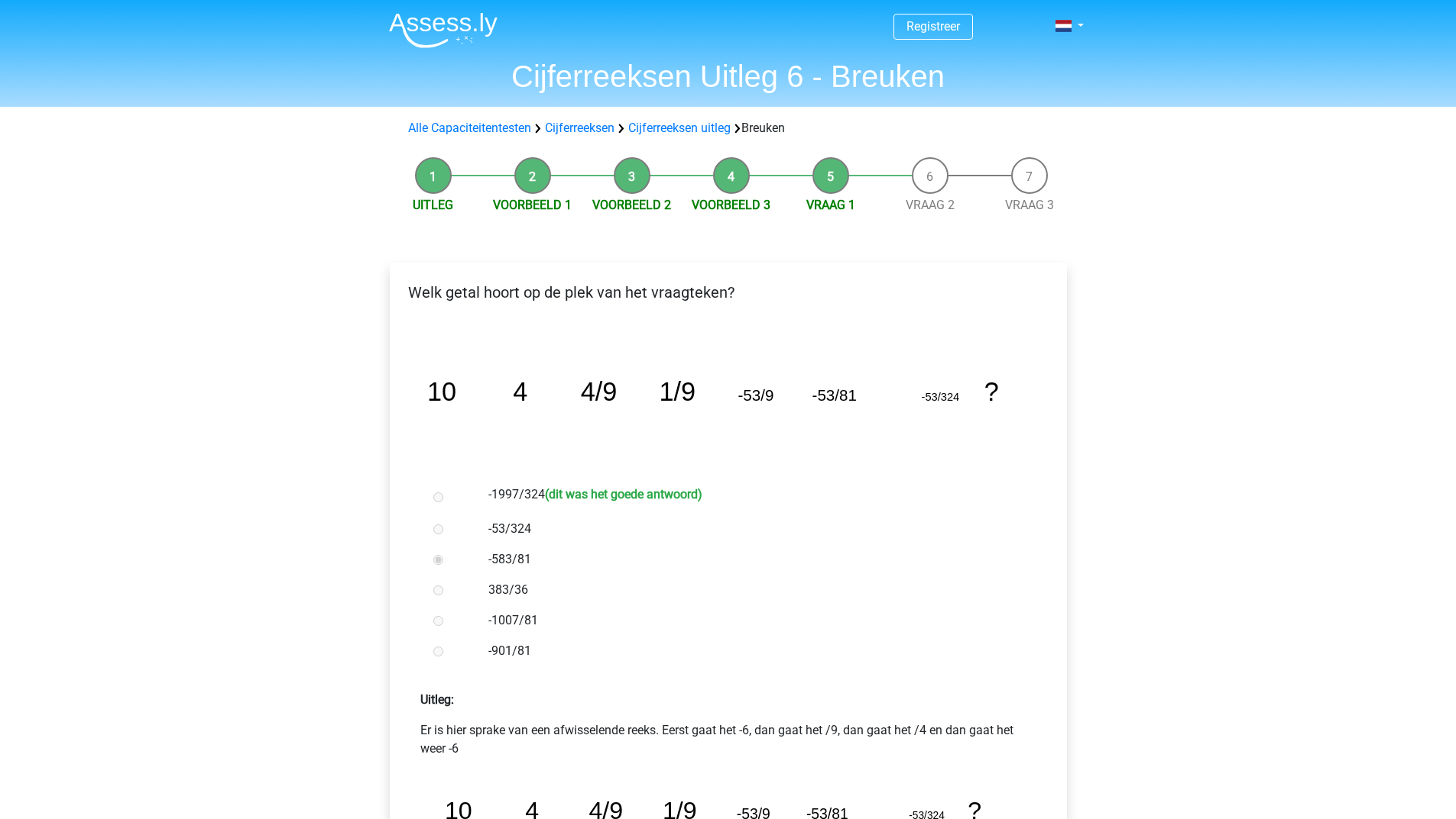
scroll to position [305, 0]
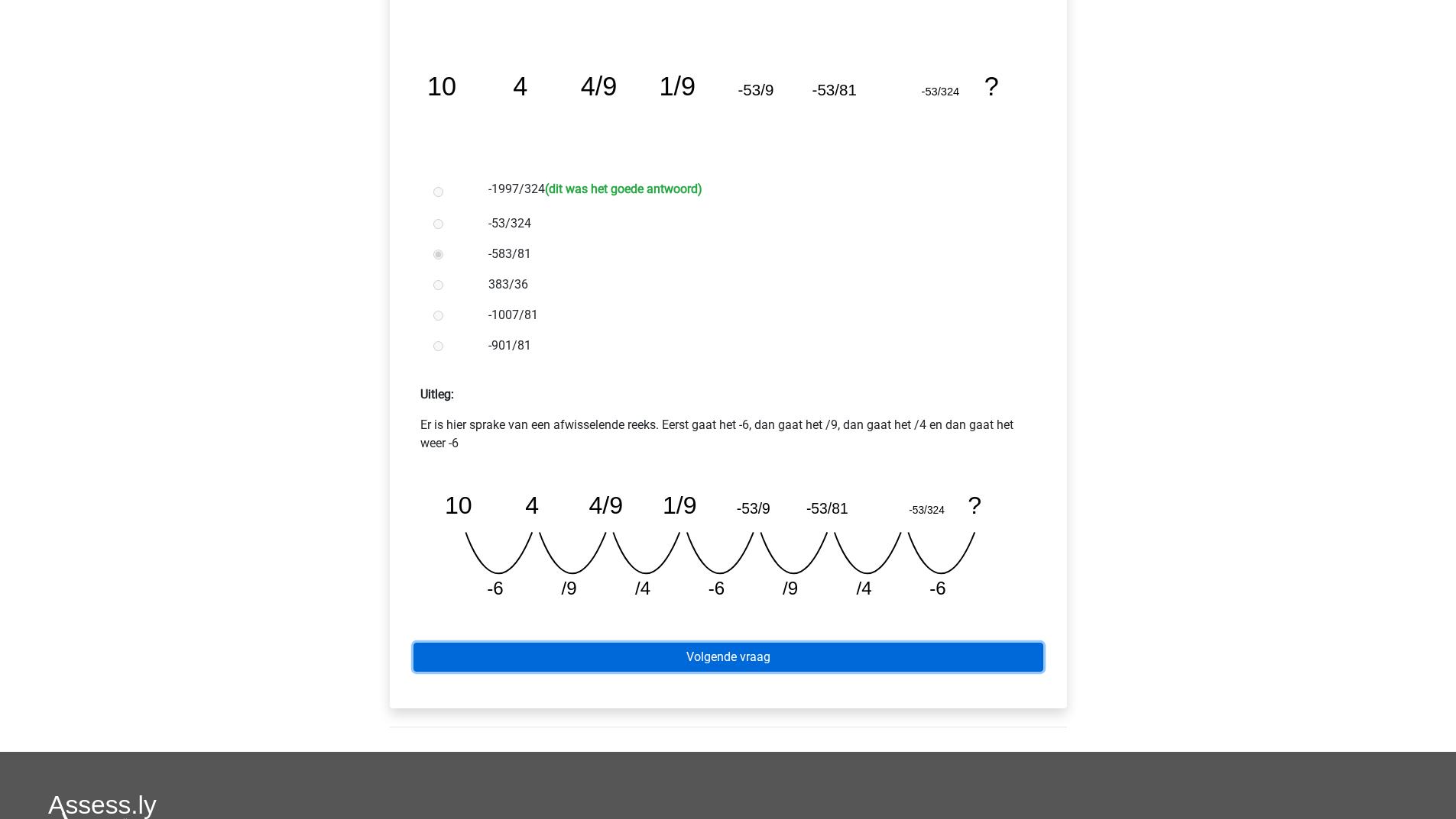
click at [805, 651] on link "Volgende vraag" at bounding box center [728, 657] width 630 height 29
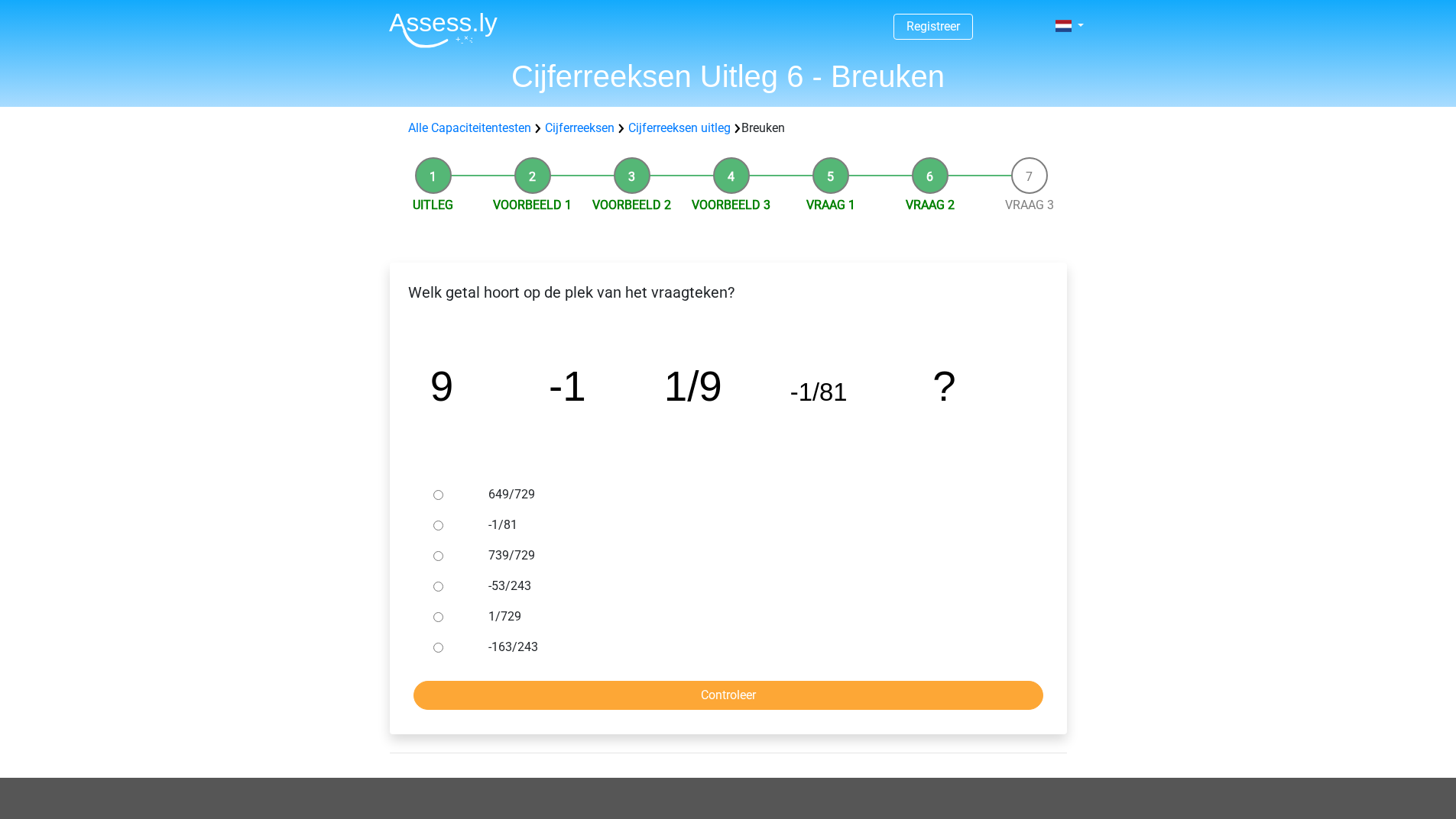
click at [439, 551] on input "739/729" at bounding box center [438, 556] width 10 height 10
radio input "true"
click at [566, 674] on form "649/729 -1/81 739/729 -53/243 1/729 -163/243 Controleer" at bounding box center [728, 595] width 653 height 231
click at [564, 693] on input "Controleer" at bounding box center [728, 696] width 630 height 29
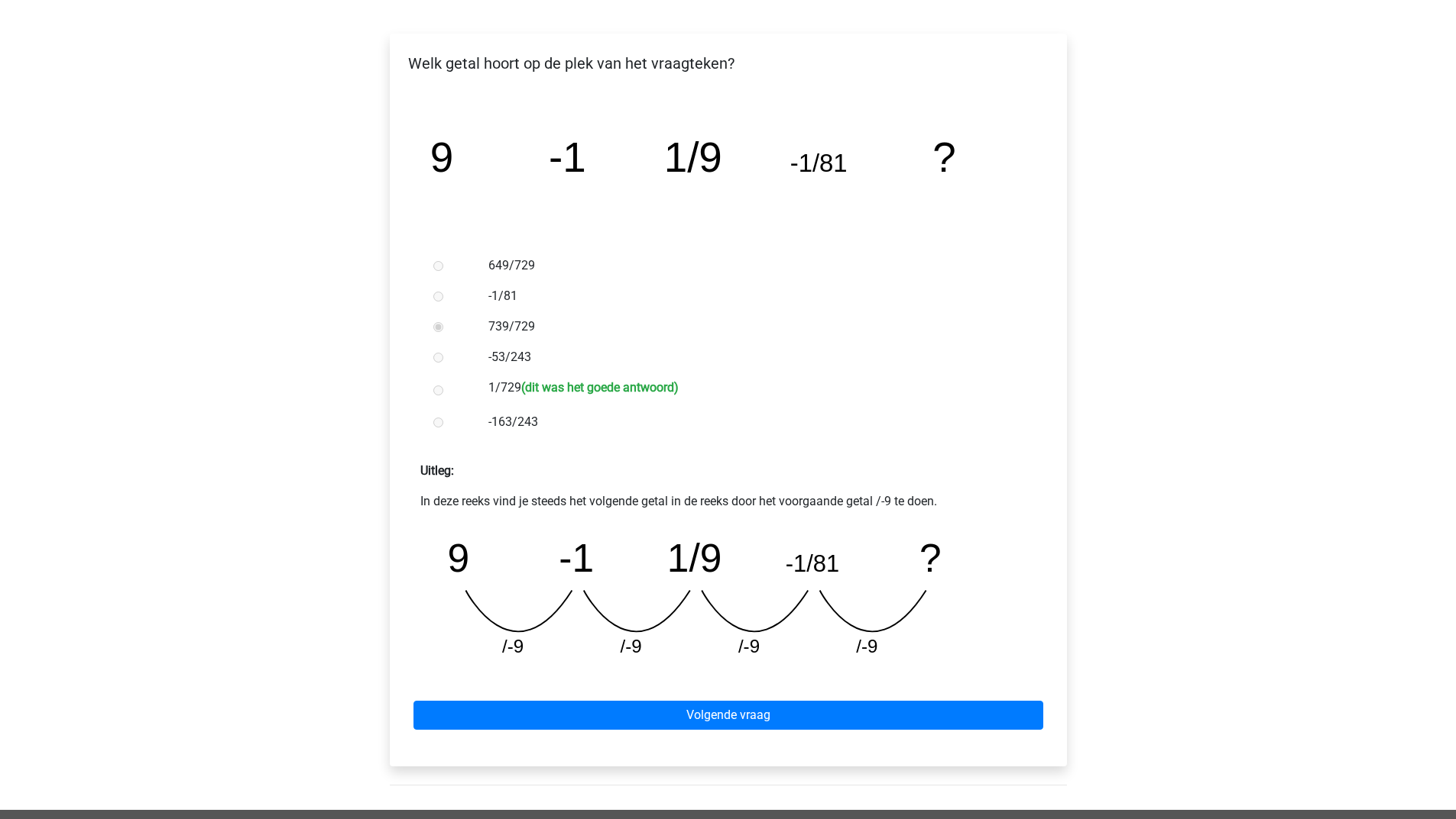
scroll to position [305, 0]
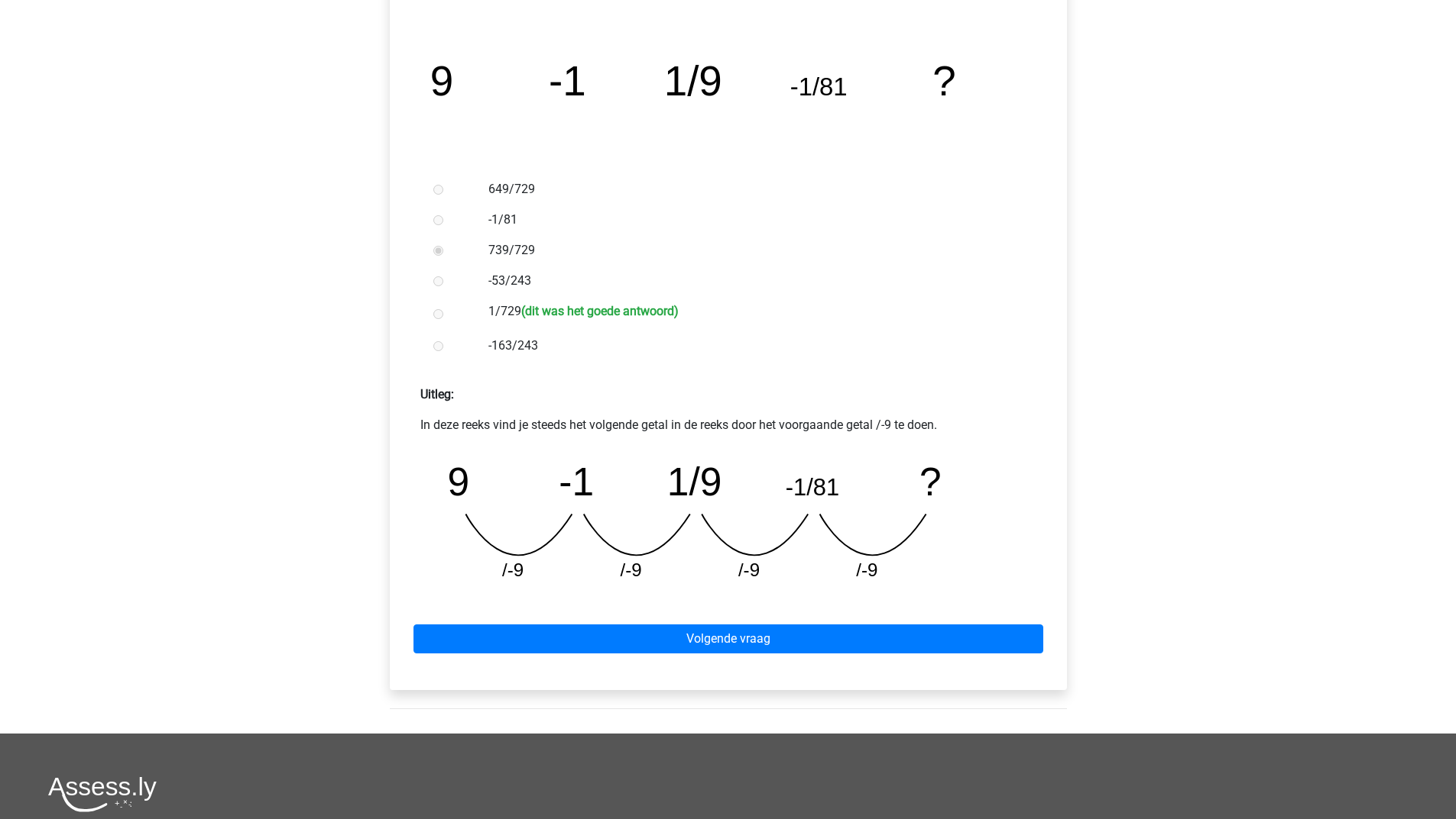
click at [637, 656] on div "Volgende vraag" at bounding box center [728, 635] width 653 height 84
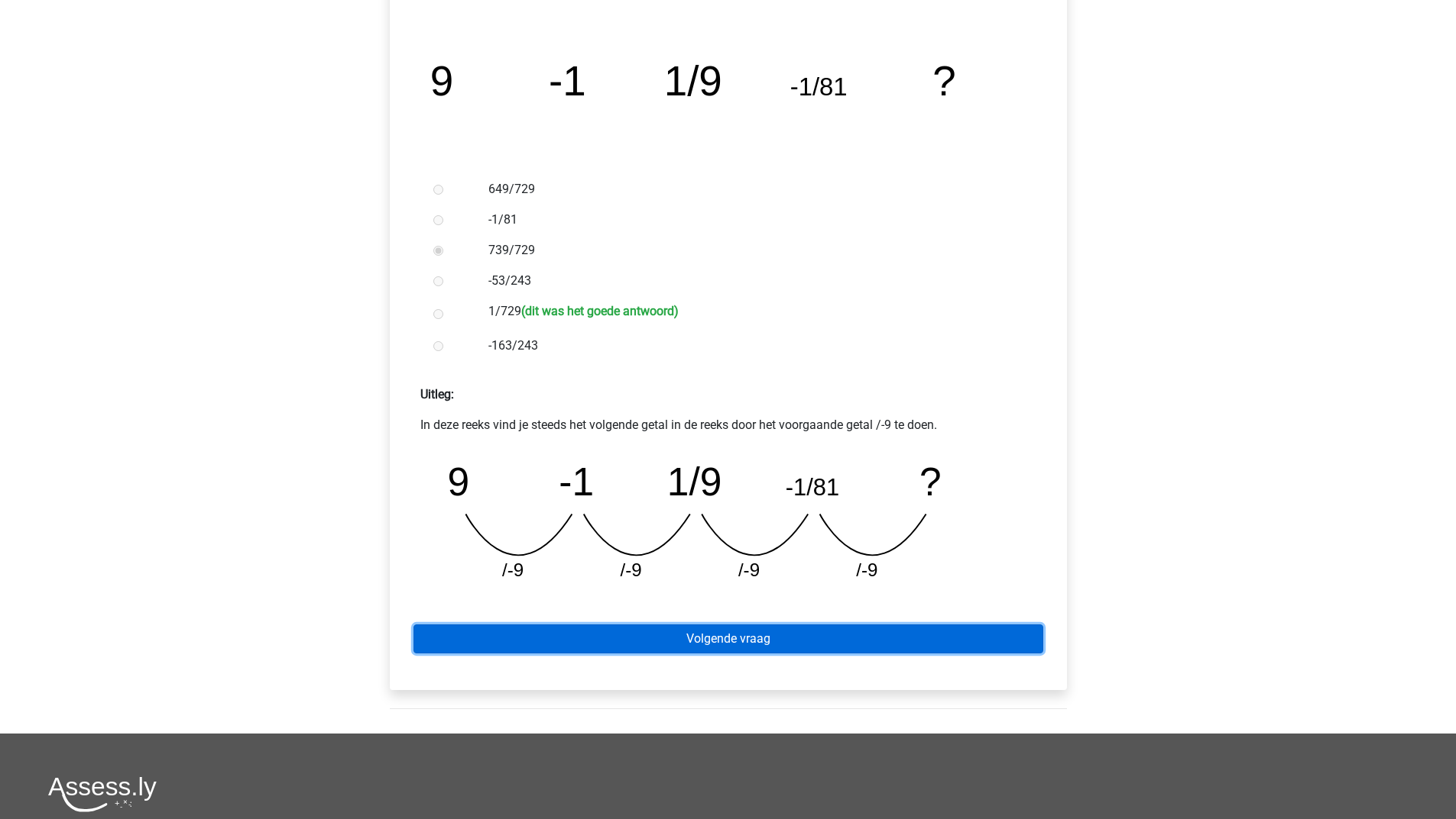
click at [638, 644] on link "Volgende vraag" at bounding box center [728, 639] width 630 height 29
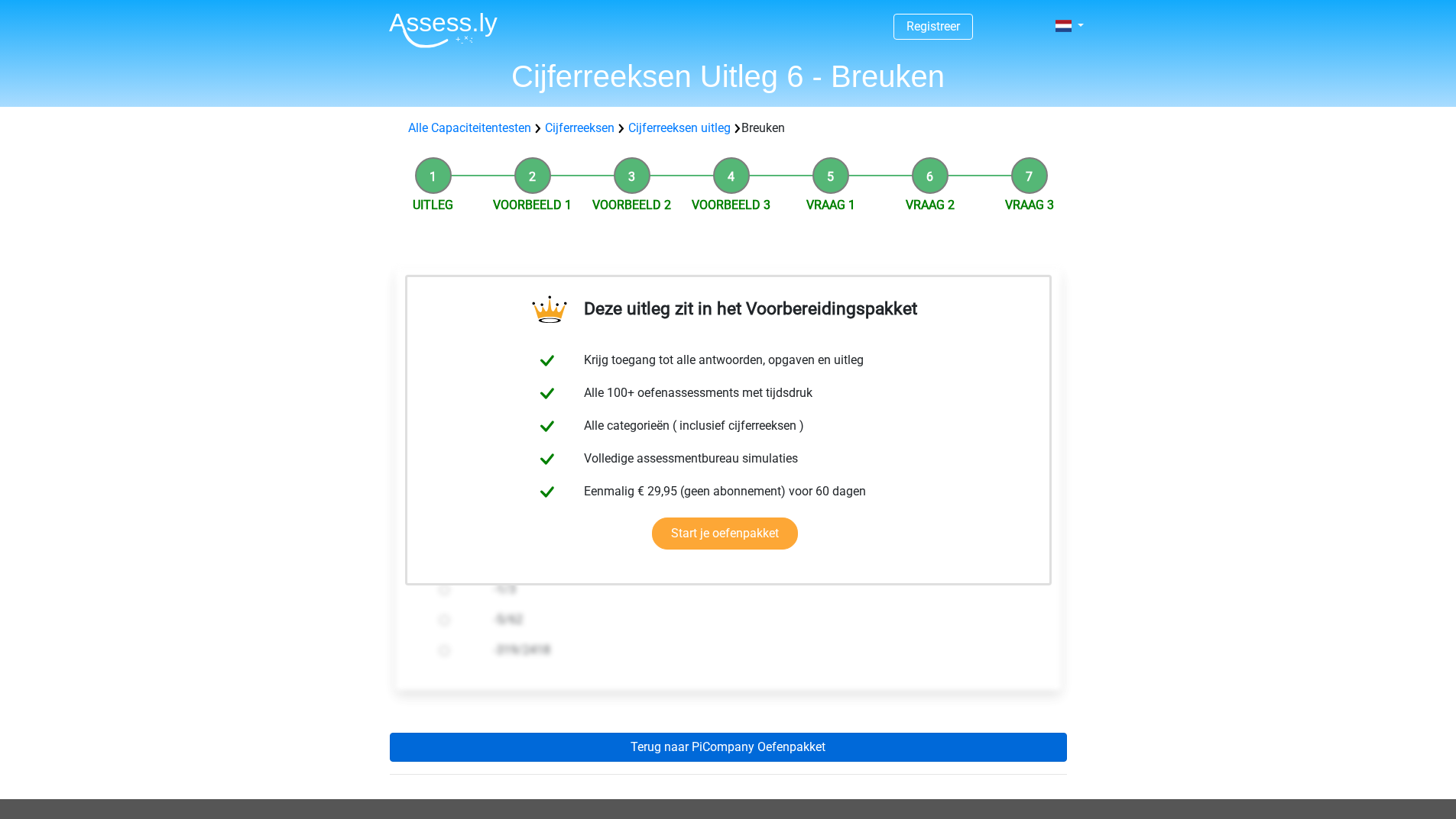
scroll to position [76, 0]
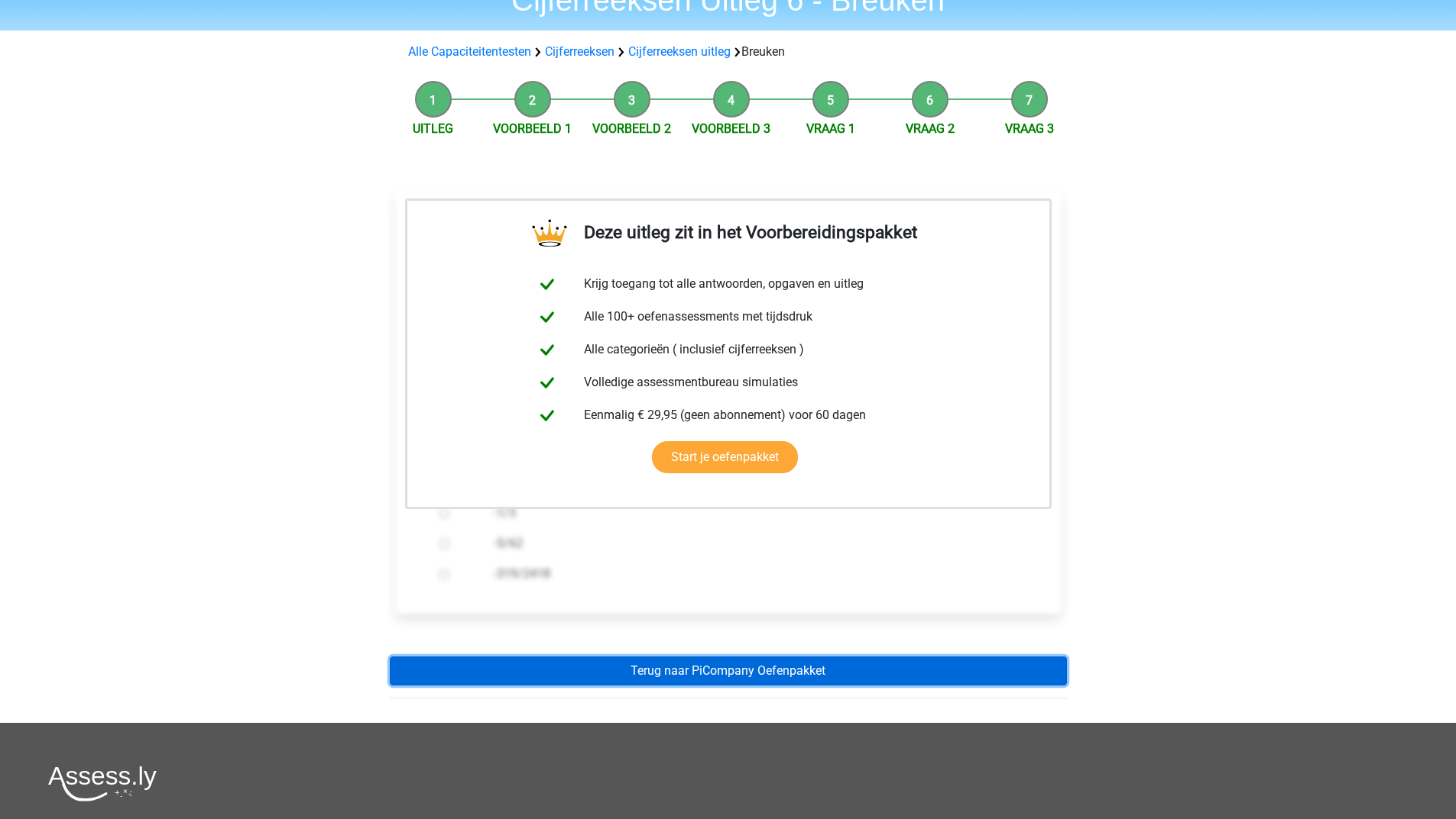
click at [649, 672] on link "Terug naar PiCompany Oefenpakket" at bounding box center [728, 671] width 677 height 29
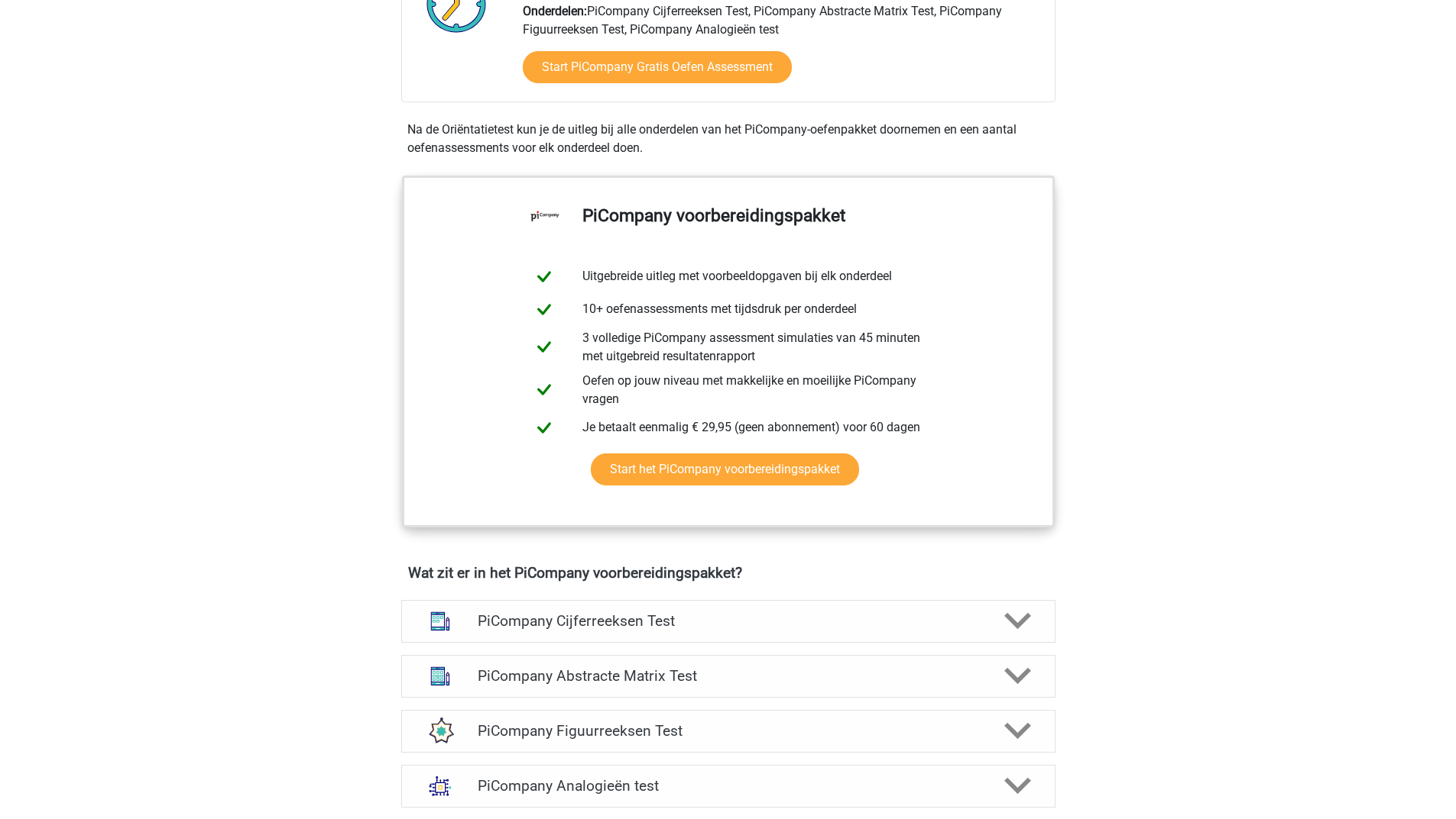
scroll to position [763, 0]
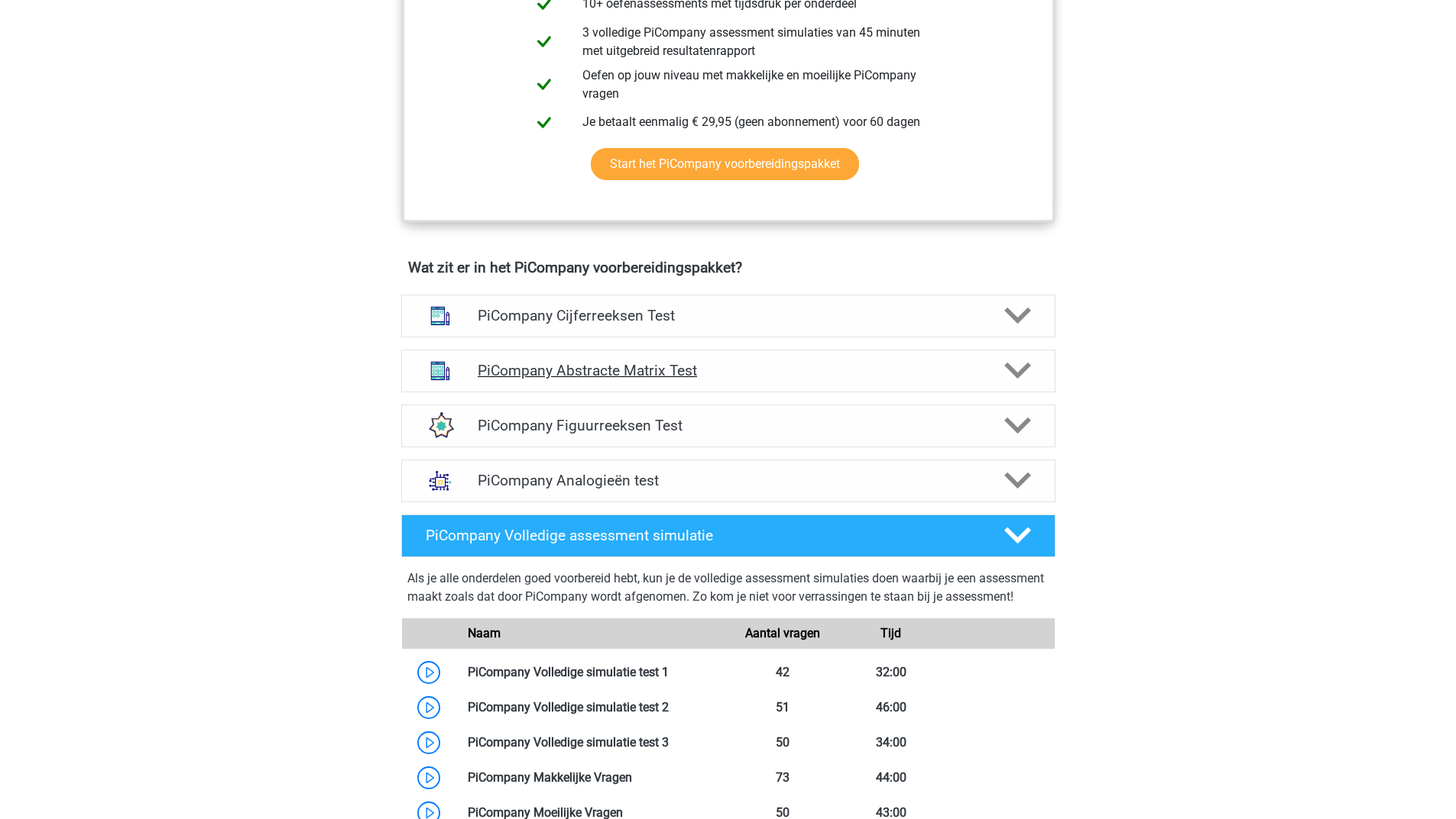
click at [1022, 384] on icon at bounding box center [1018, 371] width 27 height 27
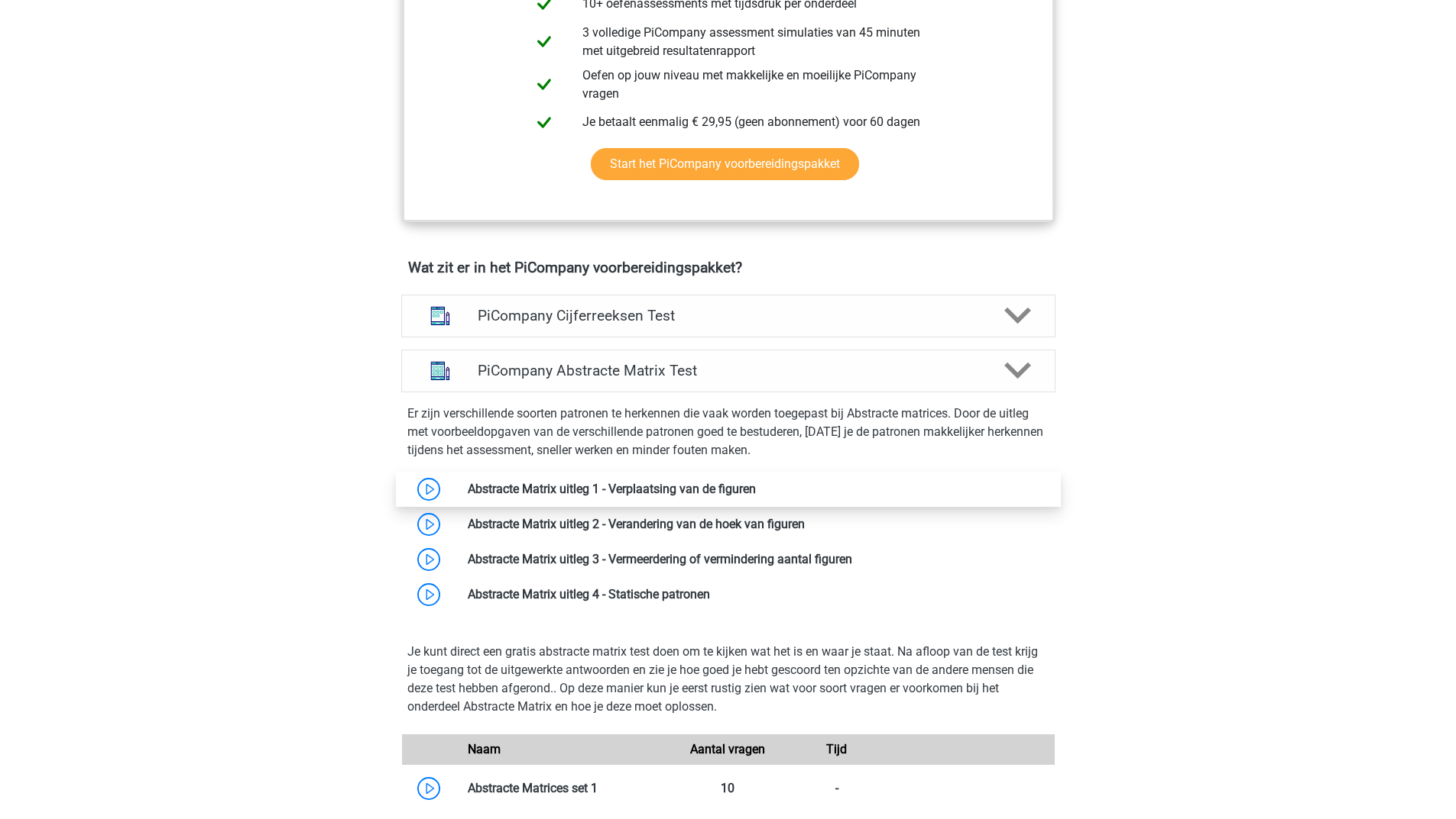
click at [756, 497] on link at bounding box center [756, 489] width 0 height 14
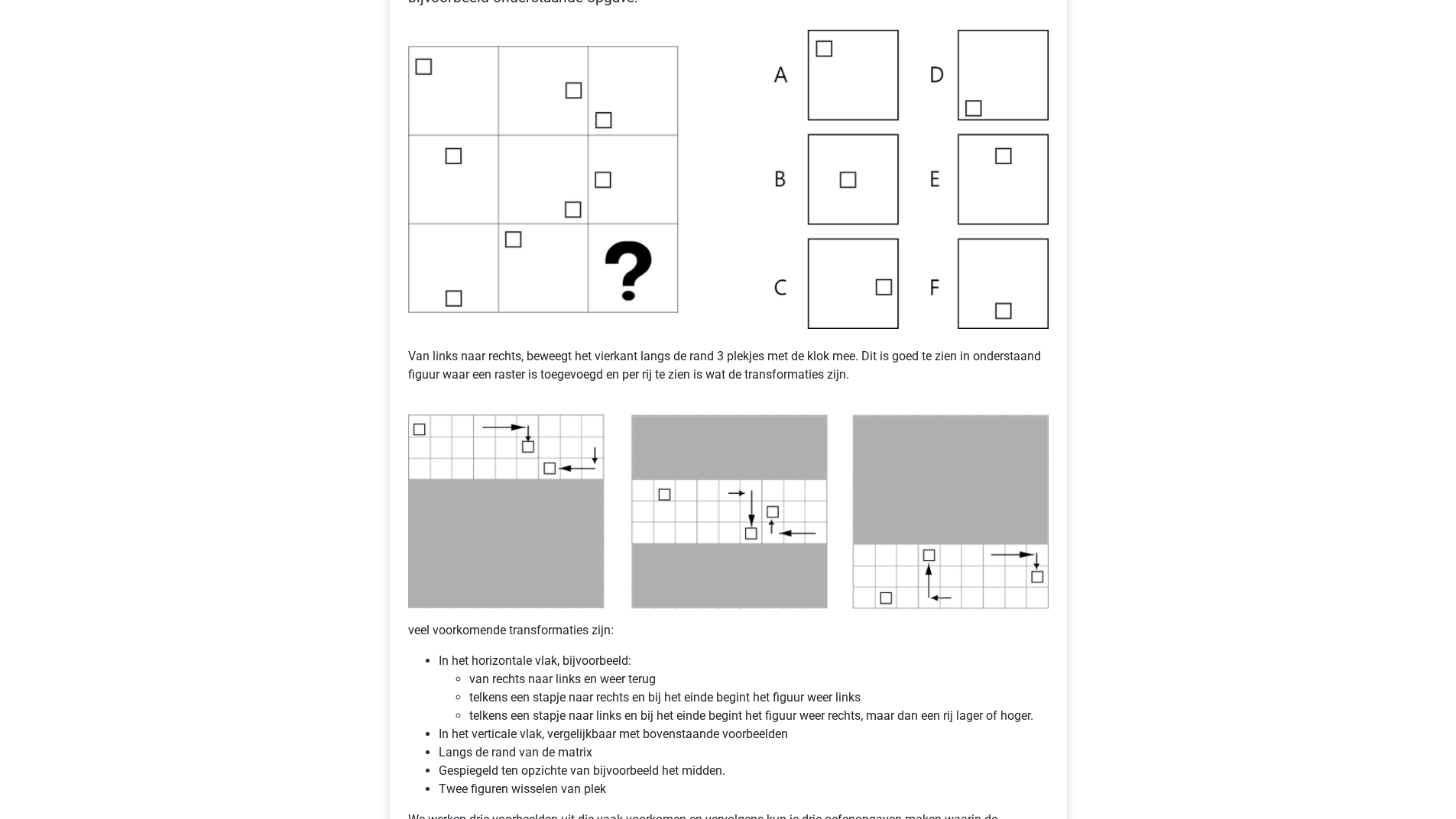
scroll to position [229, 0]
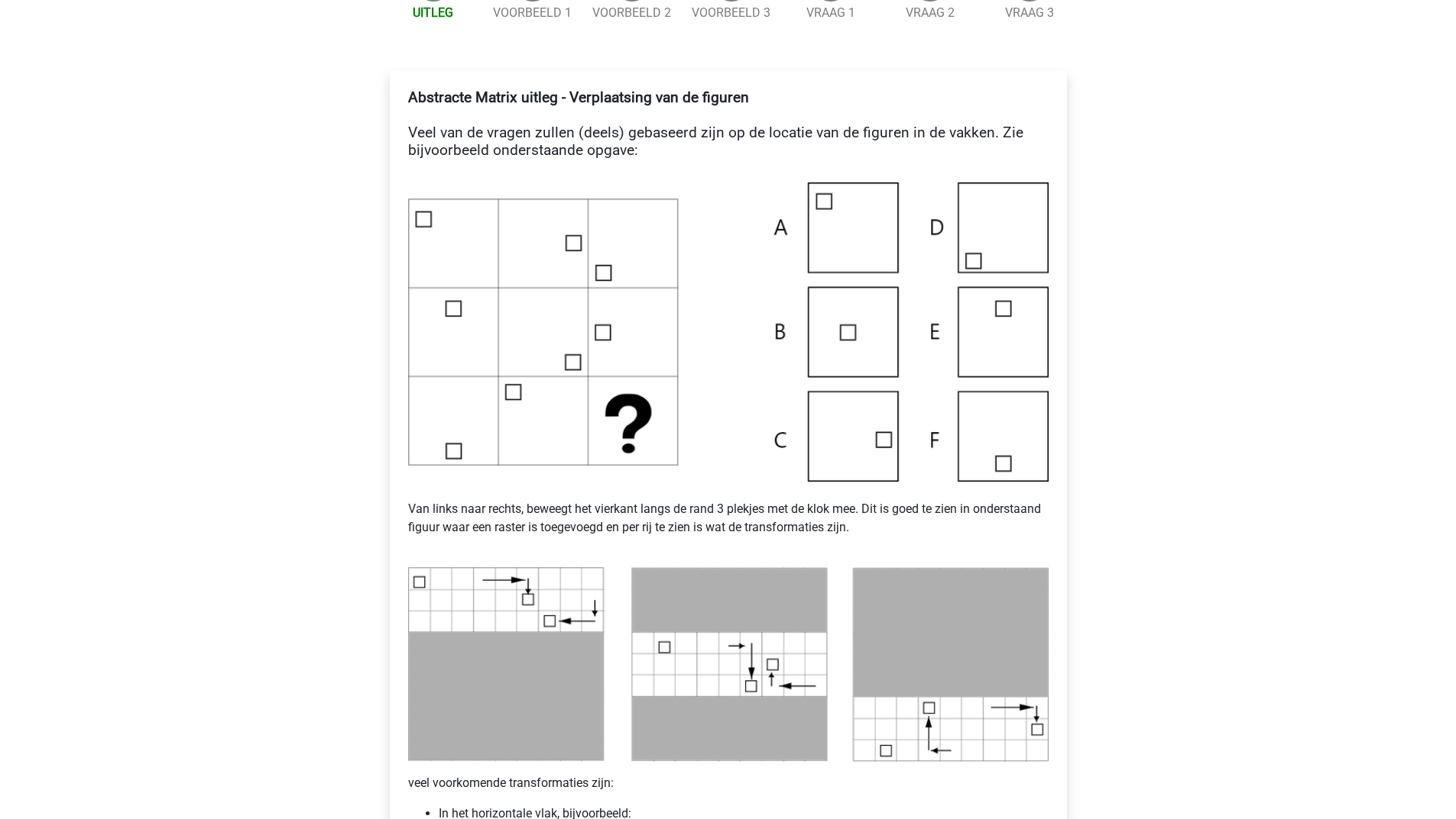
click at [1002, 233] on img at bounding box center [728, 332] width 640 height 299
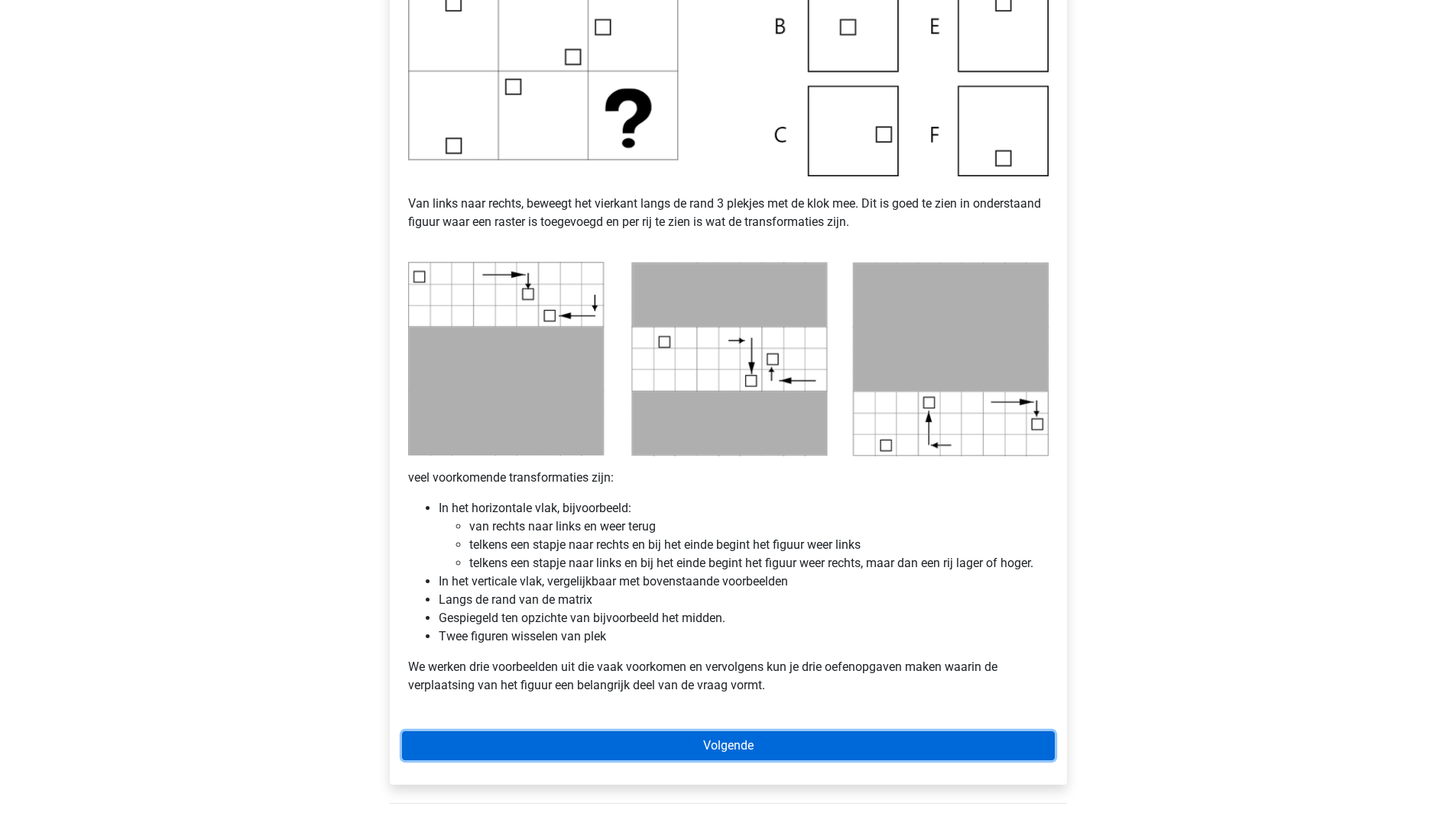
click at [579, 747] on link "Volgende" at bounding box center [728, 746] width 653 height 29
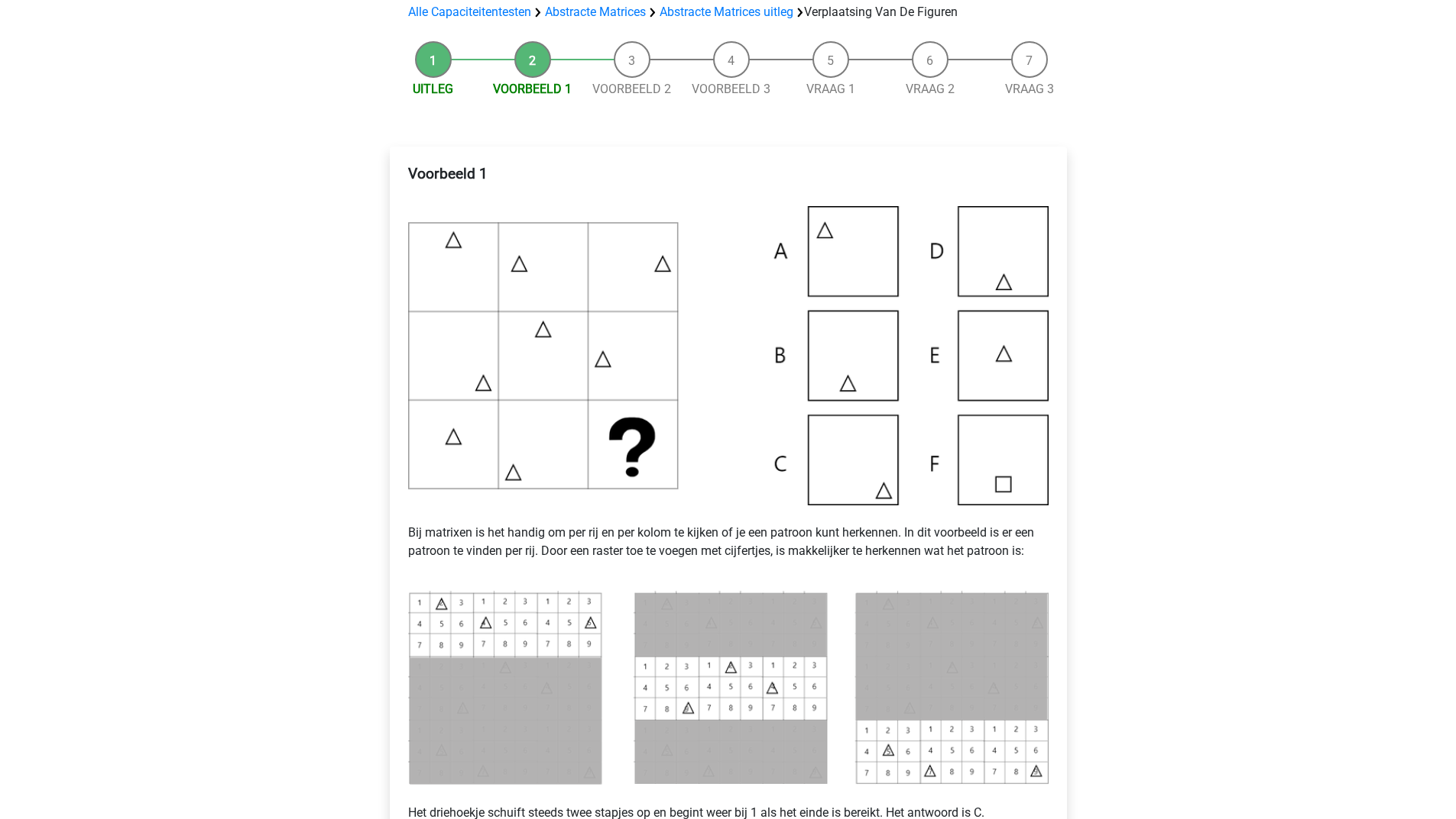
scroll to position [305, 0]
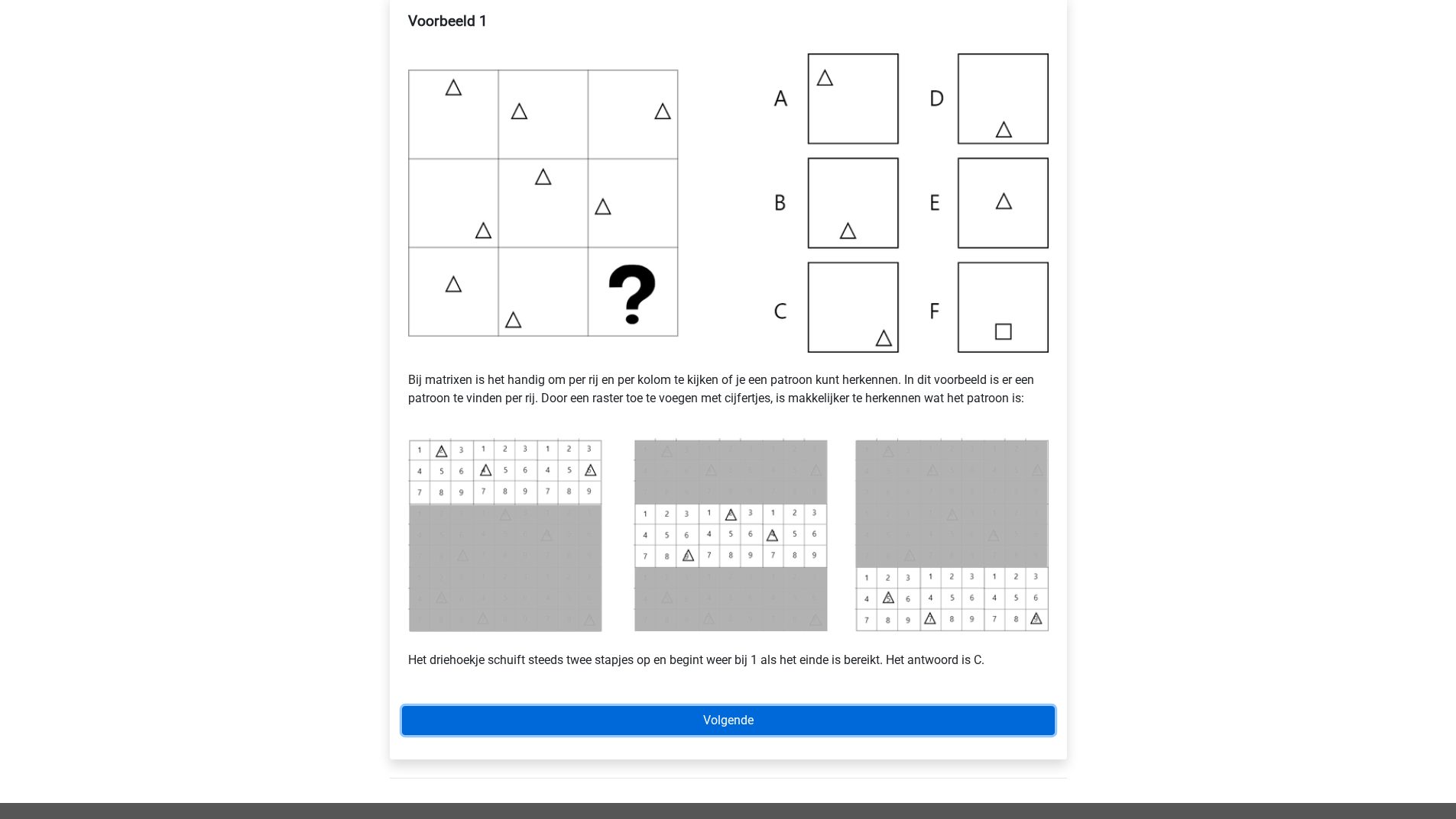
click at [703, 708] on link "Volgende" at bounding box center [728, 721] width 653 height 29
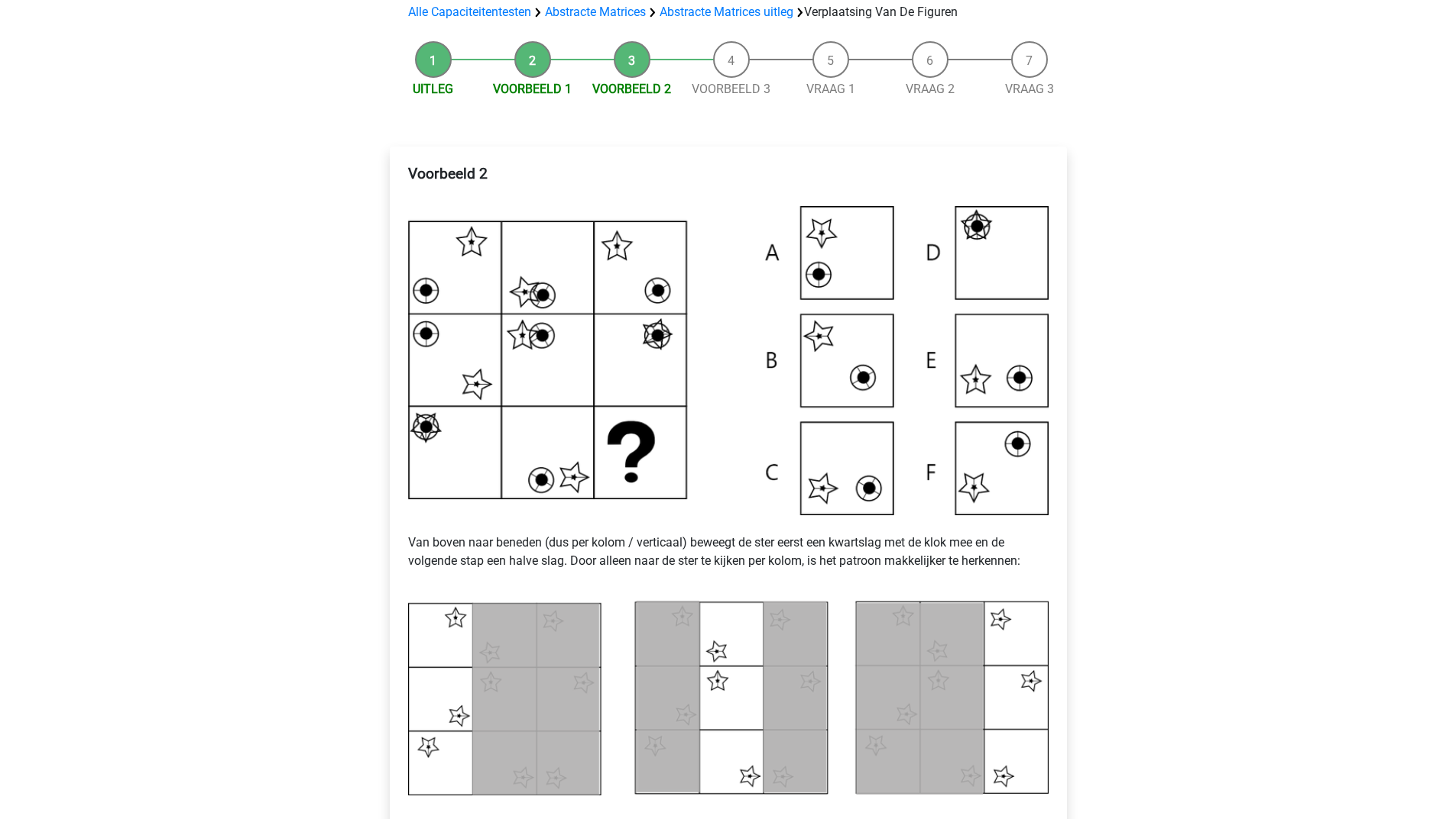
scroll to position [305, 0]
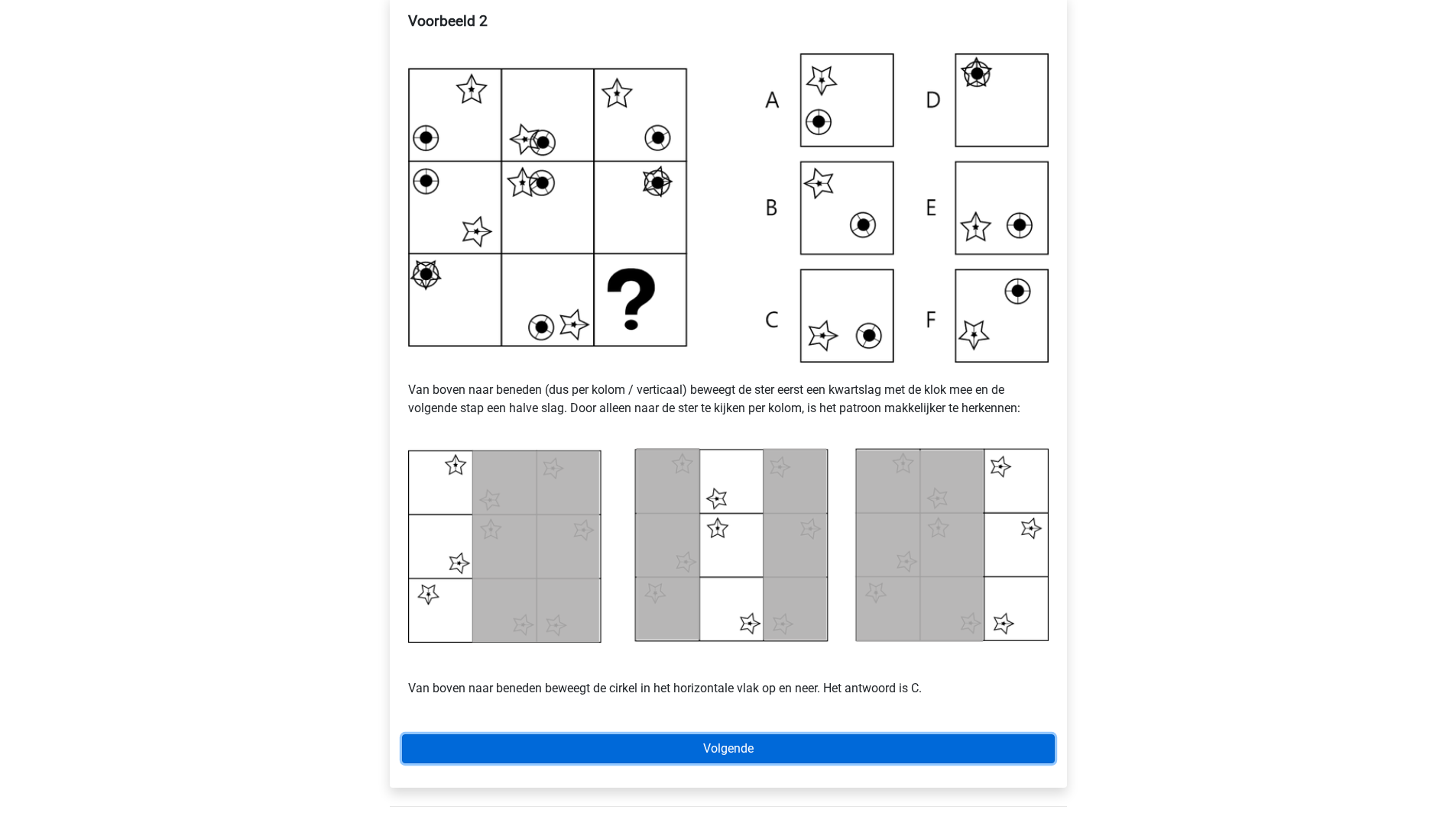
click at [614, 734] on link "Volgende" at bounding box center [728, 749] width 653 height 29
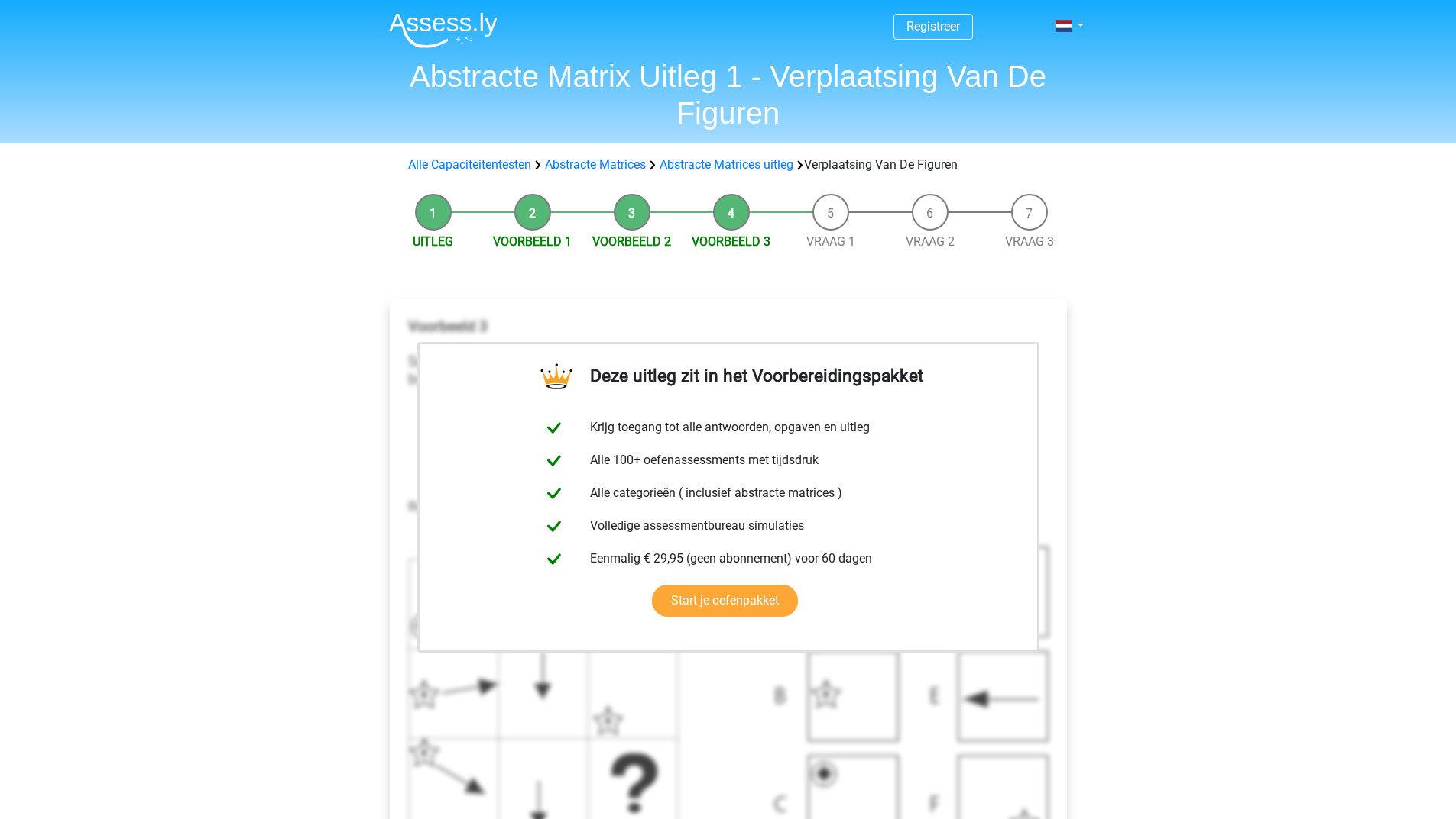
scroll to position [229, 0]
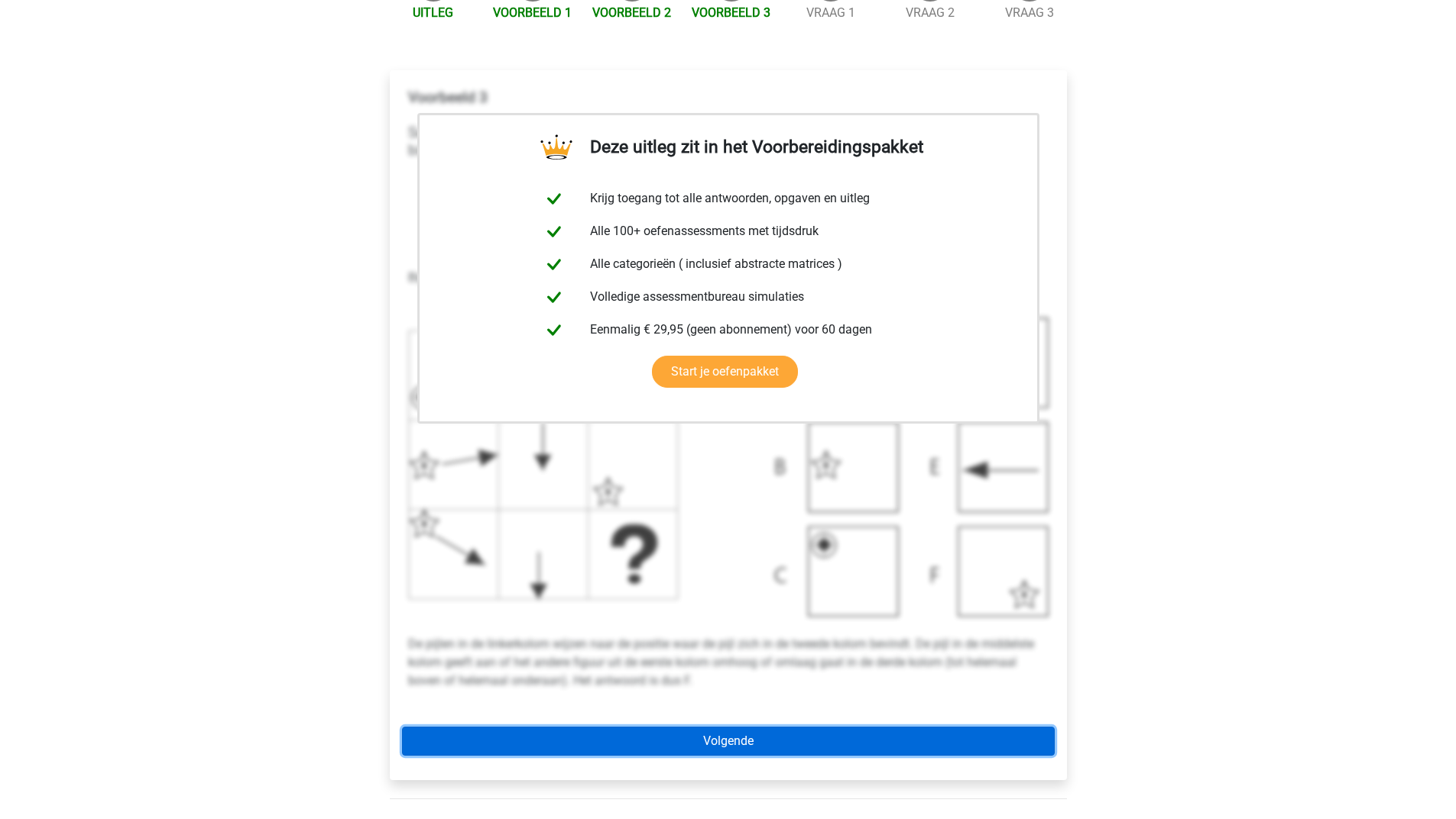
click at [750, 732] on link "Volgende" at bounding box center [728, 741] width 653 height 29
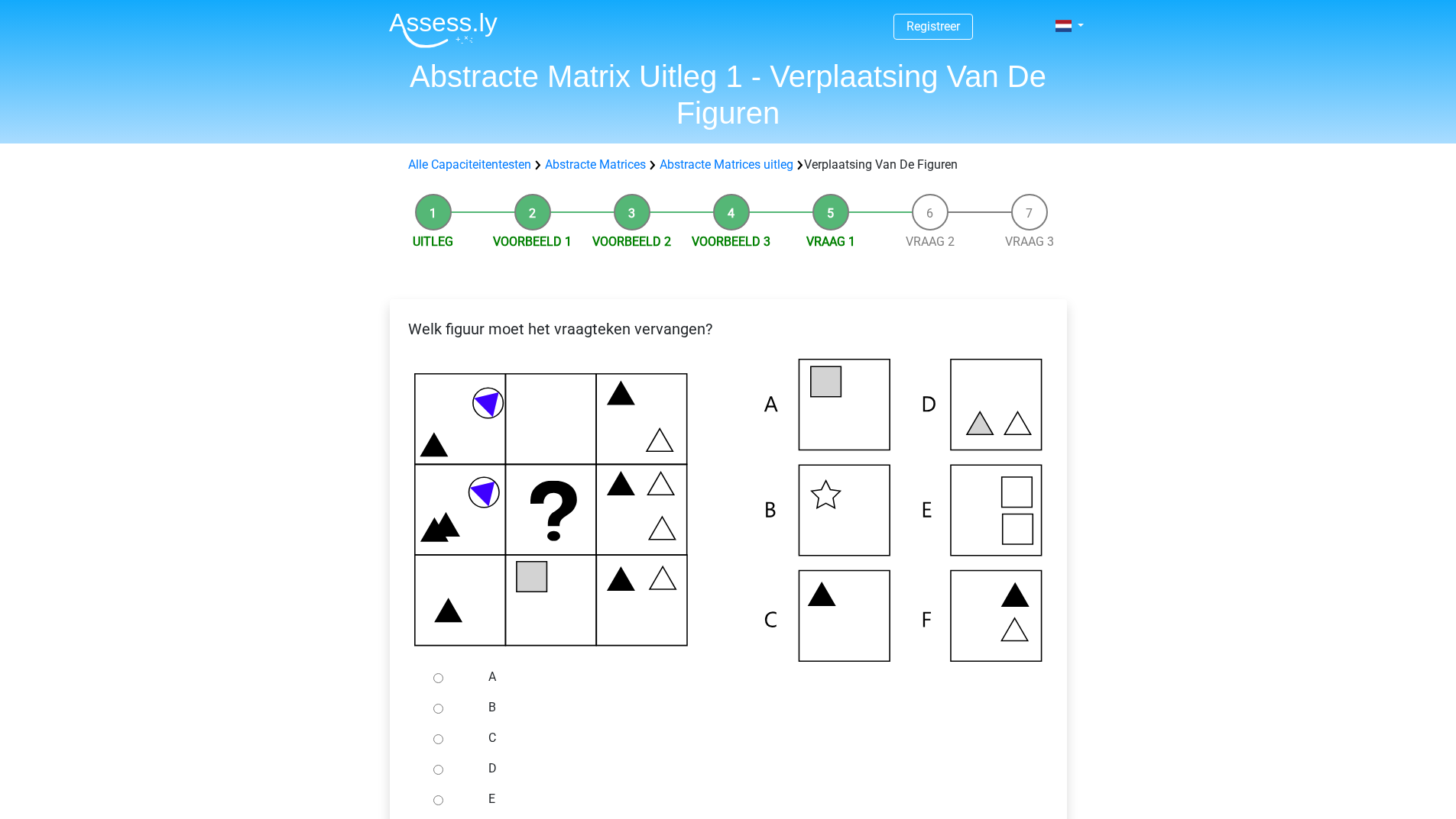
scroll to position [153, 0]
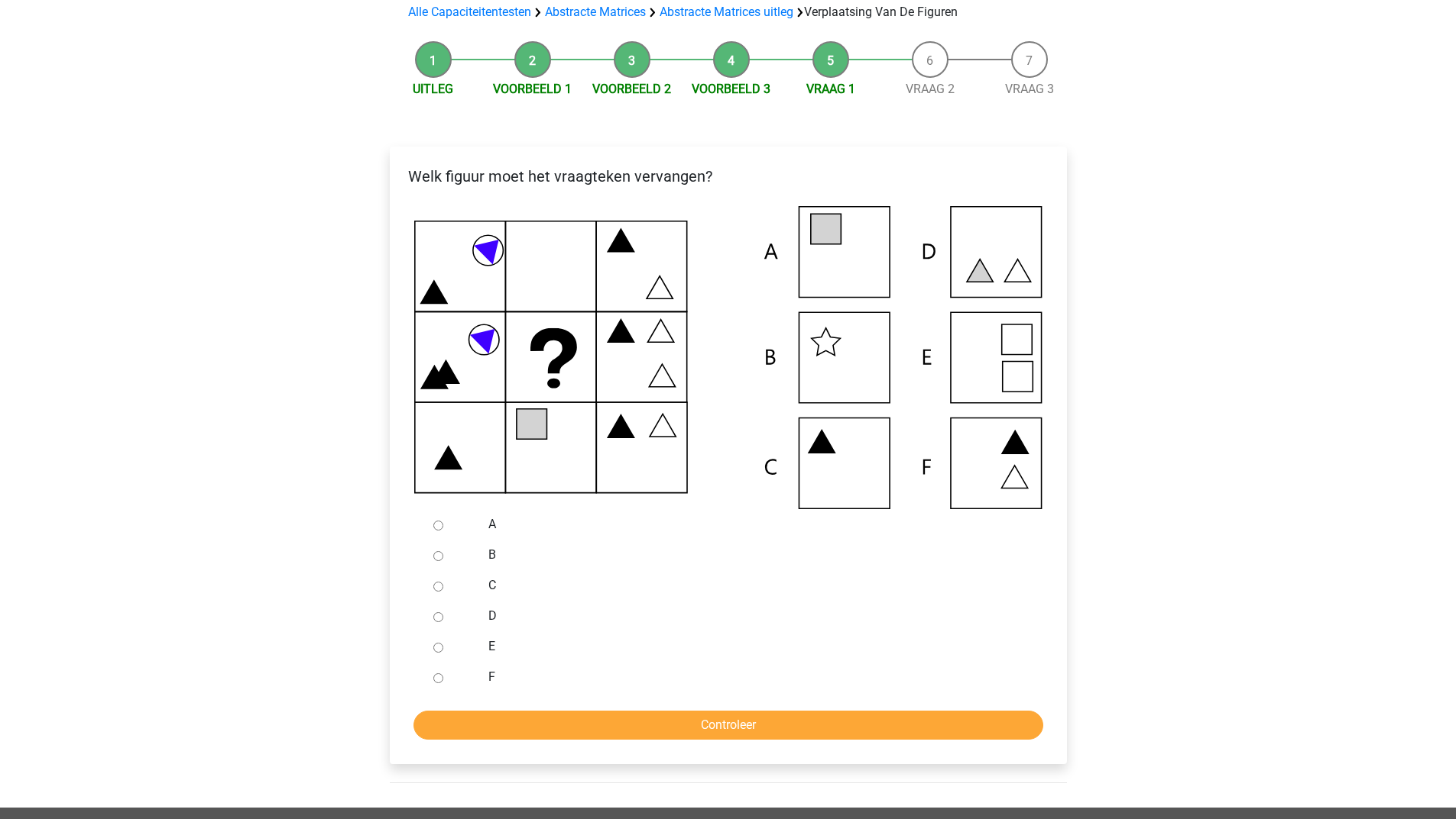
click at [439, 552] on input "B" at bounding box center [438, 556] width 10 height 10
radio input "true"
click at [526, 727] on input "Controleer" at bounding box center [728, 726] width 630 height 29
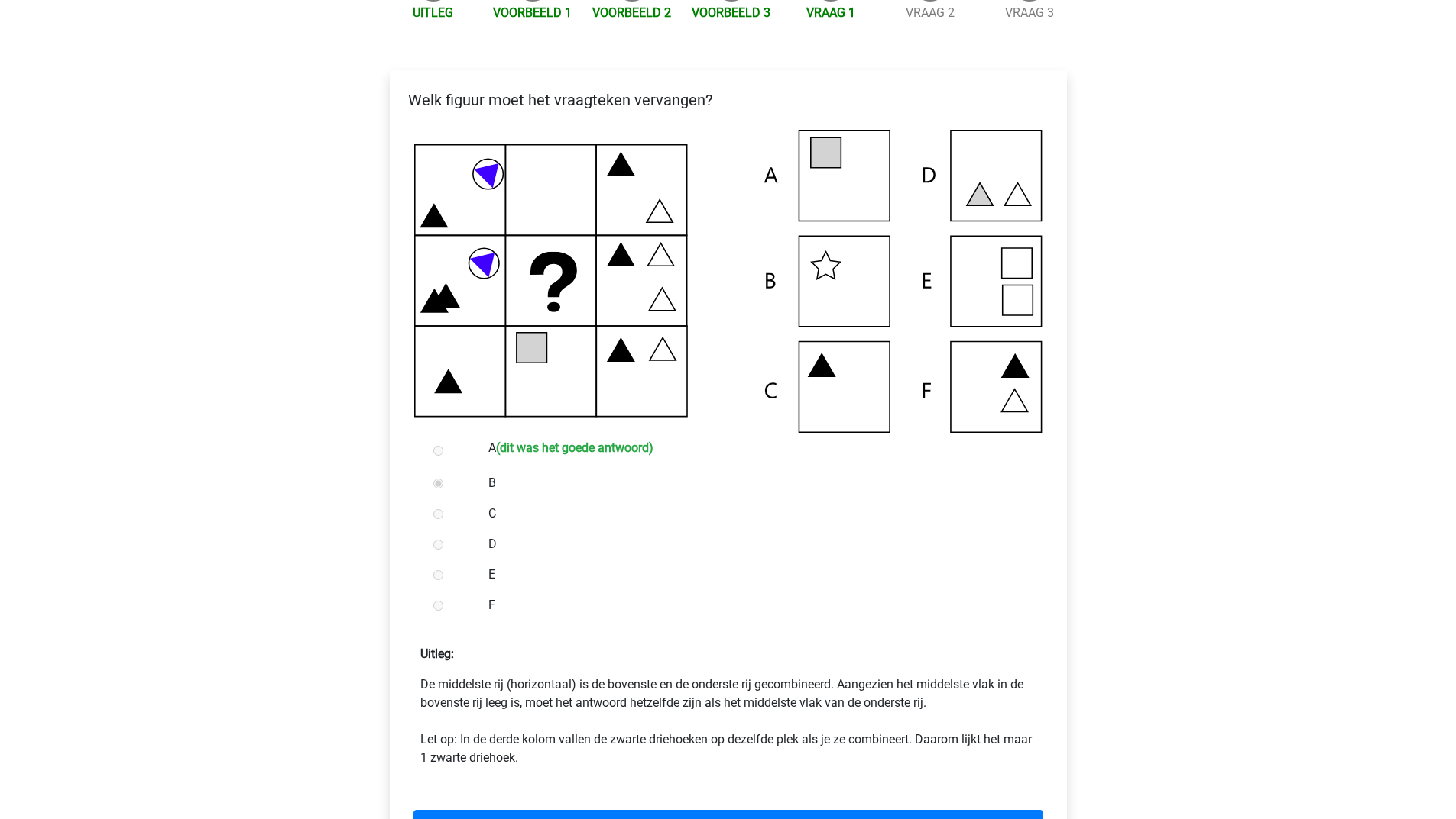
scroll to position [305, 0]
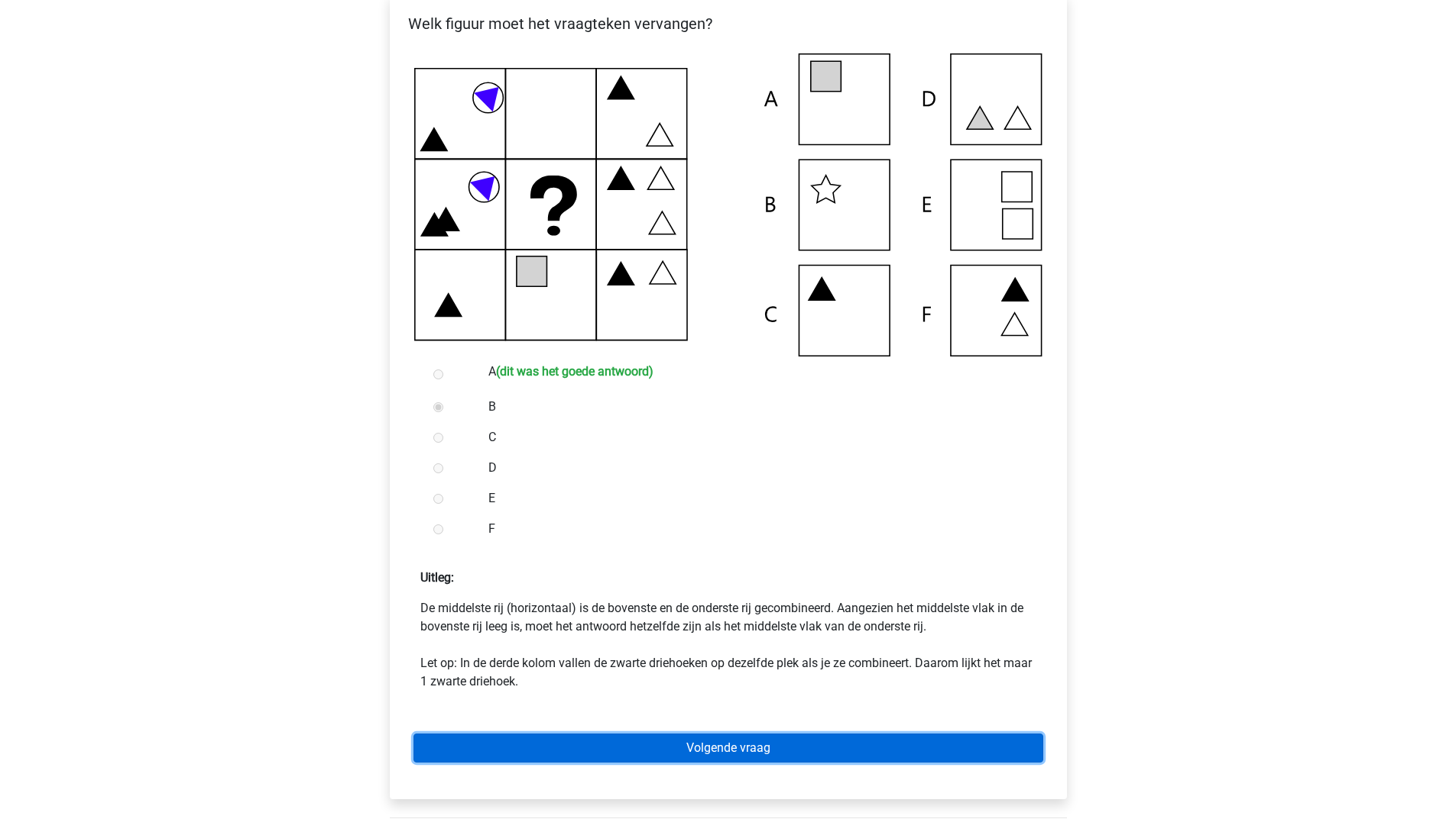
click at [657, 745] on link "Volgende vraag" at bounding box center [728, 749] width 630 height 29
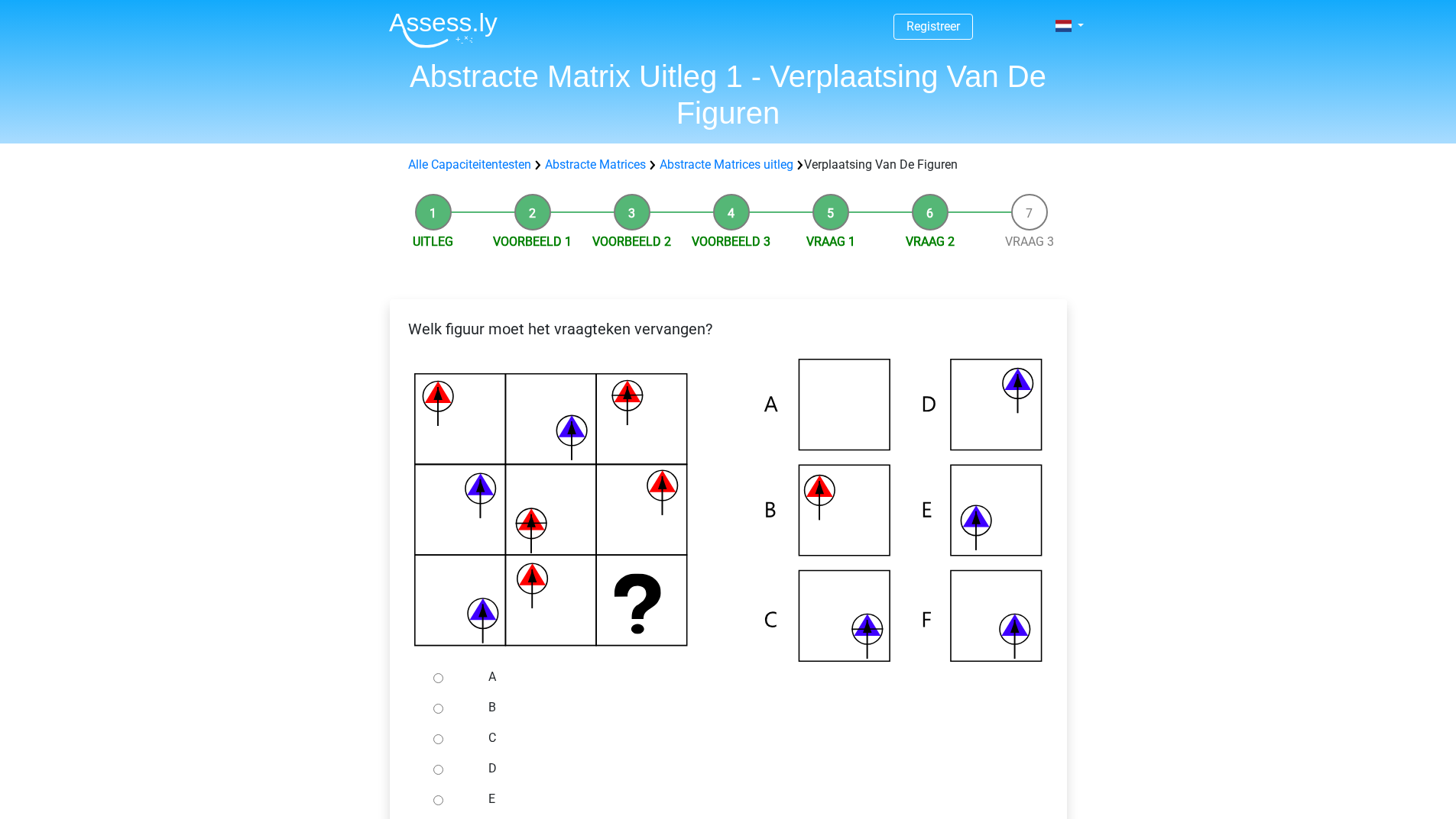
scroll to position [153, 0]
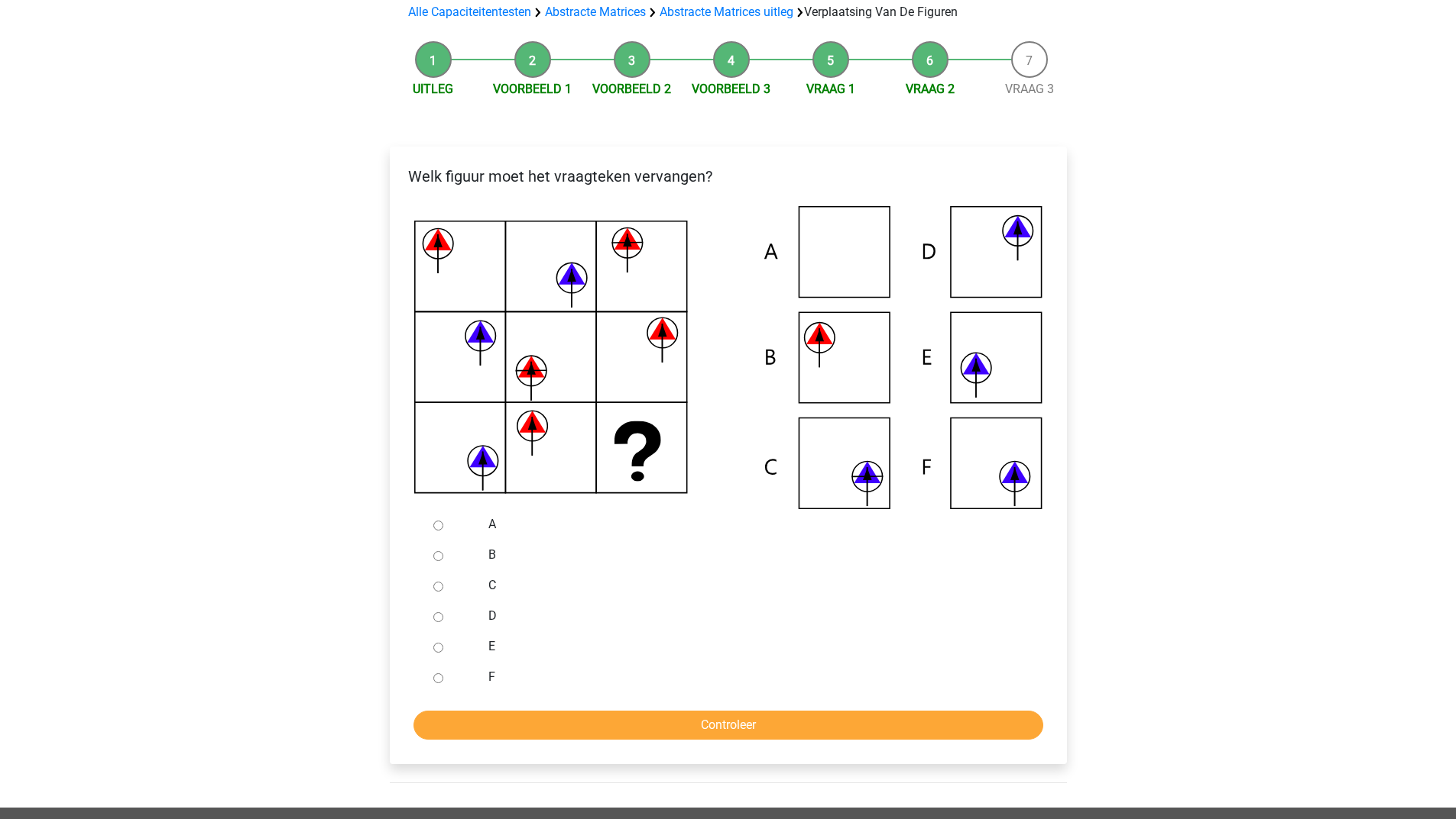
click at [434, 649] on input "E" at bounding box center [438, 648] width 10 height 10
radio input "true"
click at [539, 738] on input "Controleer" at bounding box center [728, 726] width 630 height 29
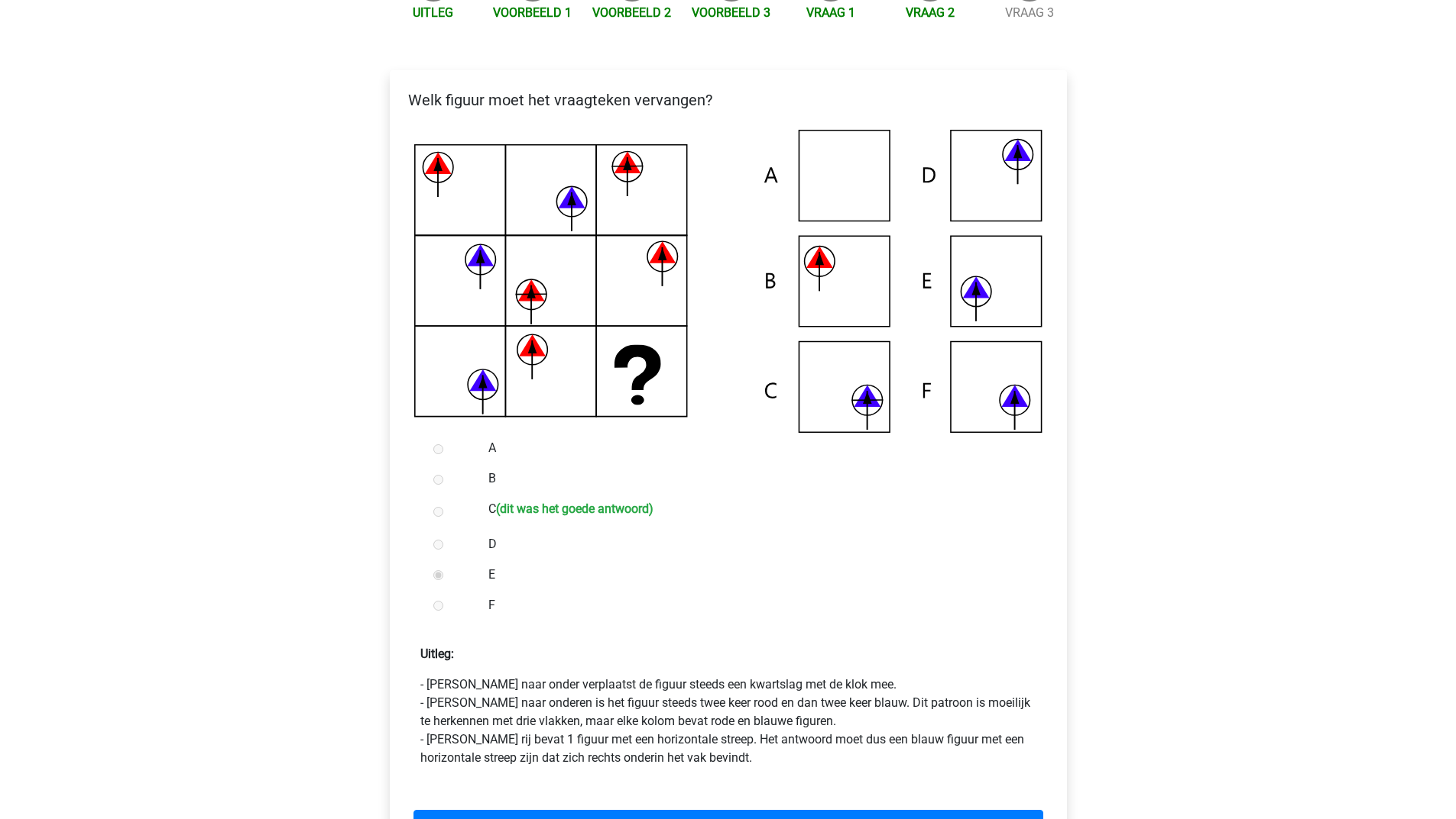
scroll to position [382, 0]
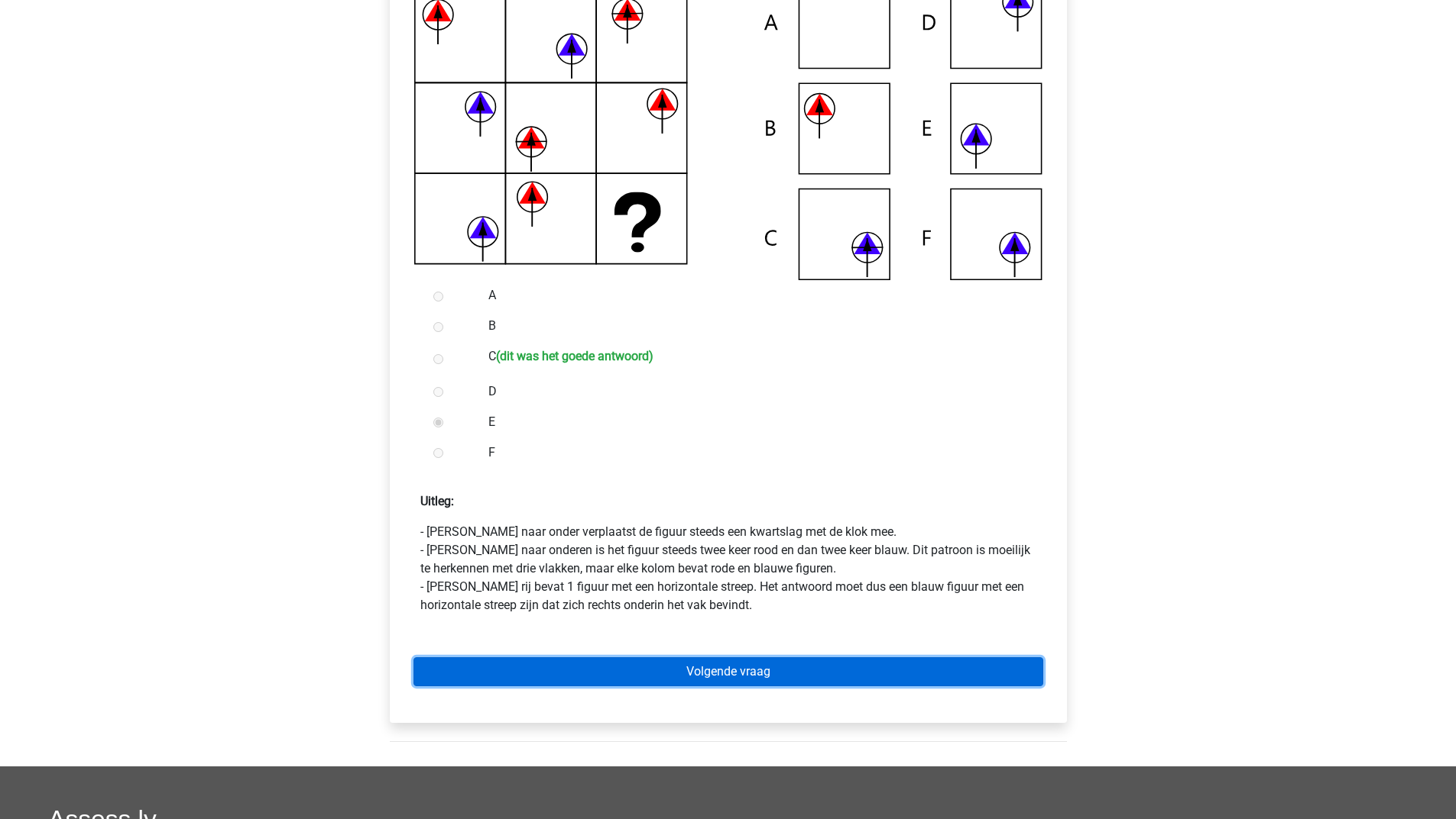
click at [684, 664] on link "Volgende vraag" at bounding box center [728, 672] width 630 height 29
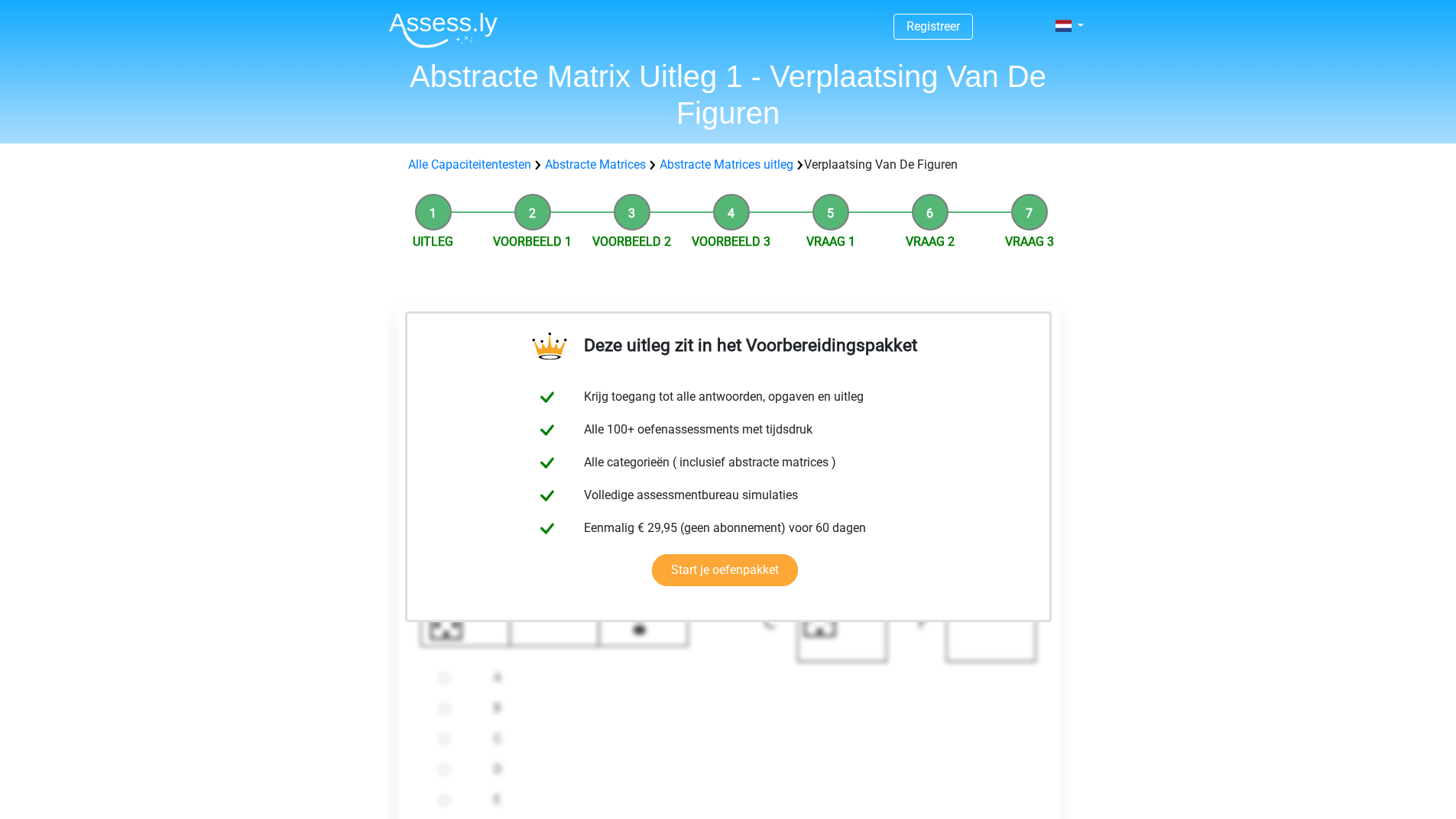
scroll to position [153, 0]
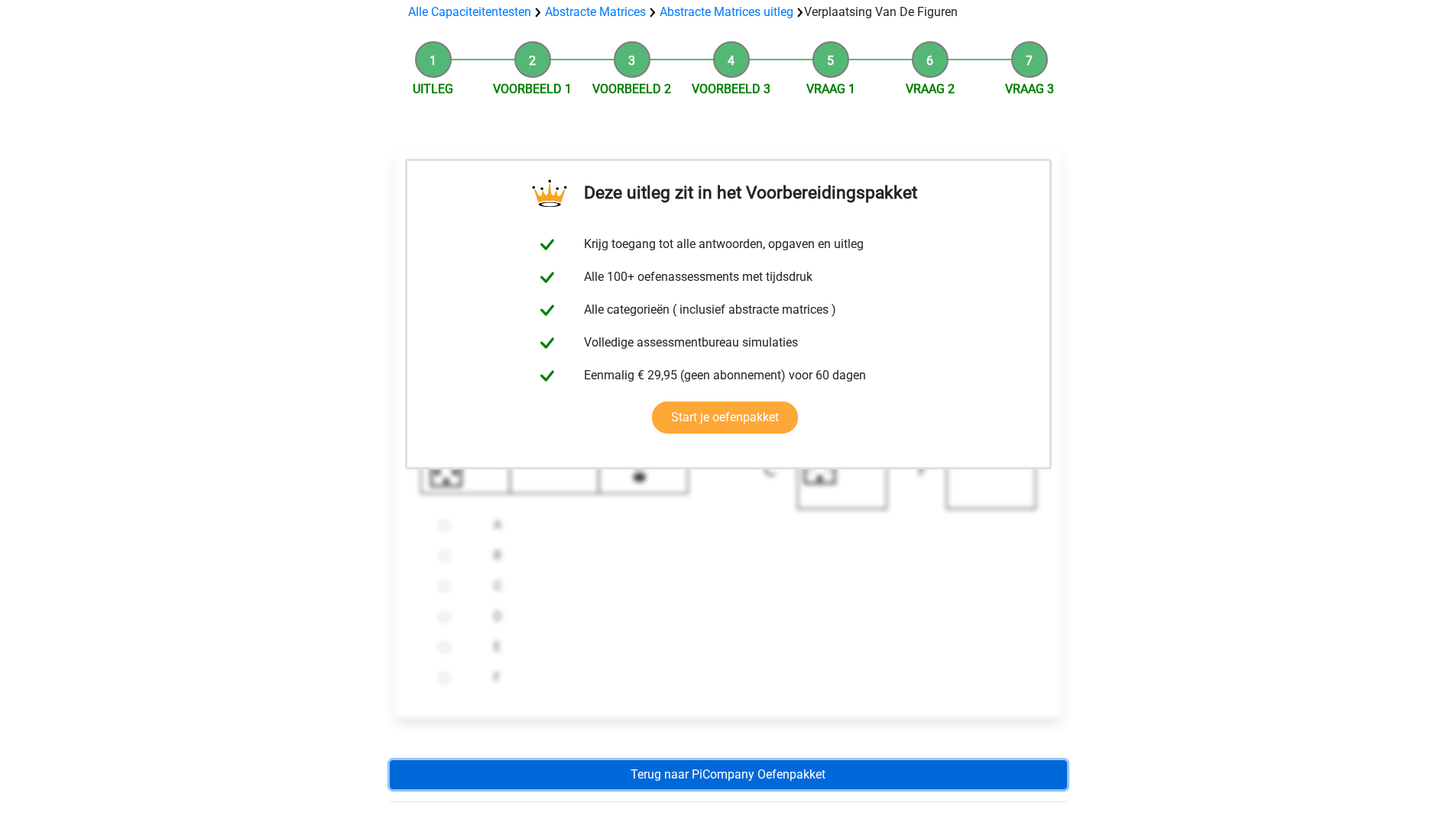
click at [715, 767] on link "Terug naar PiCompany Oefenpakket" at bounding box center [728, 775] width 677 height 29
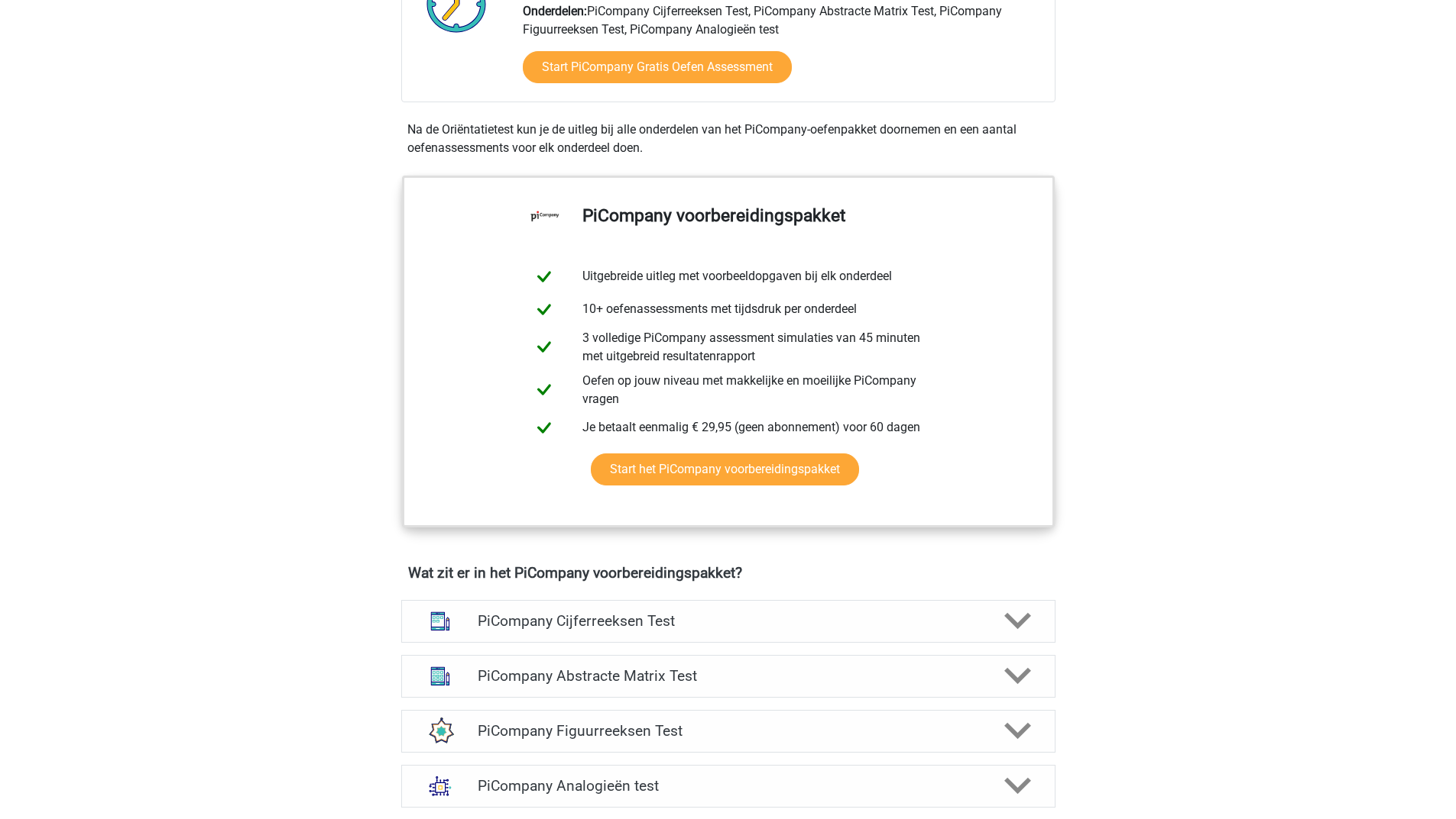
scroll to position [534, 0]
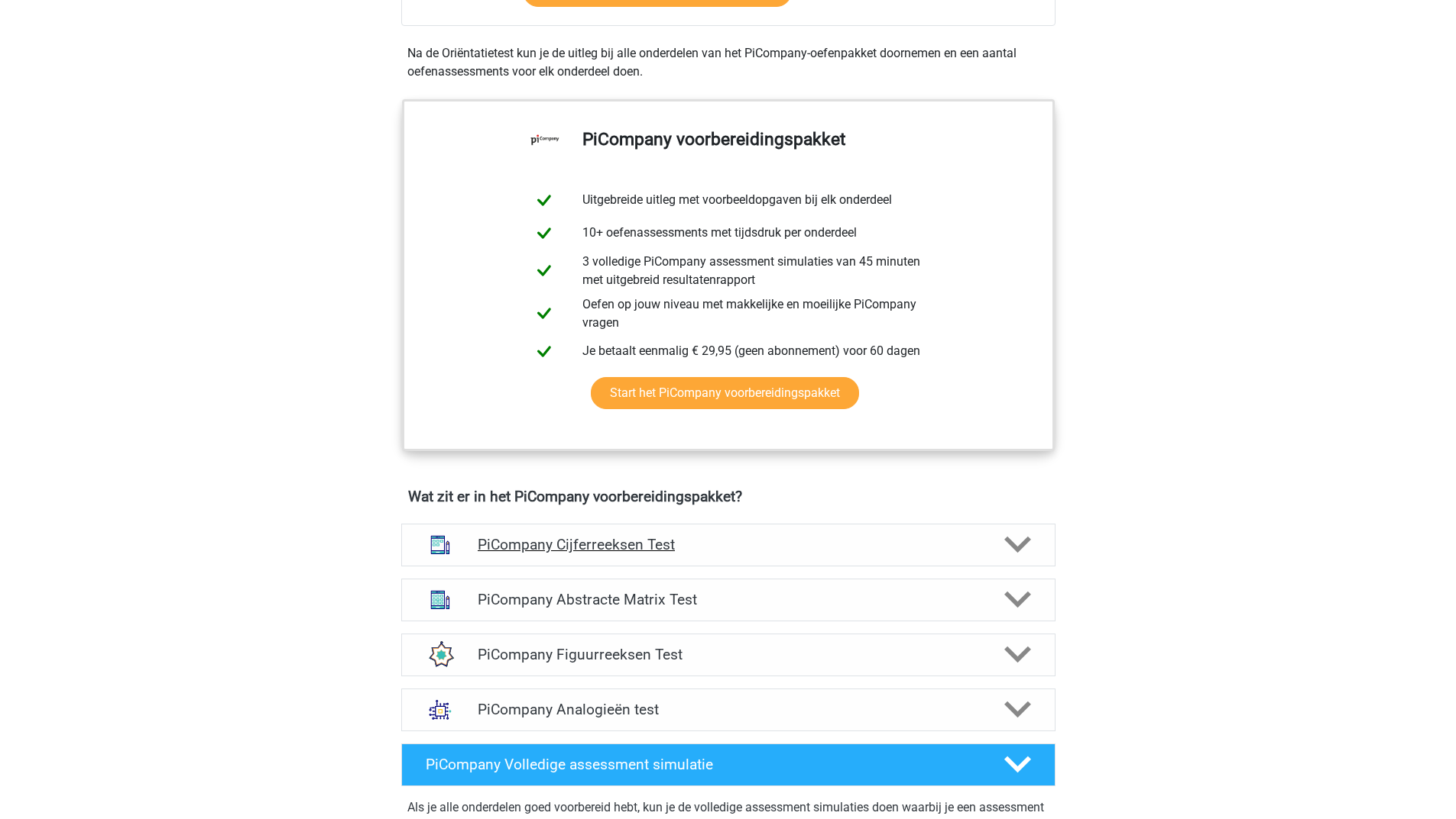
click at [1025, 553] on polygon at bounding box center [1018, 545] width 27 height 16
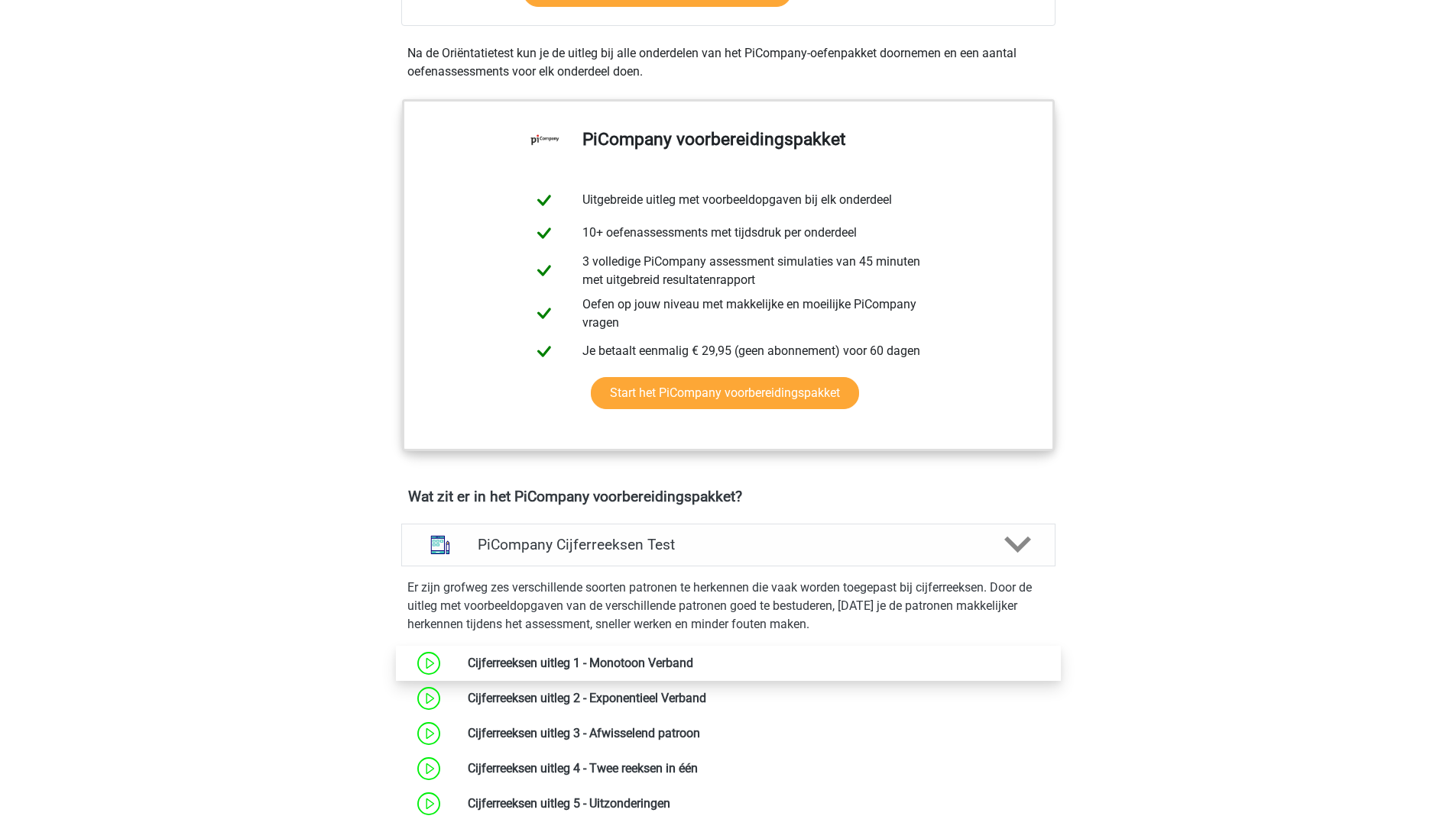
scroll to position [687, 0]
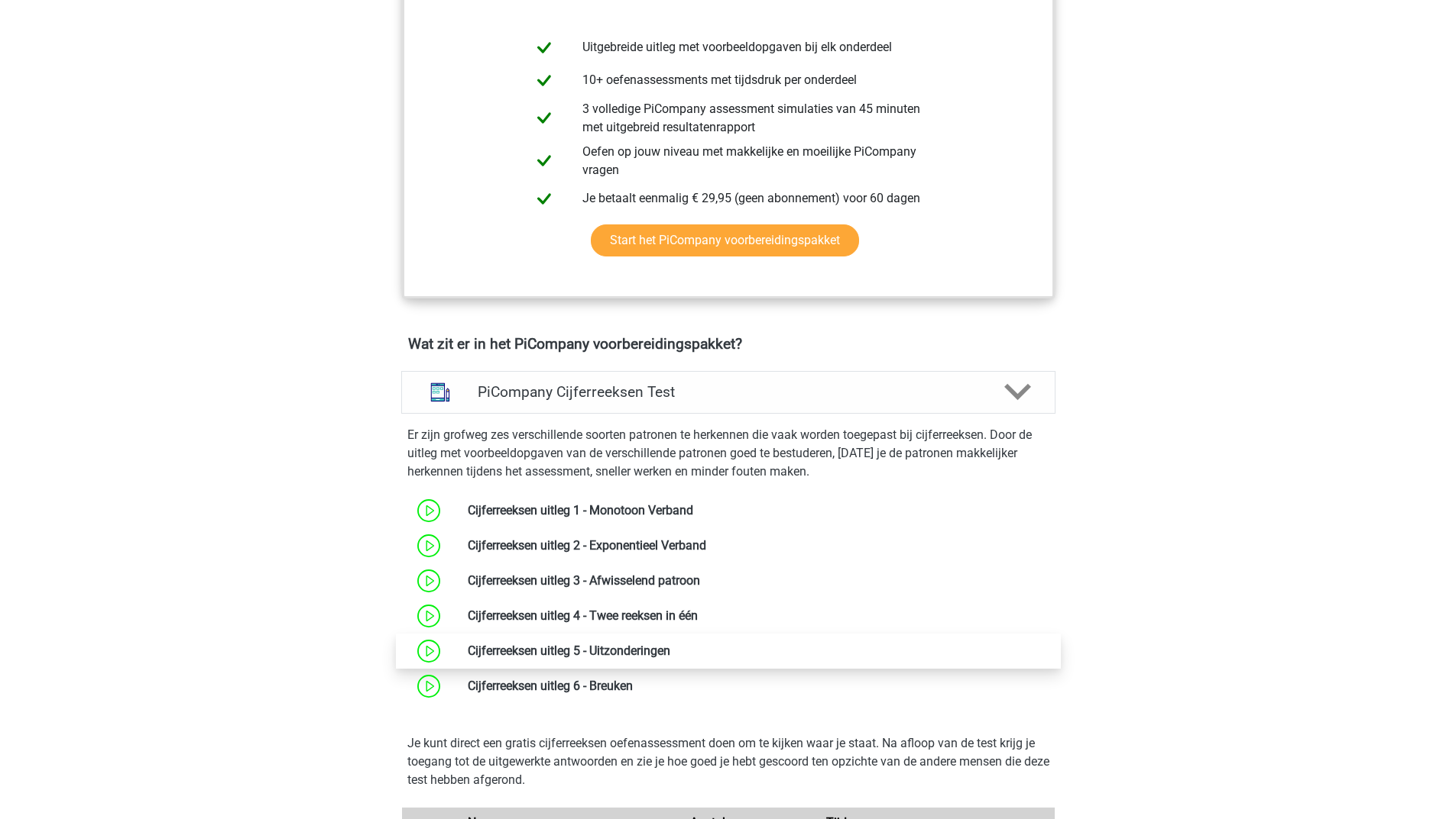
click at [670, 658] on link at bounding box center [670, 651] width 0 height 14
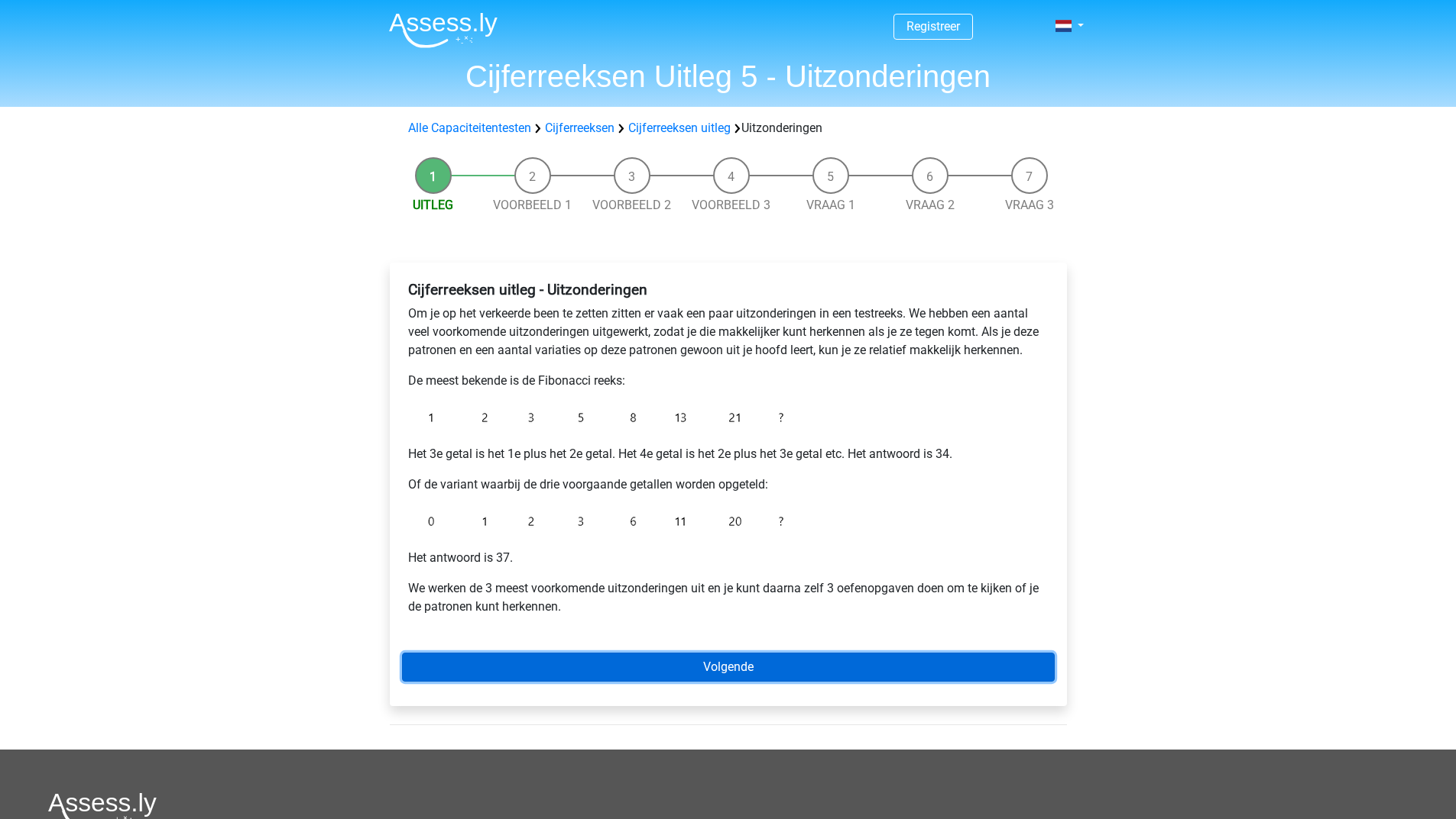
click at [722, 669] on link "Volgende" at bounding box center [728, 667] width 653 height 29
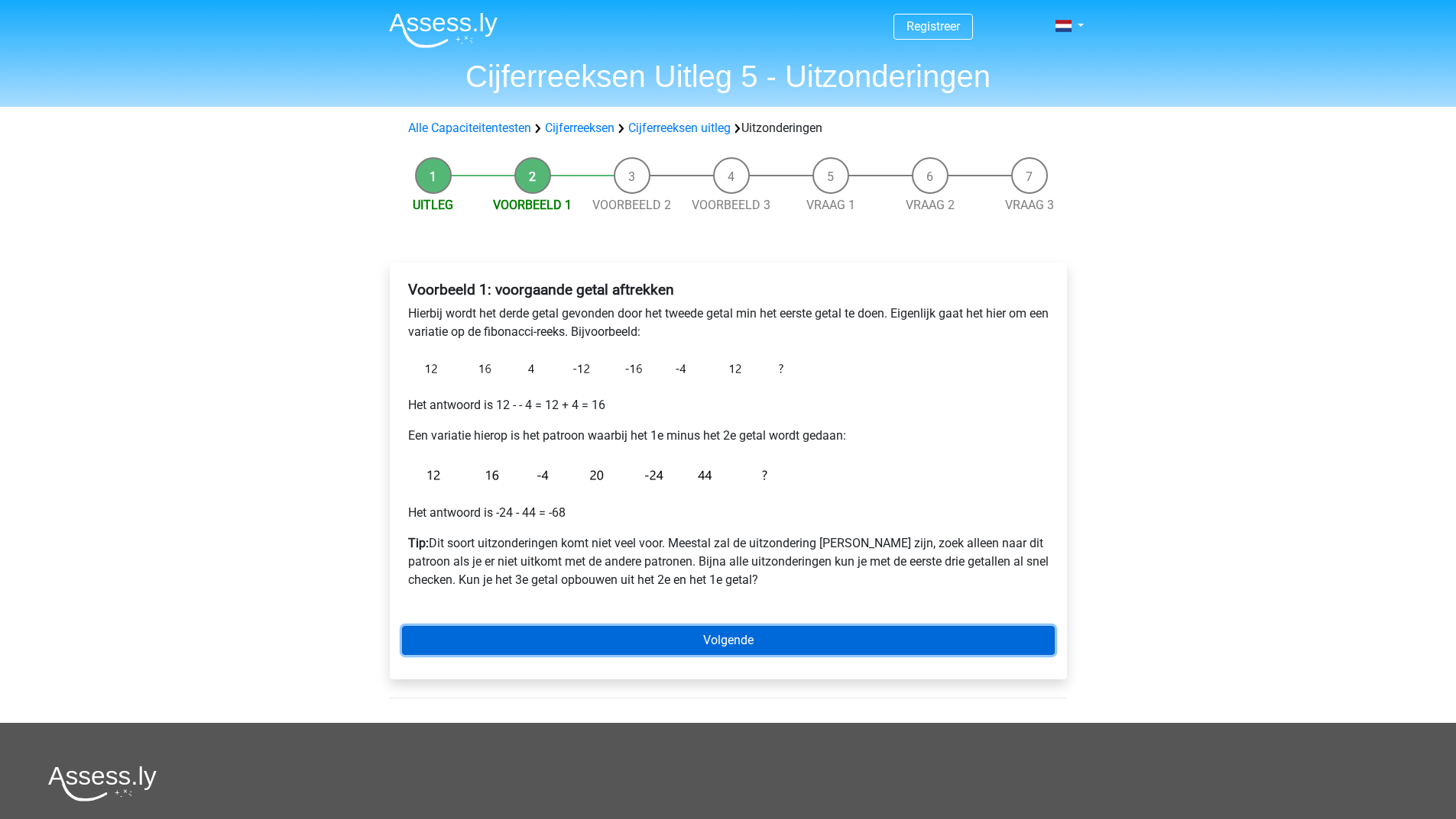
click at [693, 634] on link "Volgende" at bounding box center [728, 641] width 653 height 29
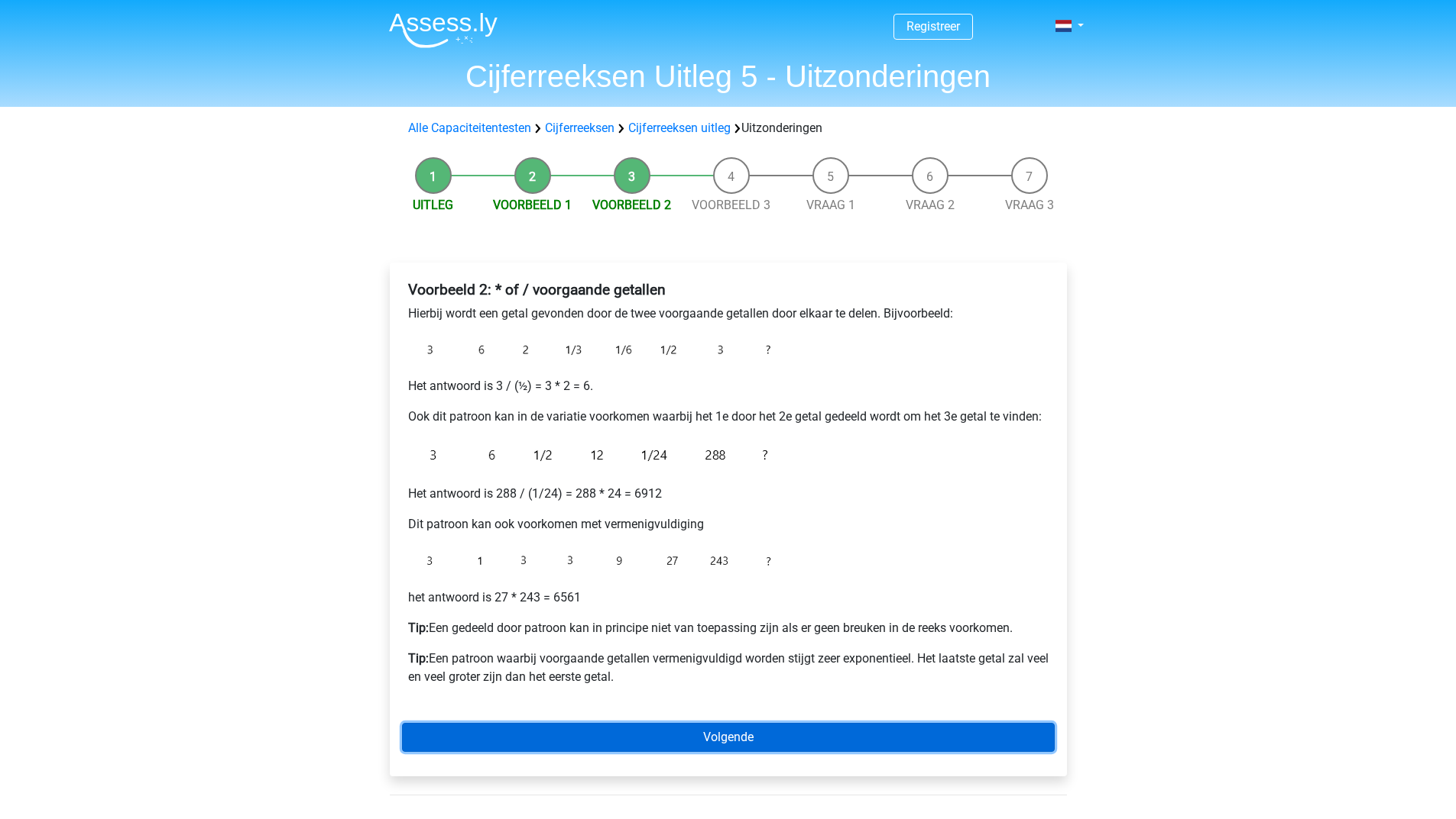
click at [649, 738] on link "Volgende" at bounding box center [728, 737] width 653 height 29
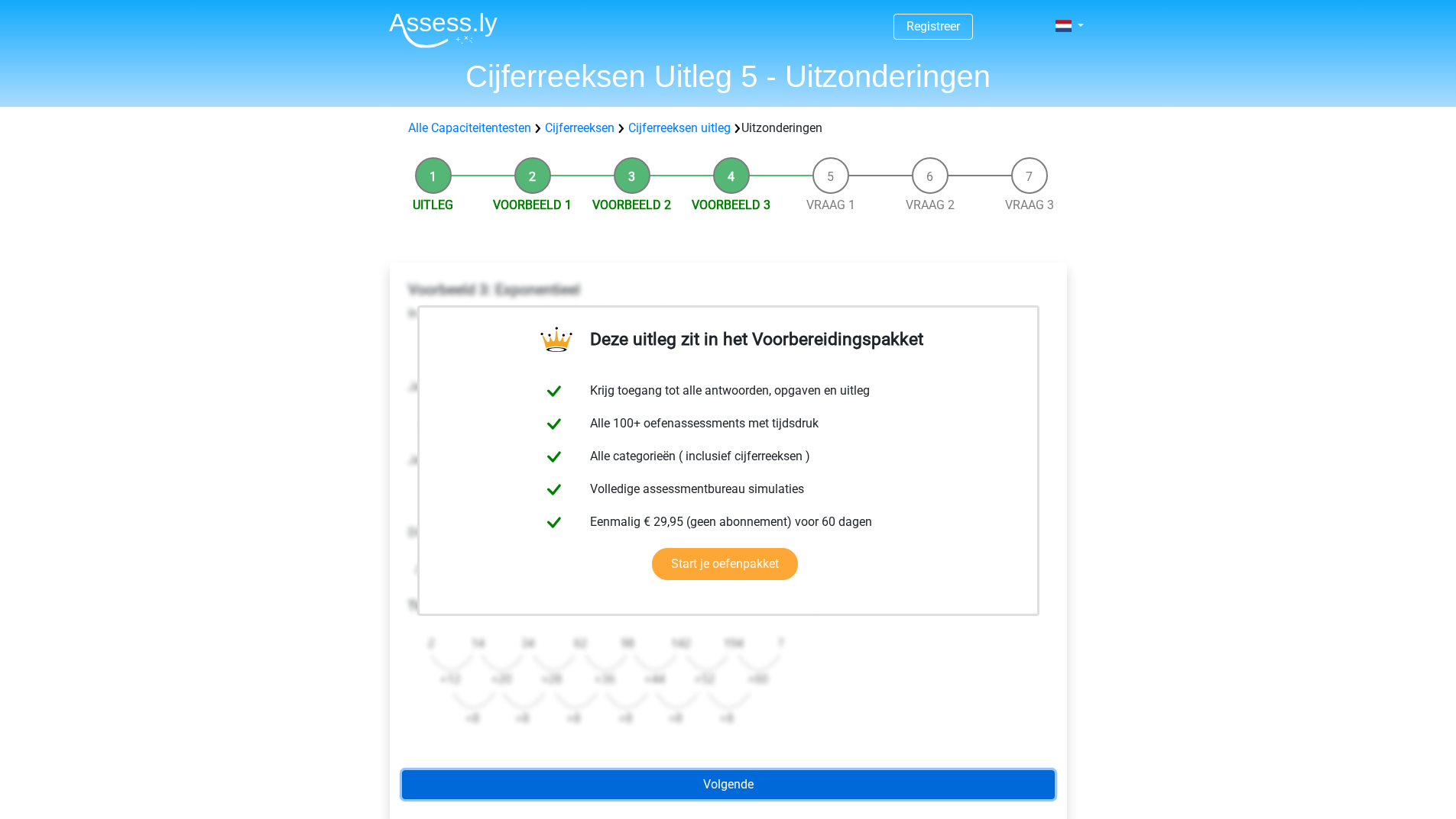
click at [644, 778] on link "Volgende" at bounding box center [728, 785] width 653 height 29
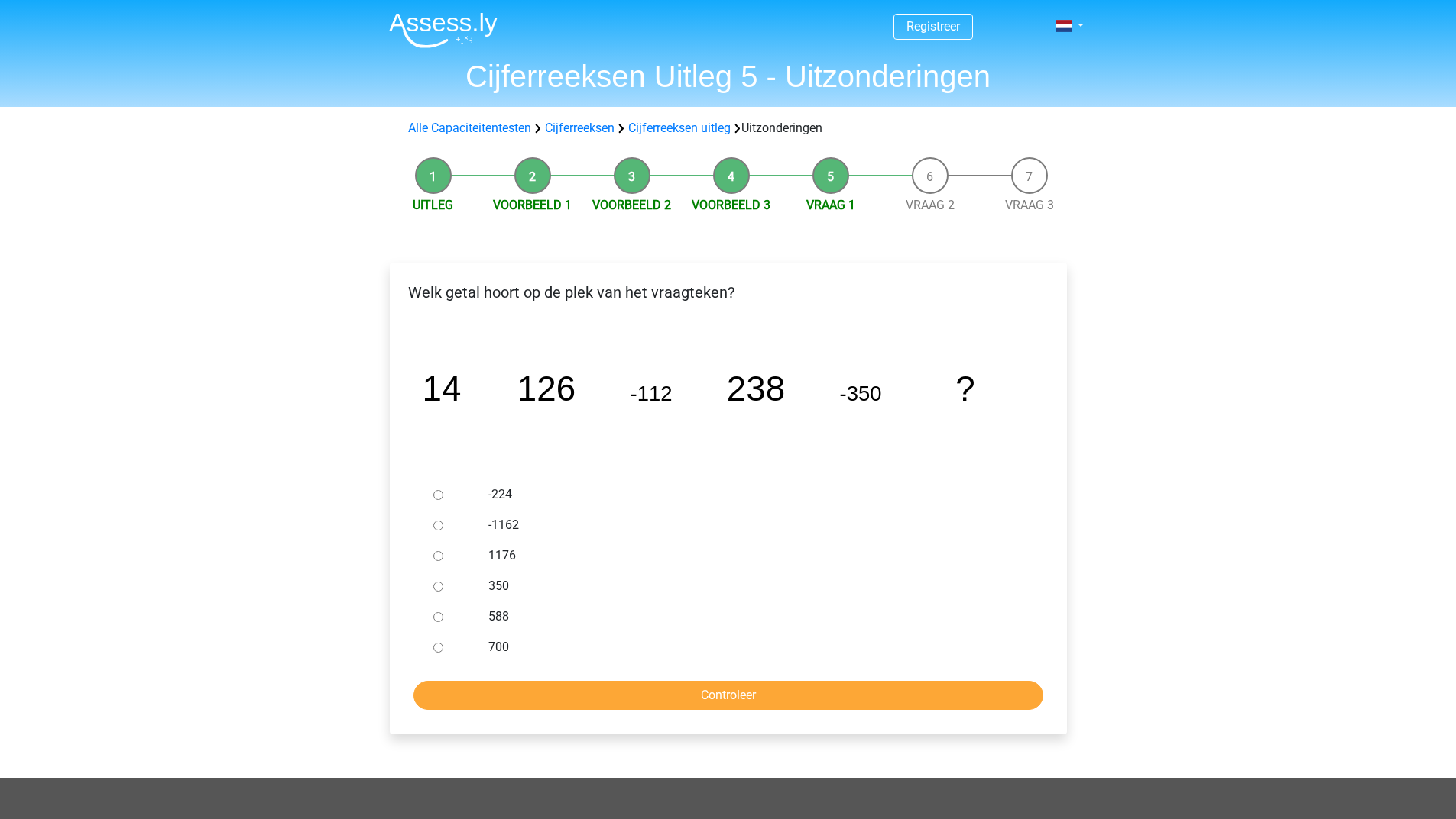
click at [434, 523] on input "-1162" at bounding box center [438, 525] width 10 height 10
radio input "true"
click at [499, 677] on form "-224 -1162 1176 350 588 700 Controleer" at bounding box center [728, 595] width 653 height 231
click at [504, 686] on input "Controleer" at bounding box center [728, 696] width 630 height 29
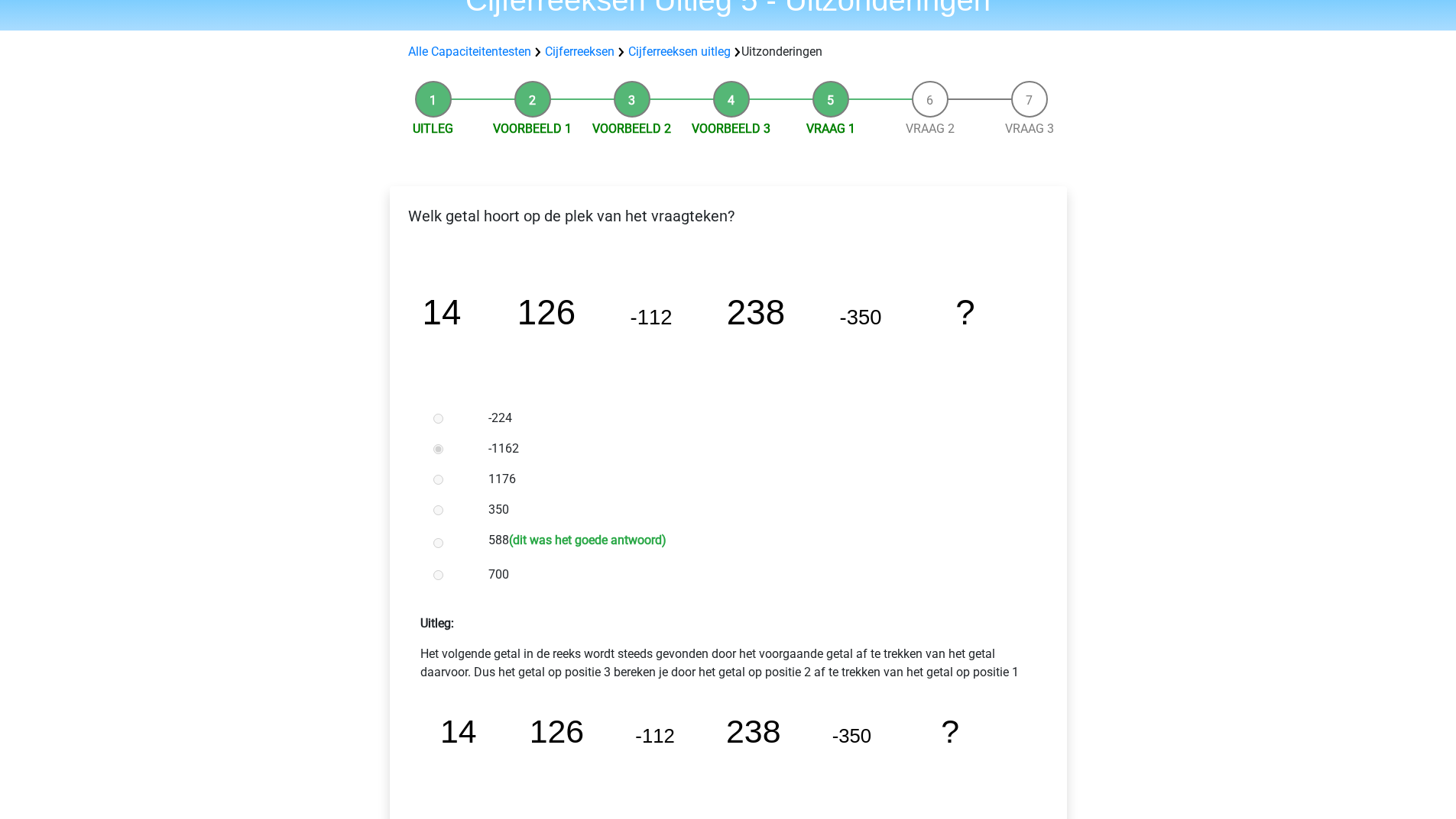
scroll to position [229, 0]
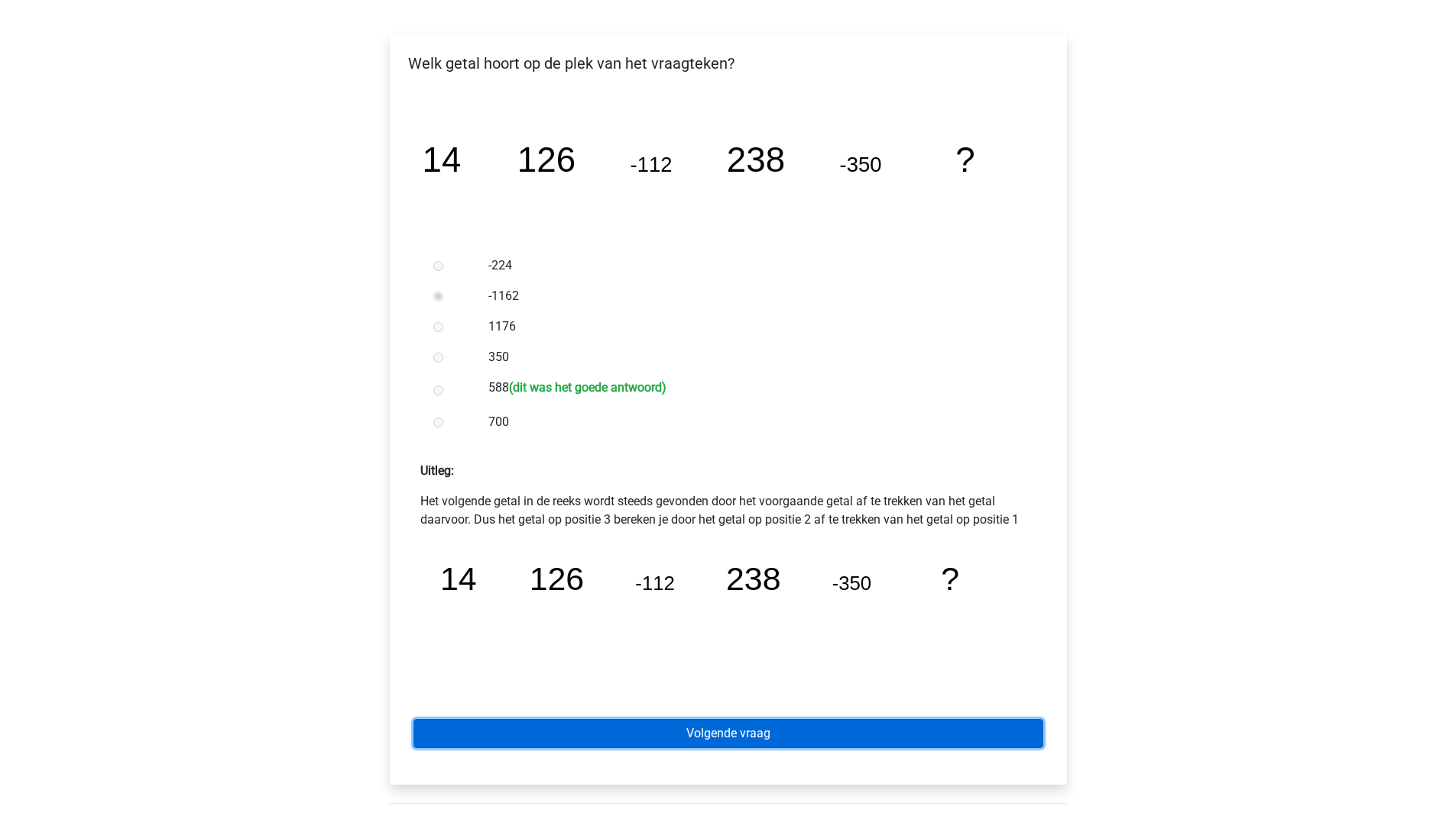
click at [655, 723] on link "Volgende vraag" at bounding box center [728, 733] width 630 height 29
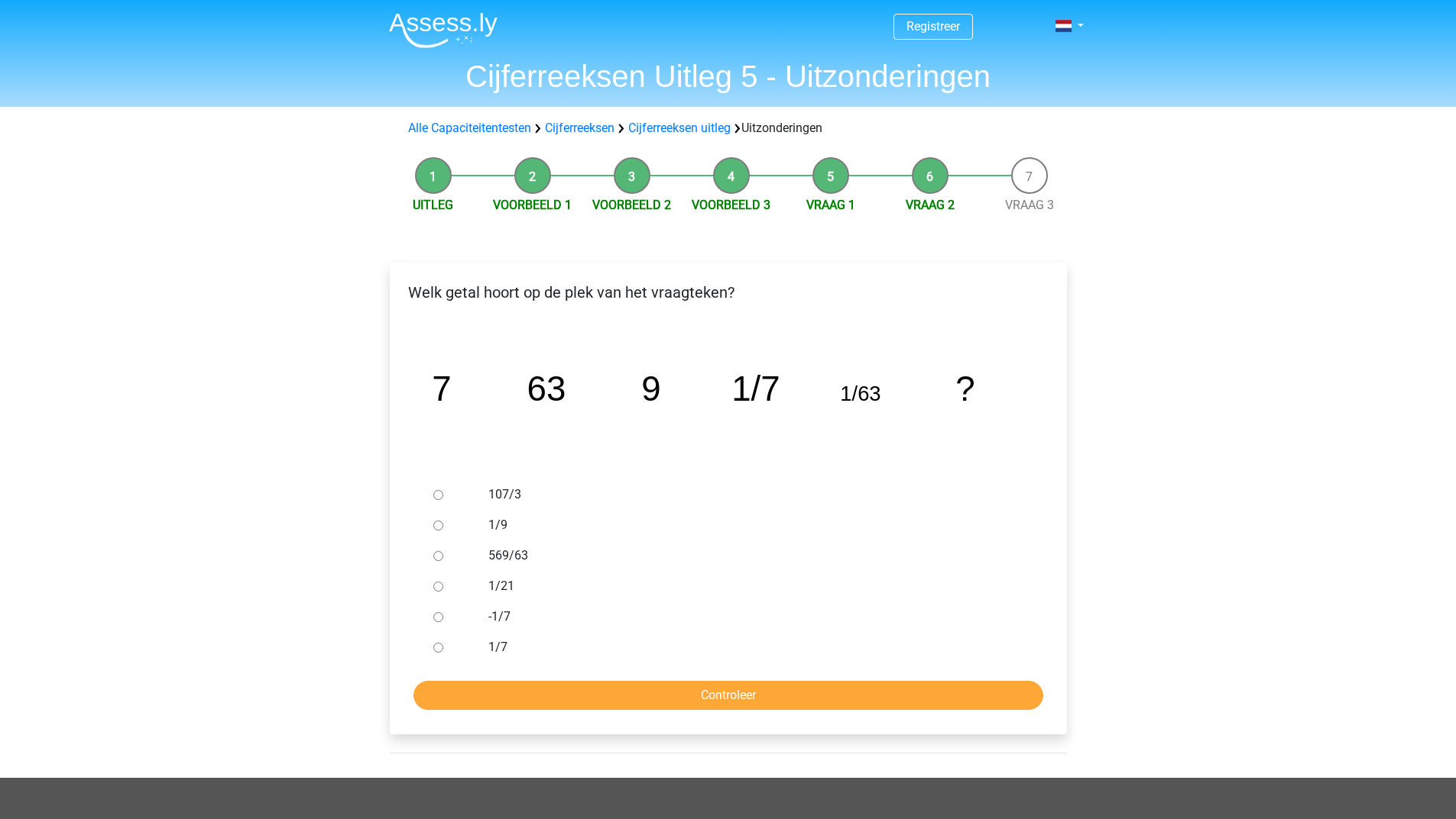
click at [436, 527] on input "1/9" at bounding box center [438, 525] width 10 height 10
radio input "true"
click at [537, 691] on input "Controleer" at bounding box center [728, 696] width 630 height 29
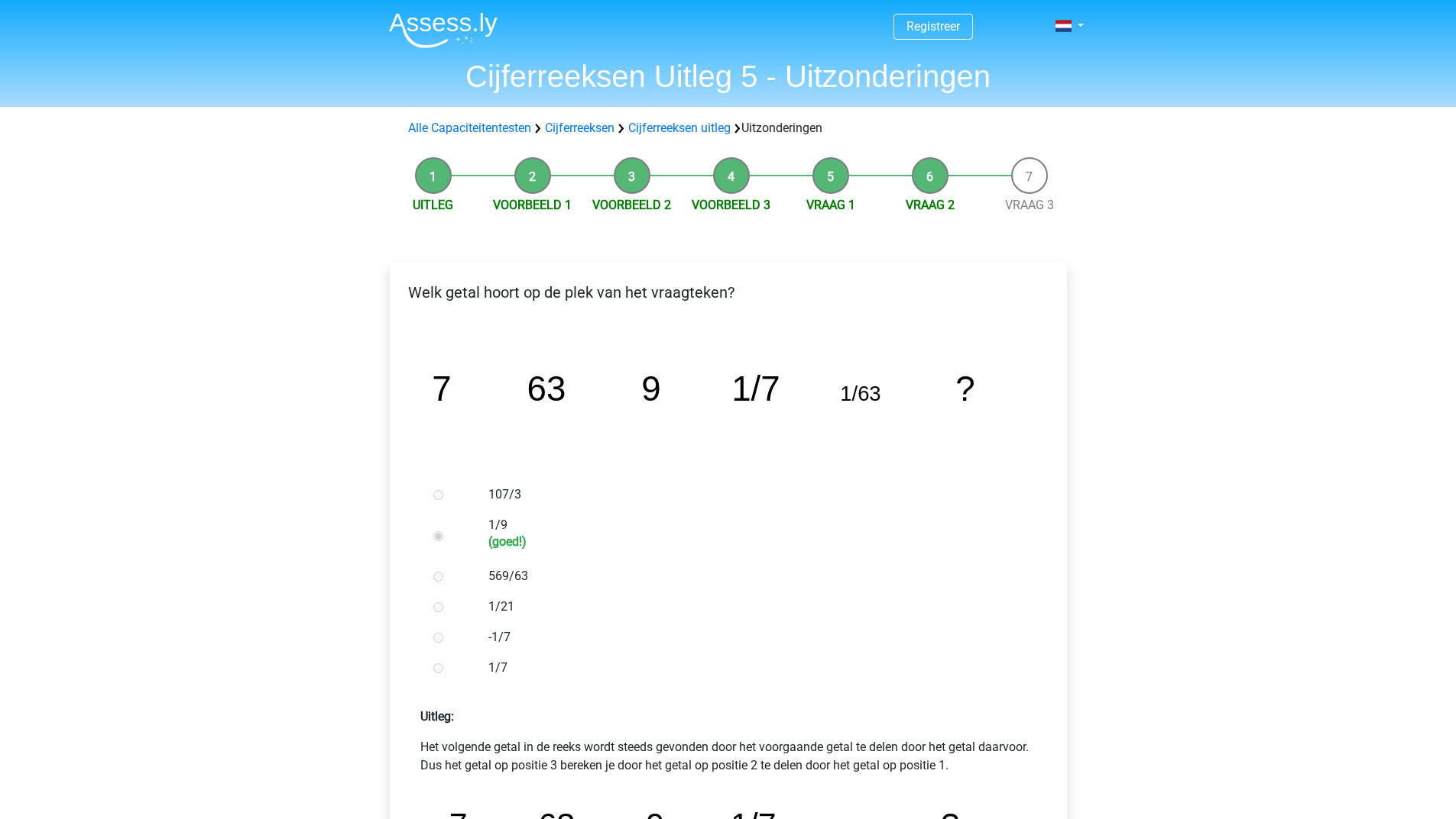
scroll to position [305, 0]
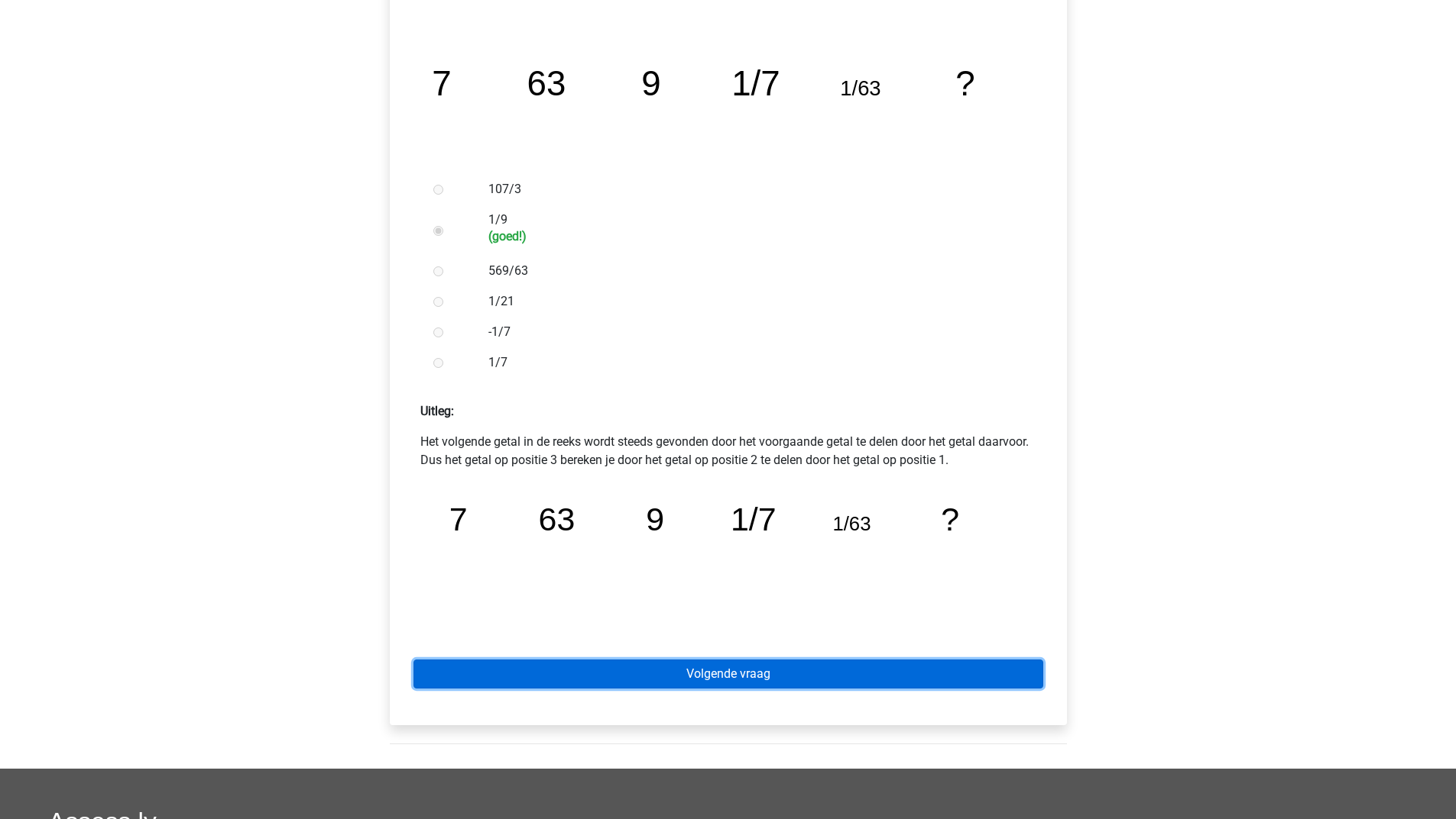
drag, startPoint x: 751, startPoint y: 681, endPoint x: 738, endPoint y: 668, distance: 18.4
click at [751, 680] on link "Volgende vraag" at bounding box center [728, 675] width 630 height 29
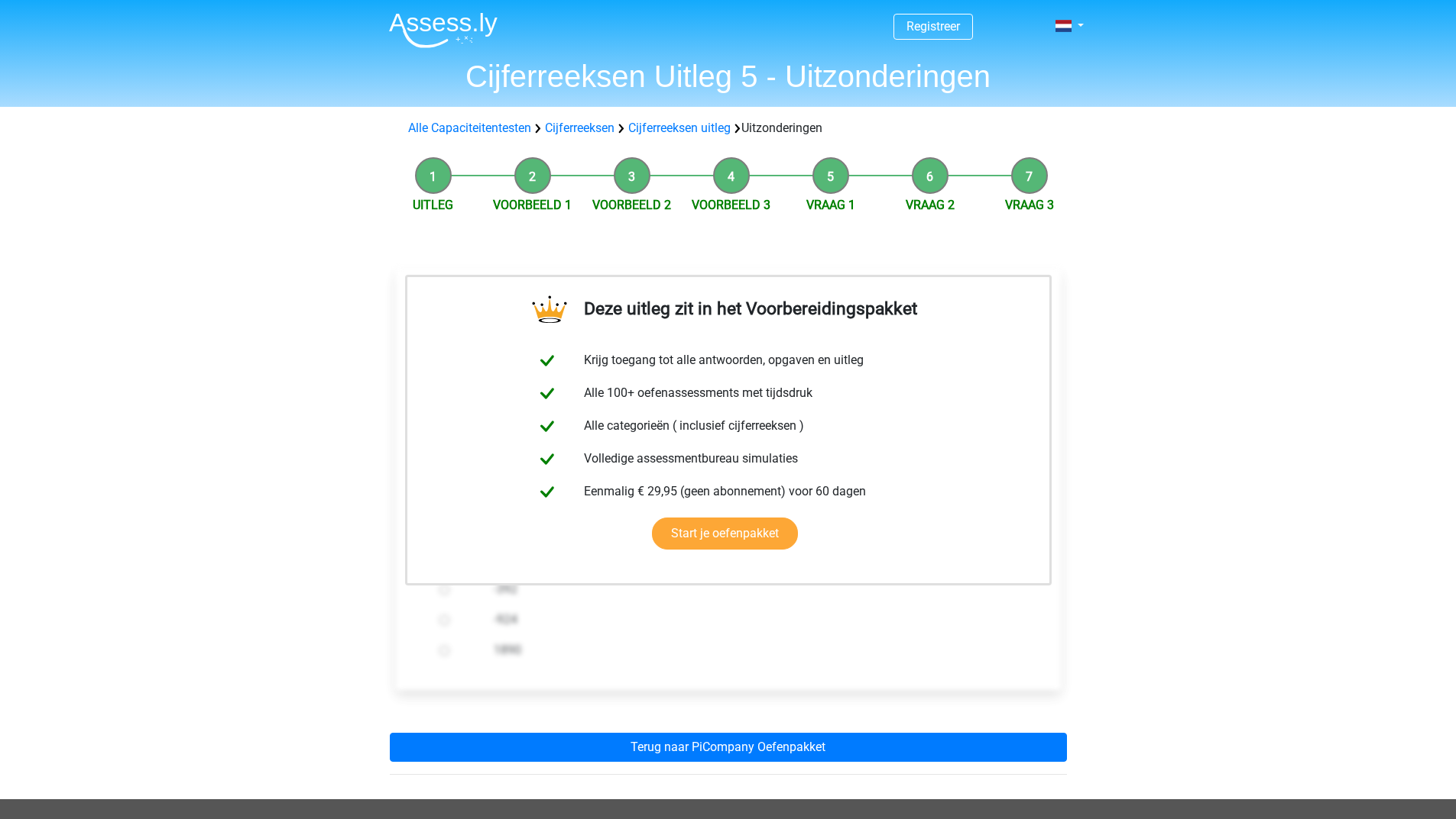
scroll to position [153, 0]
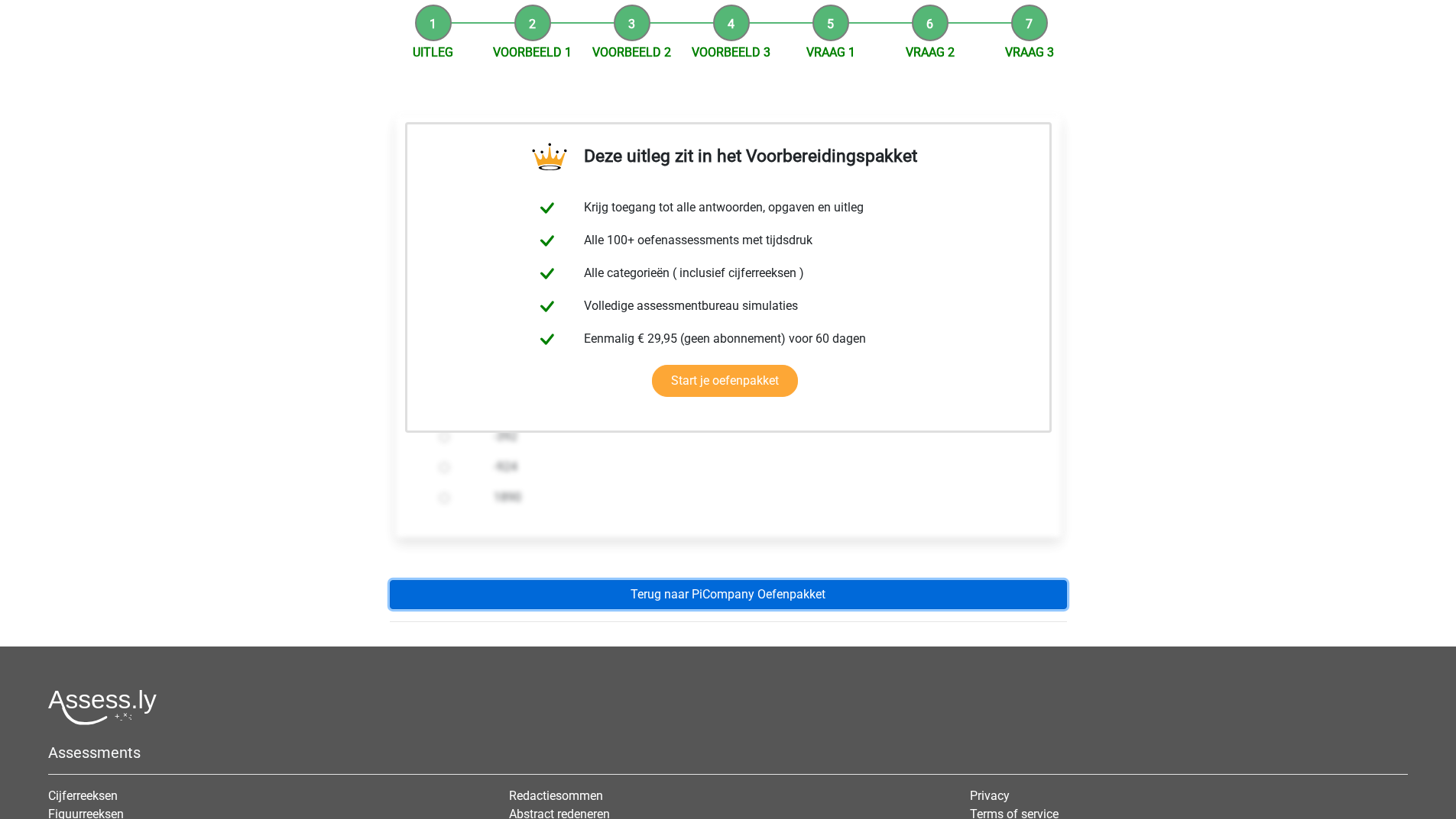
click at [718, 588] on link "Terug naar PiCompany Oefenpakket" at bounding box center [728, 595] width 677 height 29
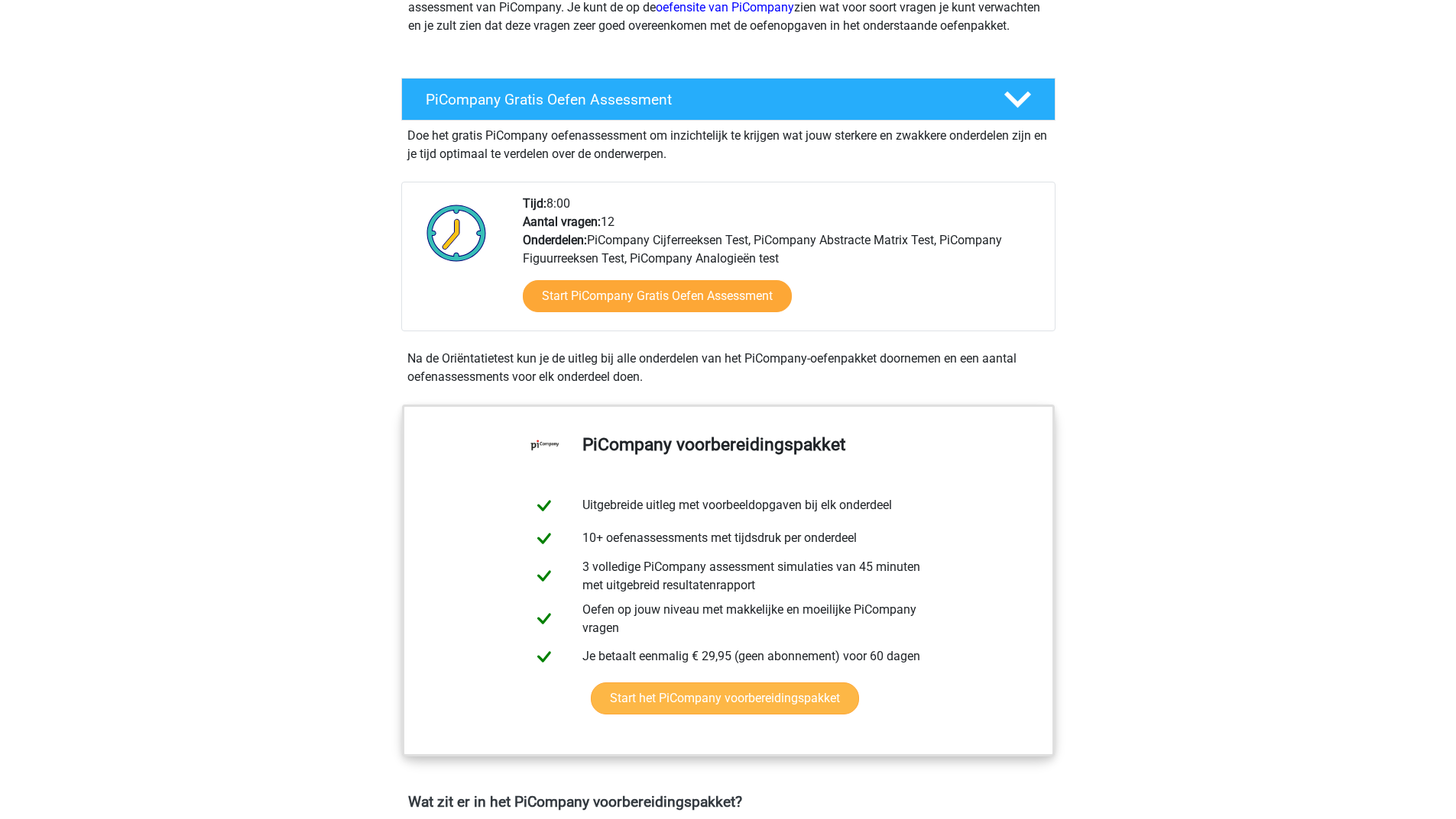
scroll to position [458, 0]
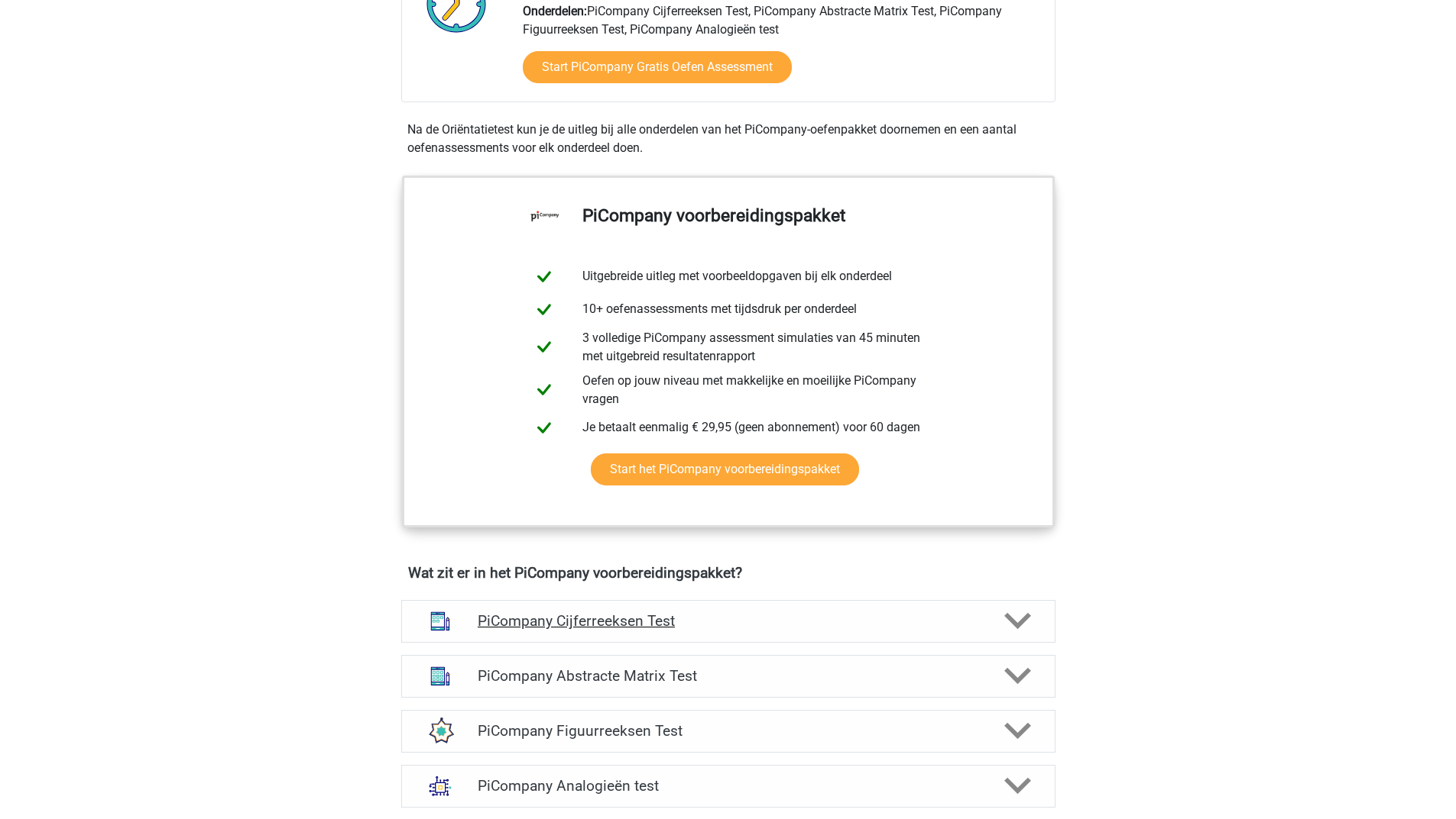
click at [1023, 634] on icon at bounding box center [1018, 622] width 27 height 27
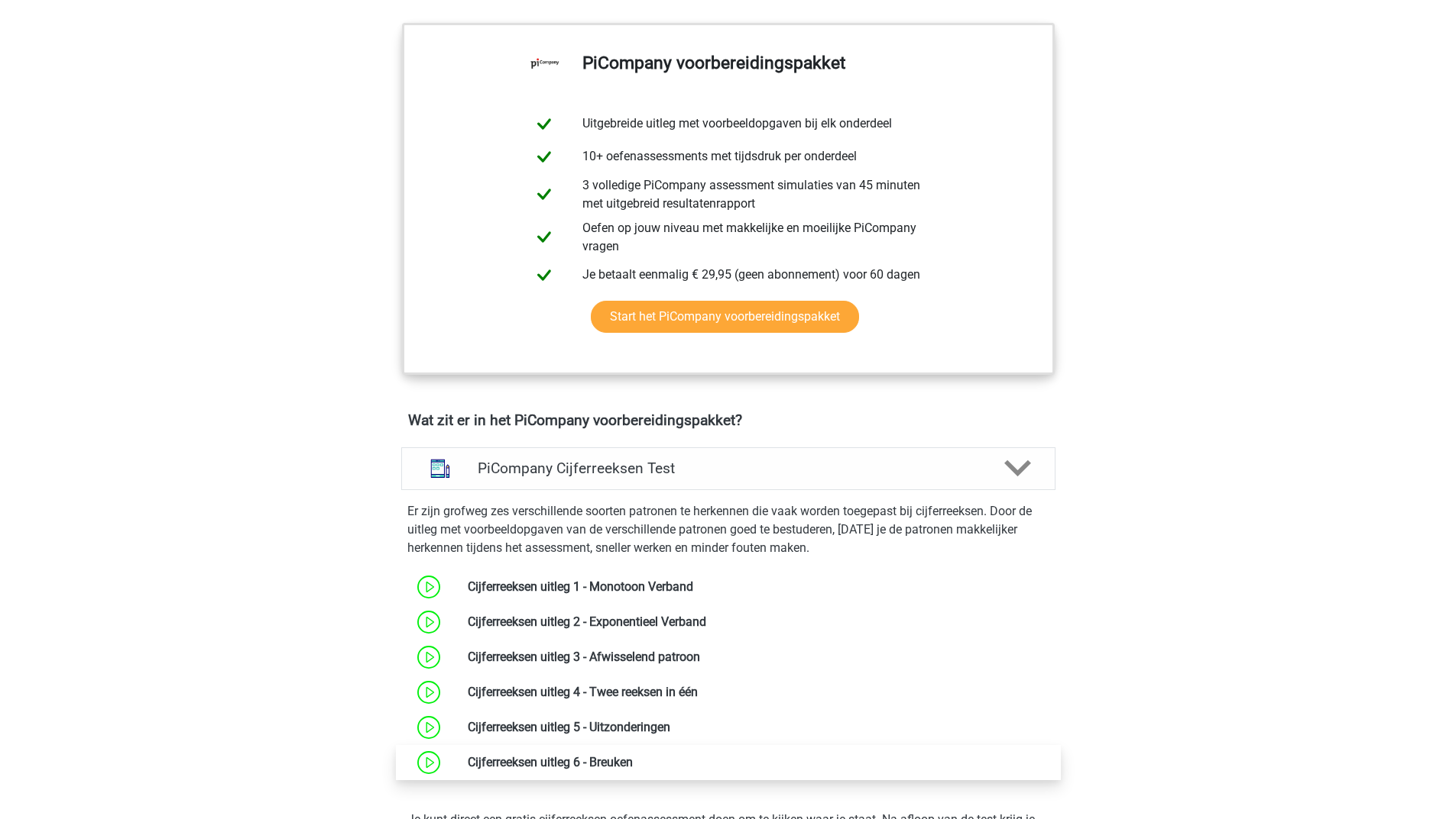
scroll to position [687, 0]
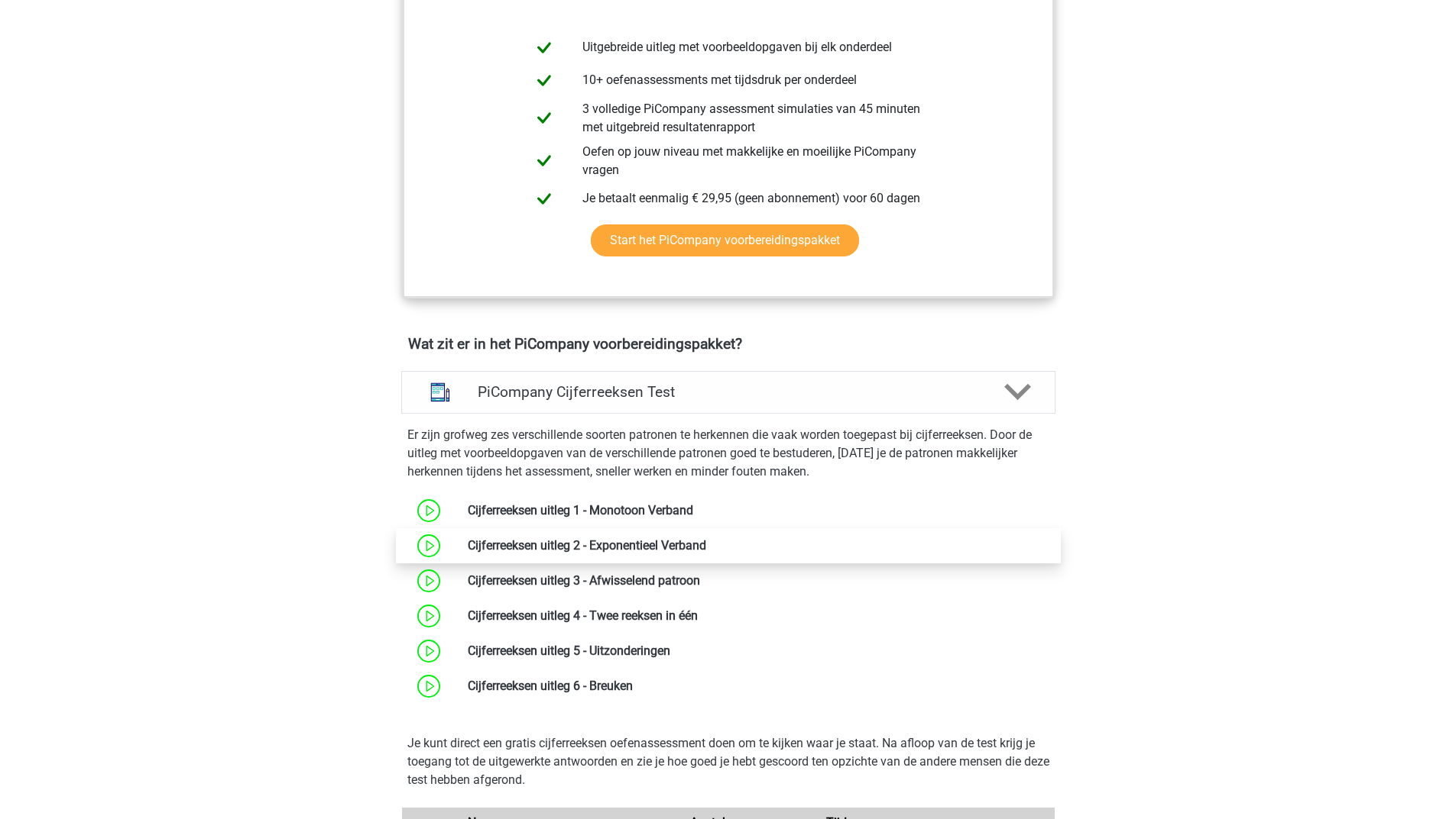
click at [706, 552] on link at bounding box center [706, 545] width 0 height 14
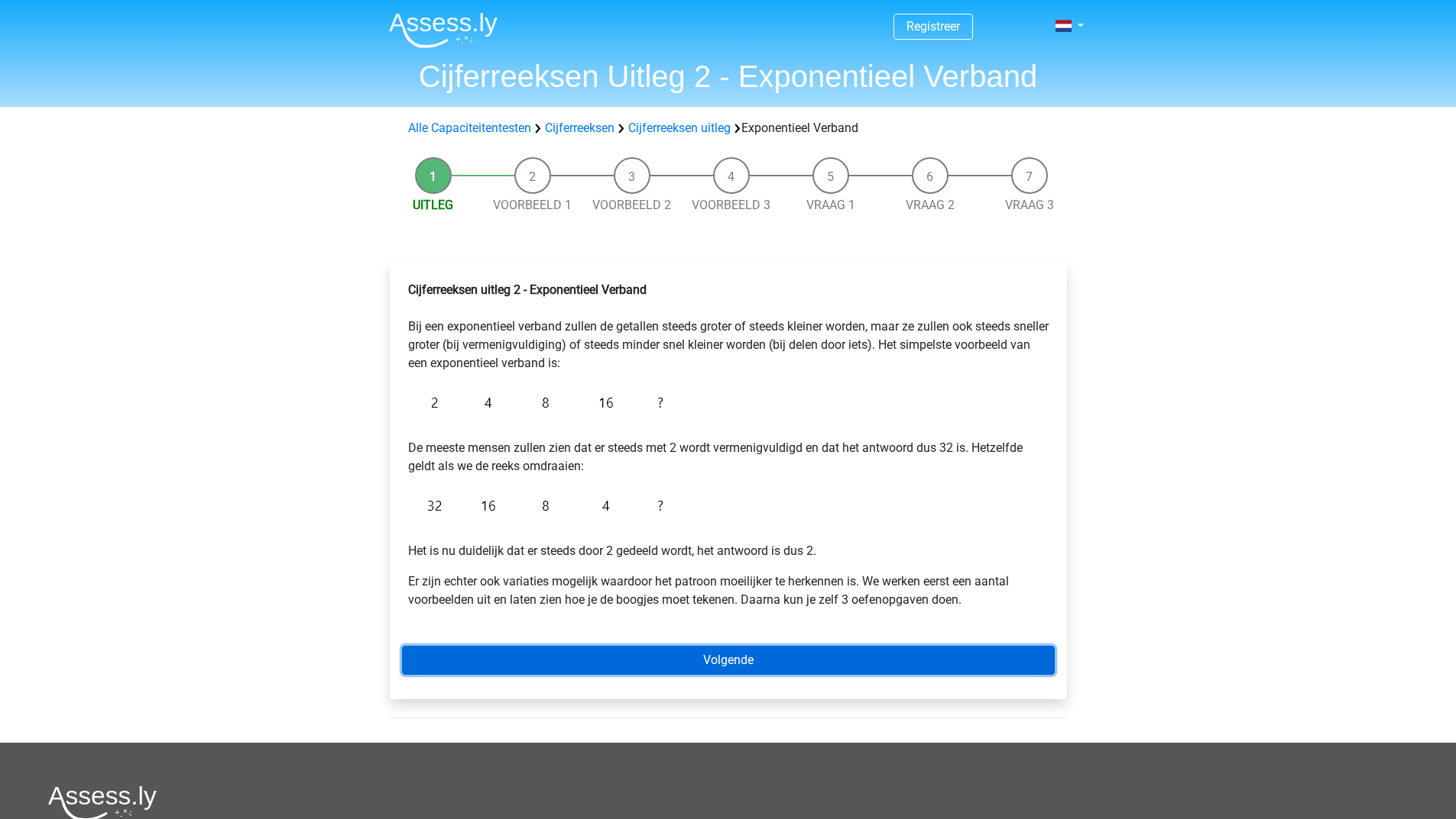
click at [741, 662] on link "Volgende" at bounding box center [728, 660] width 653 height 29
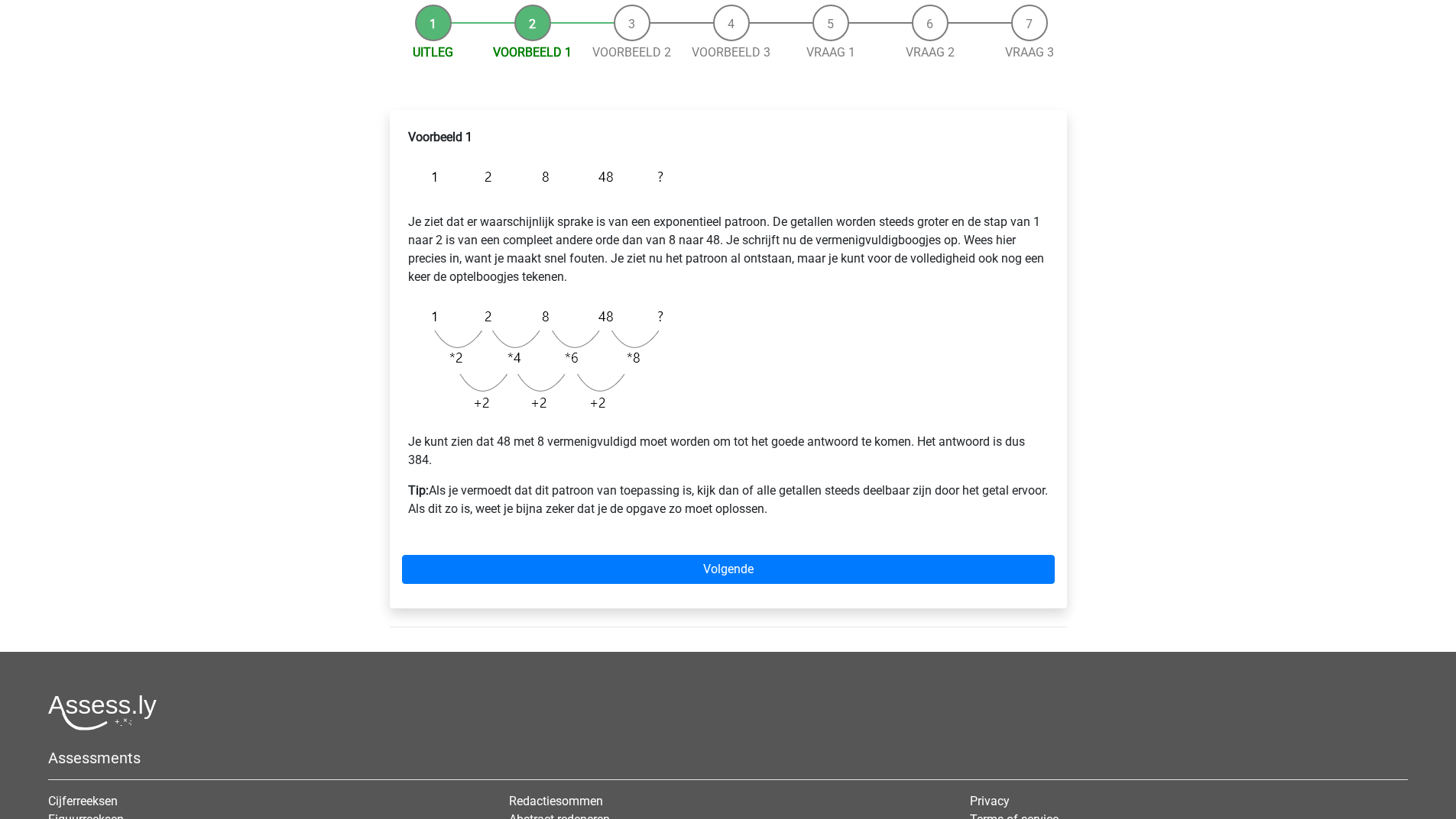
scroll to position [76, 0]
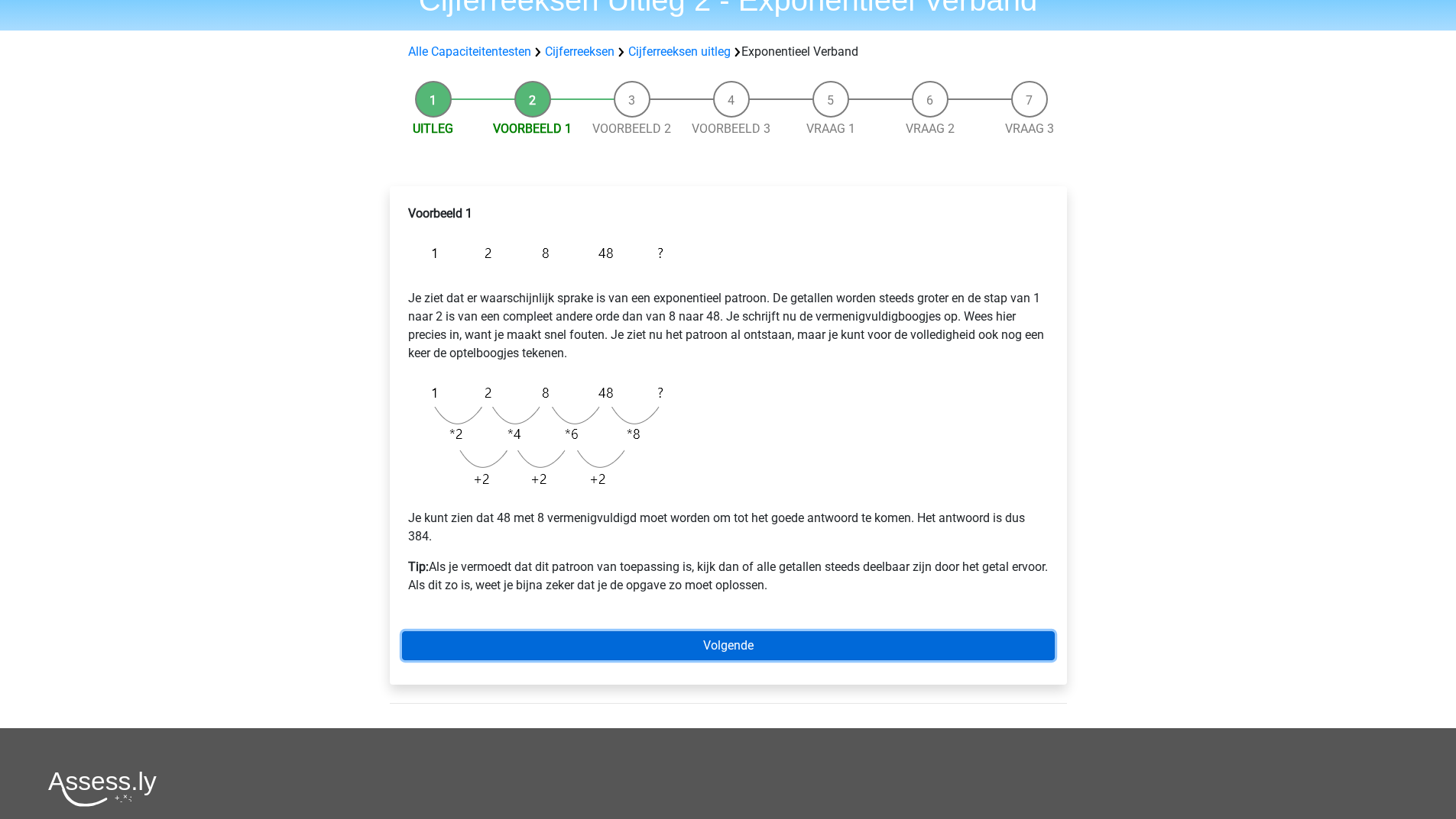
click at [683, 639] on link "Volgende" at bounding box center [728, 646] width 653 height 29
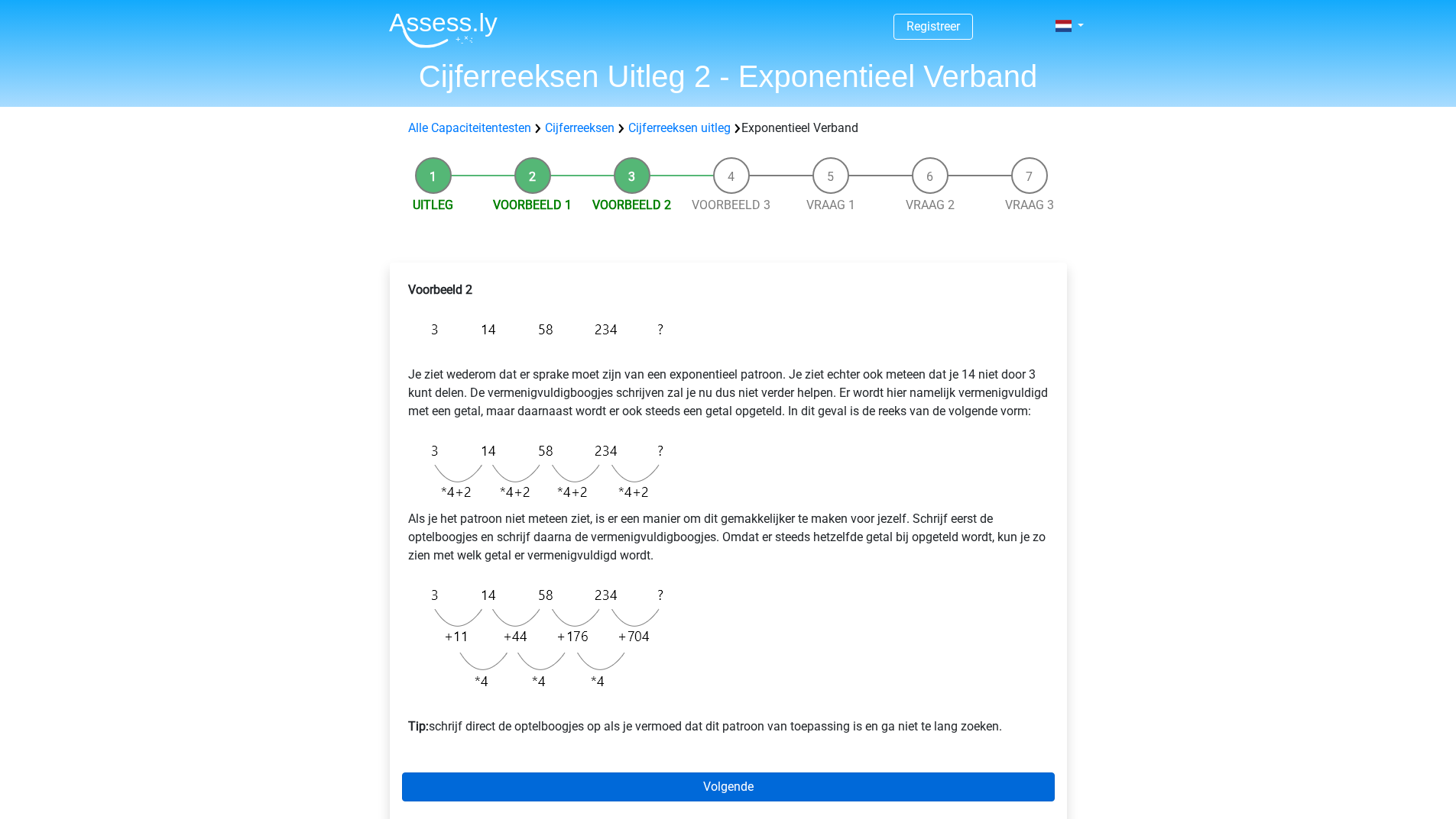
scroll to position [153, 0]
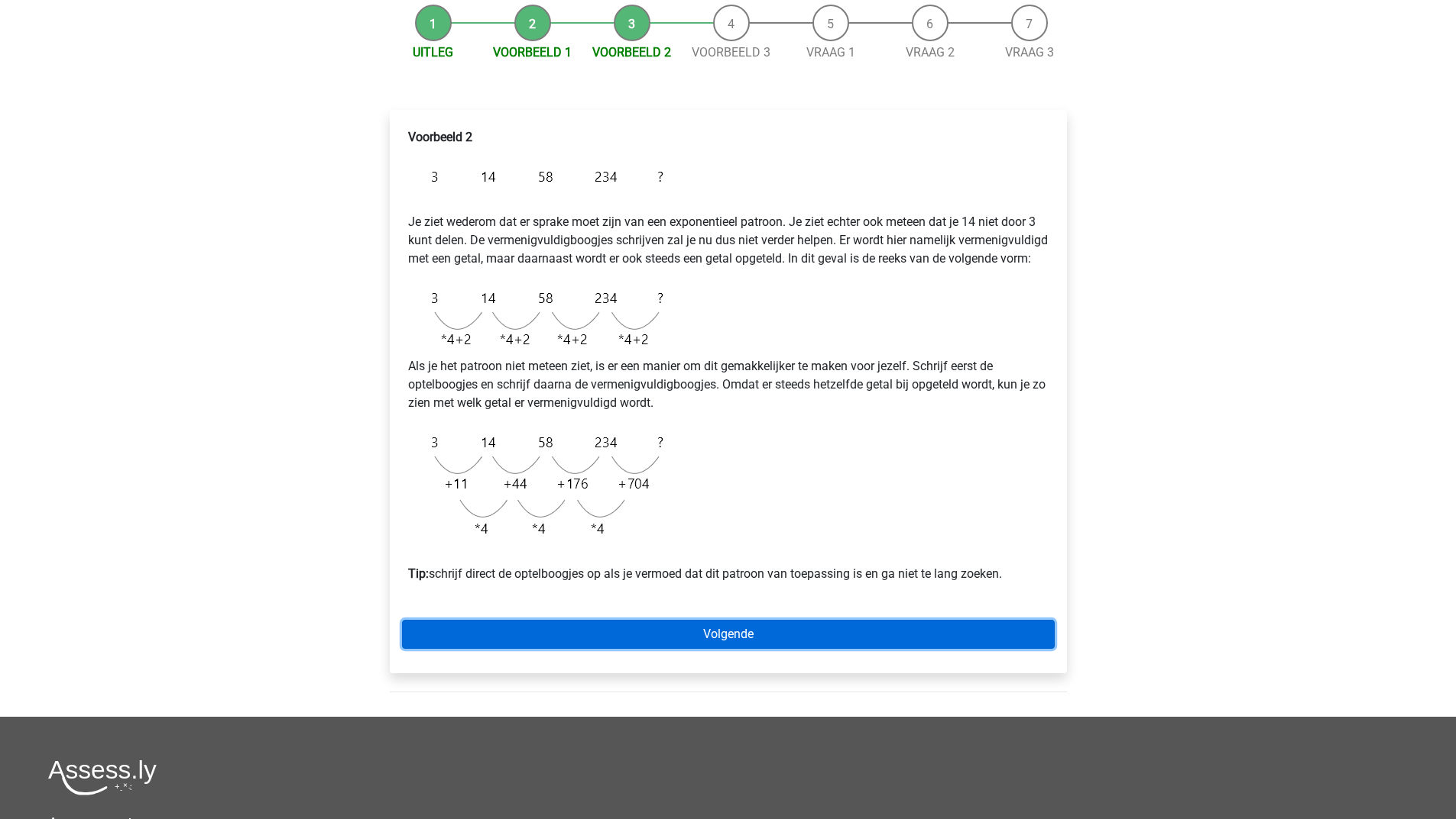
click at [683, 642] on link "Volgende" at bounding box center [728, 634] width 653 height 29
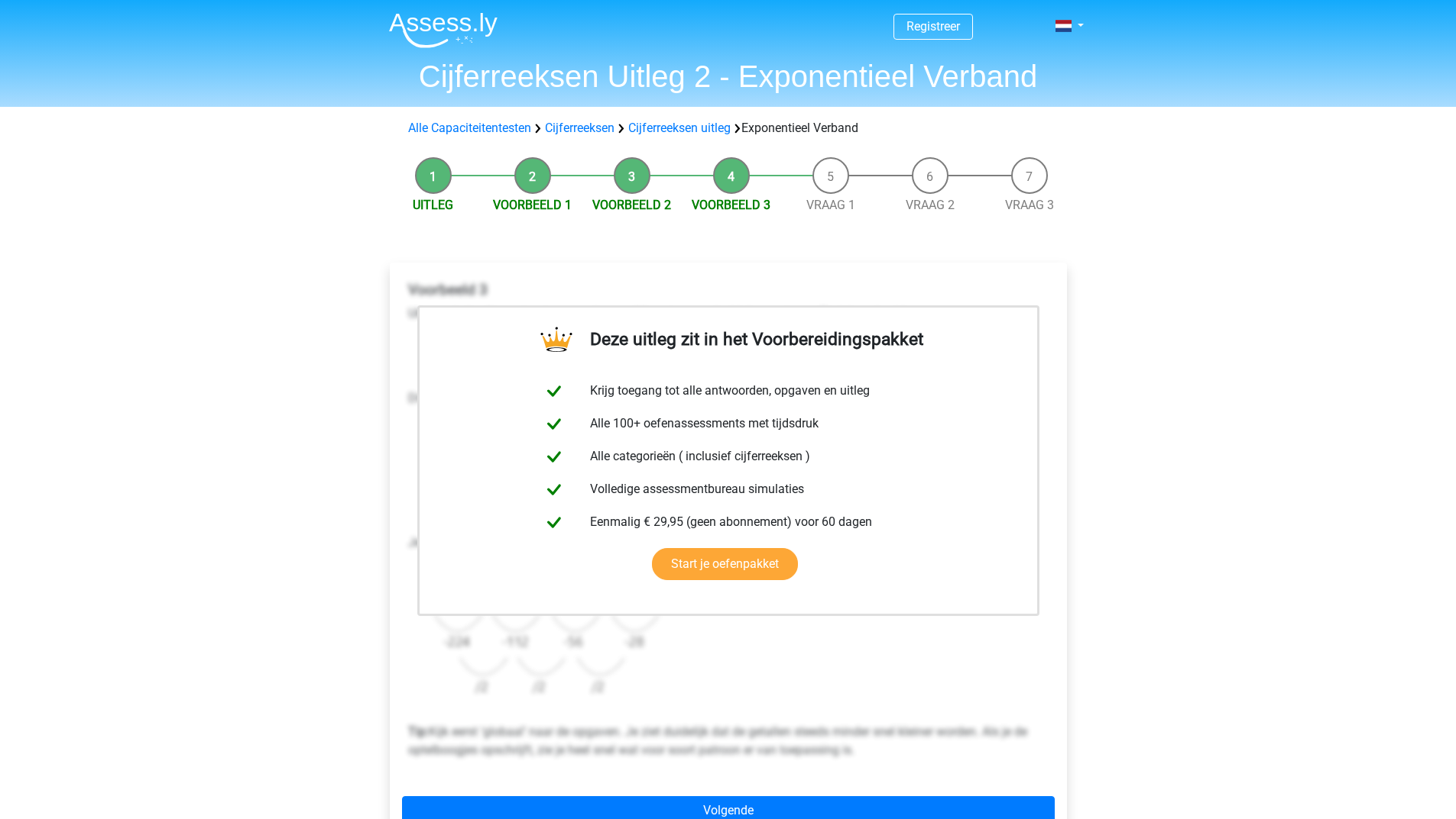
scroll to position [76, 0]
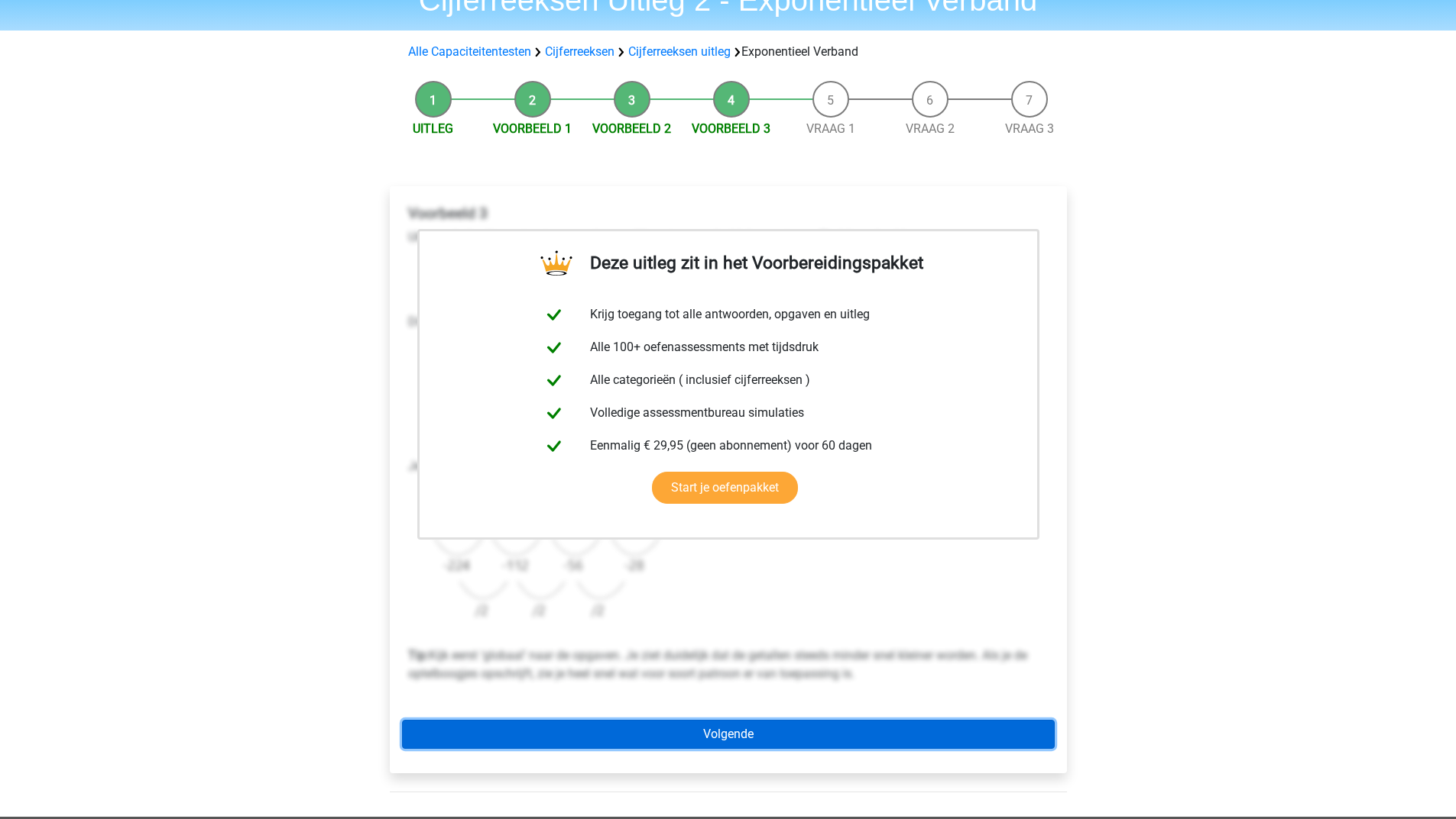
click at [680, 732] on link "Volgende" at bounding box center [728, 734] width 653 height 29
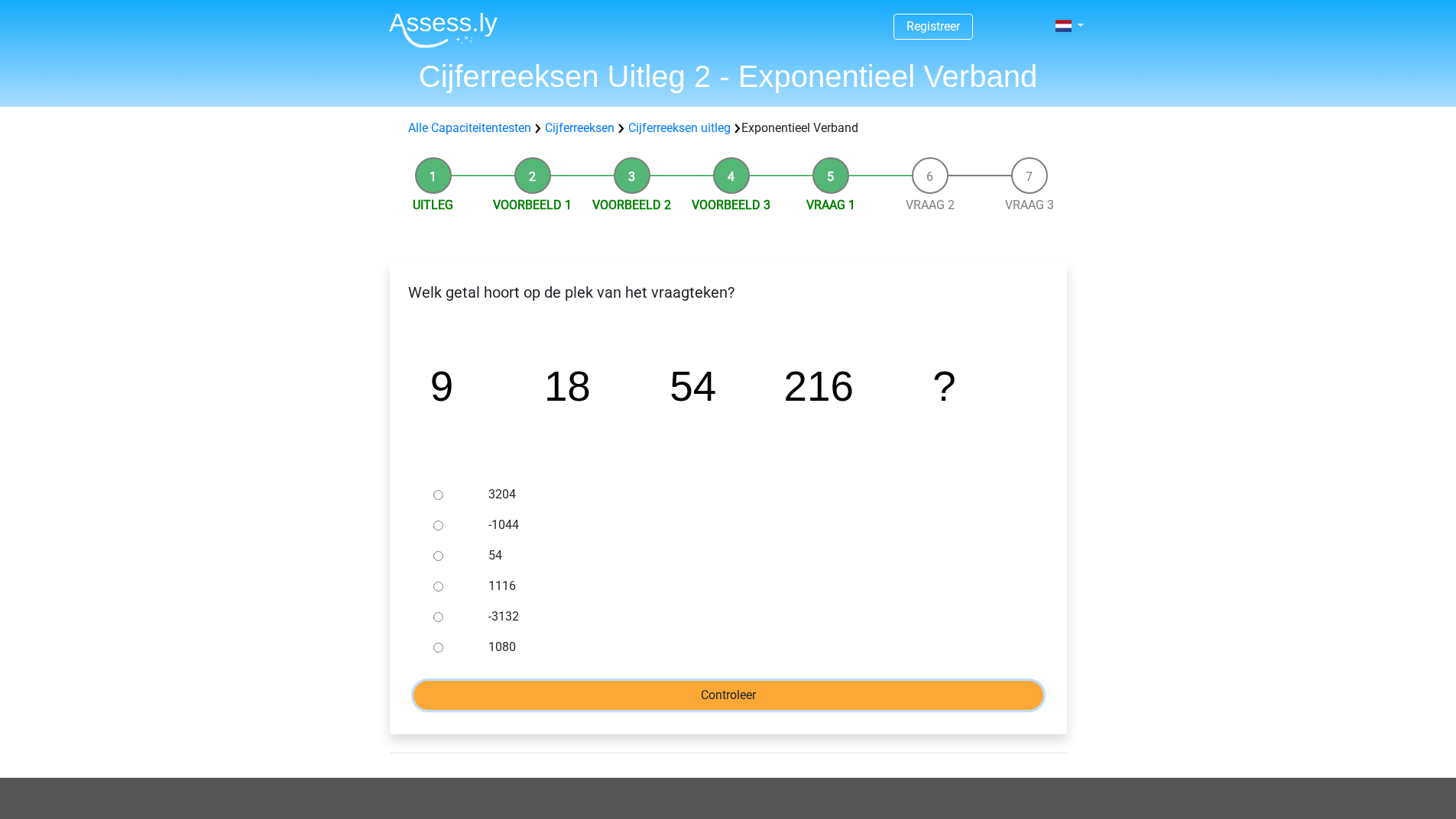
click at [808, 697] on input "Controleer" at bounding box center [728, 696] width 630 height 29
click at [429, 552] on div at bounding box center [453, 556] width 50 height 31
click at [439, 556] on input "54" at bounding box center [438, 556] width 10 height 10
radio input "true"
click at [477, 656] on div "1080" at bounding box center [752, 648] width 552 height 31
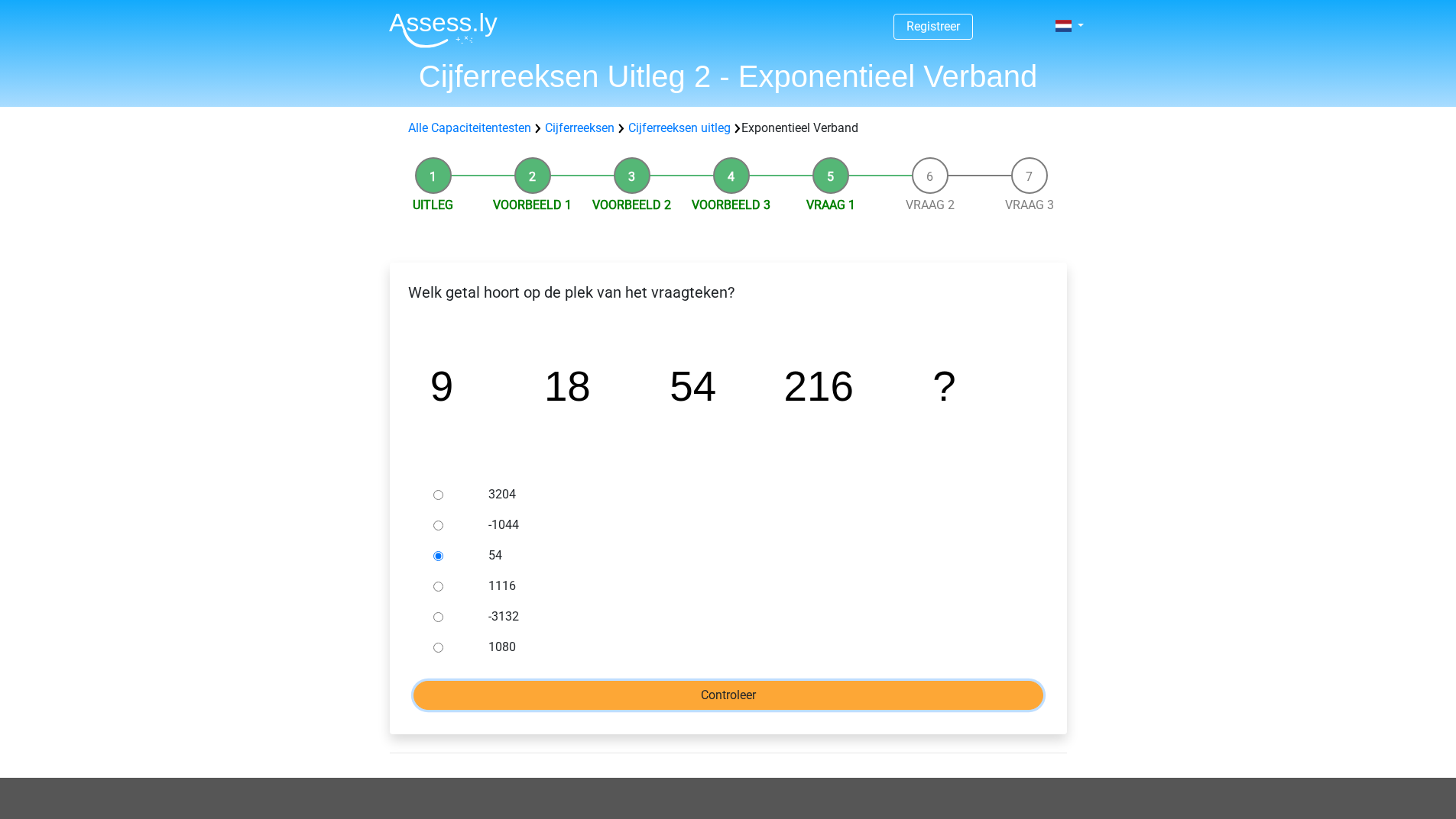
click at [477, 689] on input "Controleer" at bounding box center [728, 696] width 630 height 29
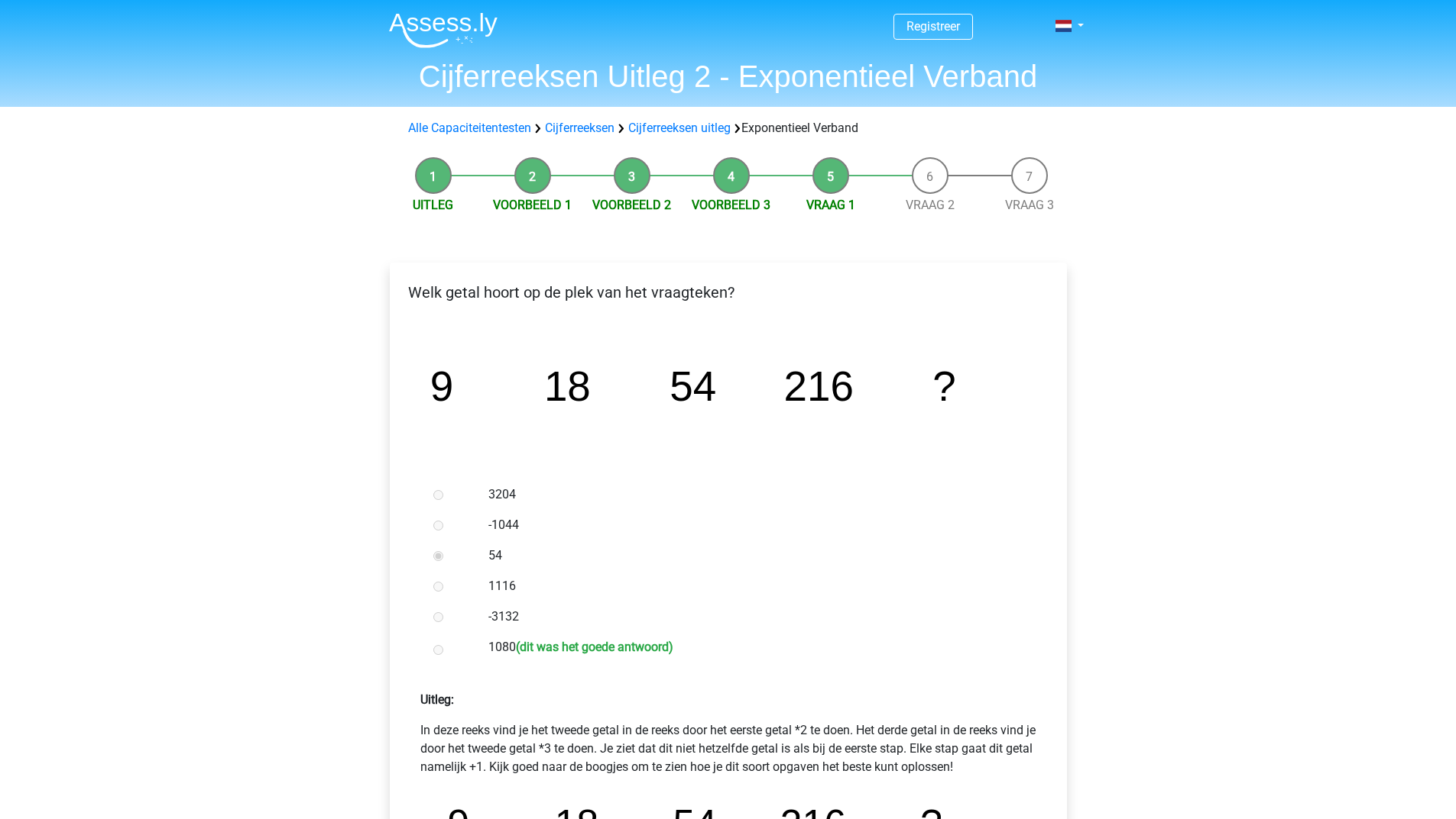
scroll to position [305, 0]
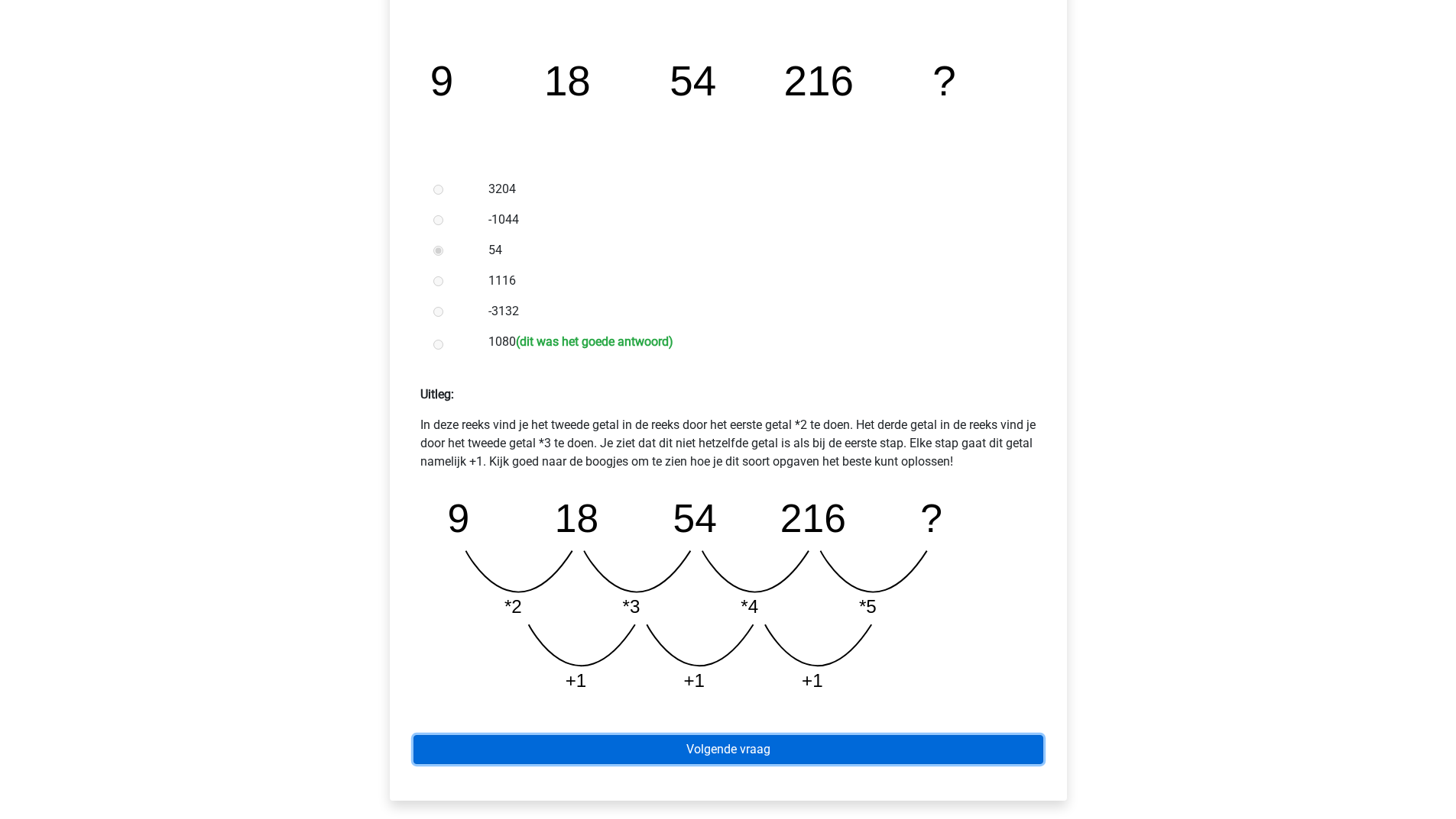
click at [663, 746] on link "Volgende vraag" at bounding box center [728, 750] width 630 height 29
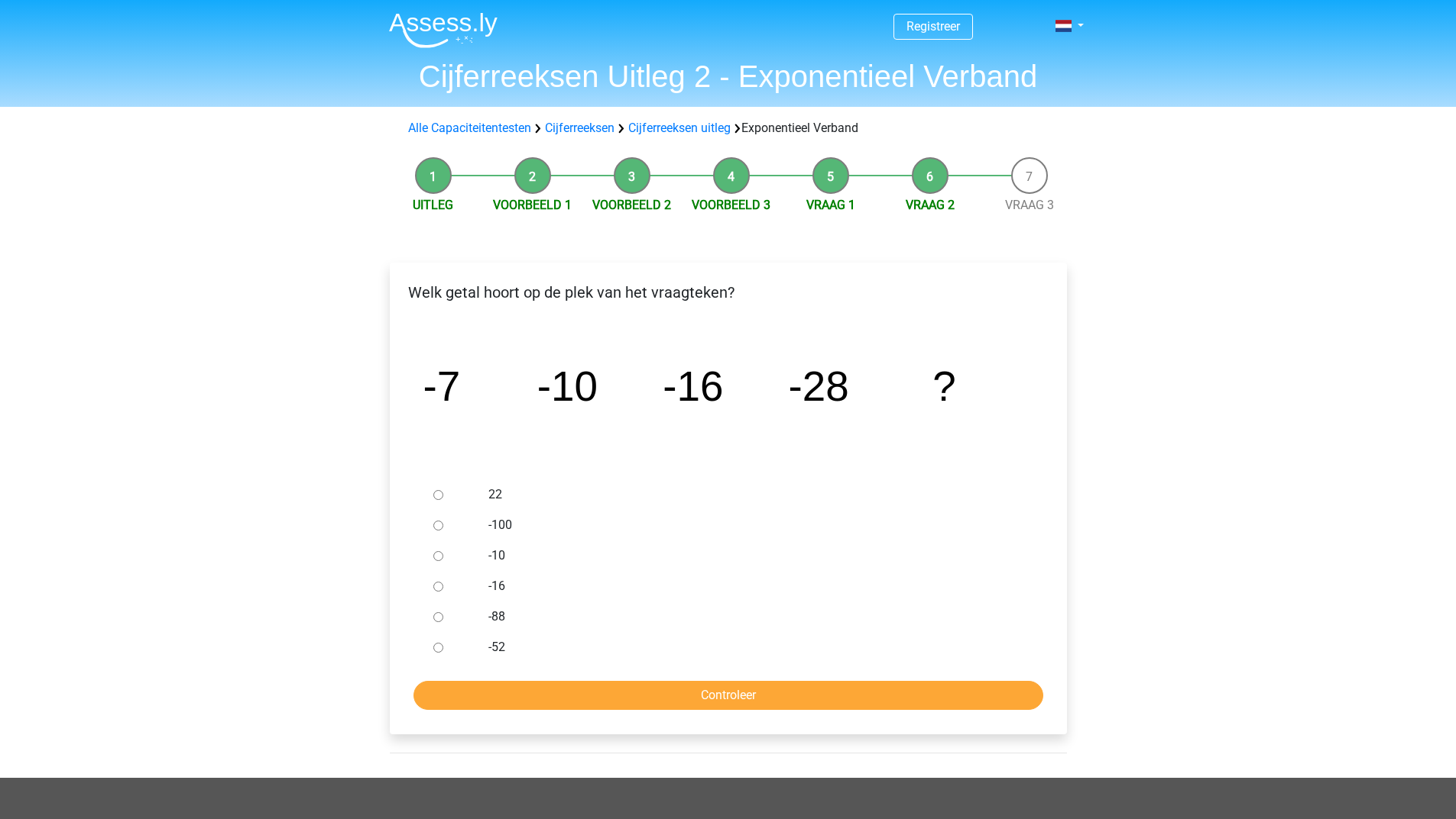
click at [435, 622] on input "-88" at bounding box center [438, 617] width 10 height 10
radio input "true"
click at [476, 693] on input "Controleer" at bounding box center [728, 696] width 630 height 29
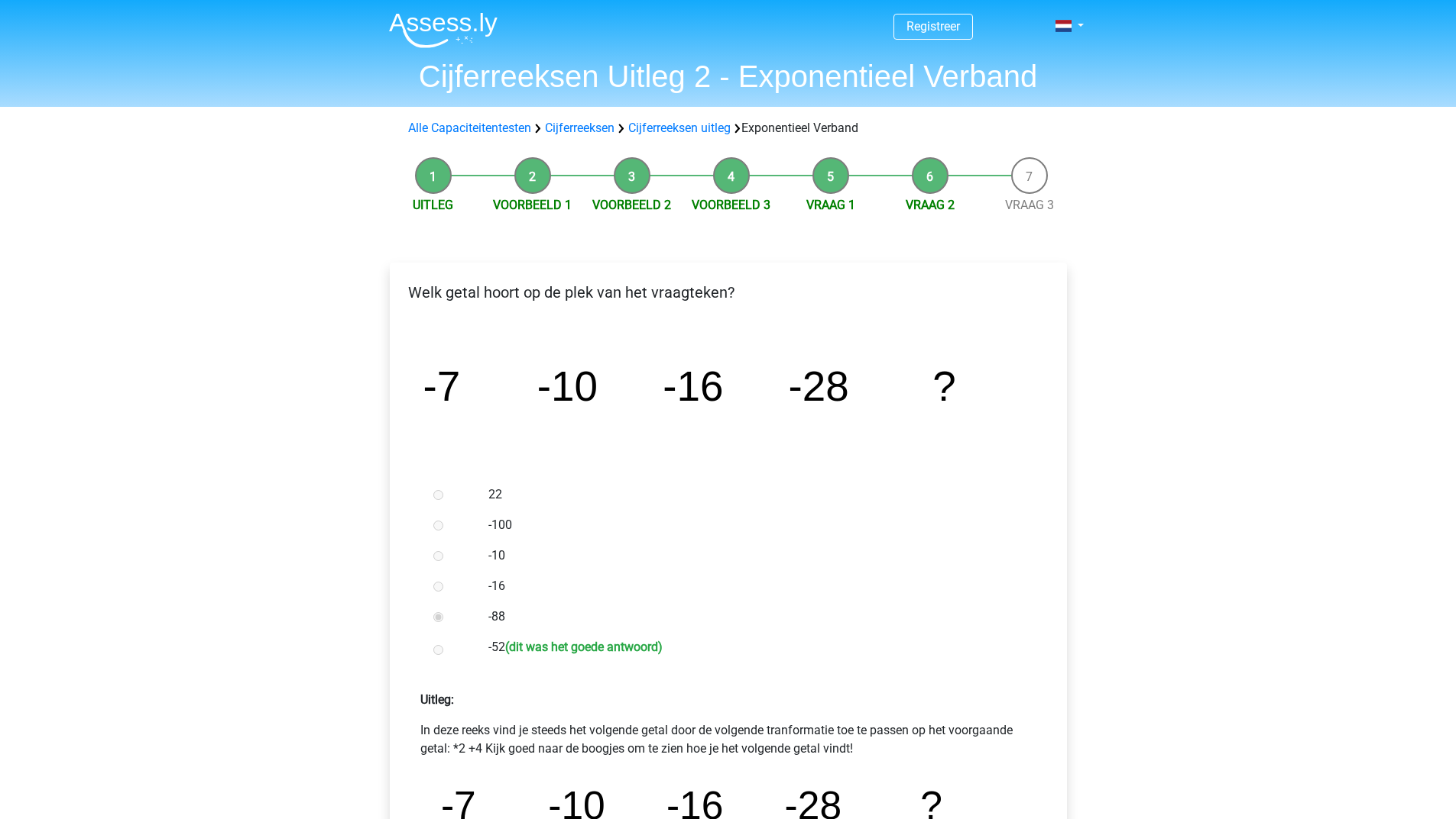
scroll to position [229, 0]
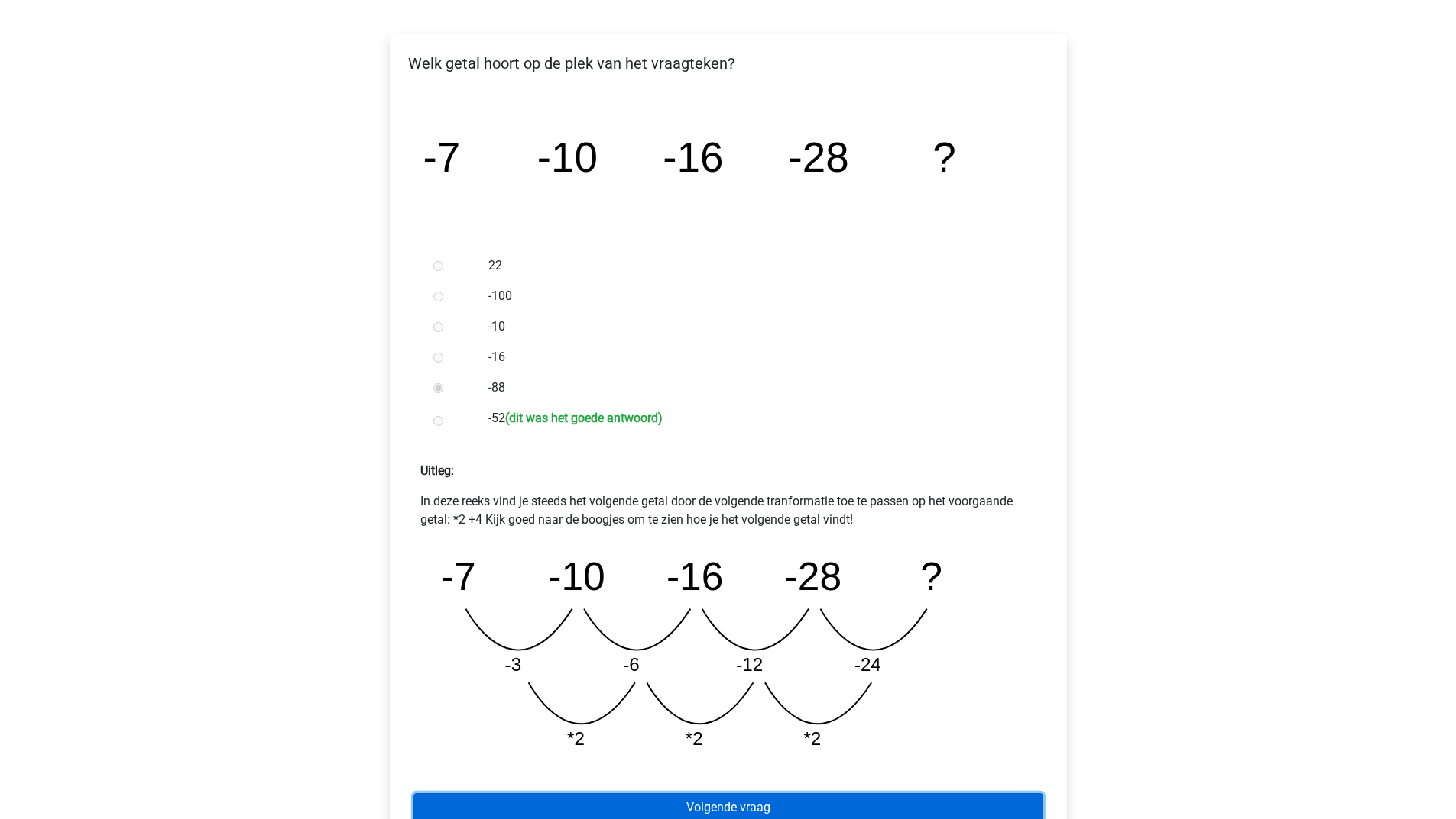
click at [633, 799] on link "Volgende vraag" at bounding box center [728, 807] width 630 height 29
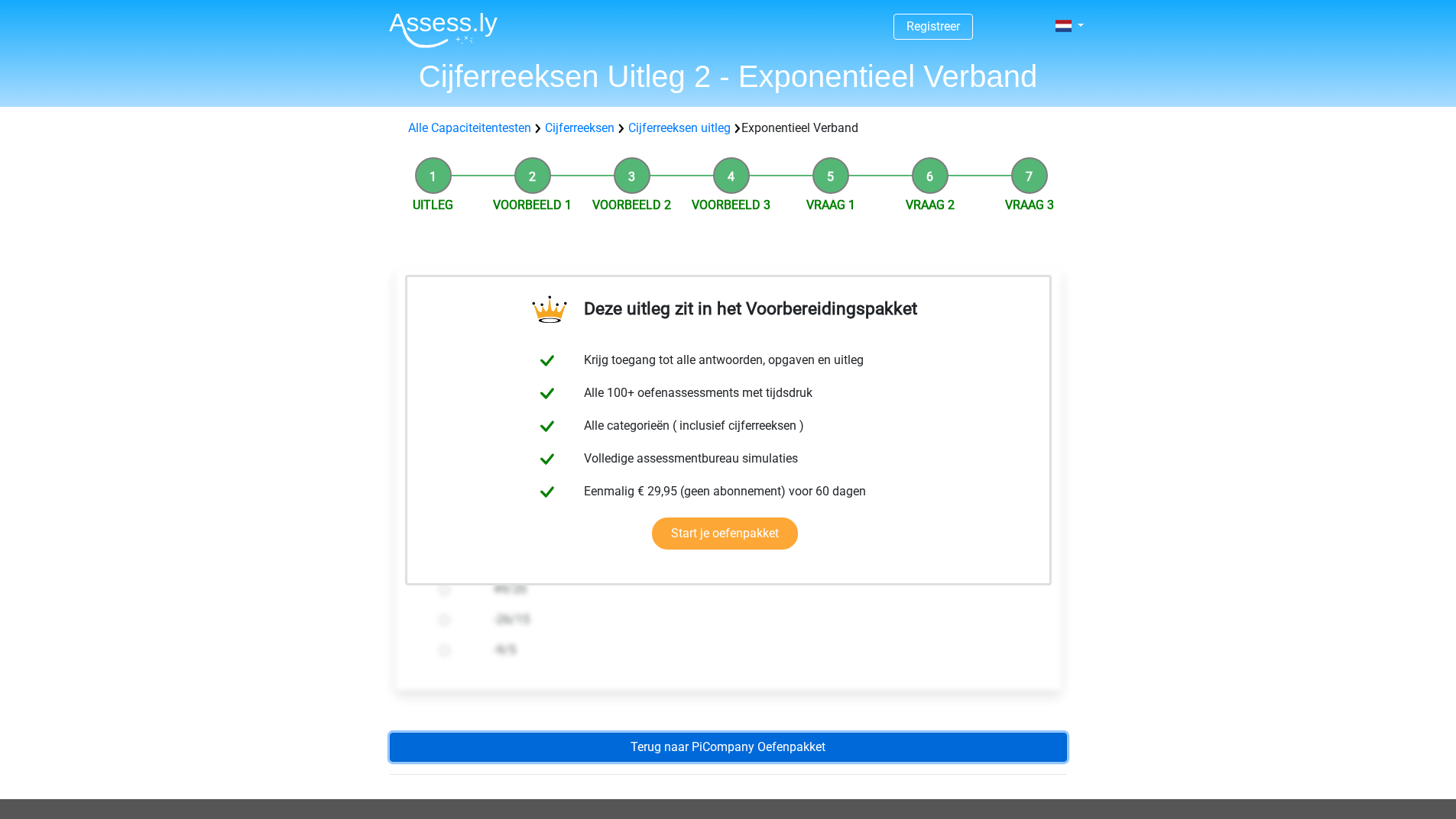
click at [666, 749] on link "Terug naar PiCompany Oefenpakket" at bounding box center [728, 748] width 677 height 29
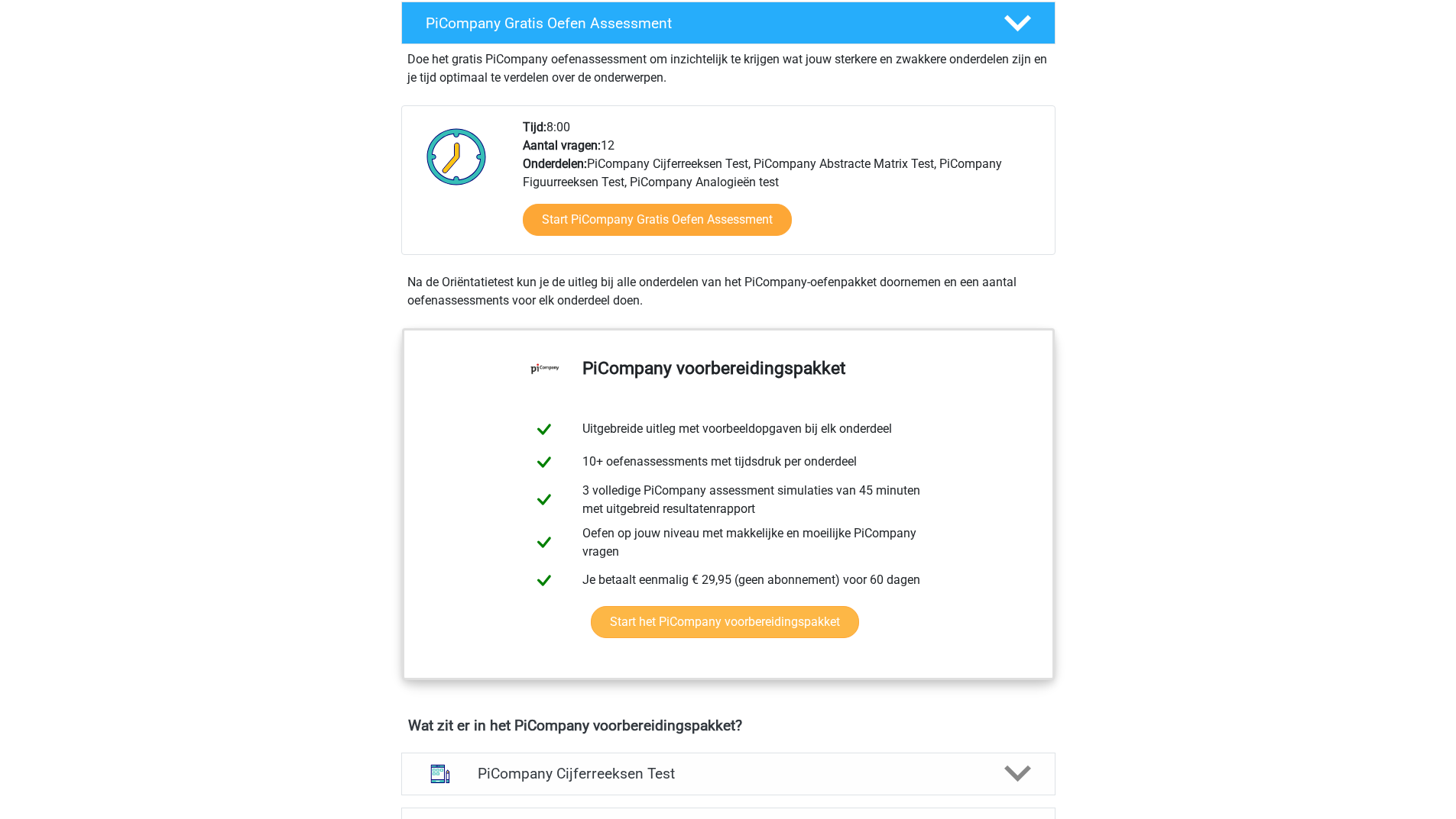
scroll to position [534, 0]
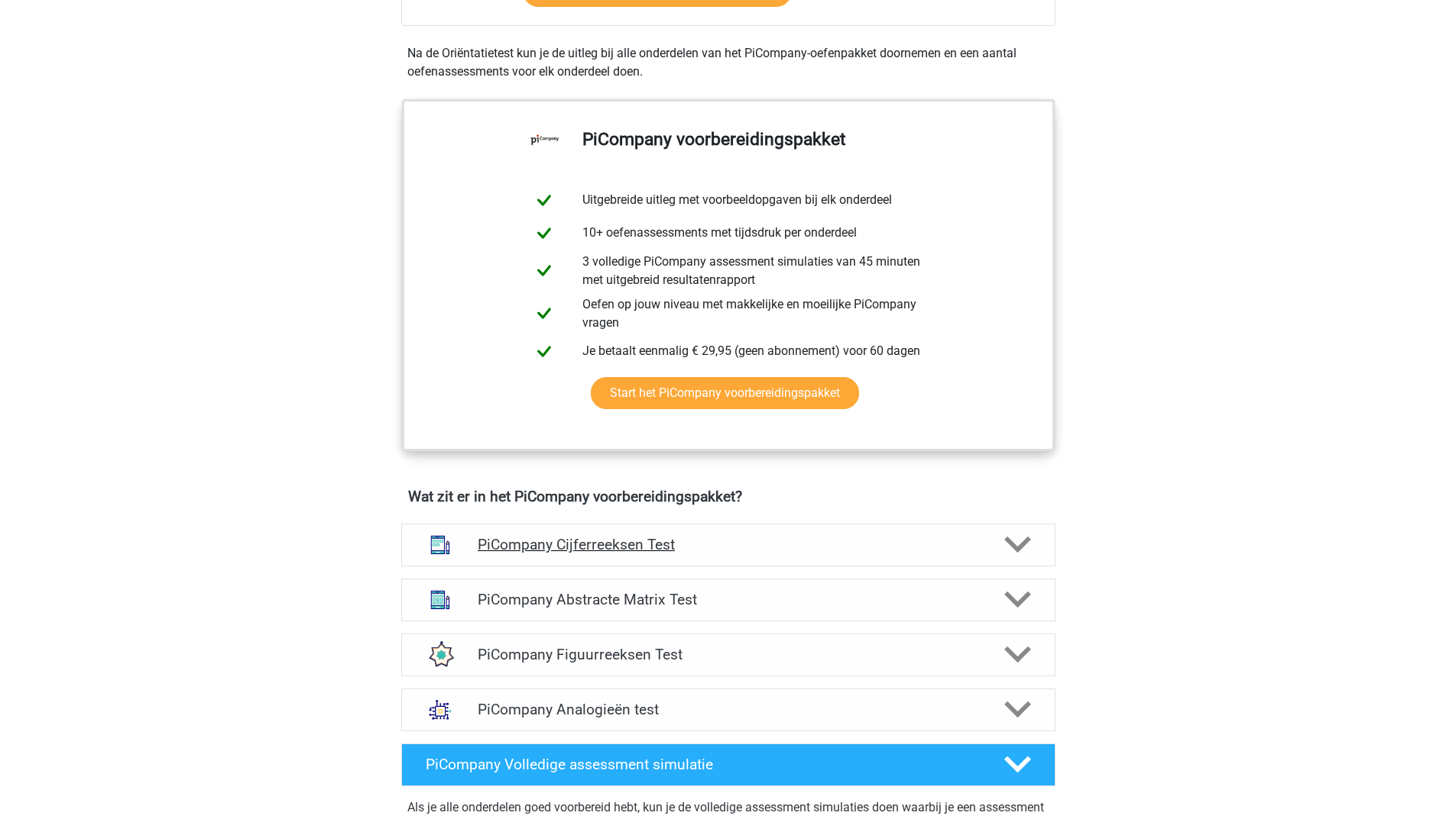
click at [1026, 558] on icon at bounding box center [1018, 545] width 27 height 27
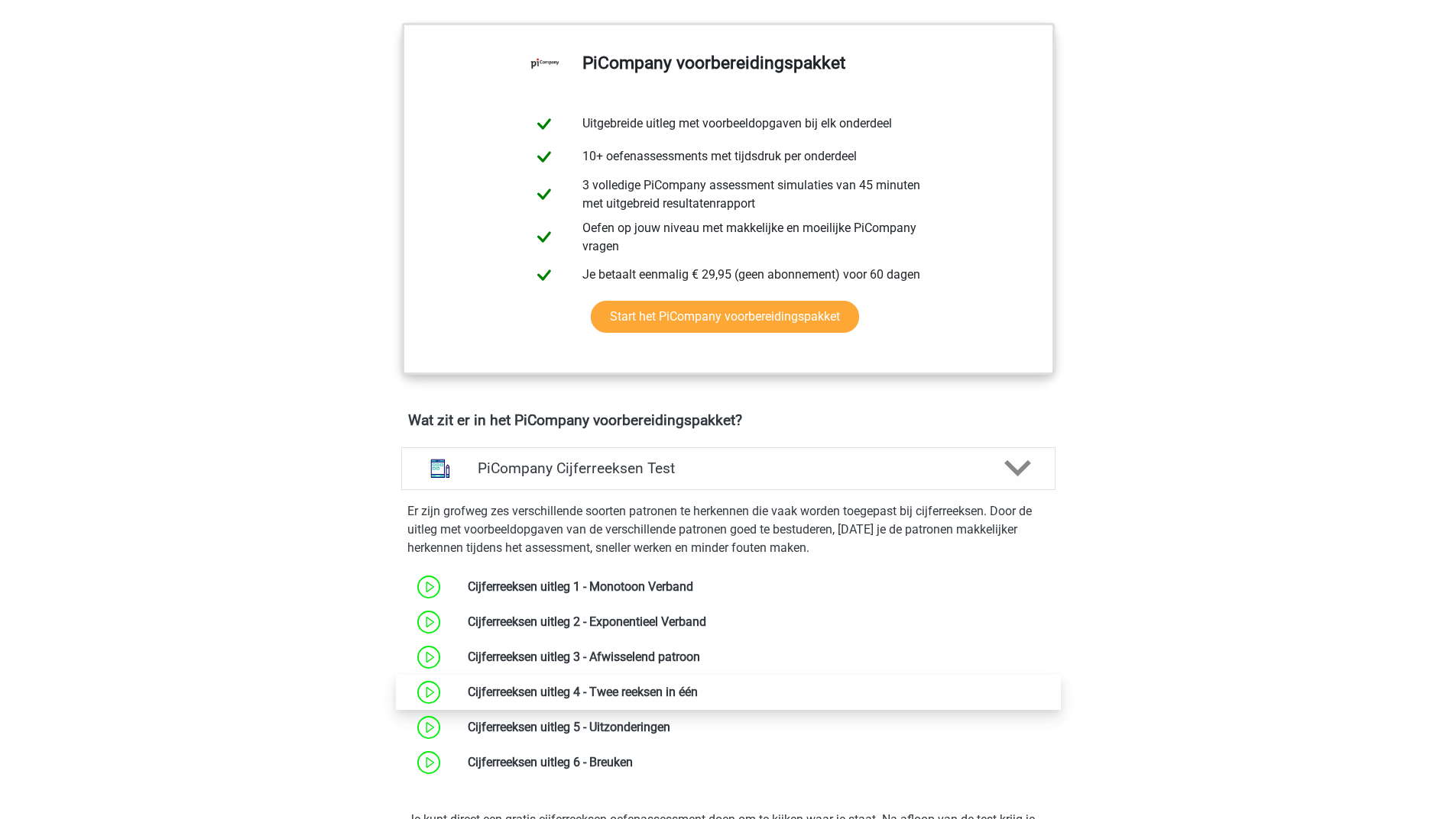
scroll to position [687, 0]
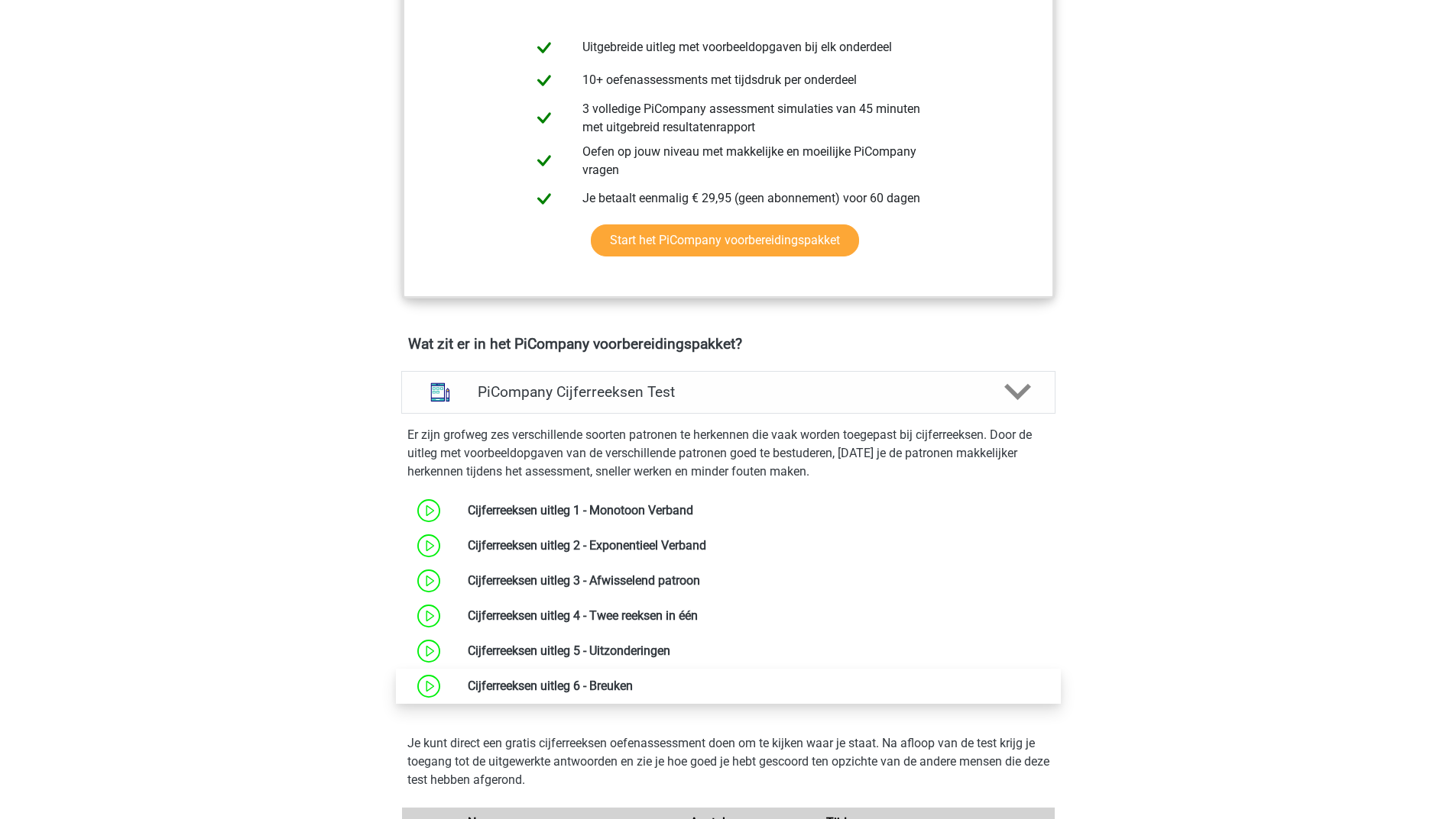
click at [633, 693] on link at bounding box center [633, 685] width 0 height 14
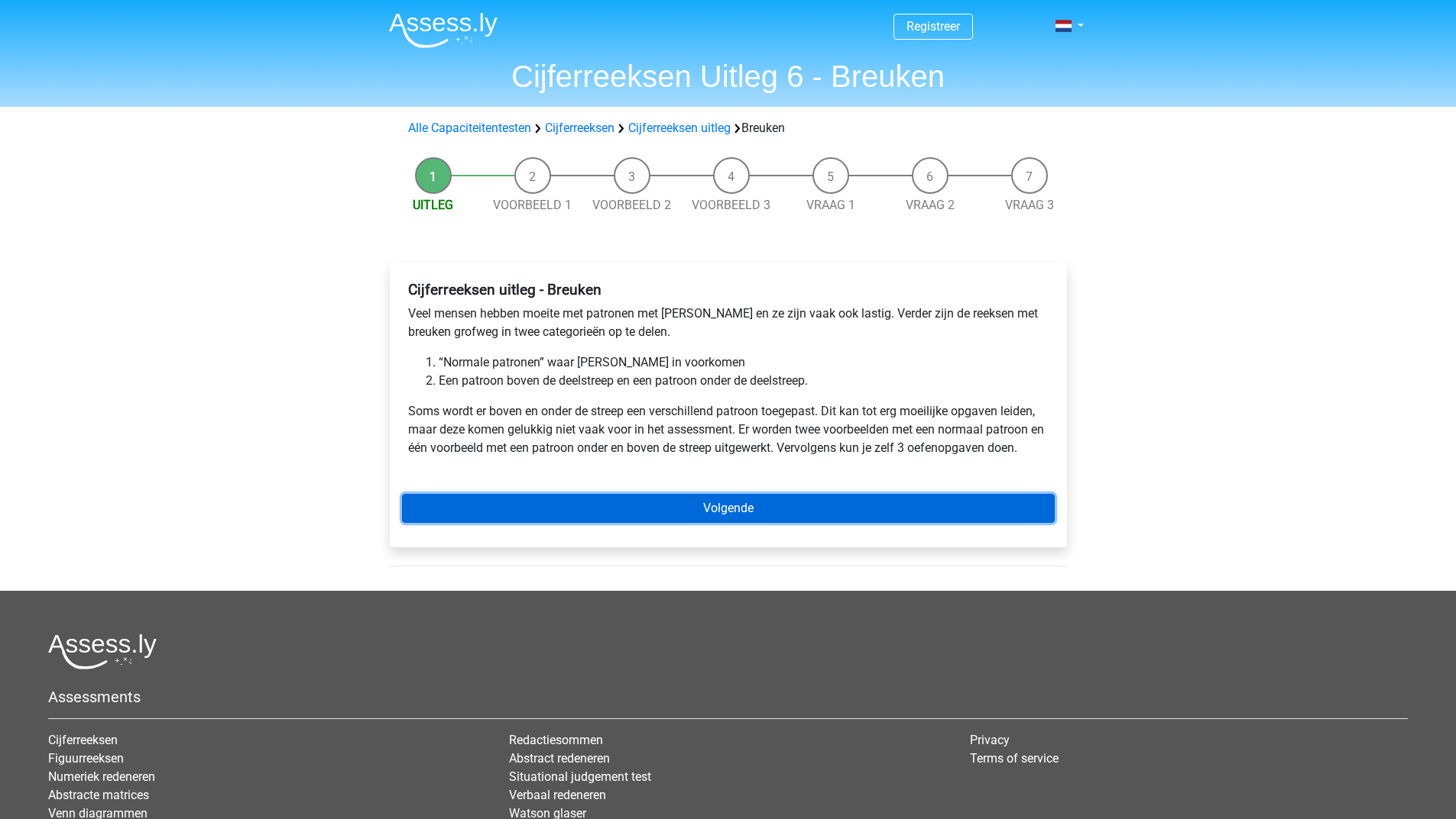
click at [739, 507] on link "Volgende" at bounding box center [728, 508] width 653 height 29
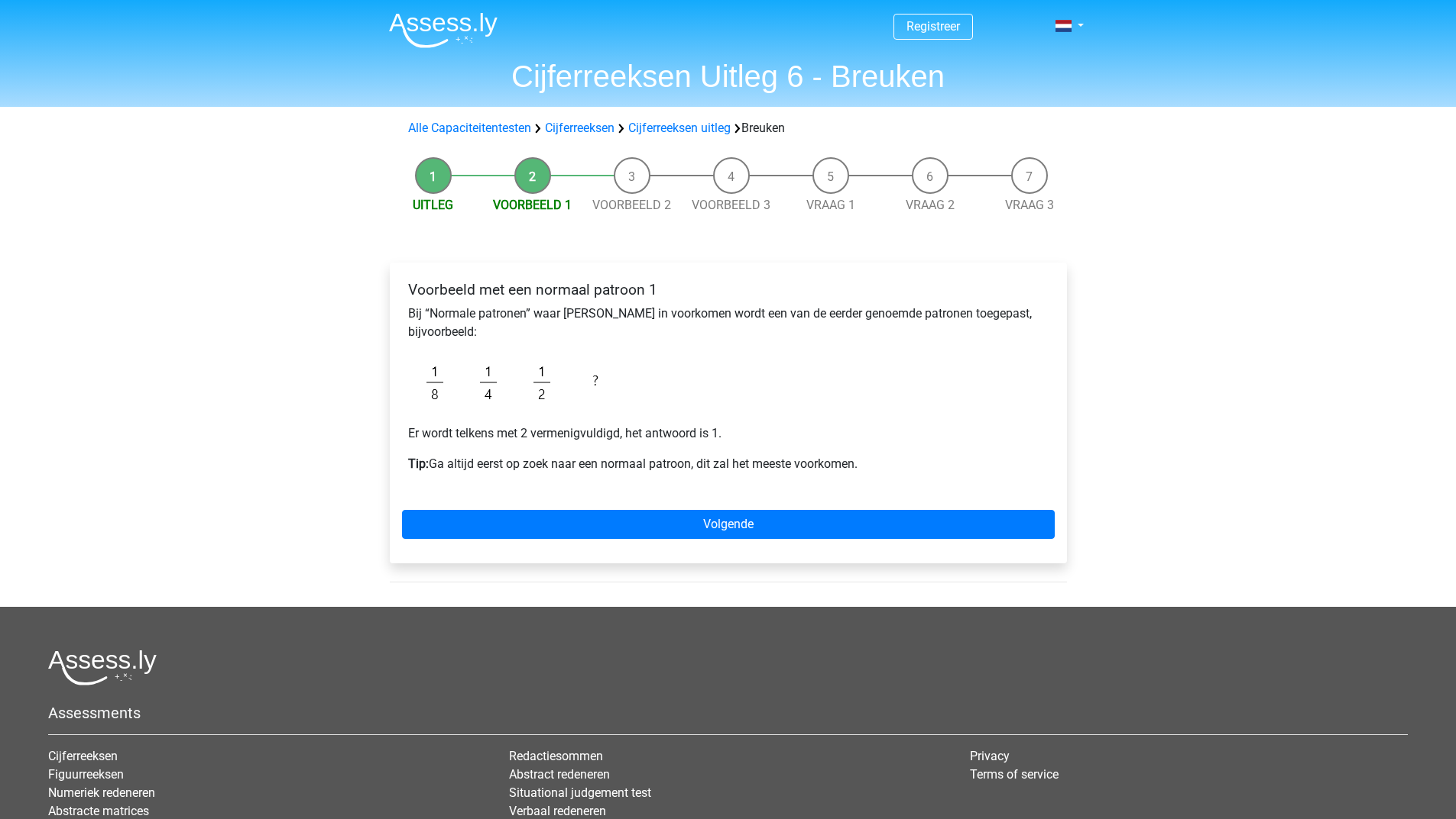
click at [722, 509] on div "Voorbeeld met een normaal patroon 1 Bij “Normale patronen” waar breuken in voor…" at bounding box center [728, 413] width 677 height 301
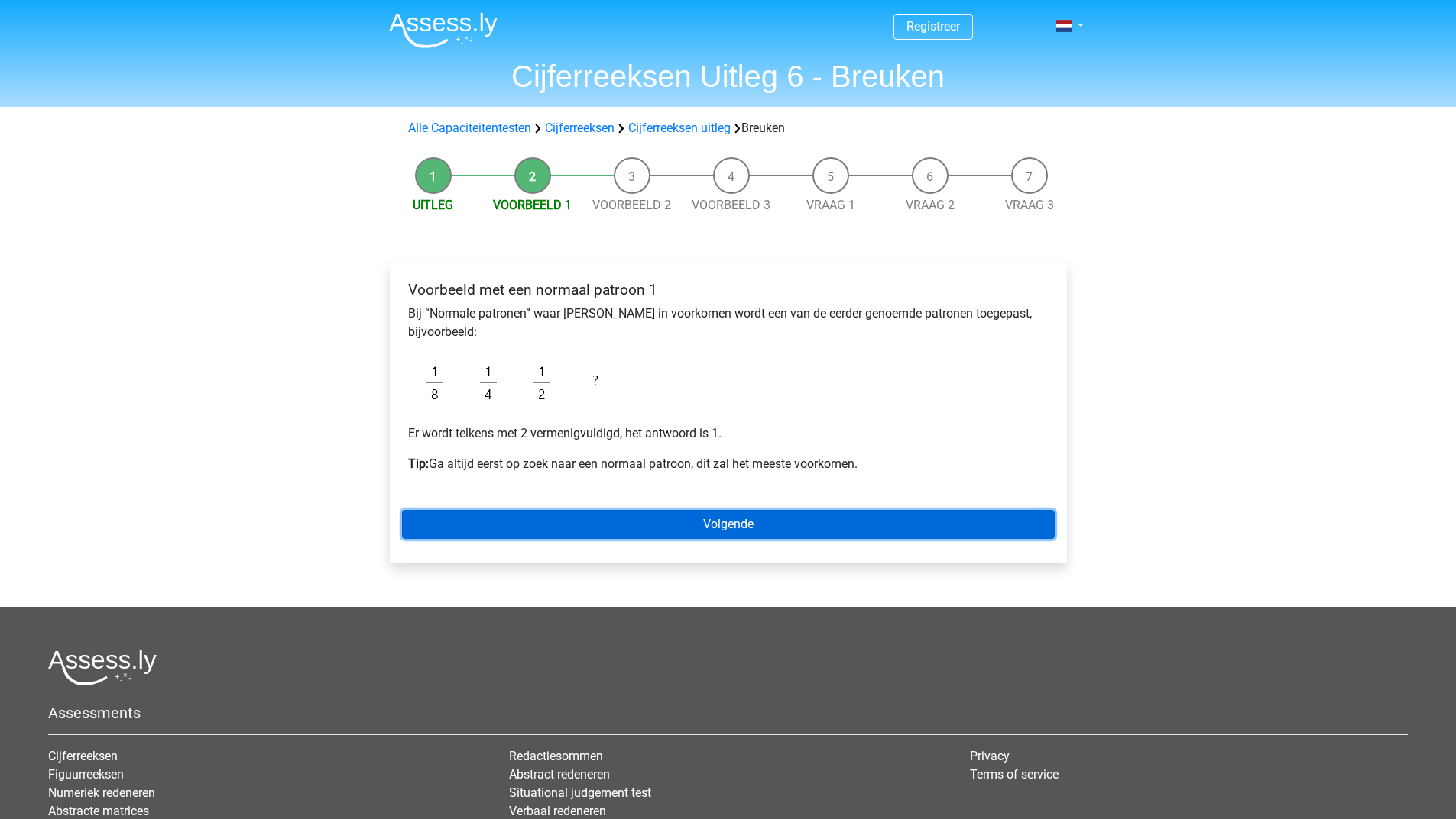
click at [716, 524] on link "Volgende" at bounding box center [728, 525] width 653 height 29
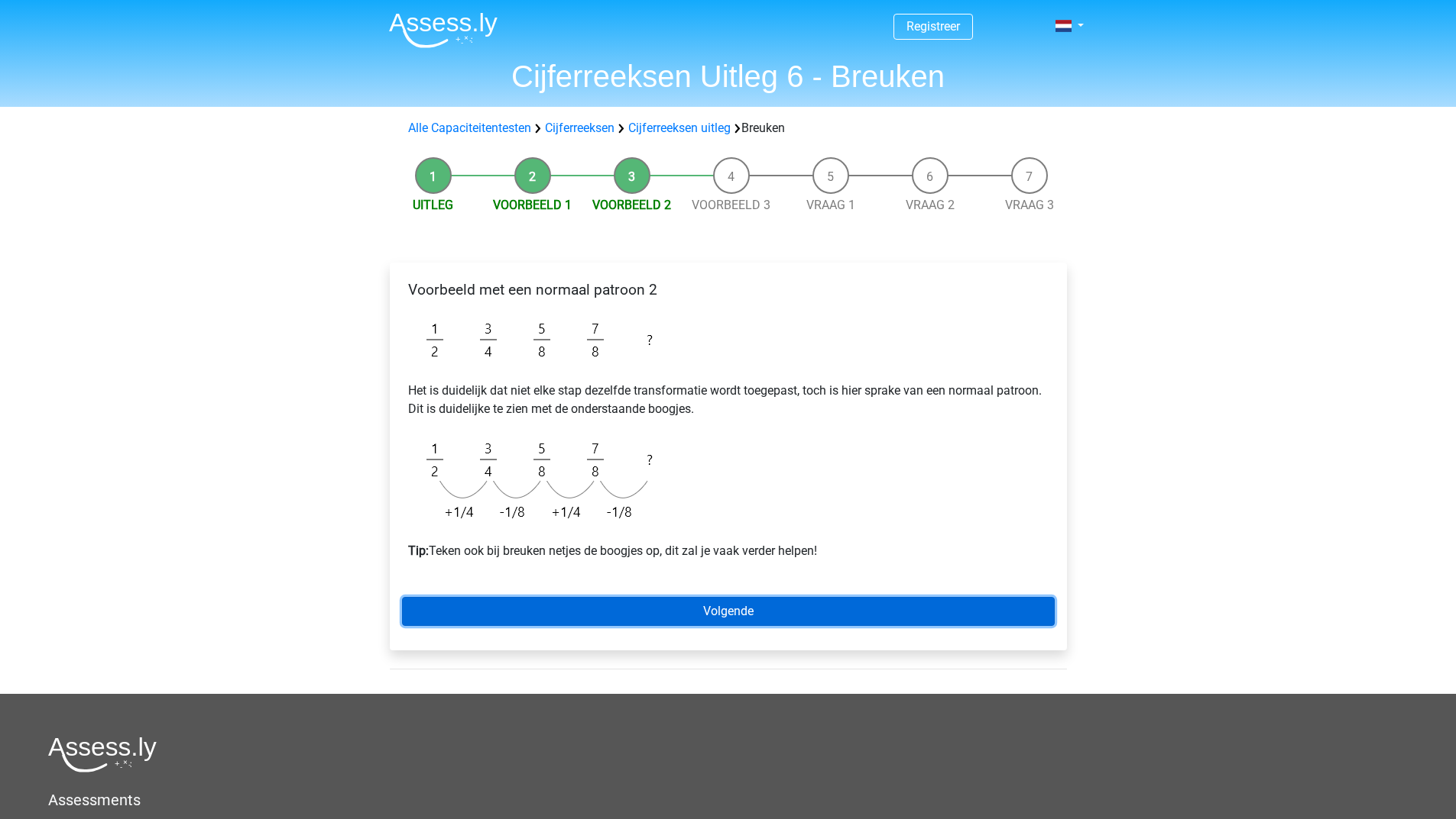
click at [632, 612] on link "Volgende" at bounding box center [728, 612] width 653 height 29
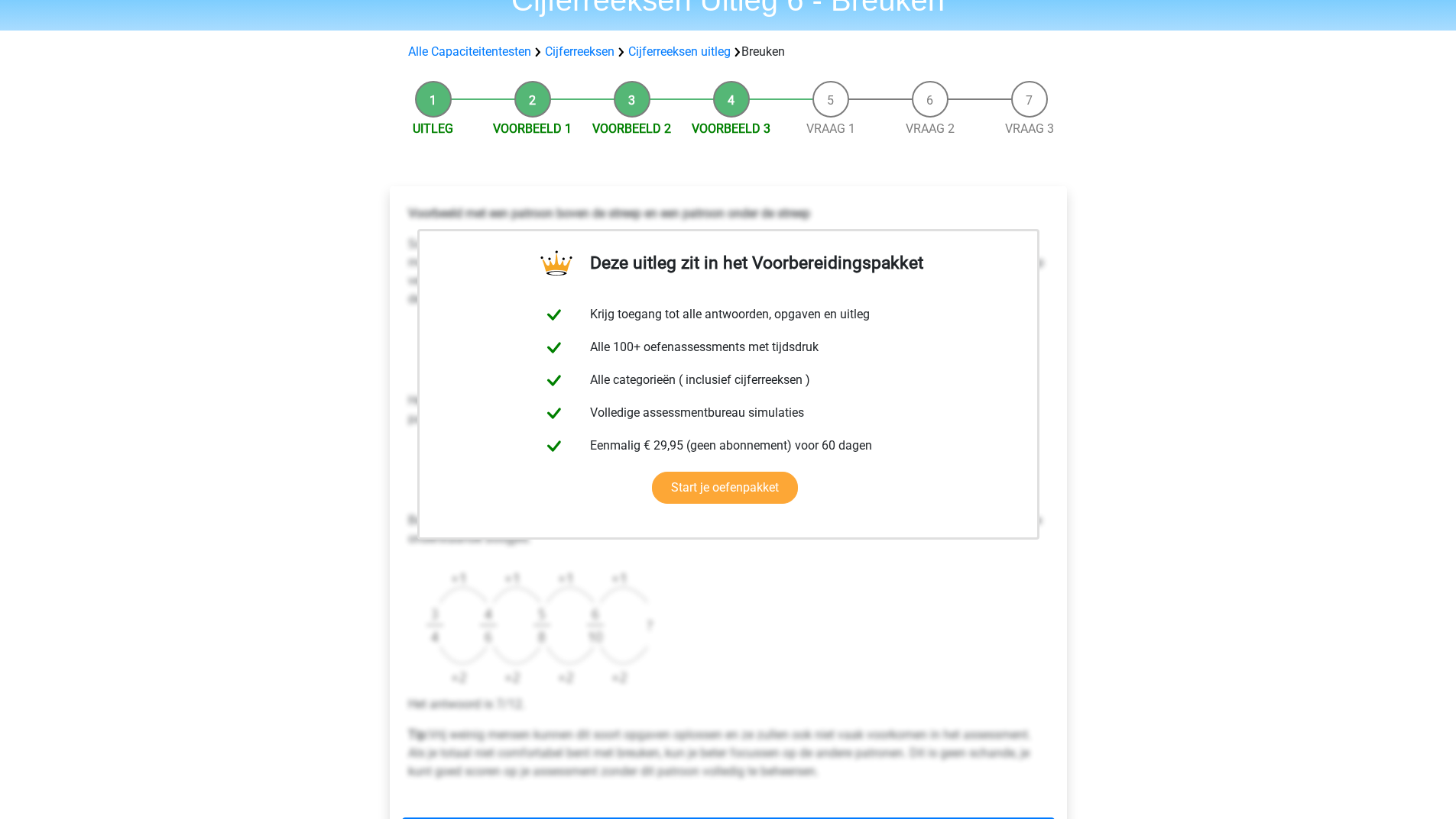
scroll to position [153, 0]
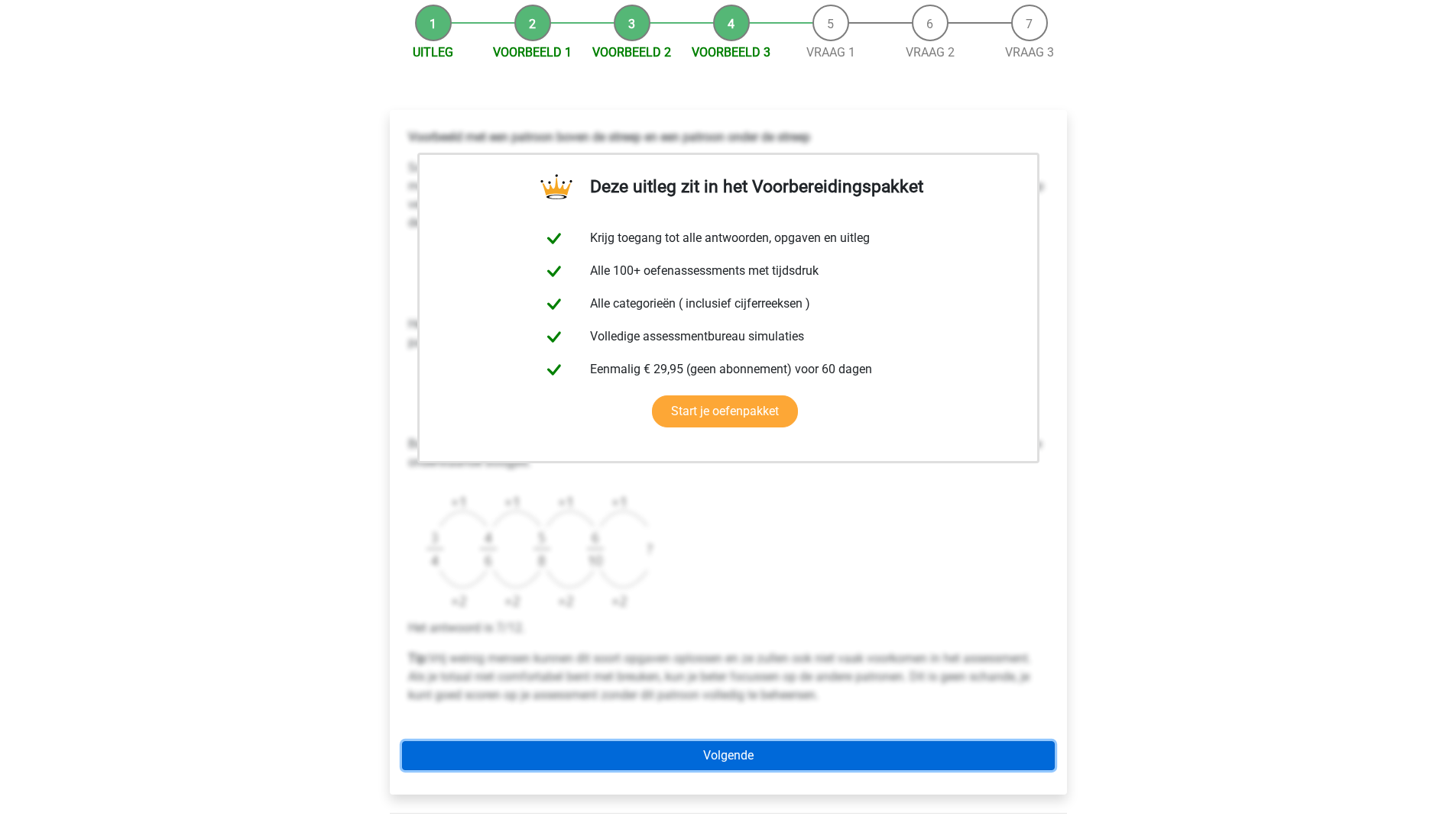
click at [661, 757] on link "Volgende" at bounding box center [728, 755] width 653 height 29
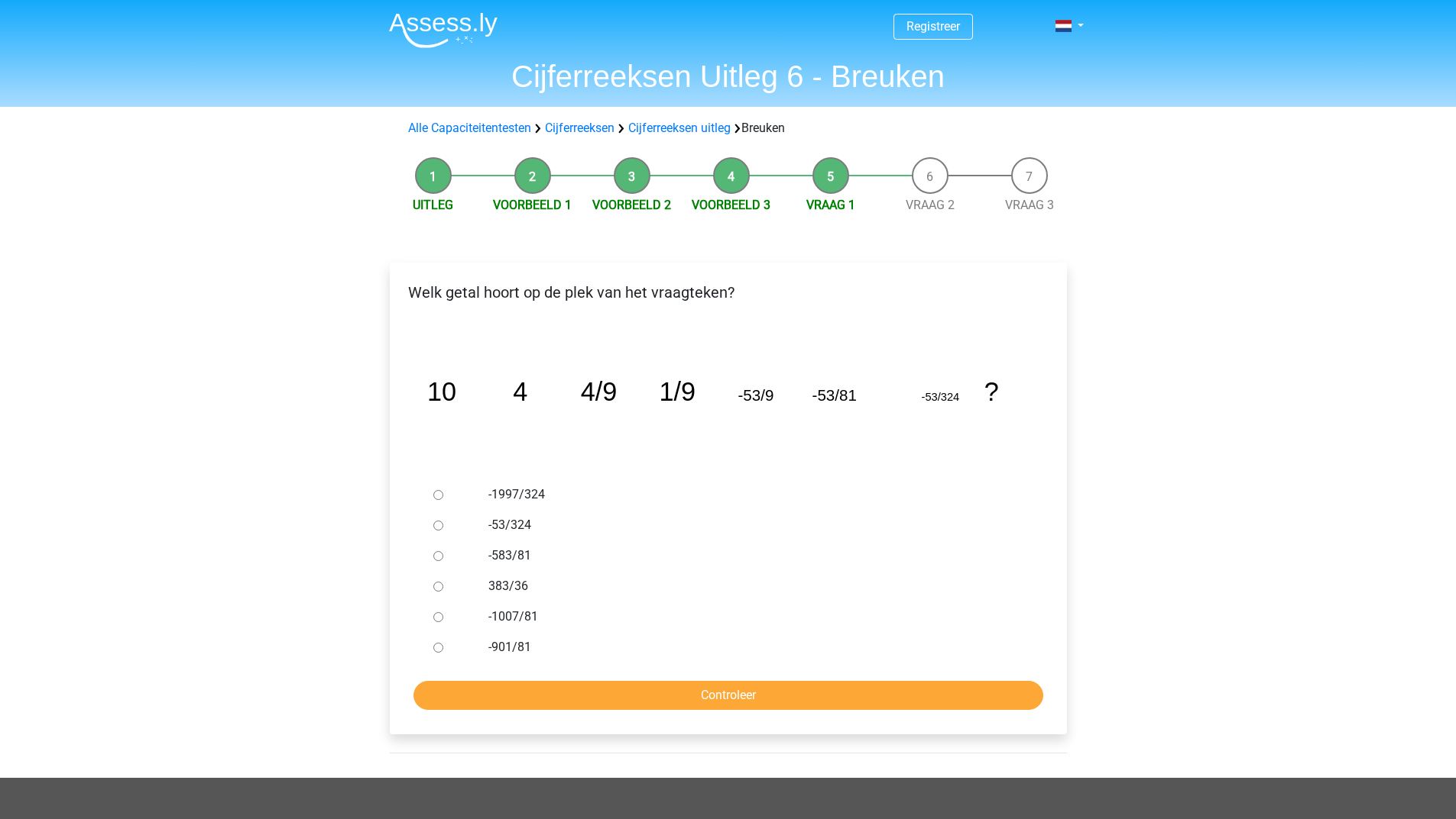
click at [435, 617] on input "-1007/81" at bounding box center [438, 617] width 10 height 10
radio input "true"
click at [450, 671] on form "-1997/324 -53/324 -583/81 383/36 -1007/81 -901/81 Controleer" at bounding box center [728, 595] width 653 height 231
click at [450, 692] on input "Controleer" at bounding box center [728, 696] width 630 height 29
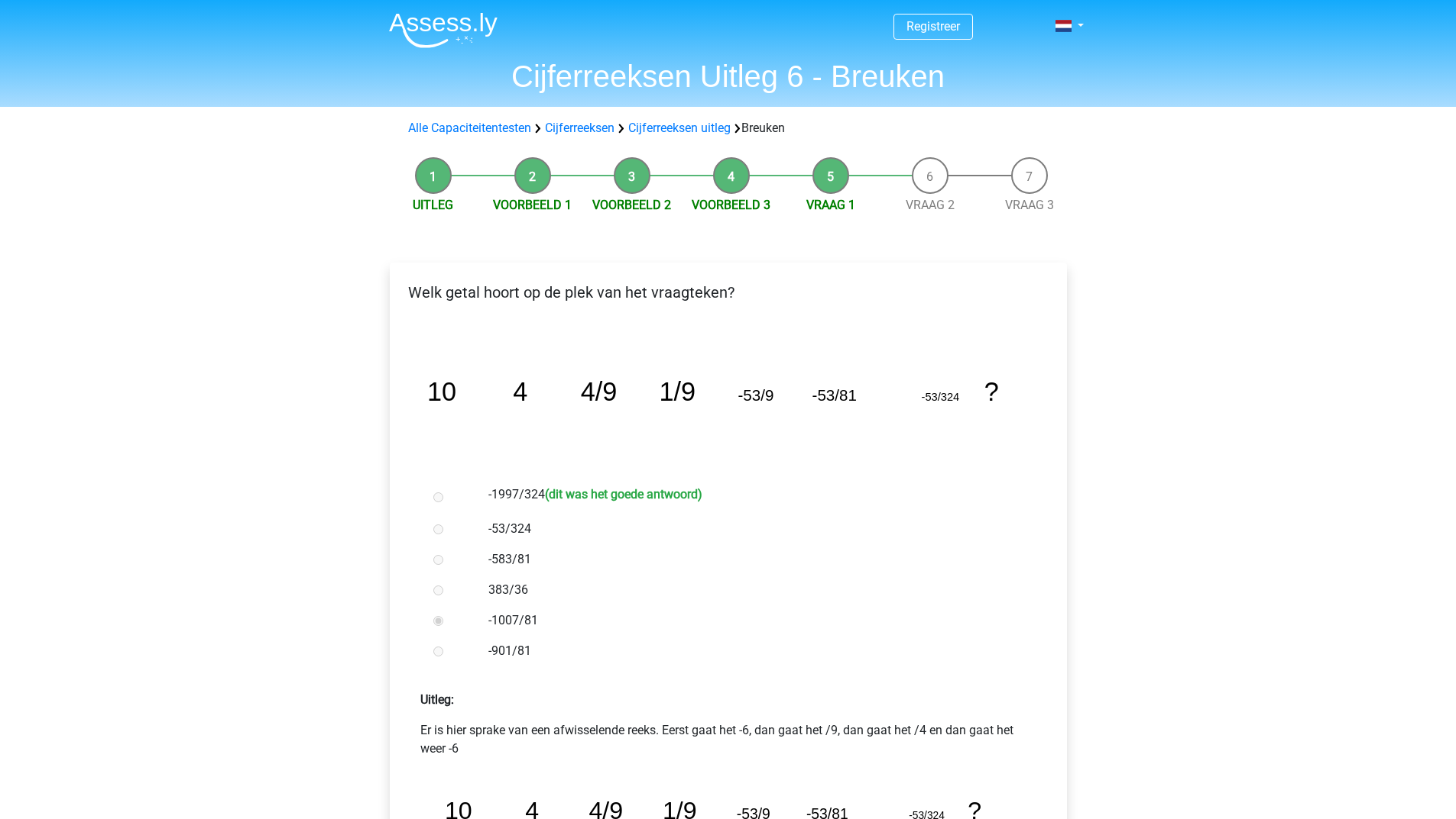
scroll to position [229, 0]
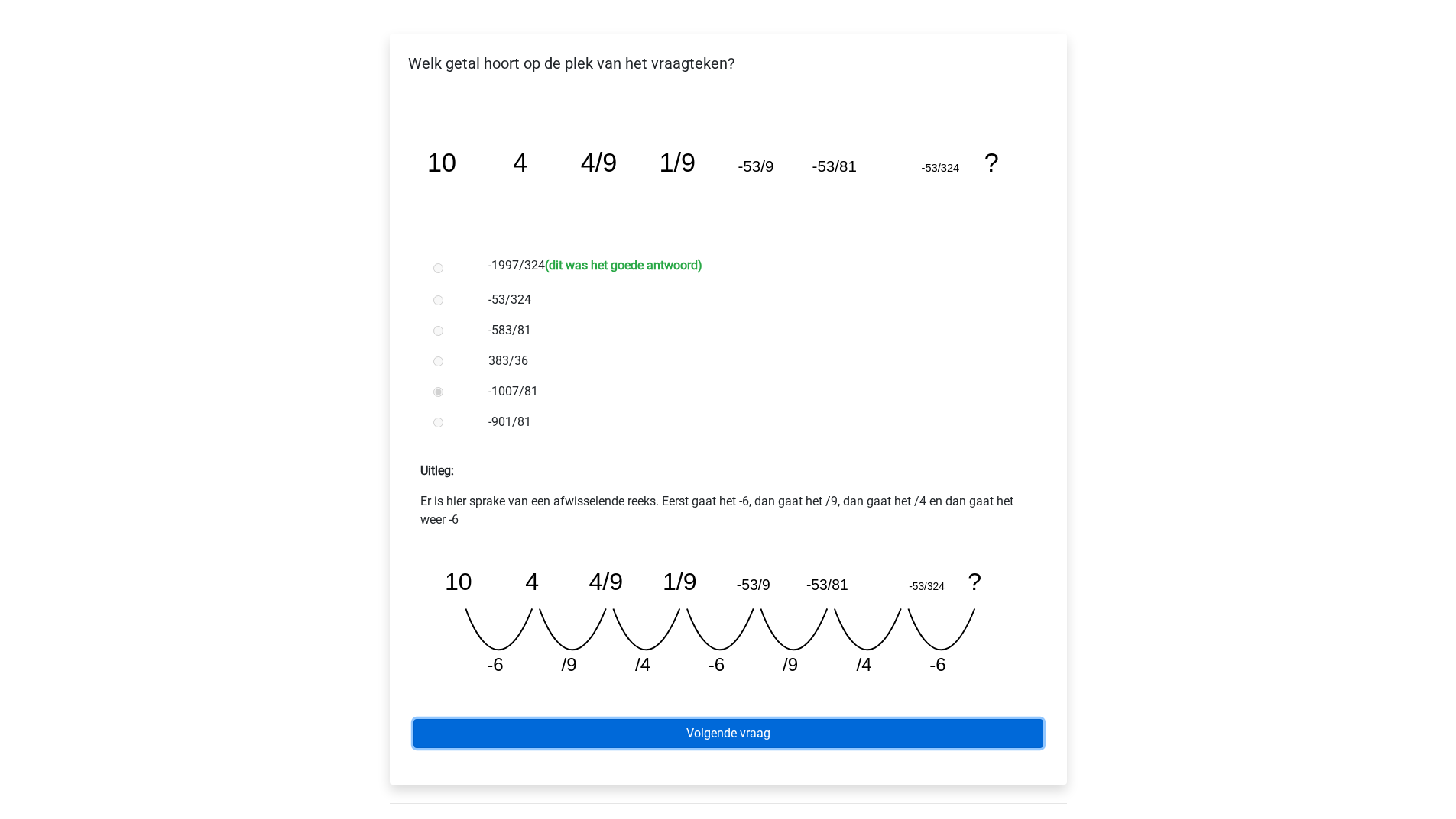
click at [739, 726] on link "Volgende vraag" at bounding box center [728, 733] width 630 height 29
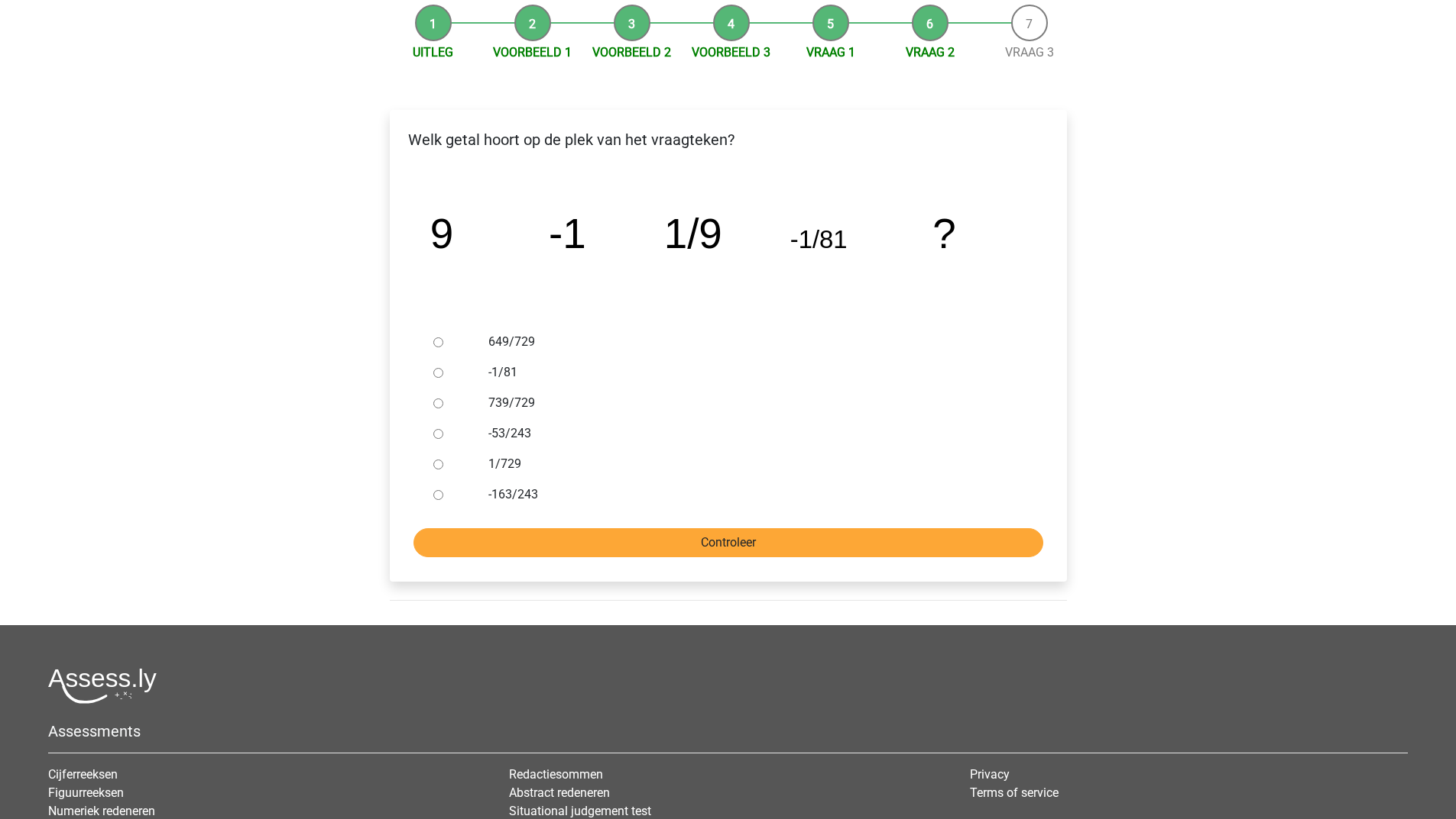
scroll to position [76, 0]
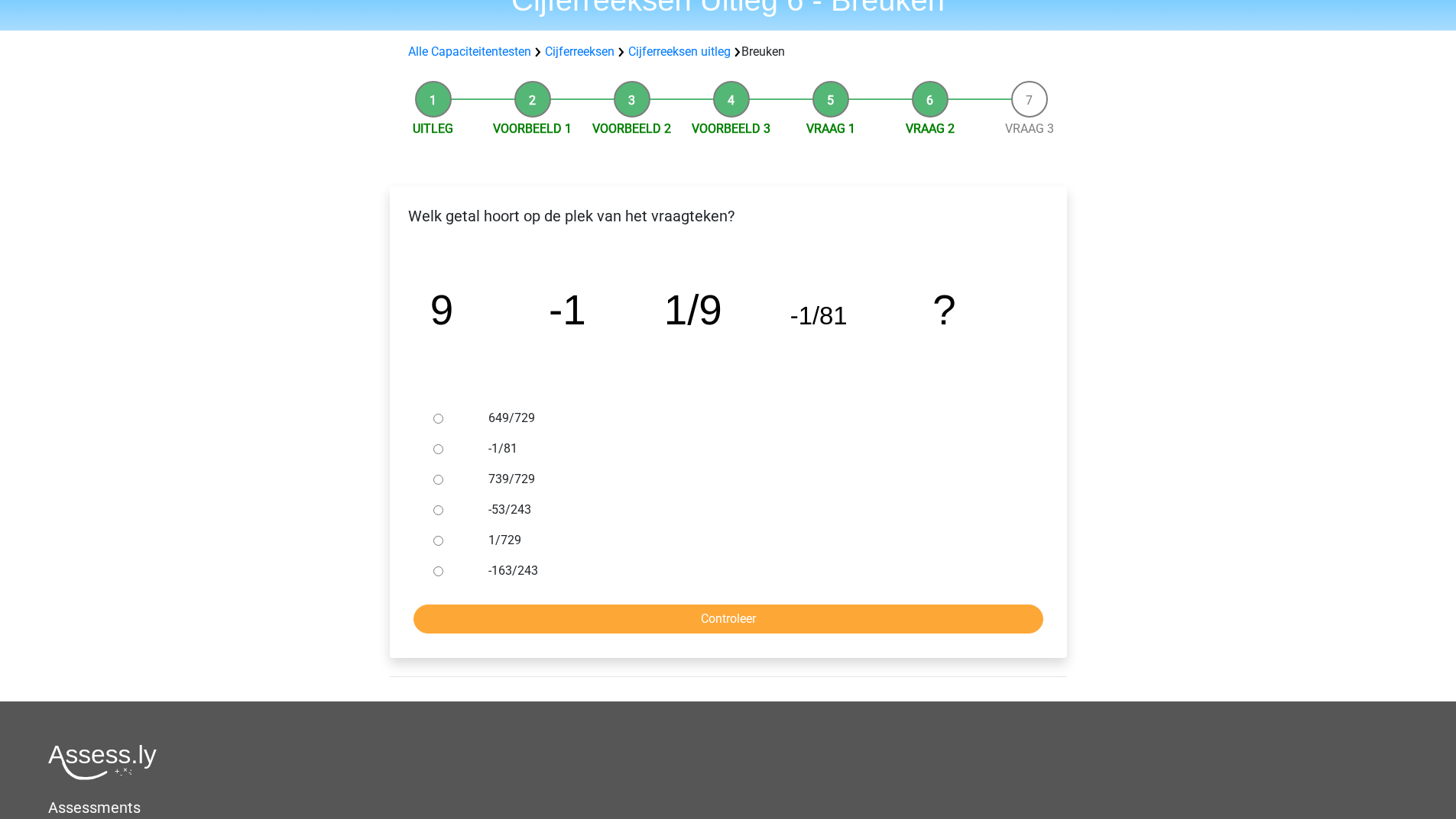
click at [440, 481] on input "739/729" at bounding box center [438, 480] width 10 height 10
radio input "true"
click at [490, 606] on input "Controleer" at bounding box center [728, 619] width 630 height 29
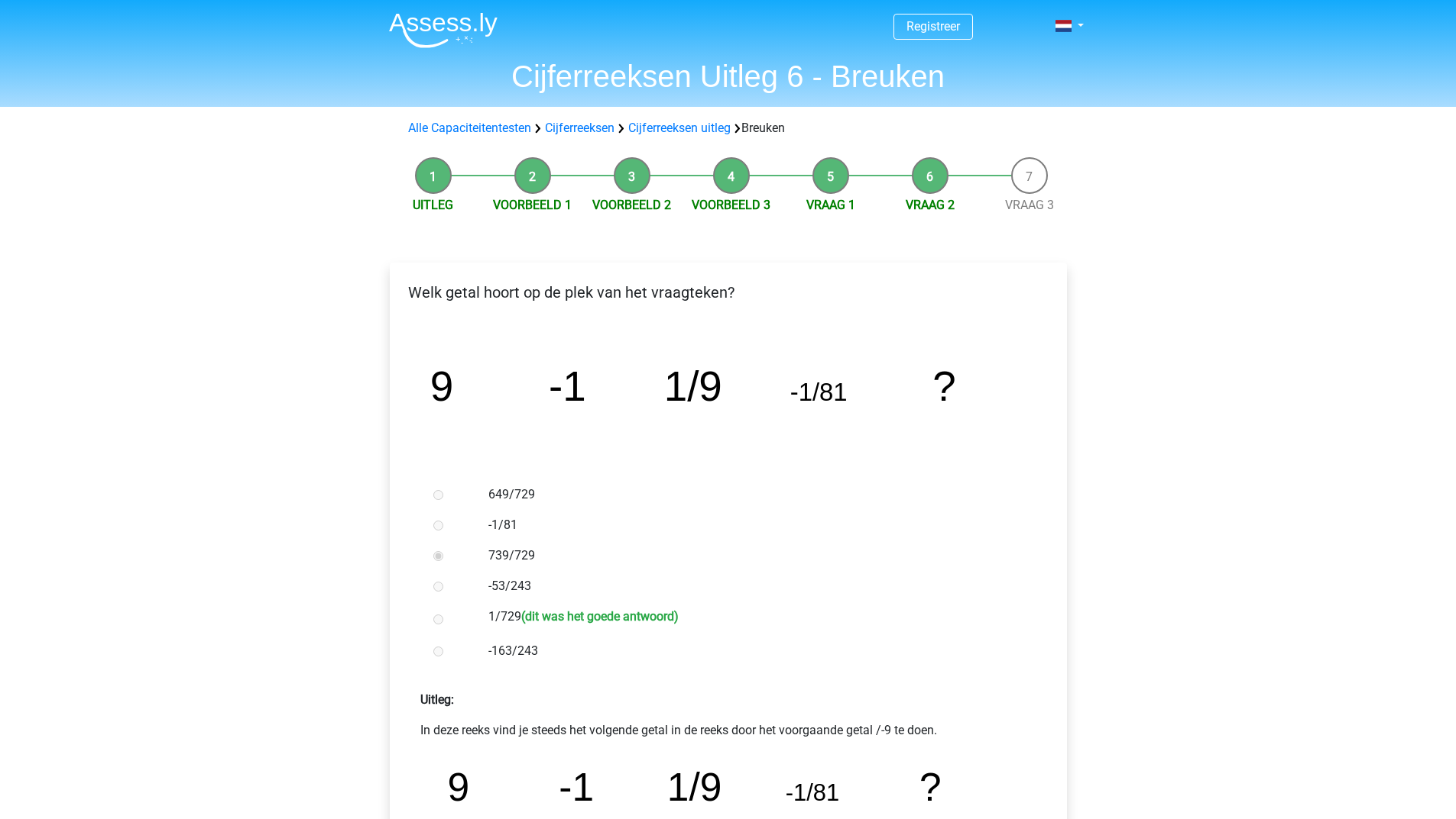
scroll to position [229, 0]
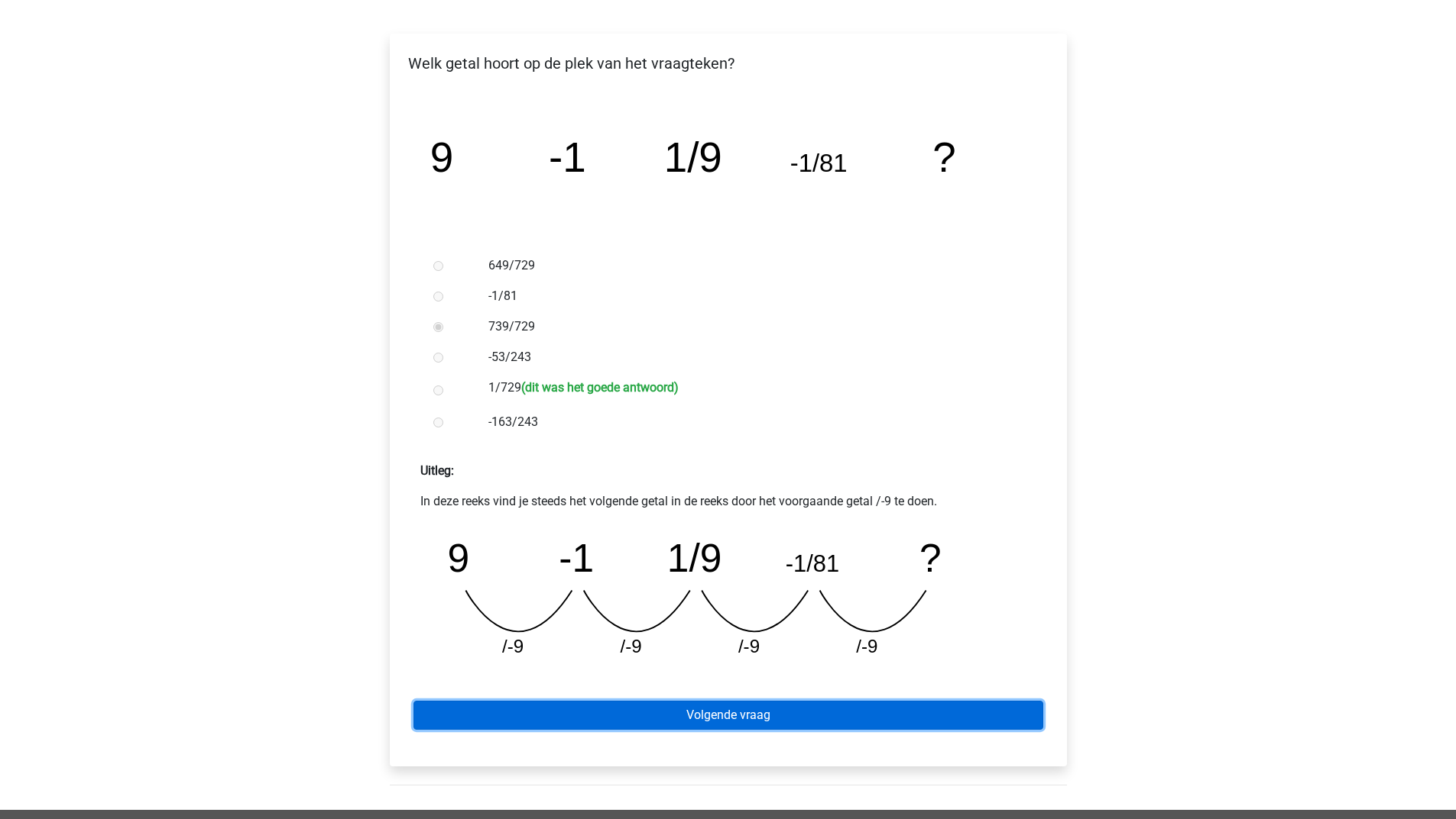
click at [551, 714] on link "Volgende vraag" at bounding box center [728, 715] width 630 height 29
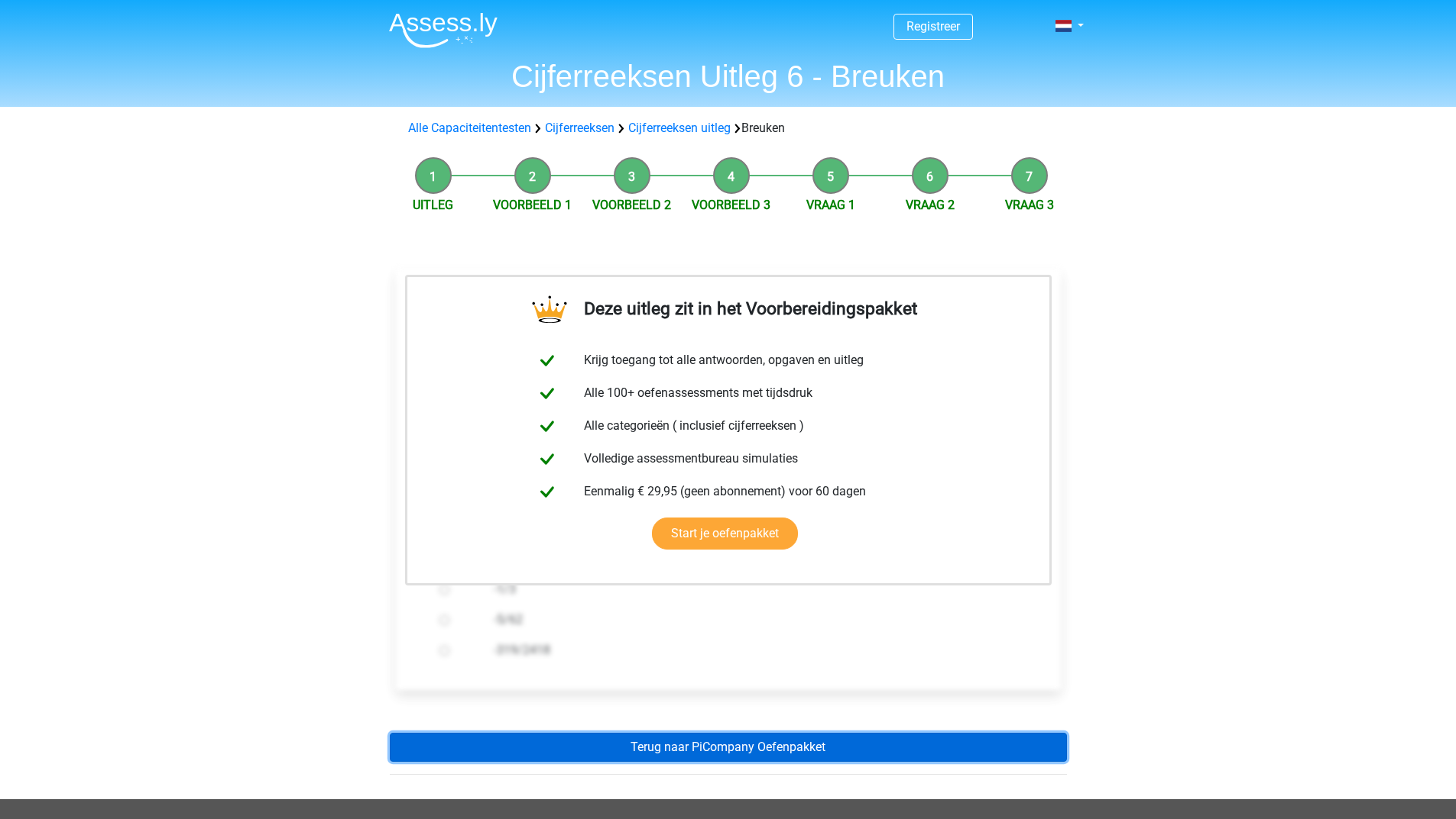
click at [622, 750] on link "Terug naar PiCompany Oefenpakket" at bounding box center [728, 748] width 677 height 29
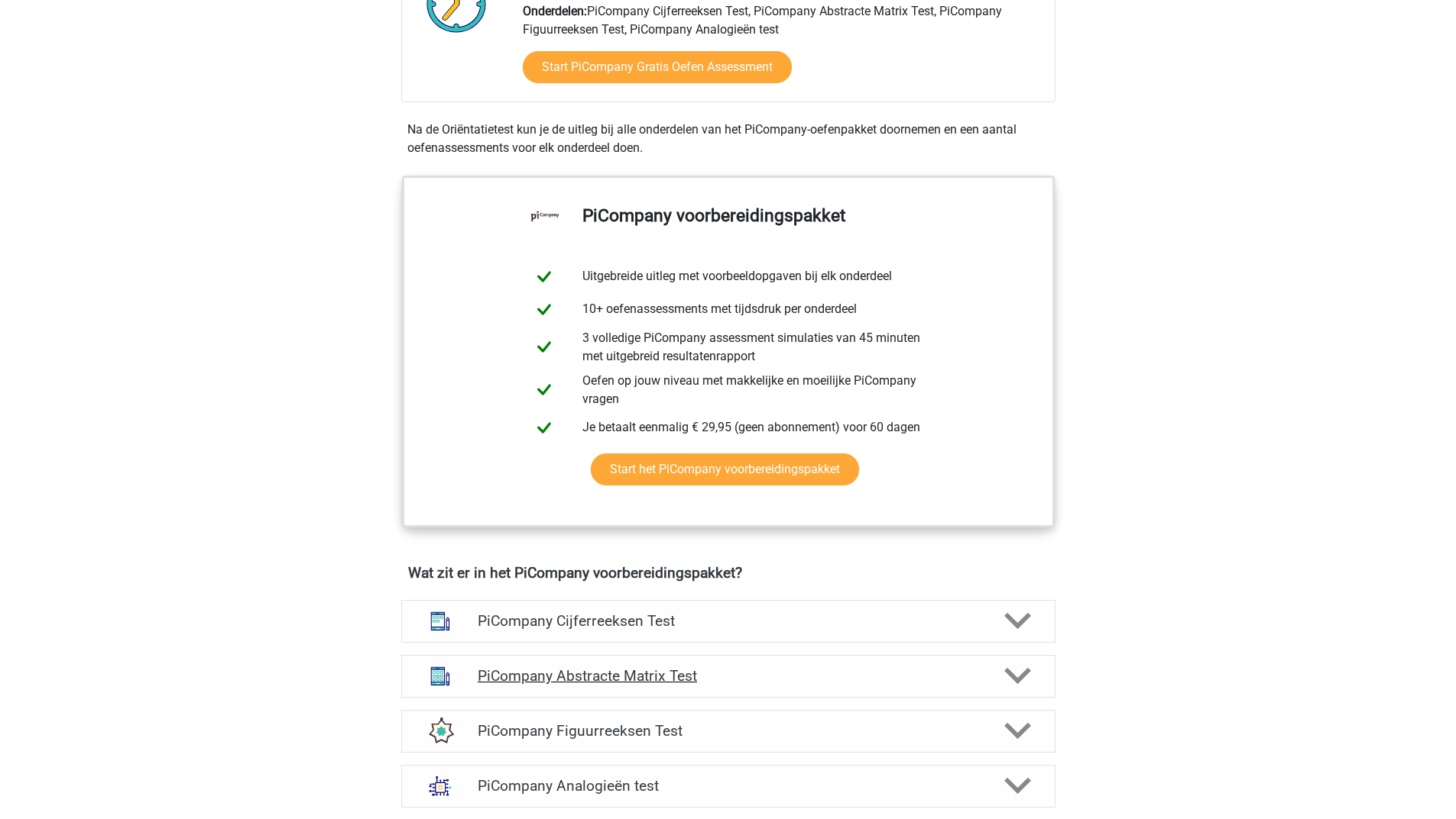
scroll to position [687, 0]
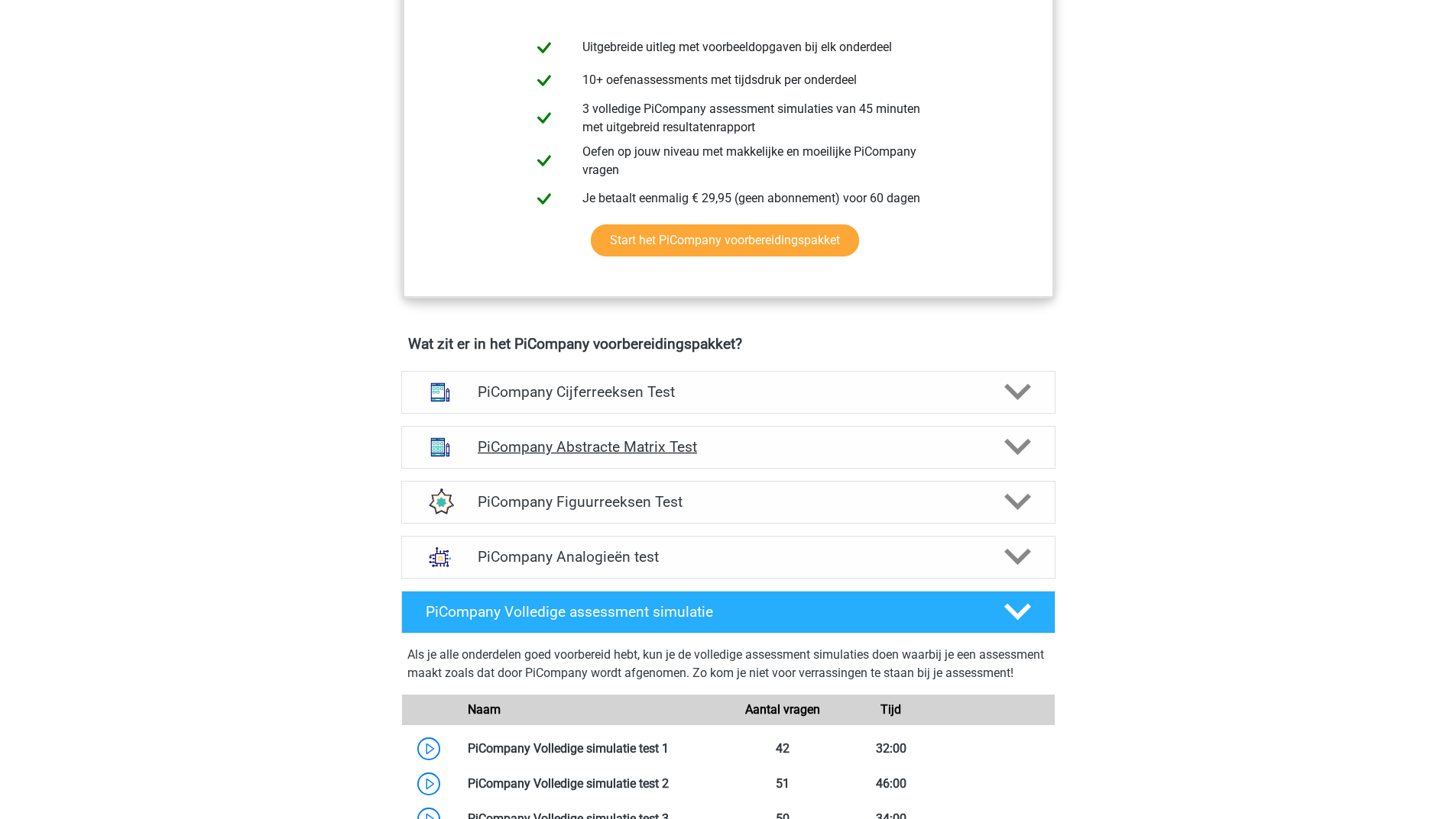
click at [1016, 456] on polygon at bounding box center [1018, 447] width 27 height 16
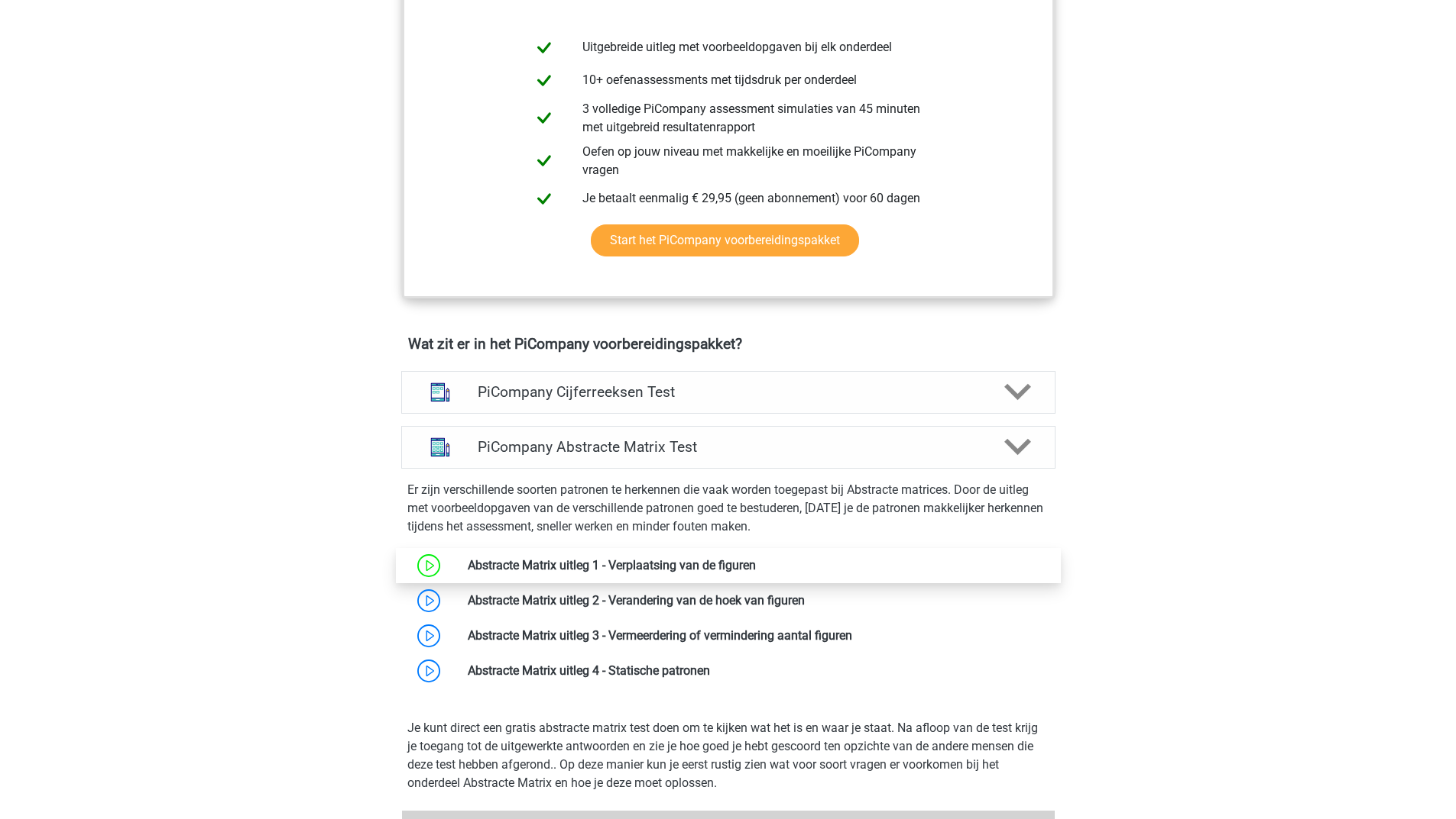
click at [756, 573] on link at bounding box center [756, 565] width 0 height 14
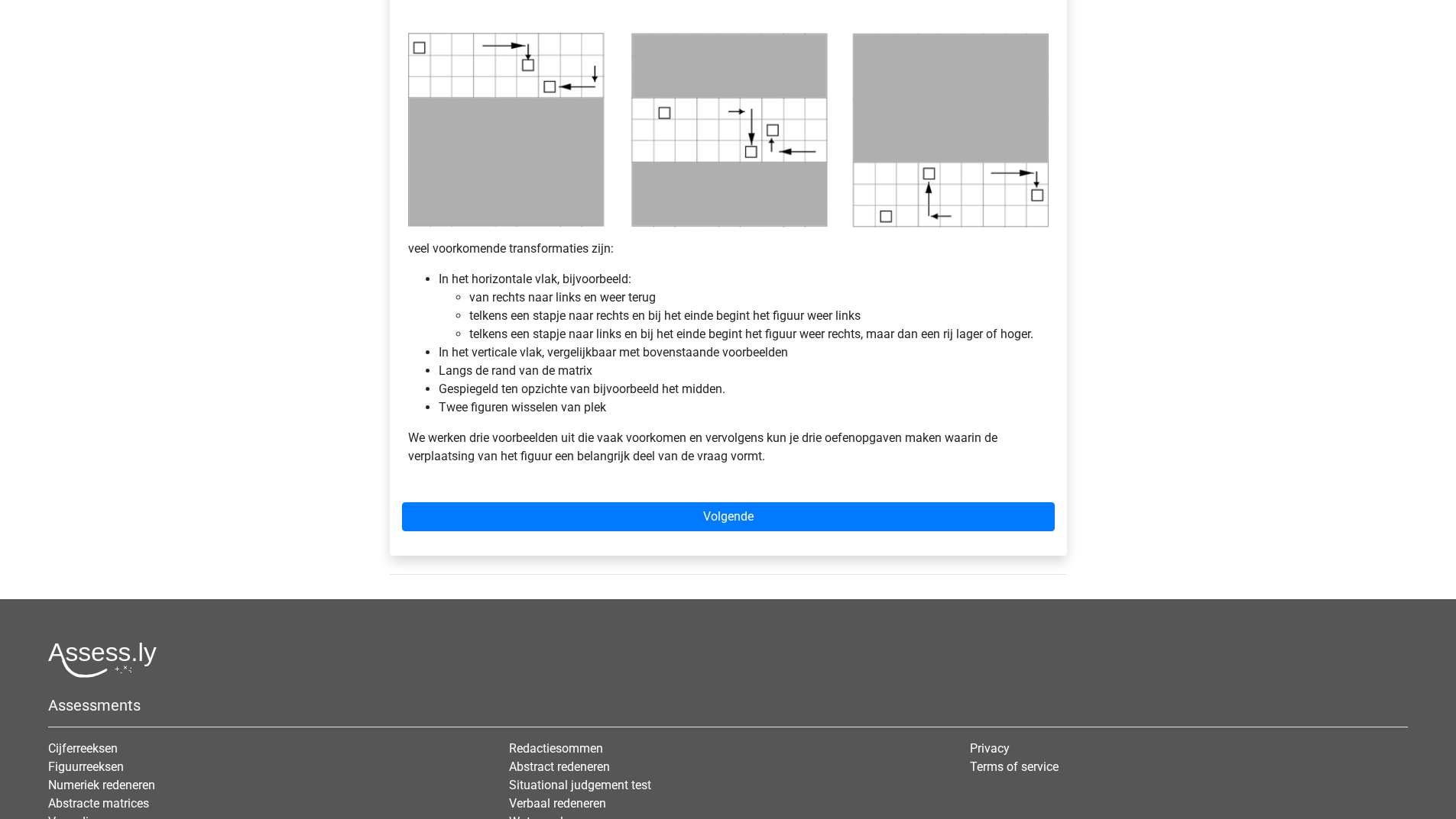
scroll to position [840, 0]
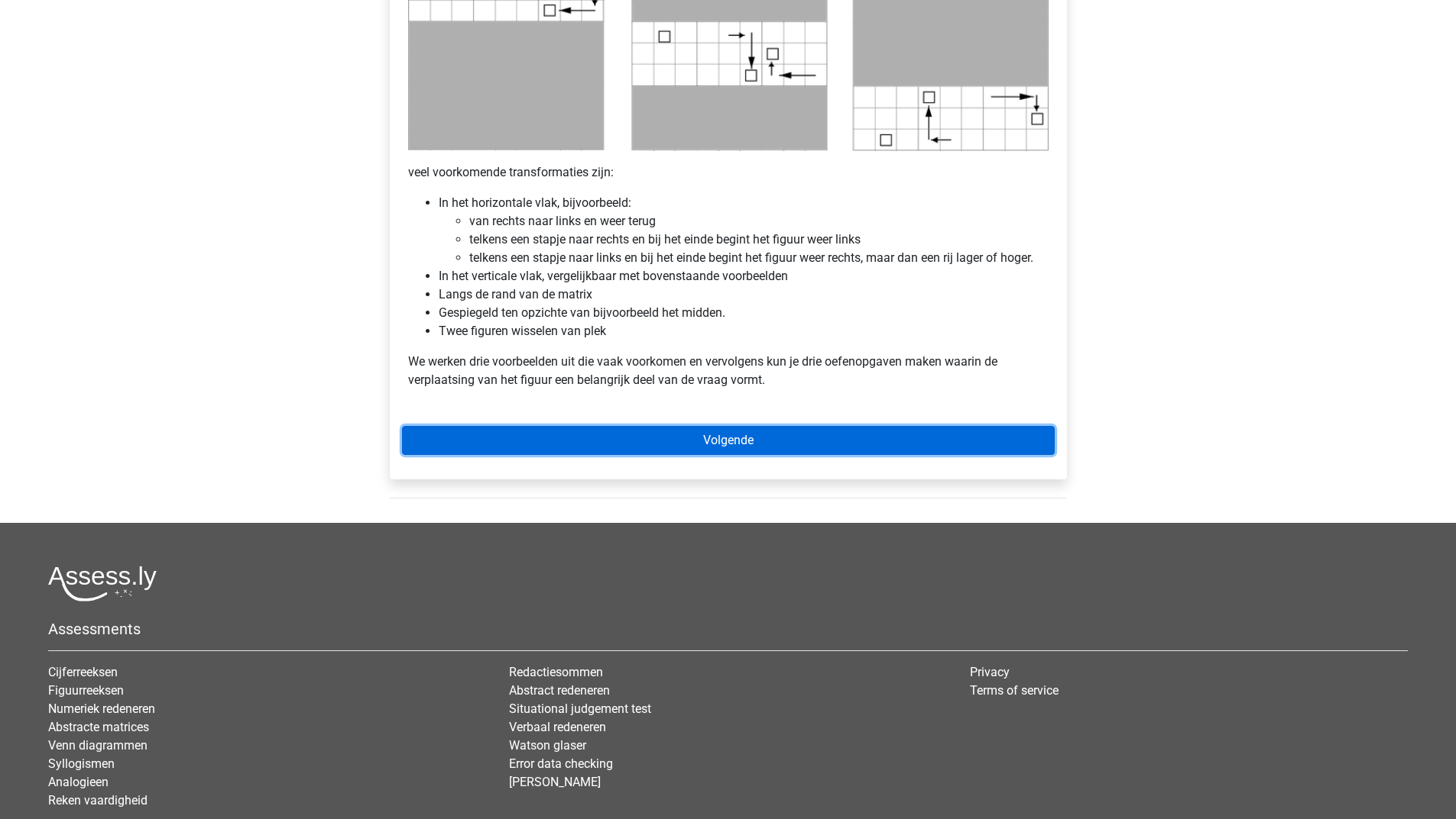
click at [671, 442] on link "Volgende" at bounding box center [728, 441] width 653 height 29
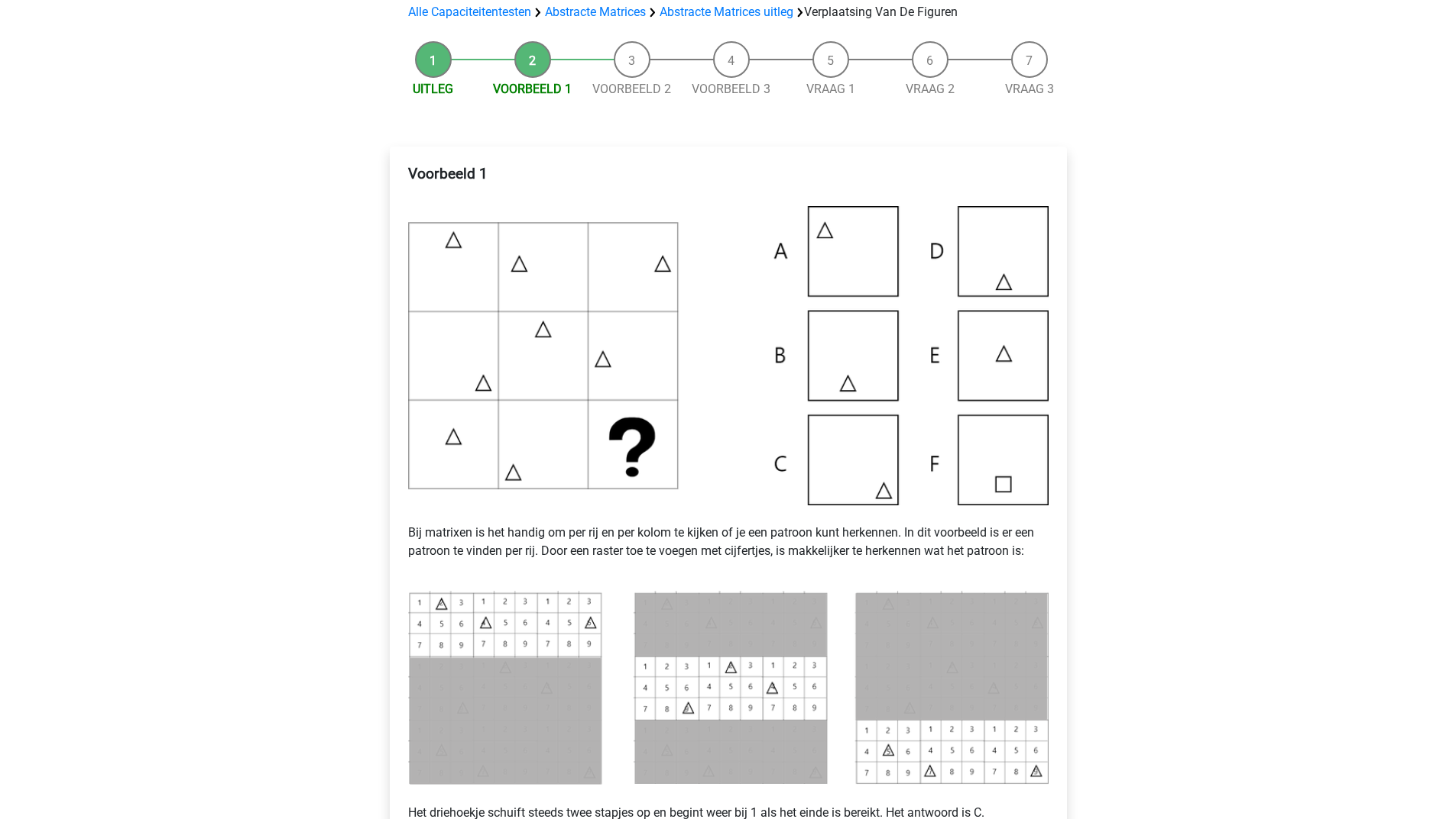
scroll to position [458, 0]
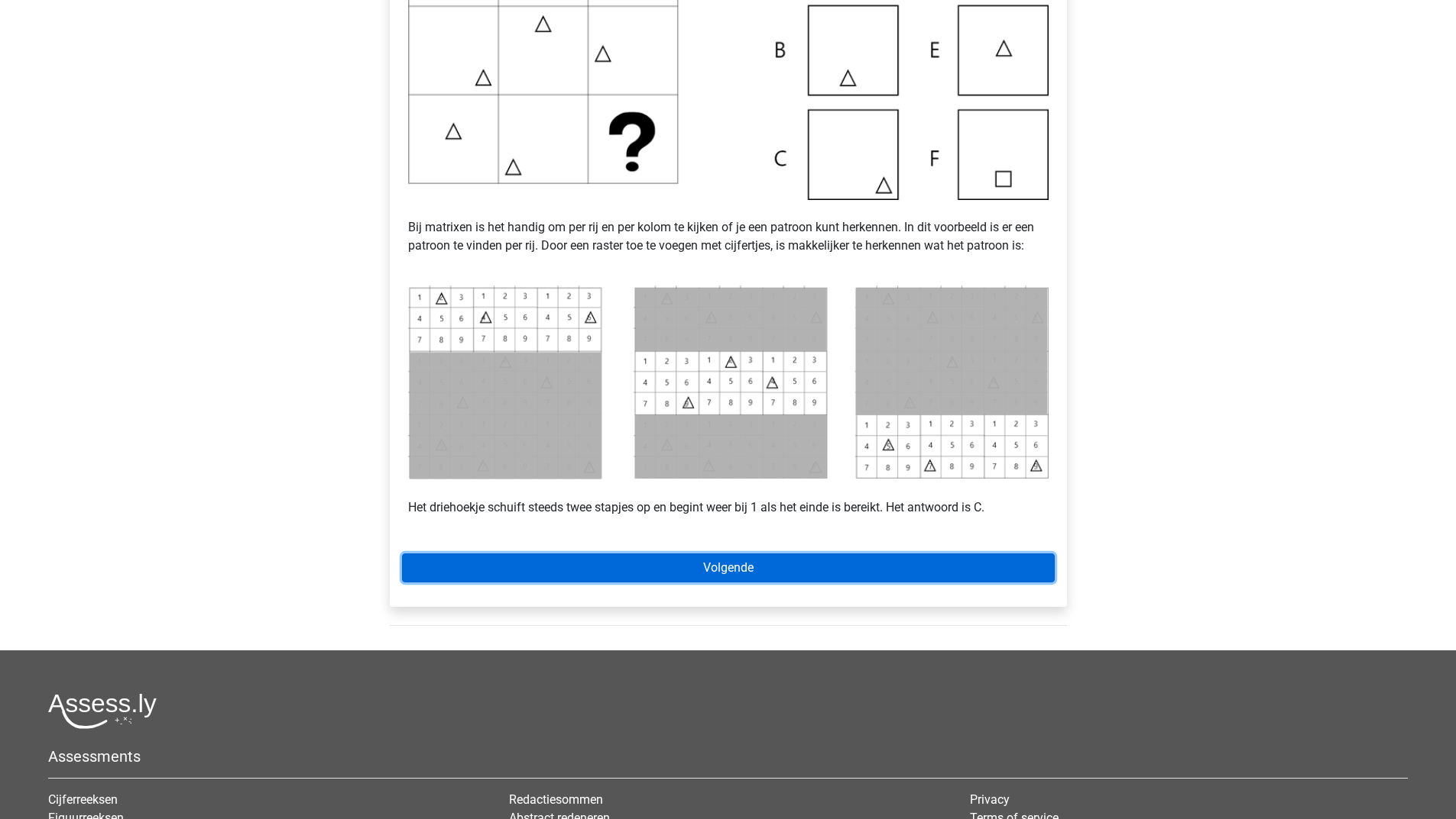
click at [779, 570] on link "Volgende" at bounding box center [728, 568] width 653 height 29
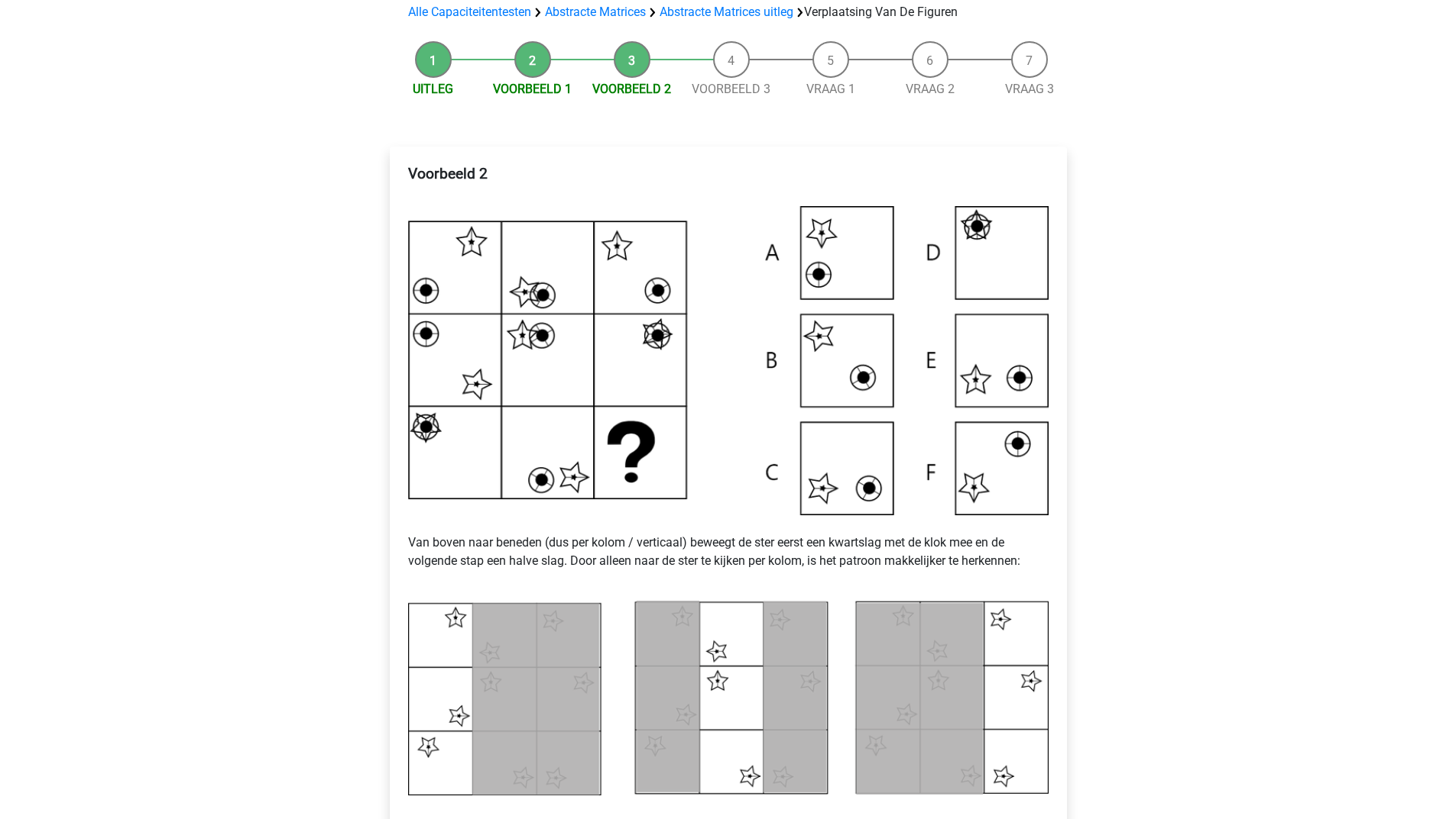
scroll to position [458, 0]
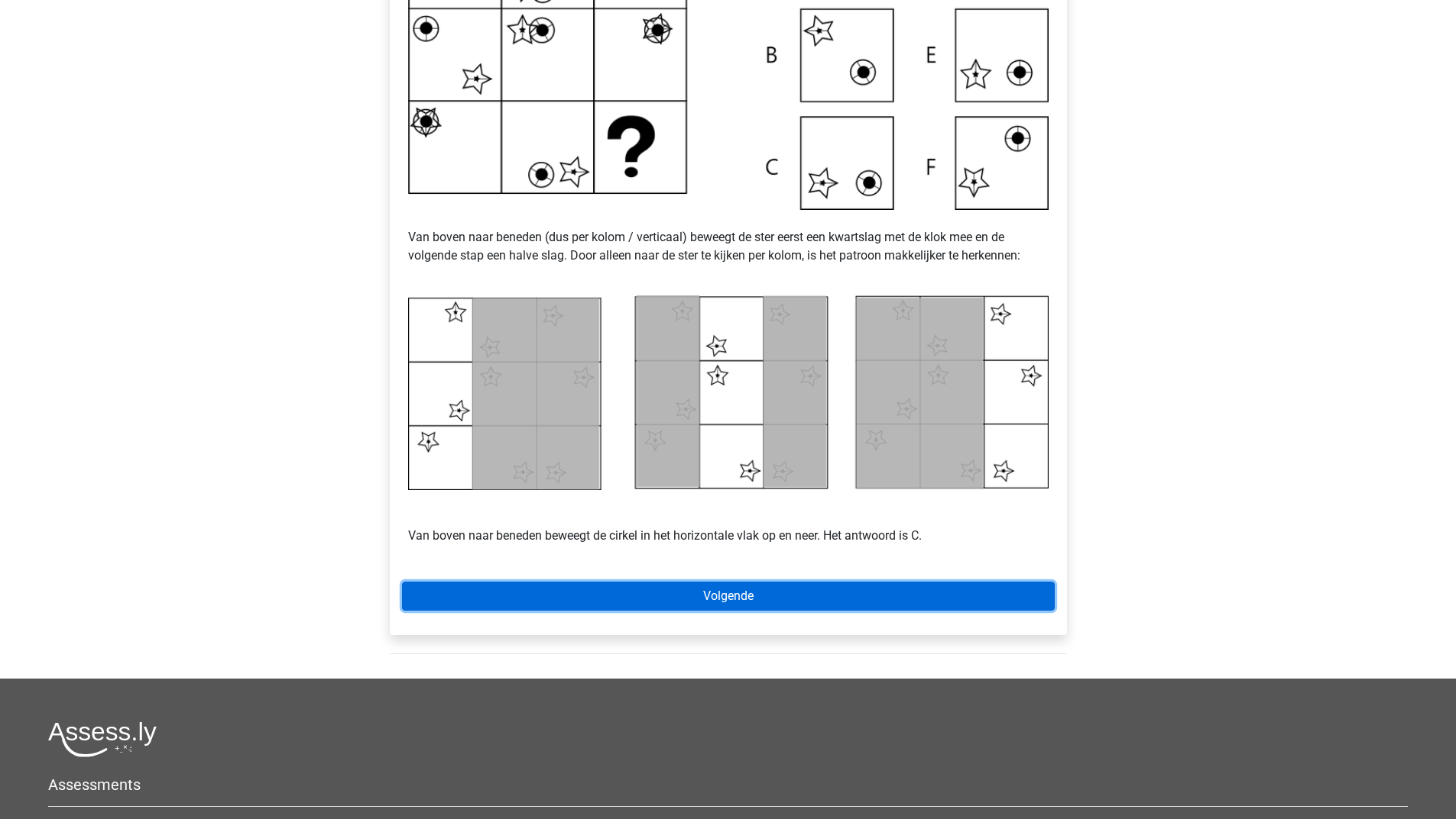
click at [709, 601] on link "Volgende" at bounding box center [728, 597] width 653 height 29
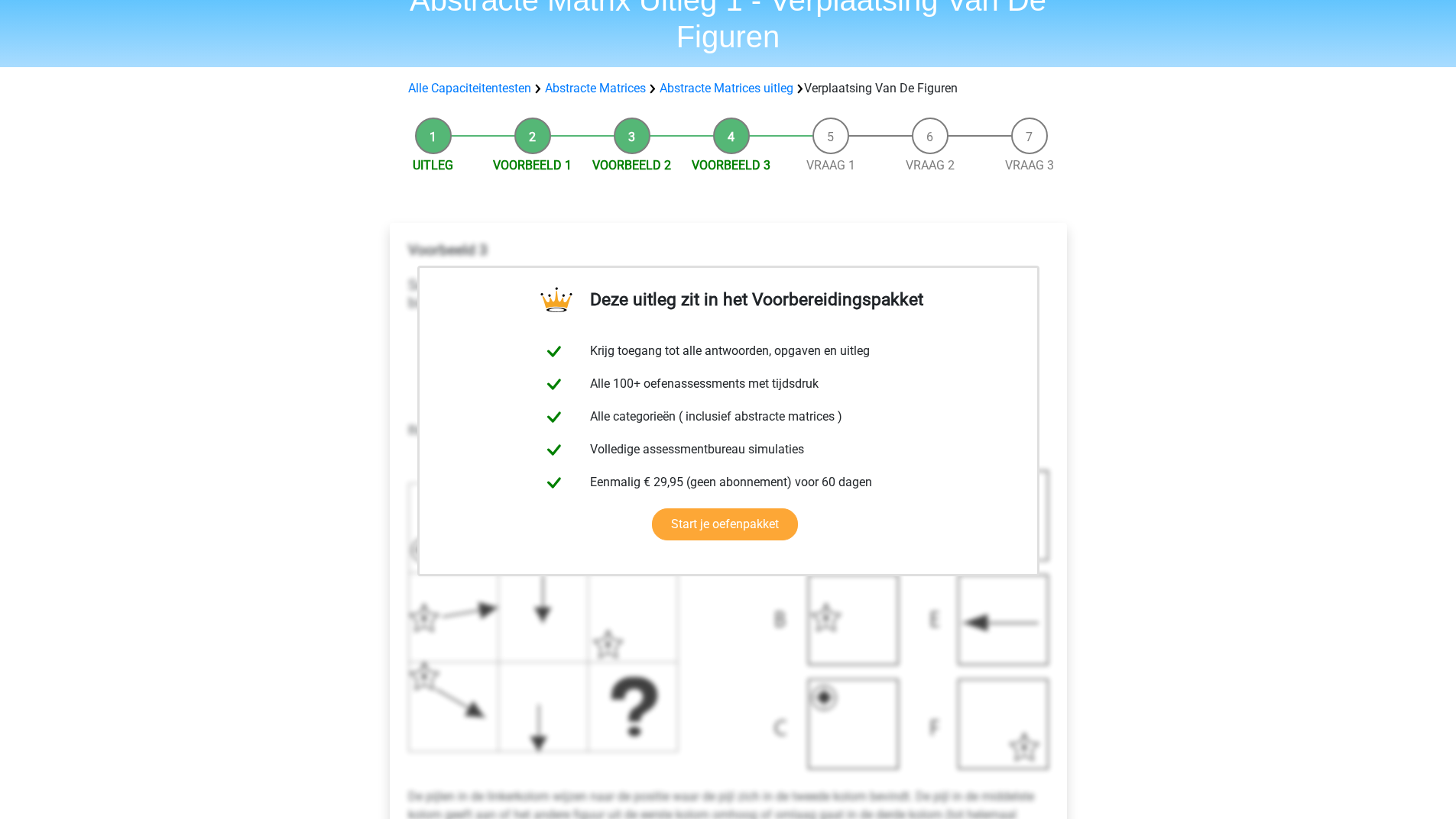
scroll to position [305, 0]
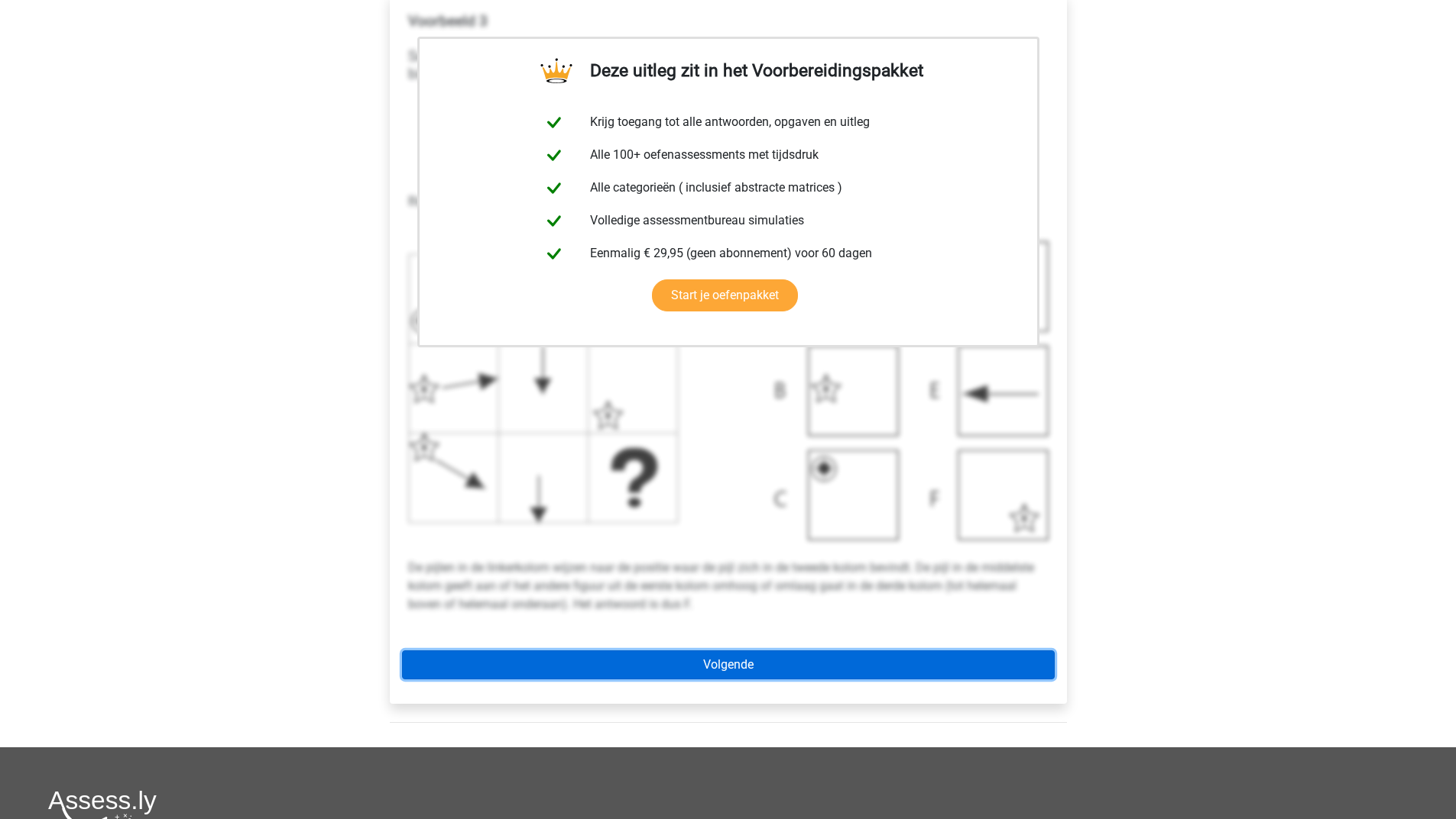
click at [745, 663] on link "Volgende" at bounding box center [728, 665] width 653 height 29
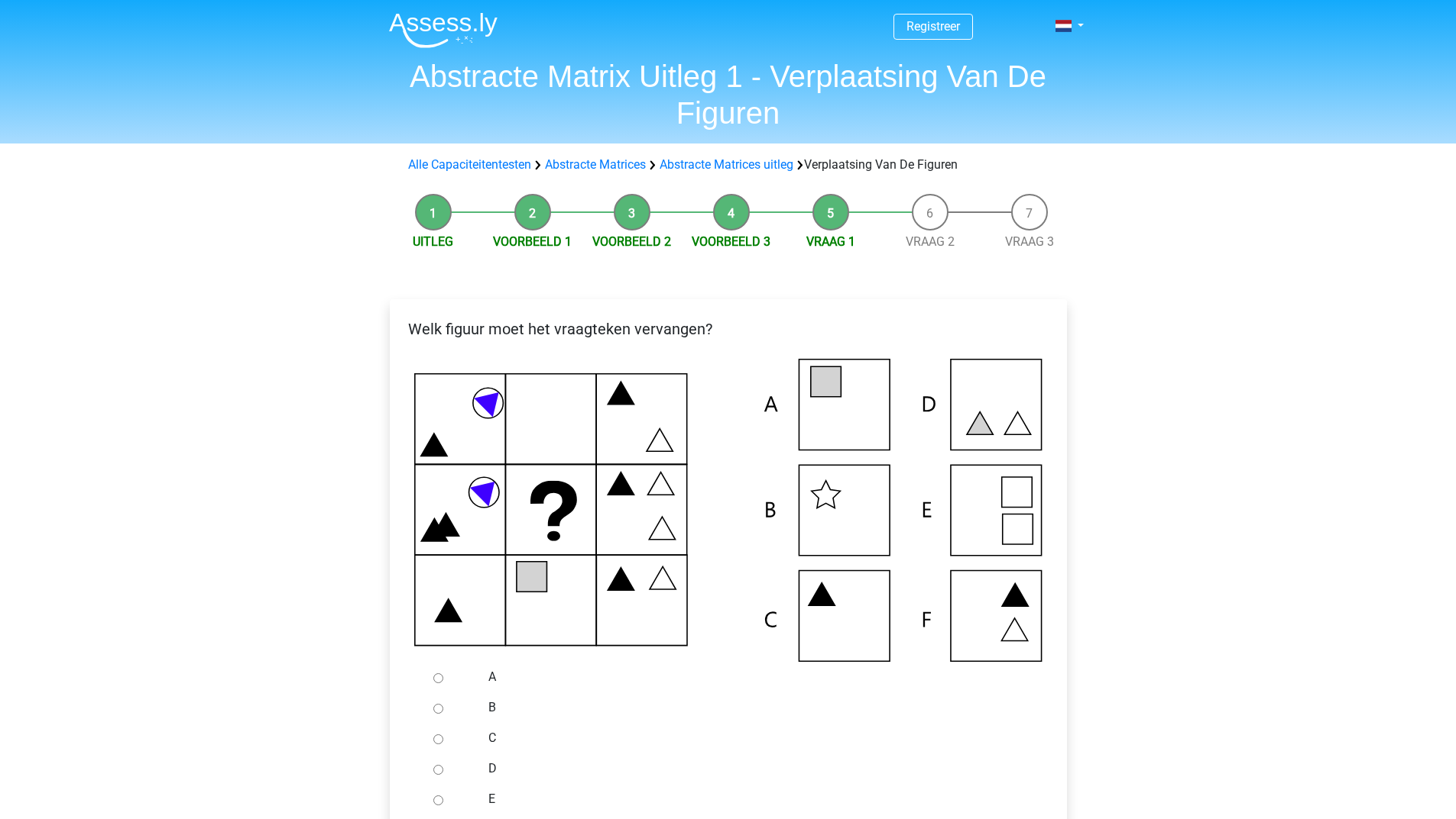
scroll to position [153, 0]
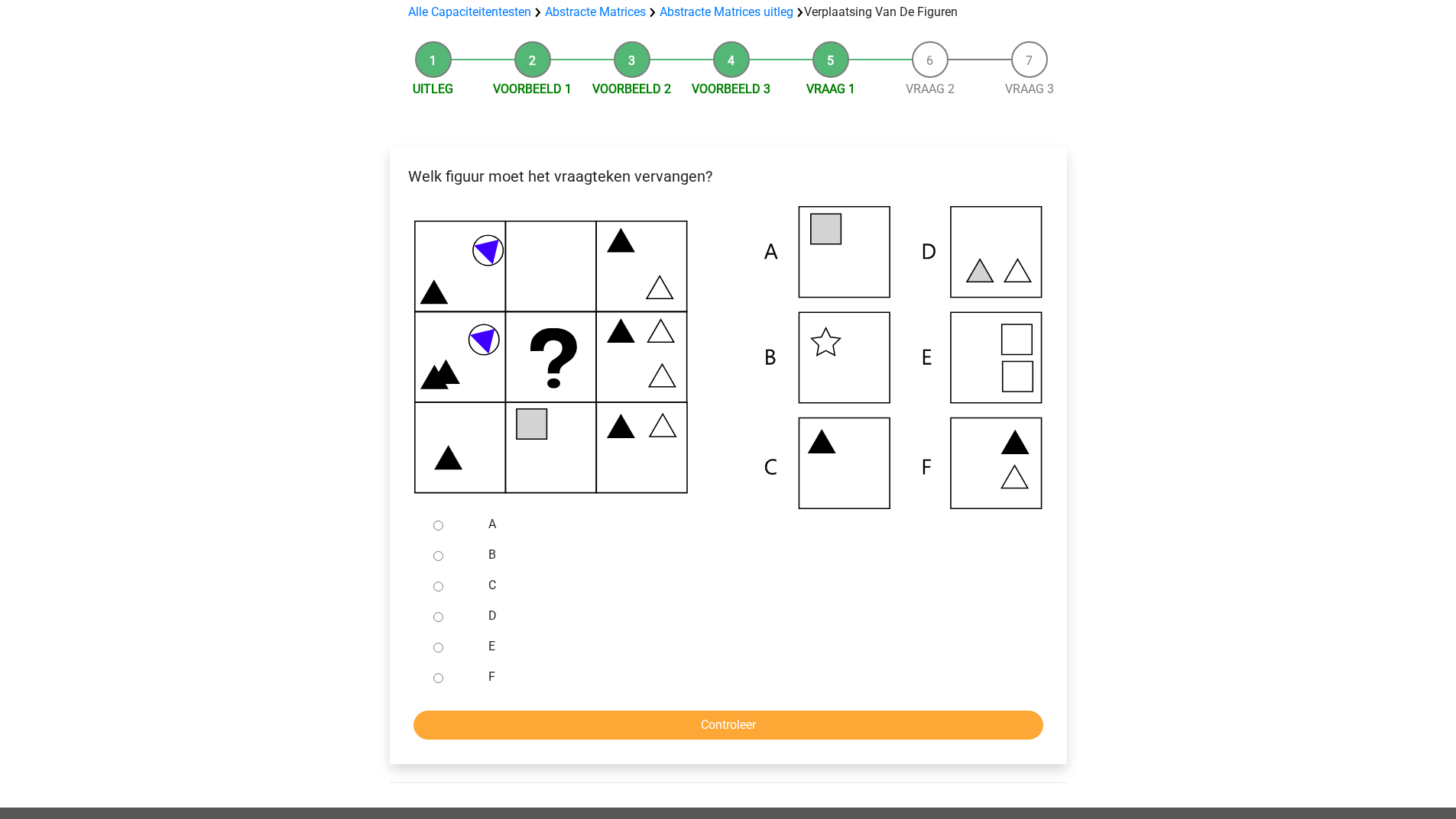
click at [436, 526] on input "A" at bounding box center [438, 525] width 10 height 10
radio input "true"
click at [488, 727] on input "Controleer" at bounding box center [728, 726] width 630 height 29
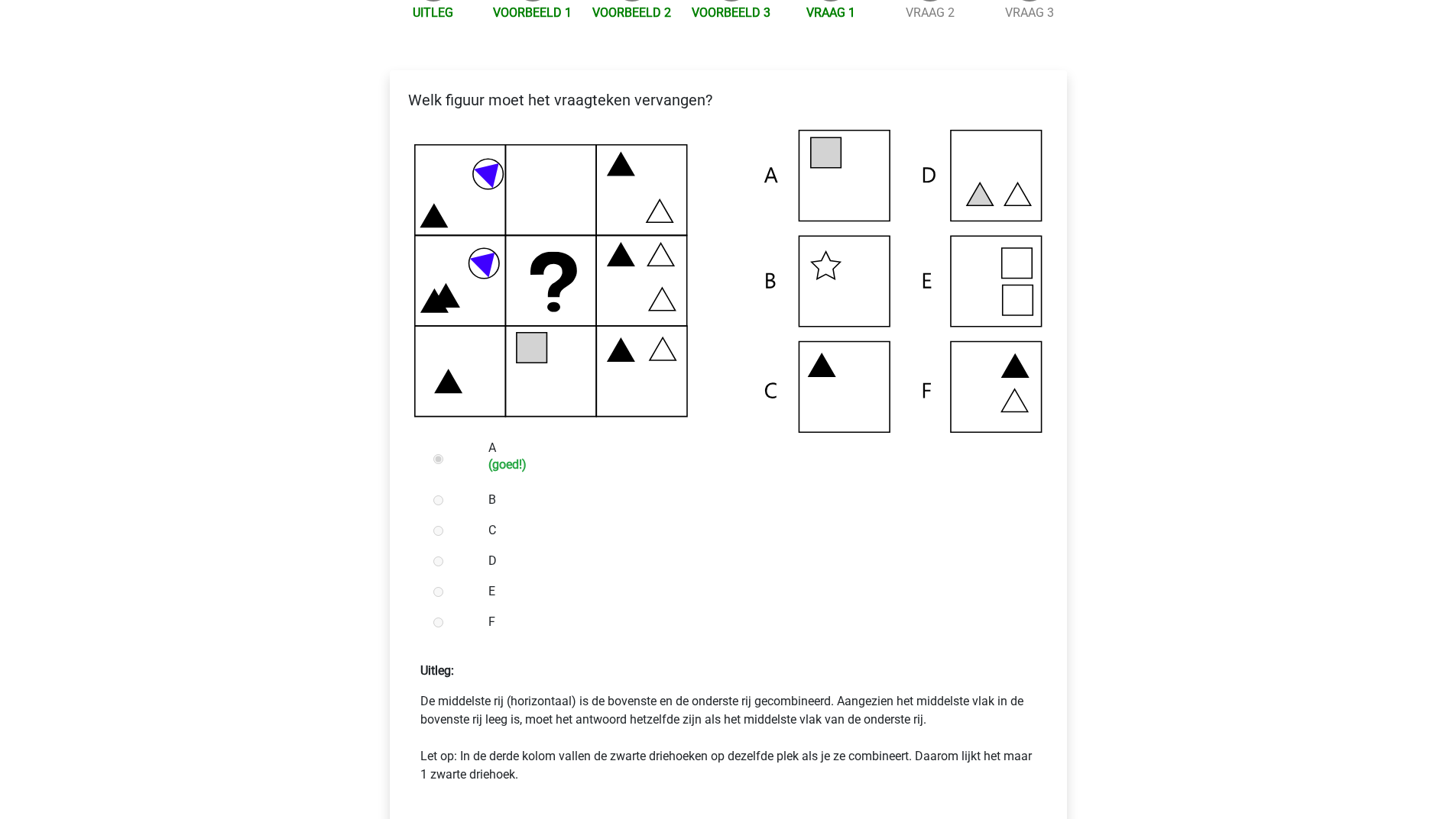
scroll to position [458, 0]
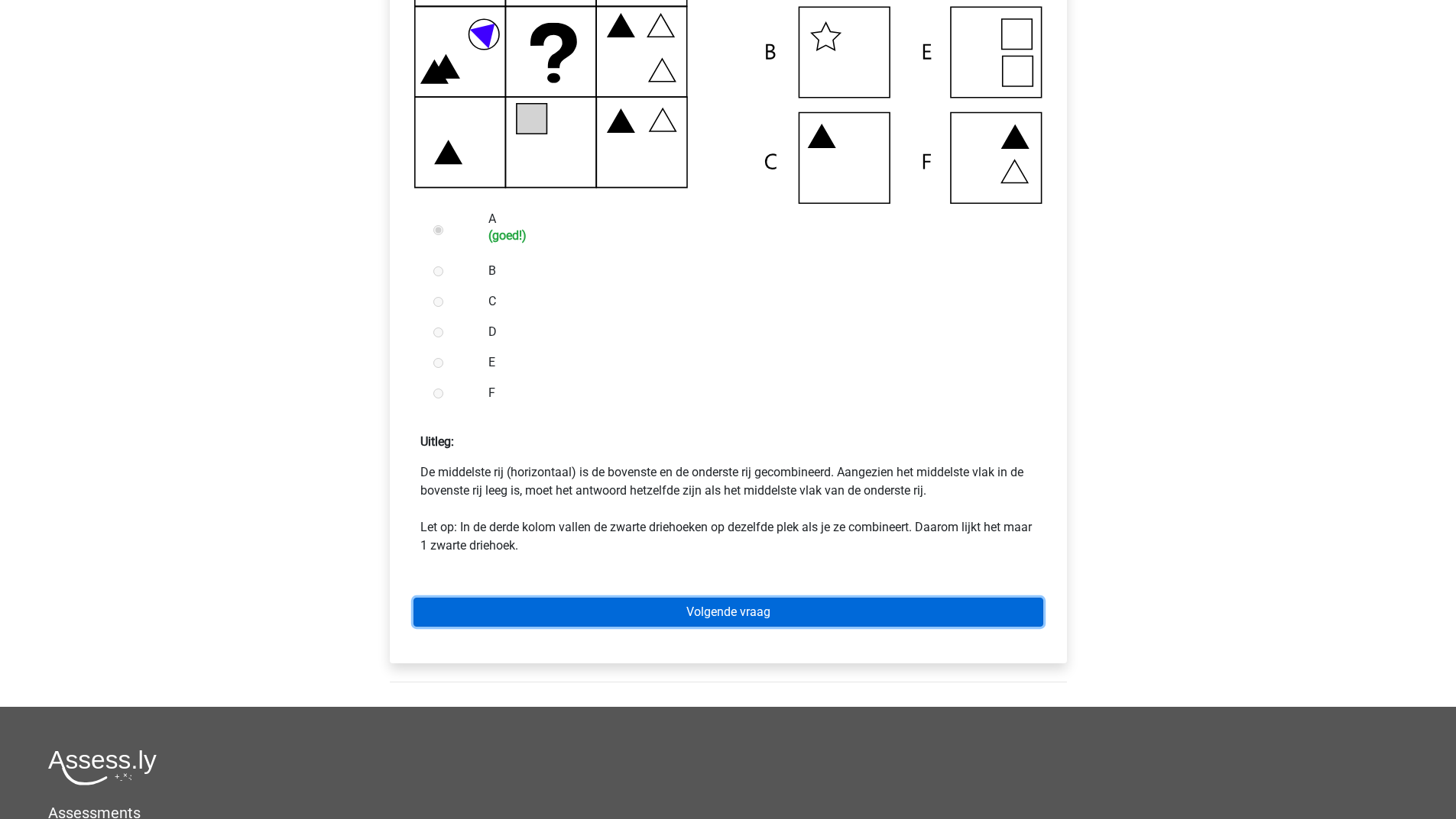
click at [557, 622] on link "Volgende vraag" at bounding box center [728, 612] width 630 height 29
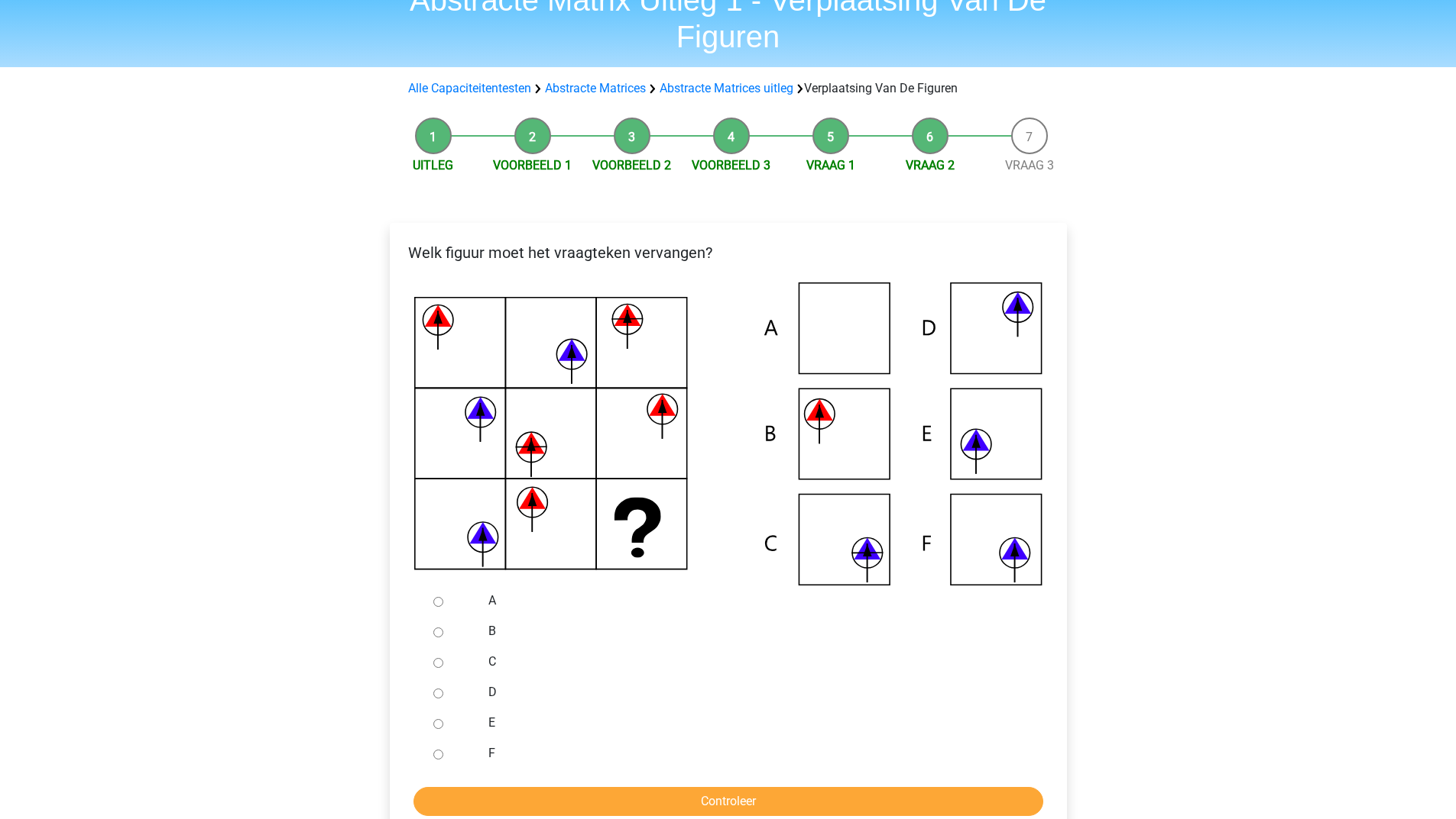
scroll to position [153, 0]
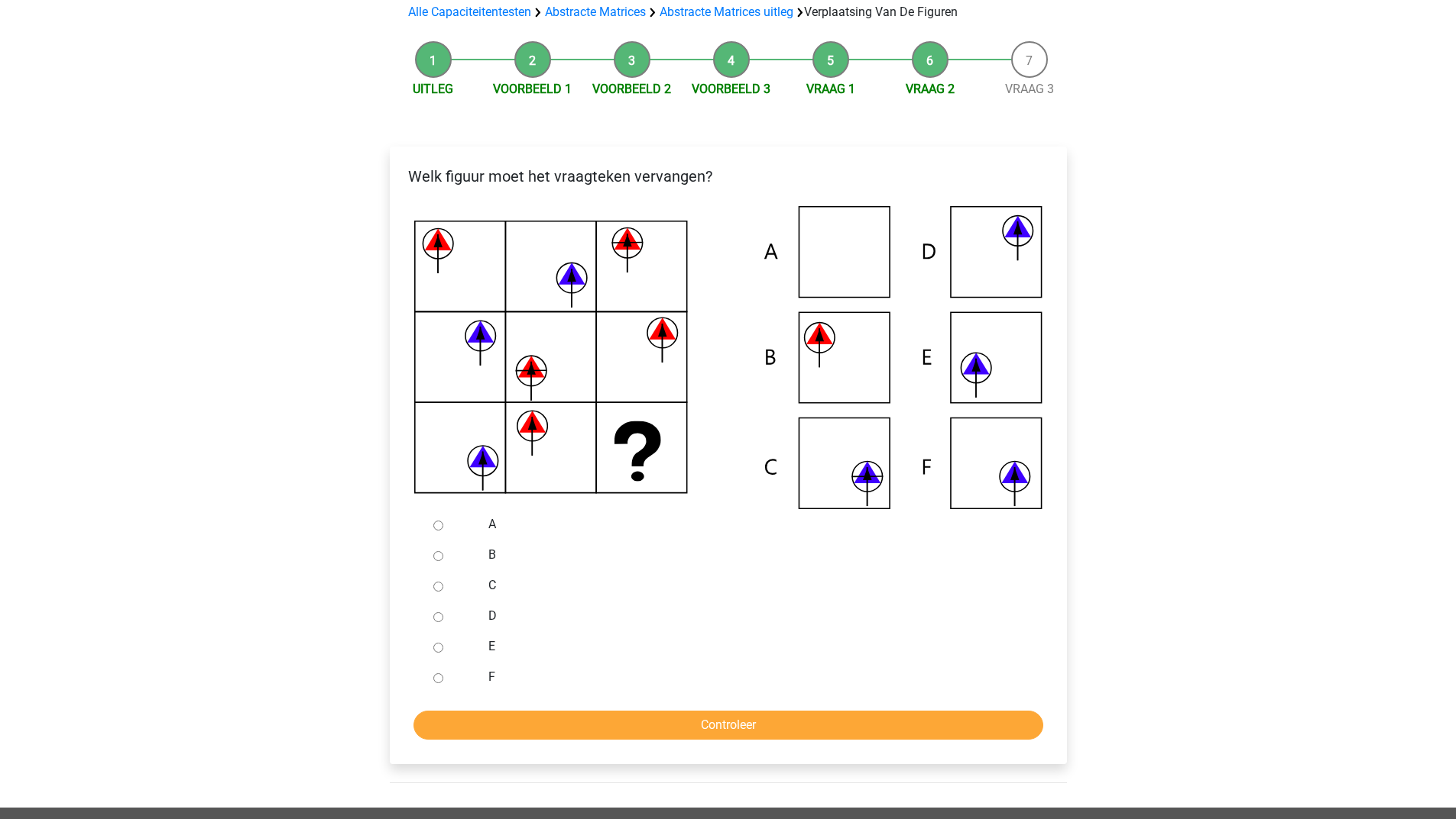
click at [438, 646] on input "E" at bounding box center [438, 648] width 10 height 10
radio input "true"
click at [595, 723] on input "Controleer" at bounding box center [728, 726] width 630 height 29
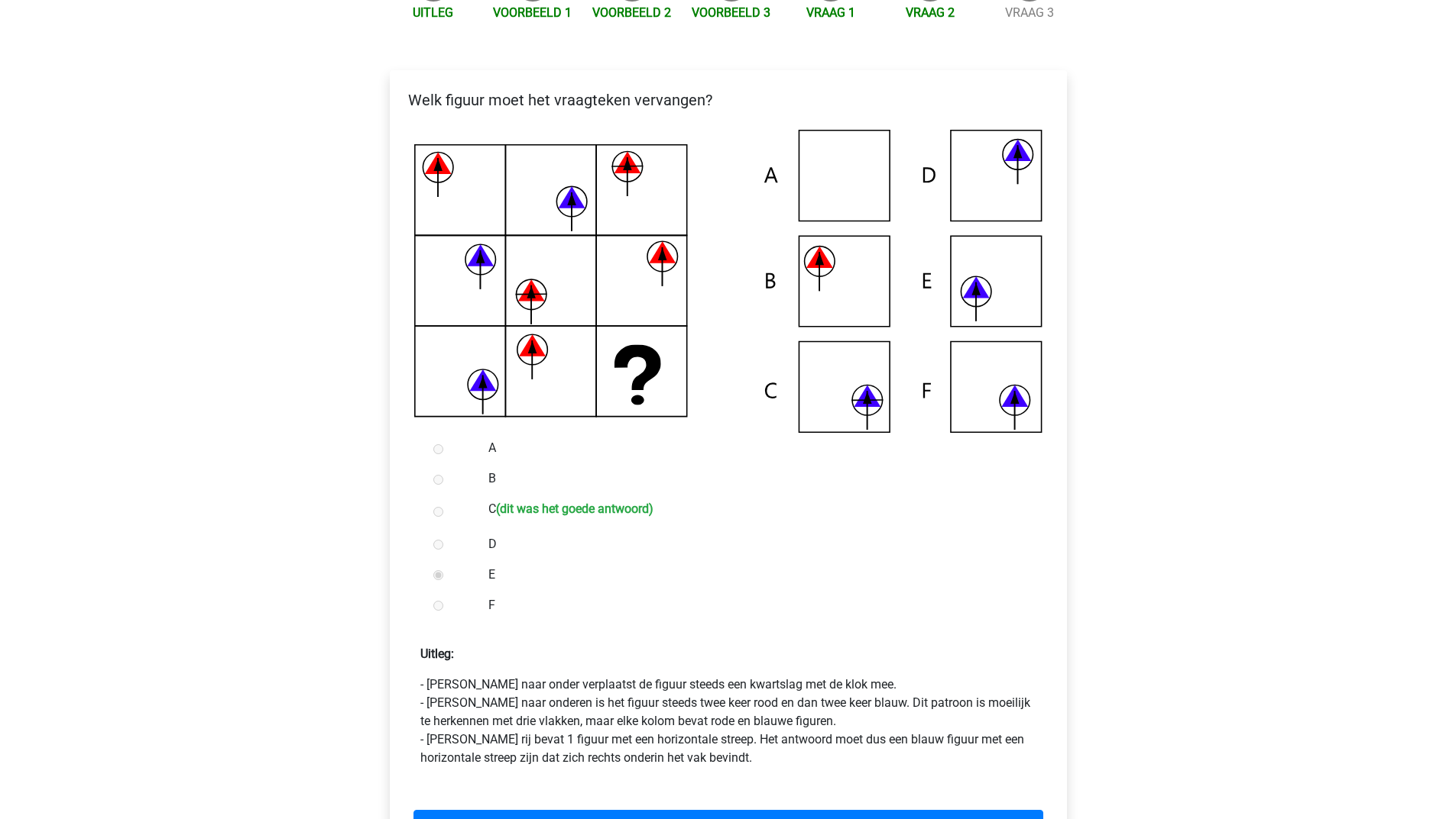
scroll to position [458, 0]
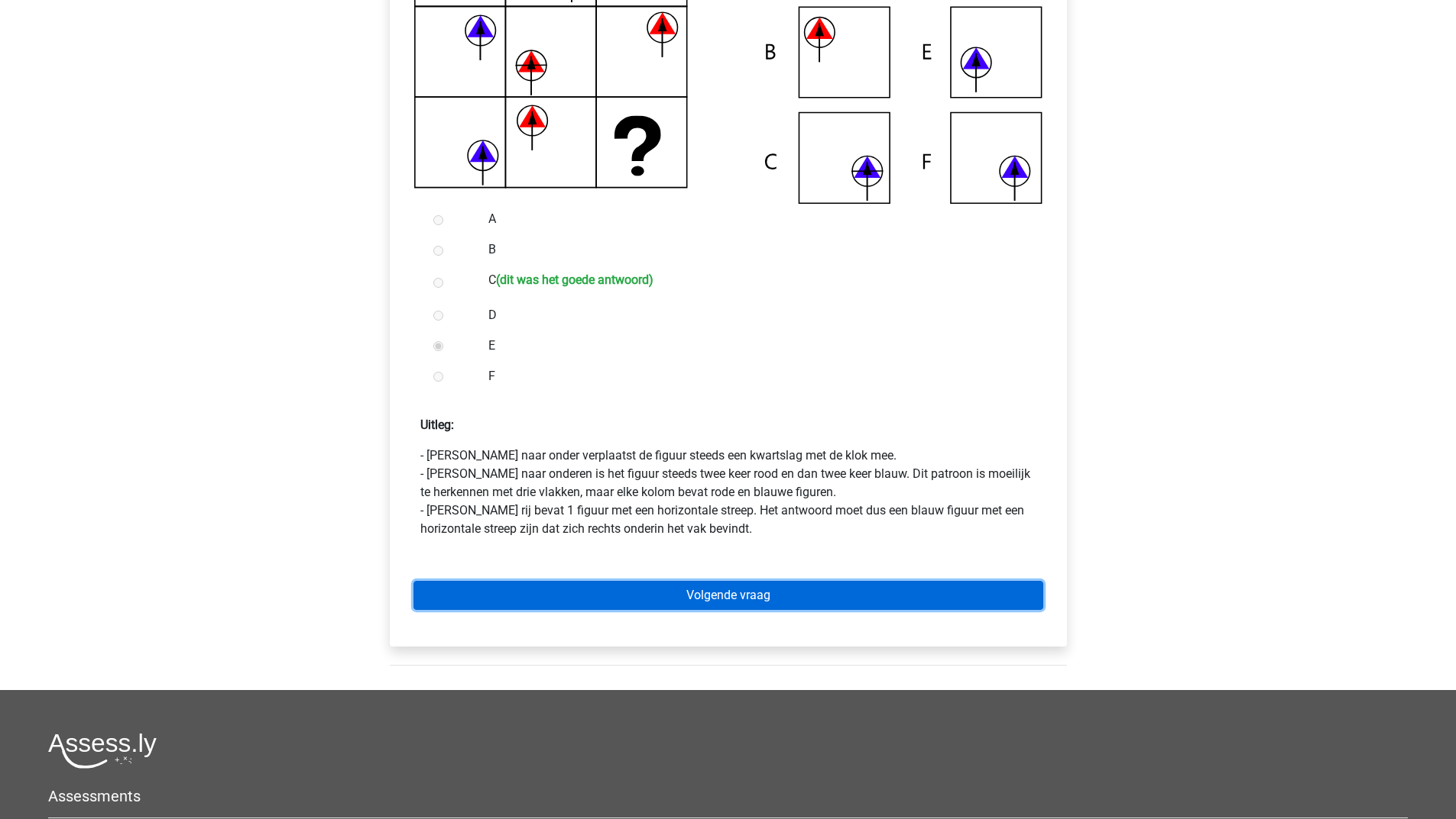
click at [637, 585] on link "Volgende vraag" at bounding box center [728, 596] width 630 height 29
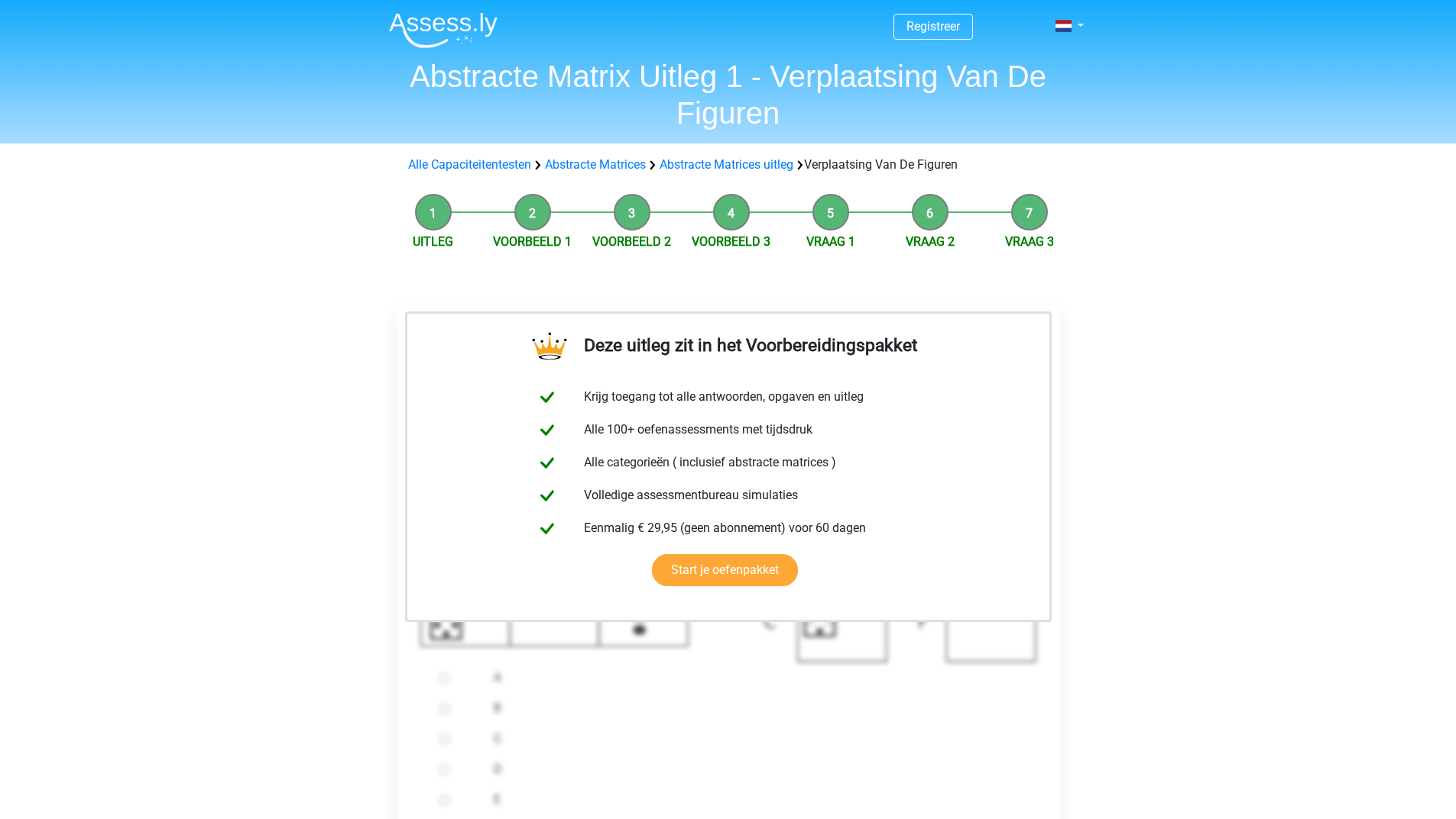
scroll to position [305, 0]
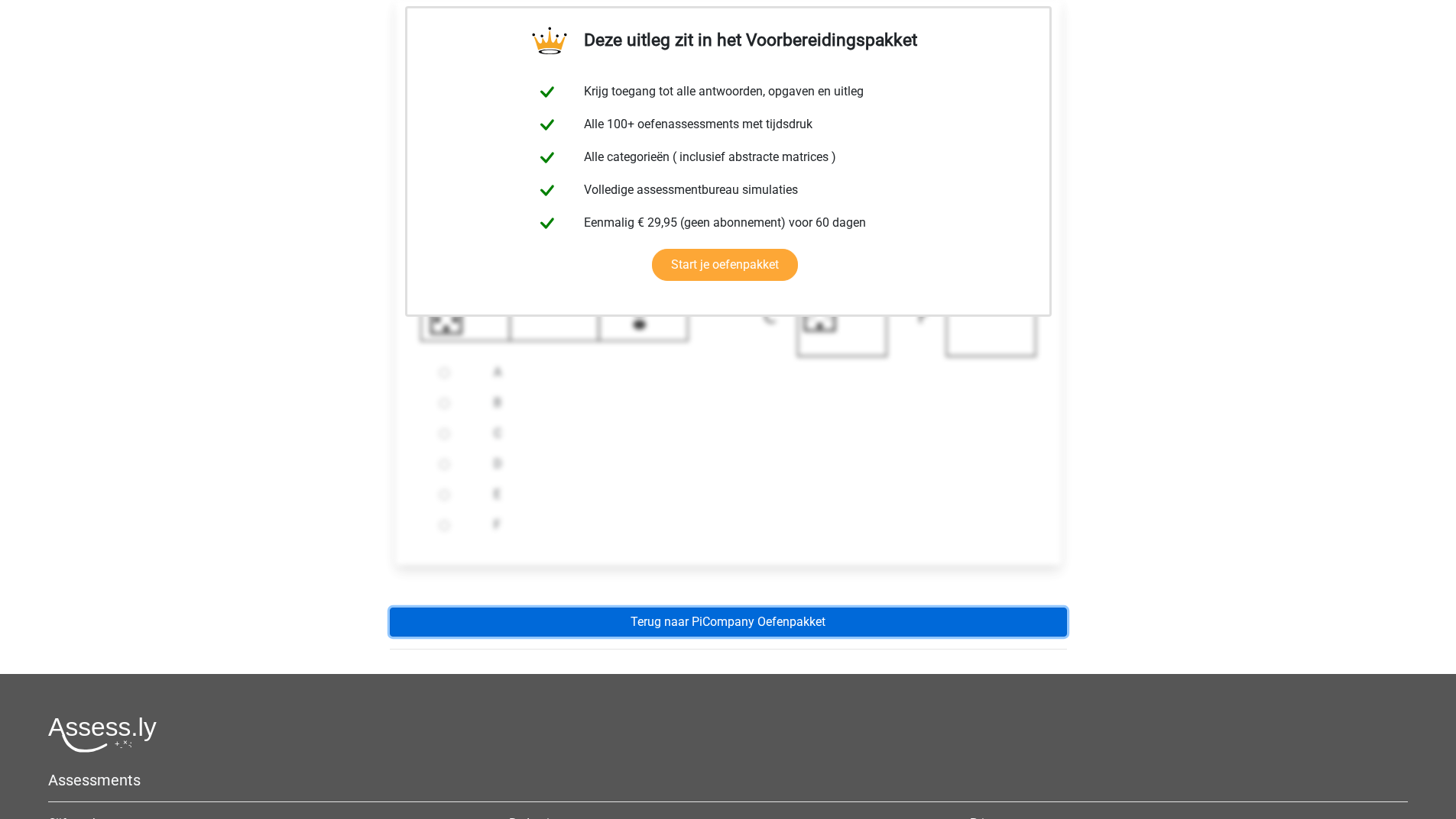
click at [632, 618] on link "Terug naar PiCompany Oefenpakket" at bounding box center [728, 623] width 677 height 29
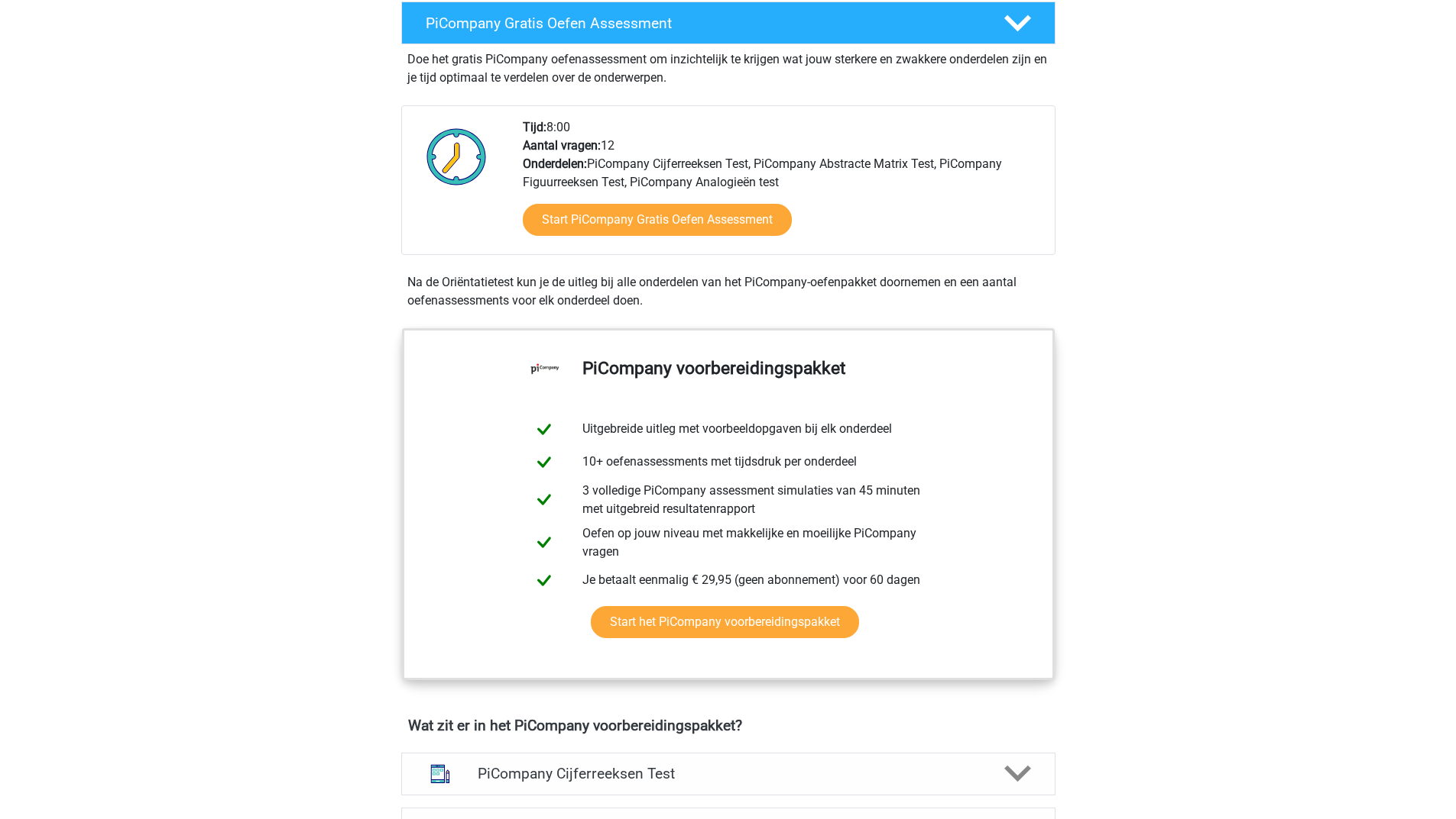
scroll to position [534, 0]
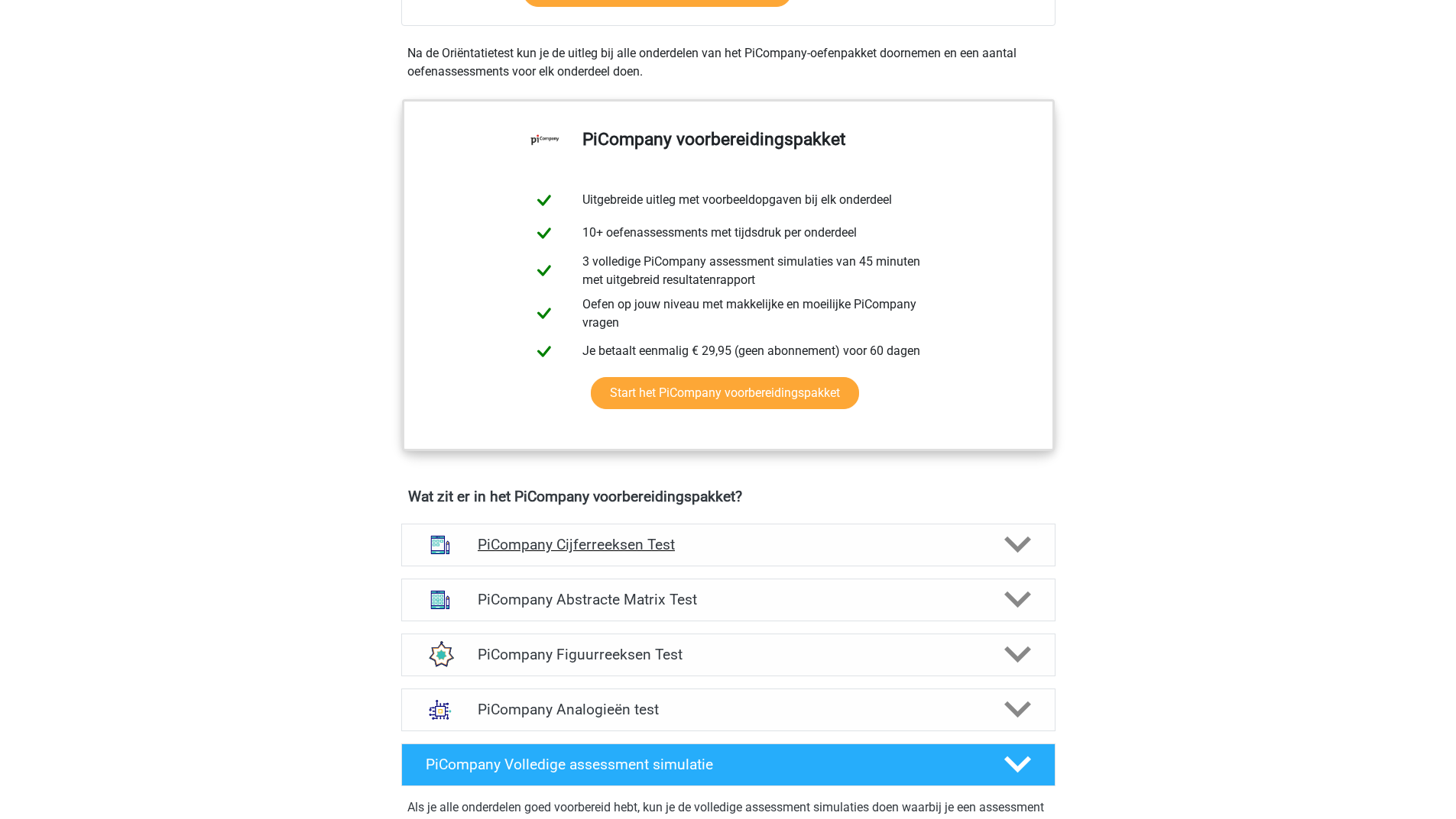
click at [1028, 558] on icon at bounding box center [1018, 545] width 27 height 27
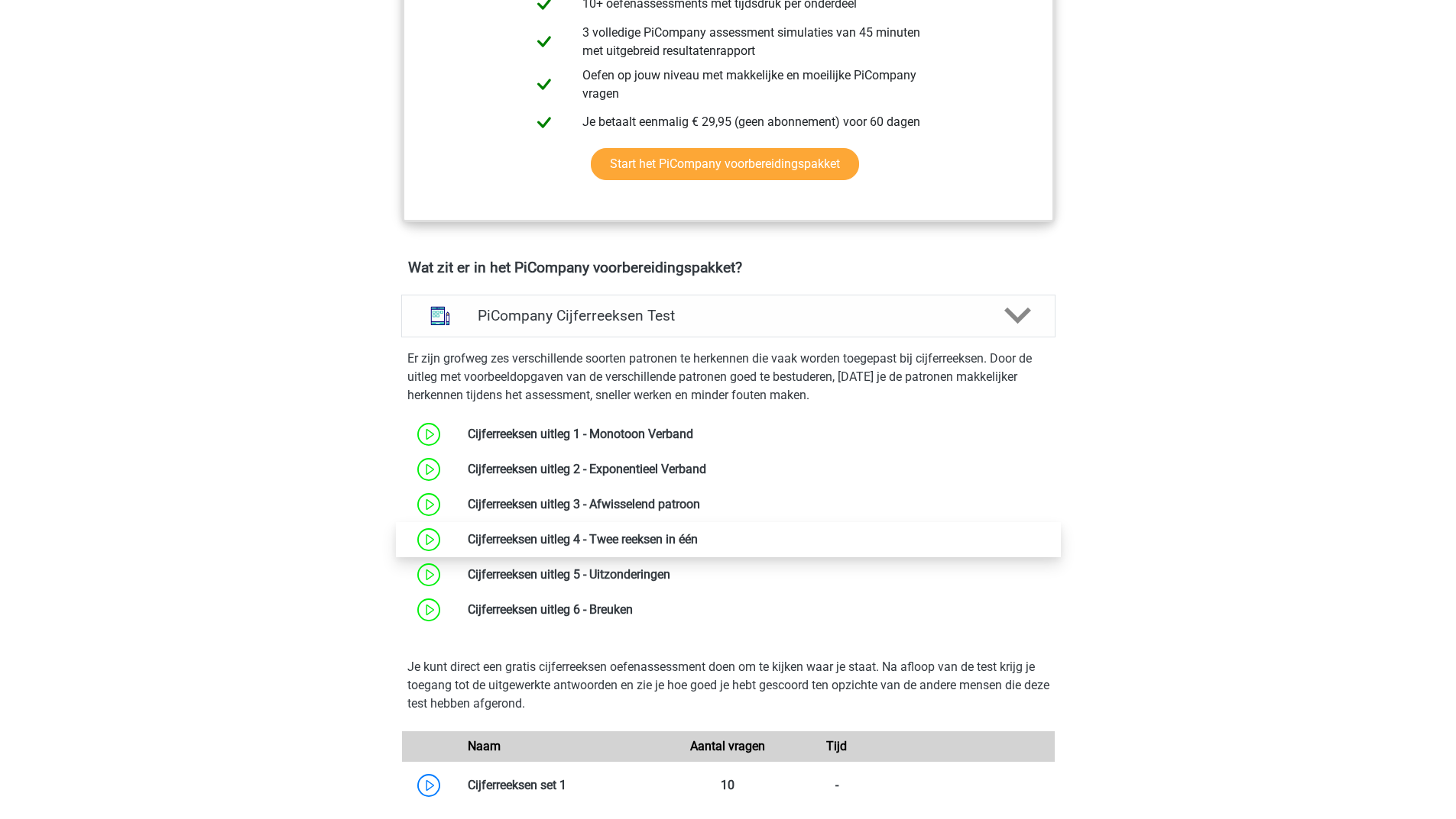
scroll to position [840, 0]
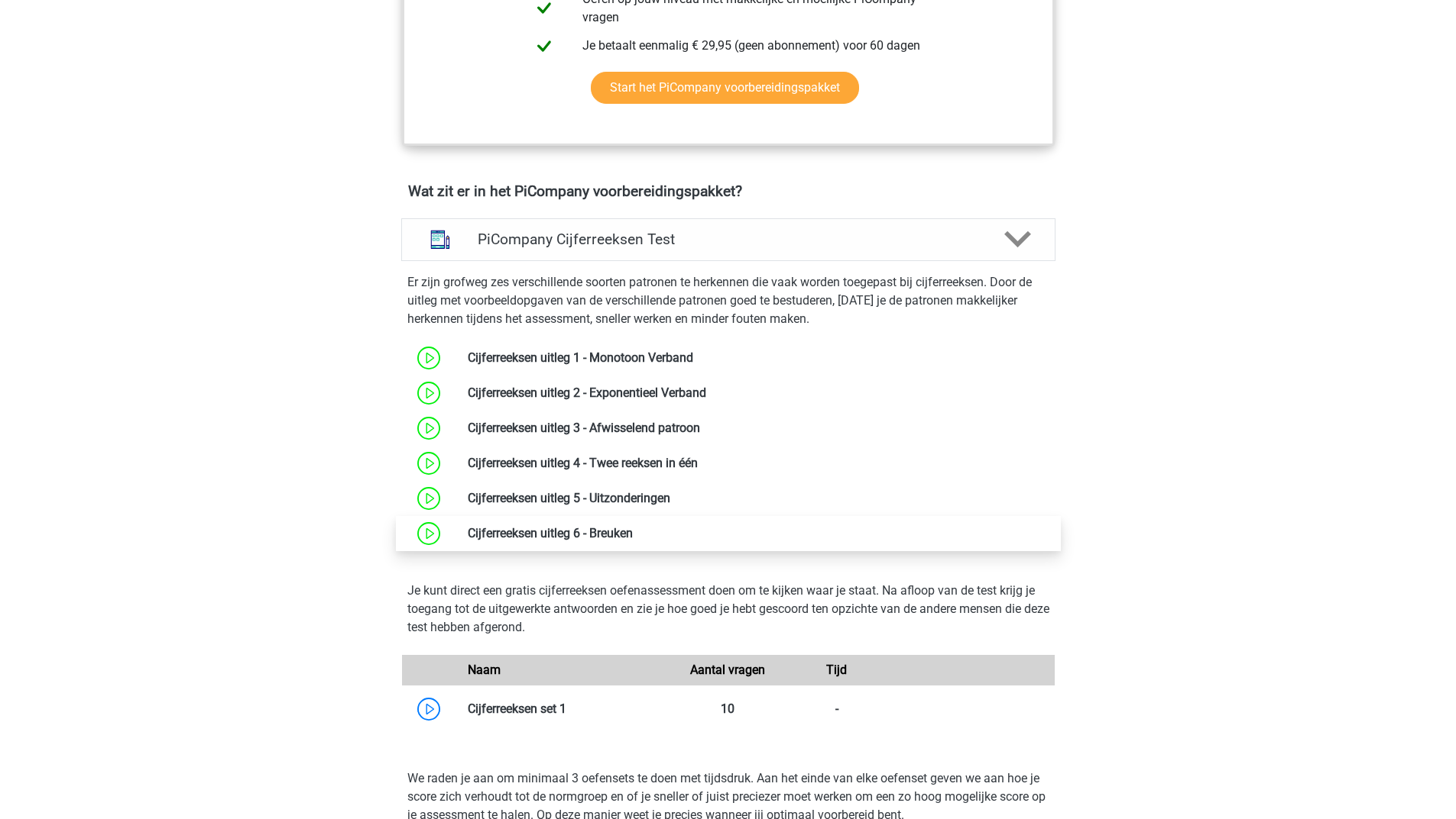
click at [633, 541] on link at bounding box center [633, 533] width 0 height 14
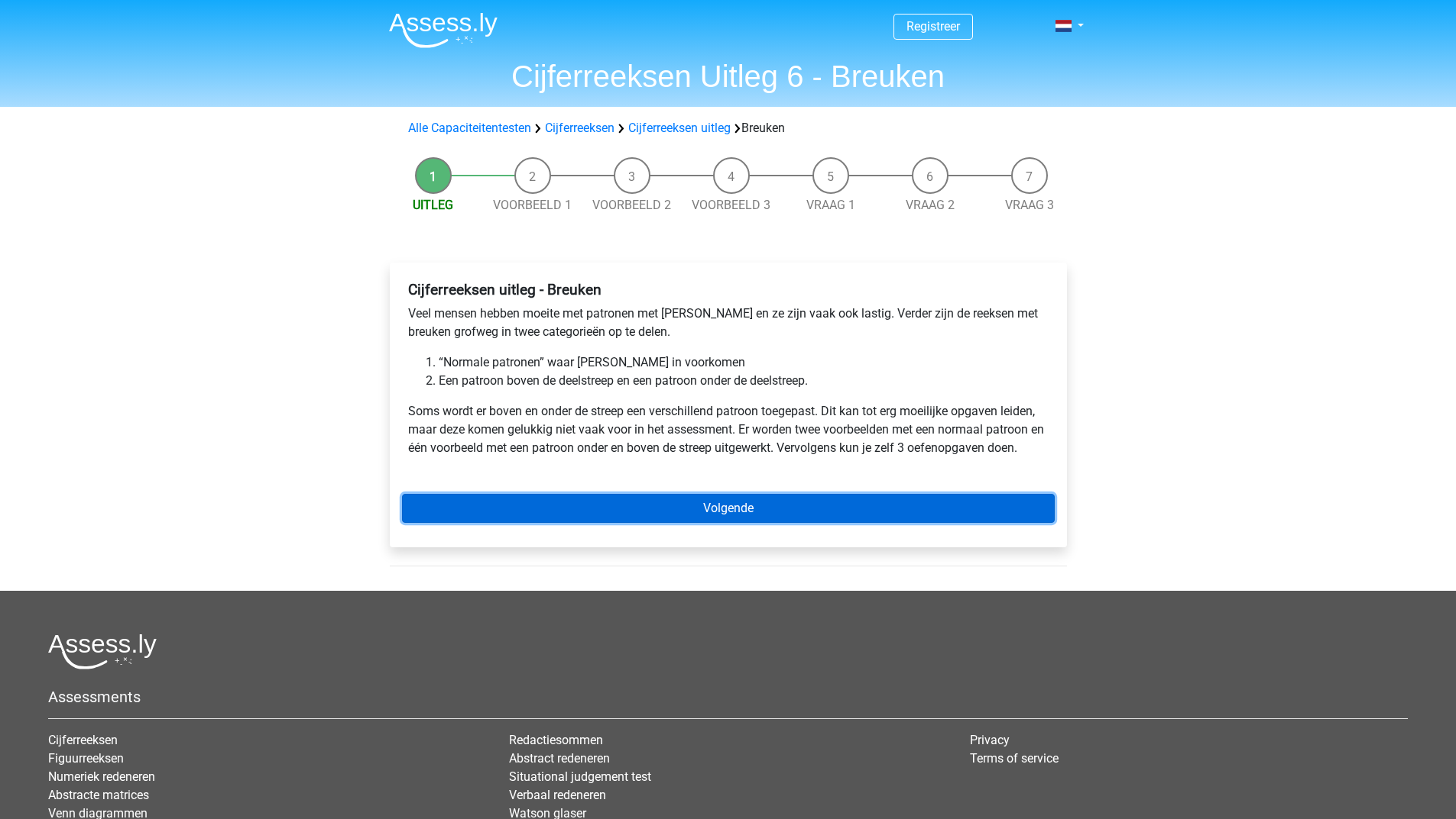
click at [683, 509] on link "Volgende" at bounding box center [728, 508] width 653 height 29
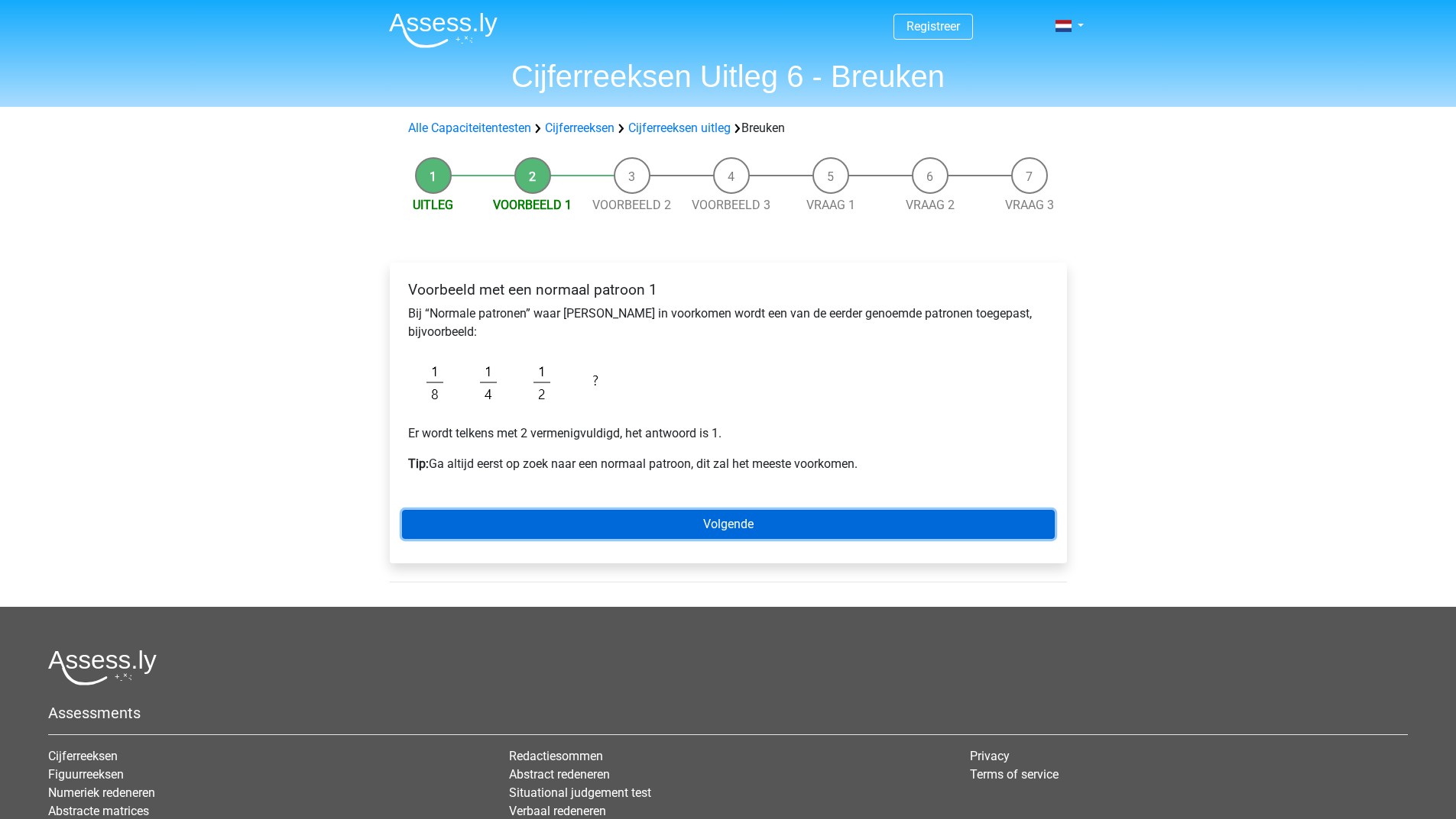
click at [714, 524] on link "Volgende" at bounding box center [728, 525] width 653 height 29
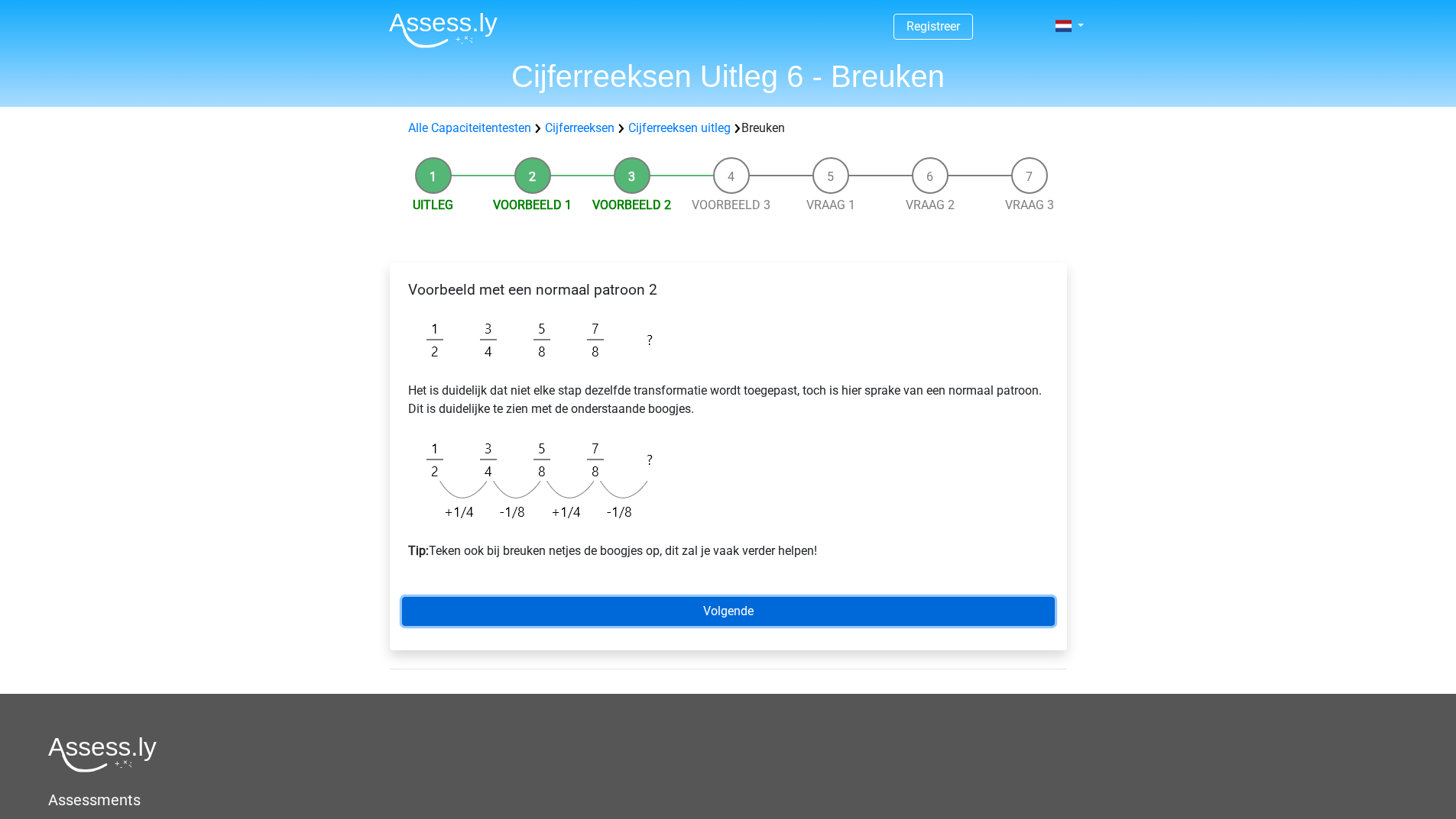
click at [694, 603] on link "Volgende" at bounding box center [728, 612] width 653 height 29
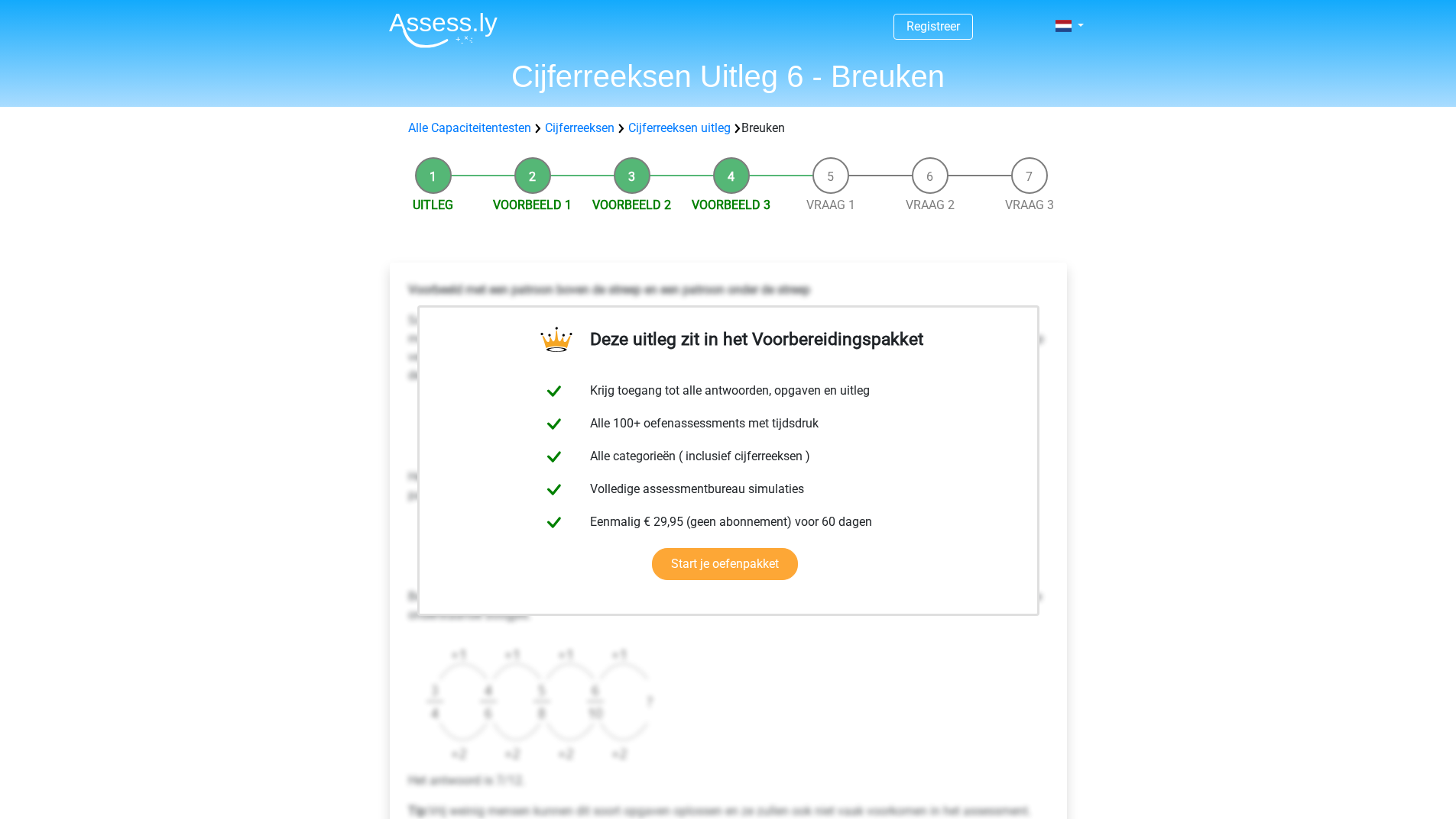
scroll to position [229, 0]
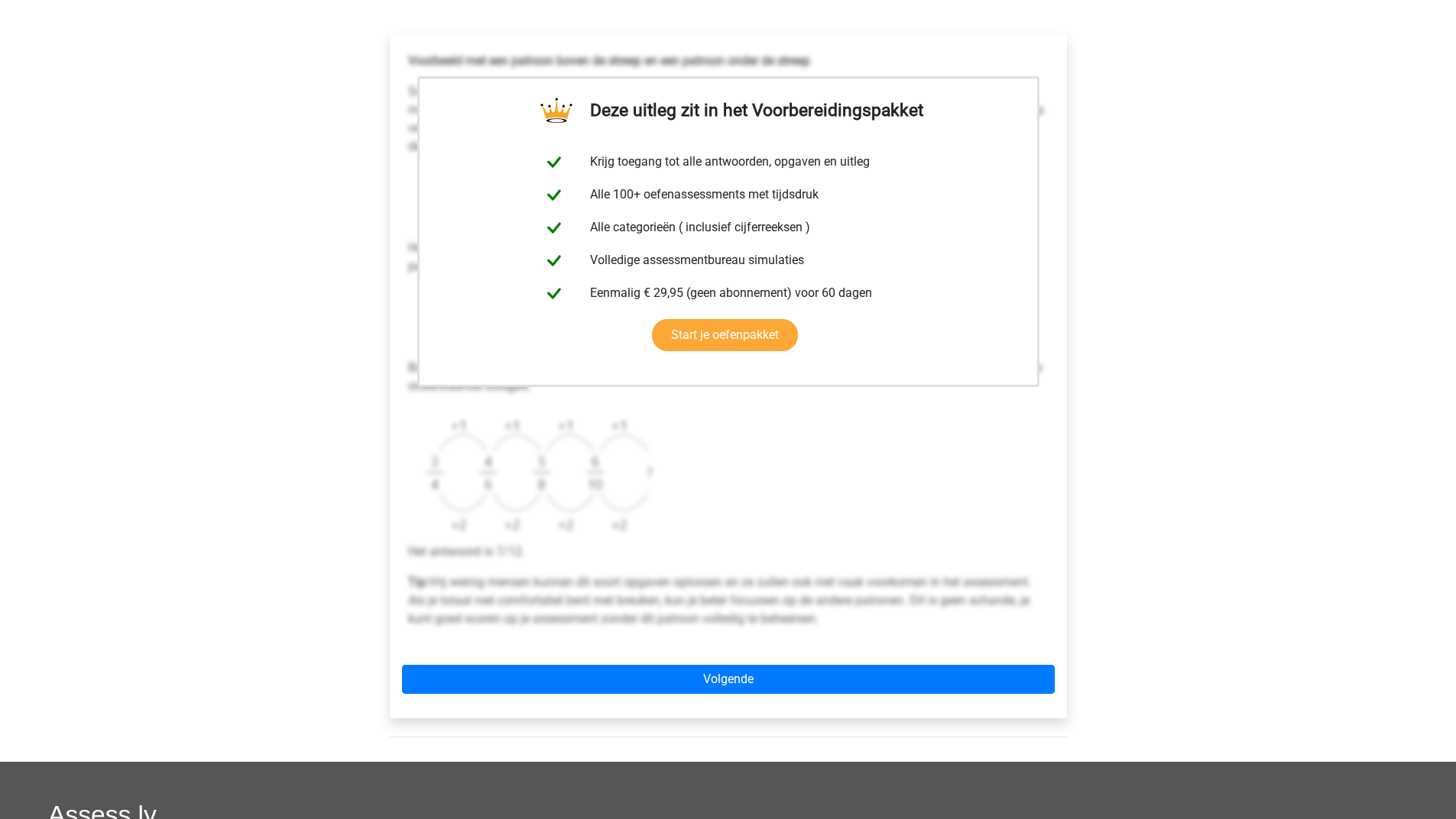
click at [680, 664] on div "Deze uitleg zit in het Voorbereidingspakket Krijg toegang tot alle antwoorden, …" at bounding box center [728, 376] width 677 height 685
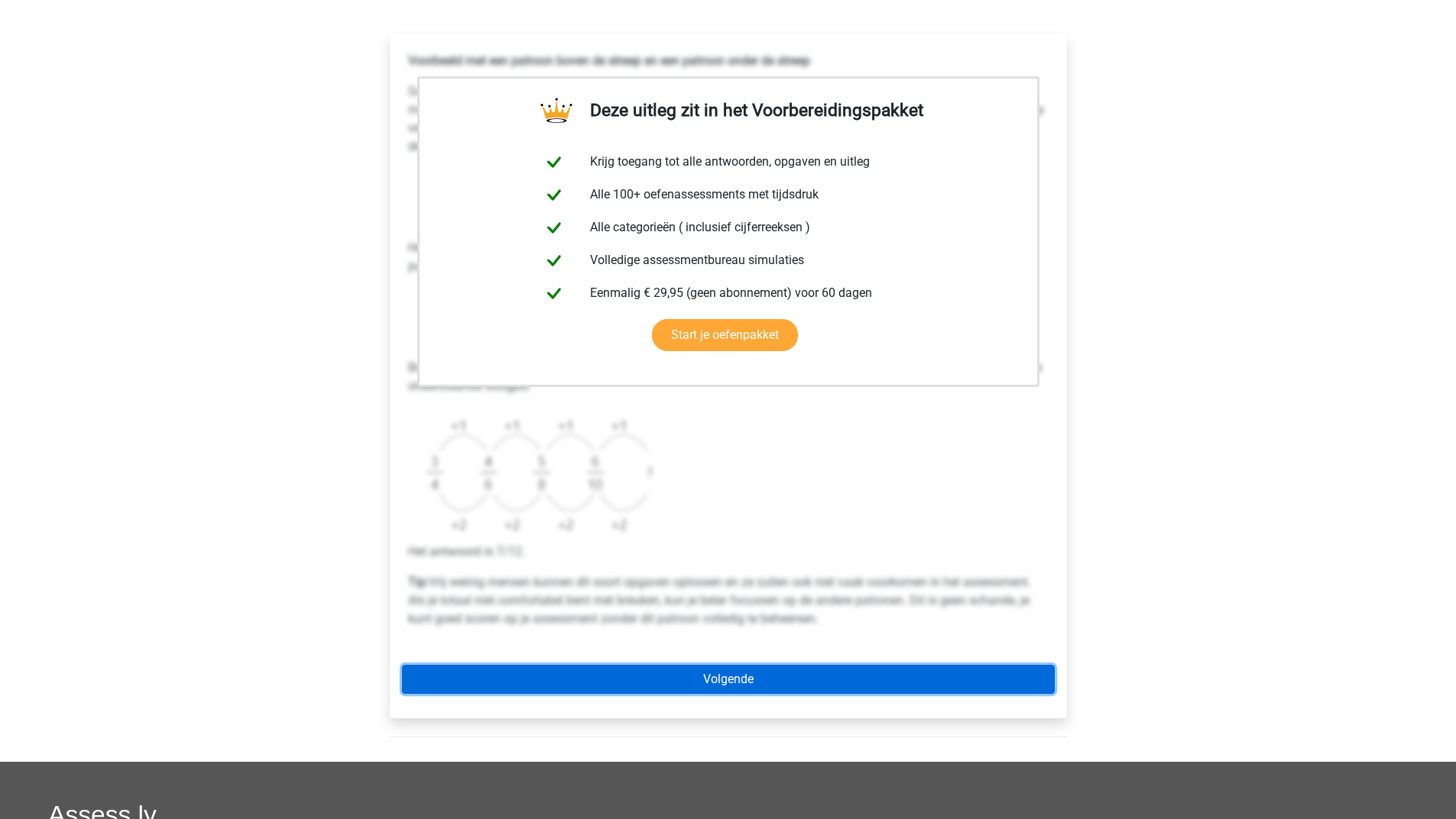
click at [671, 681] on link "Volgende" at bounding box center [728, 679] width 653 height 29
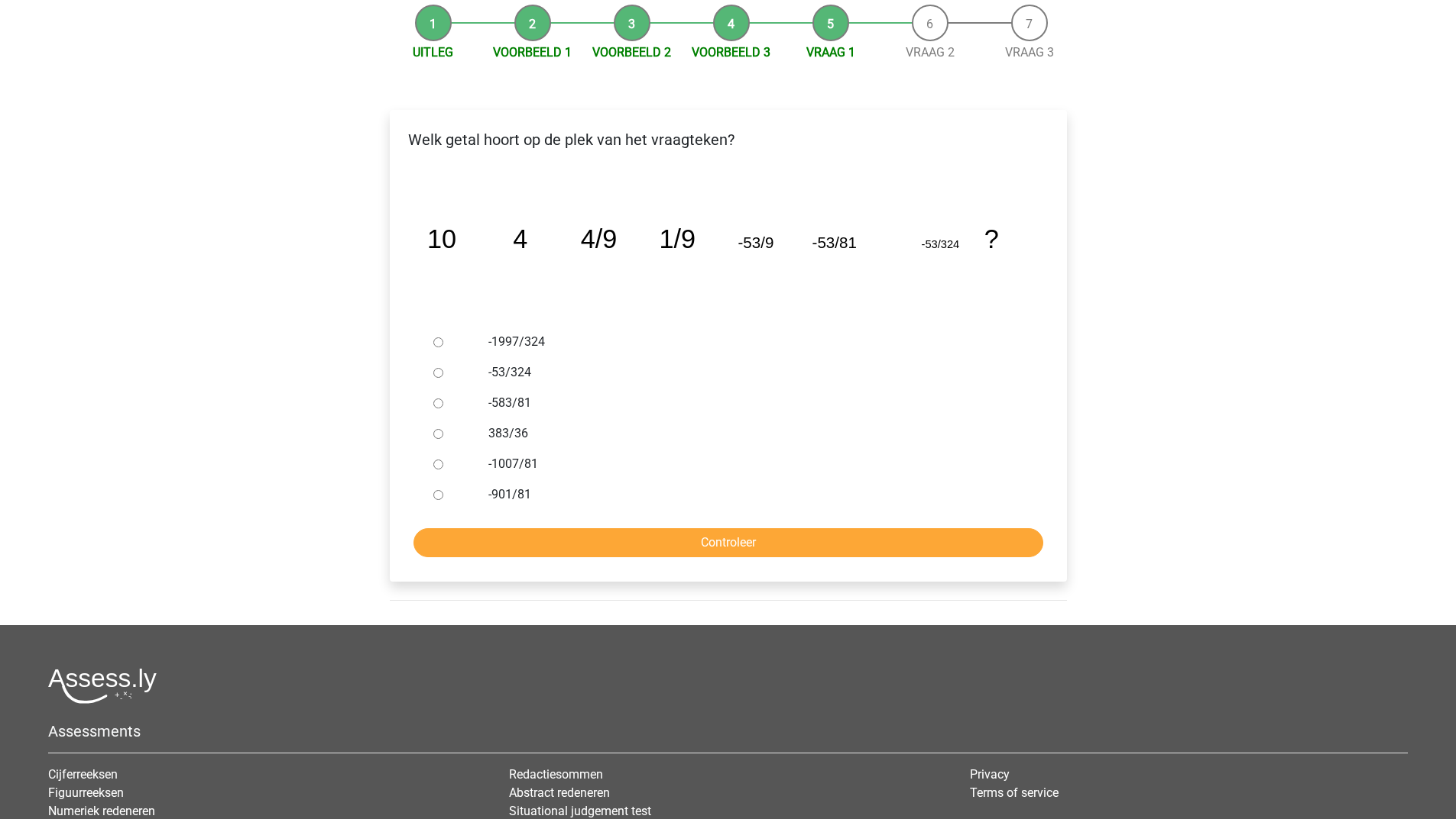
scroll to position [76, 0]
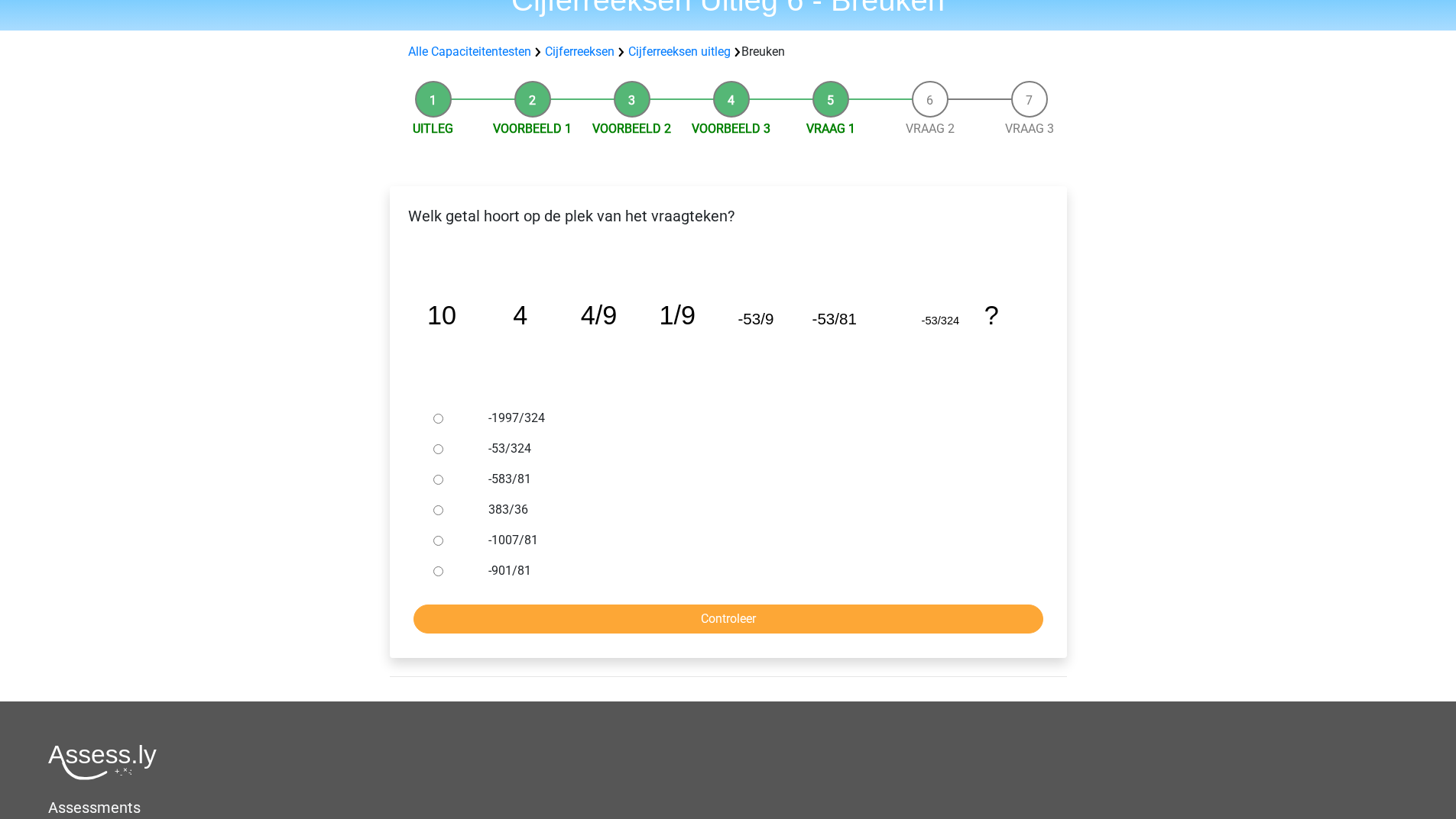
click at [438, 511] on input "383/36" at bounding box center [438, 510] width 10 height 10
radio input "true"
click at [495, 611] on input "Controleer" at bounding box center [728, 619] width 630 height 29
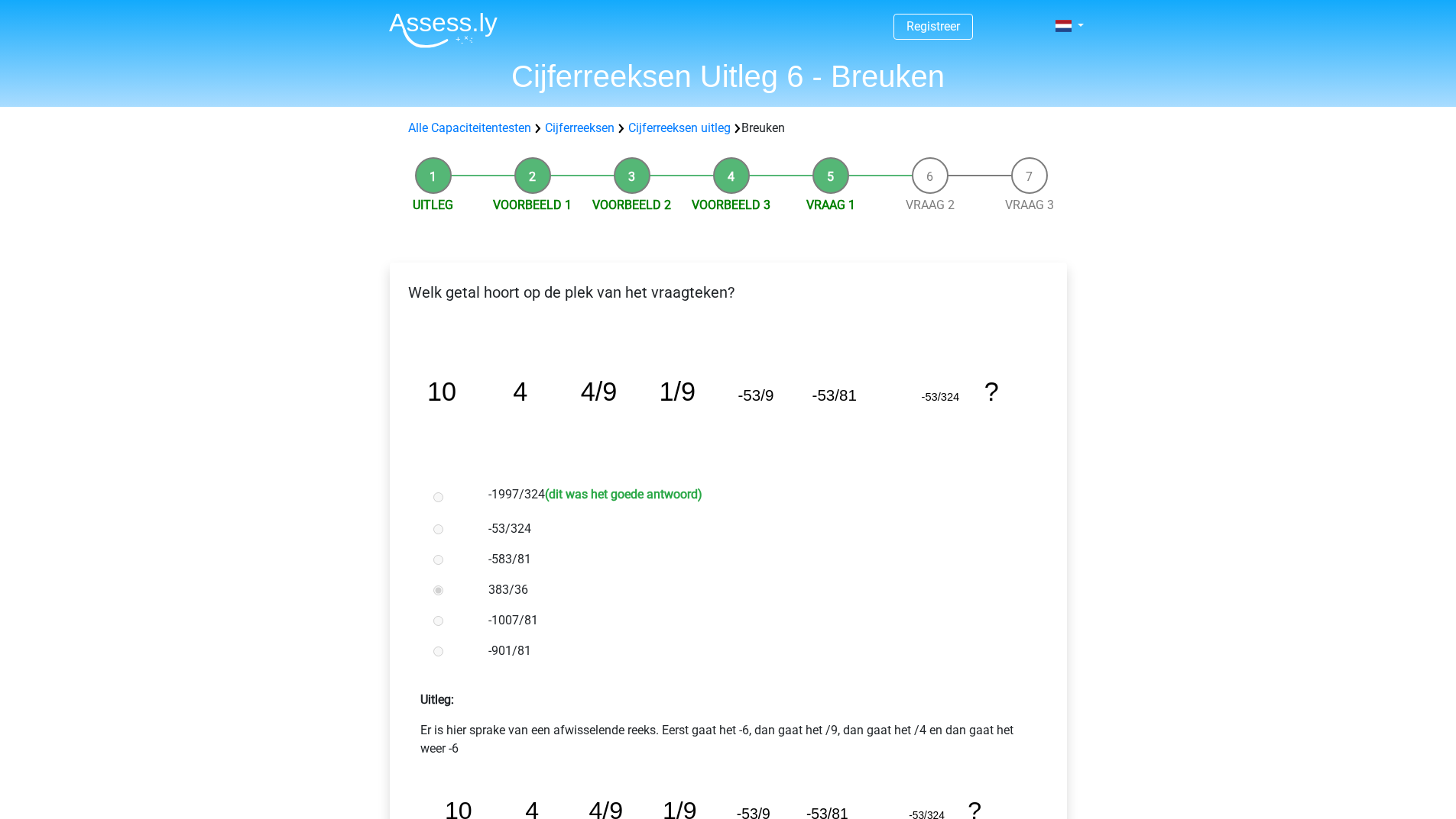
click at [1291, 576] on div "Registreer Nederlands English" at bounding box center [728, 730] width 1456 height 1461
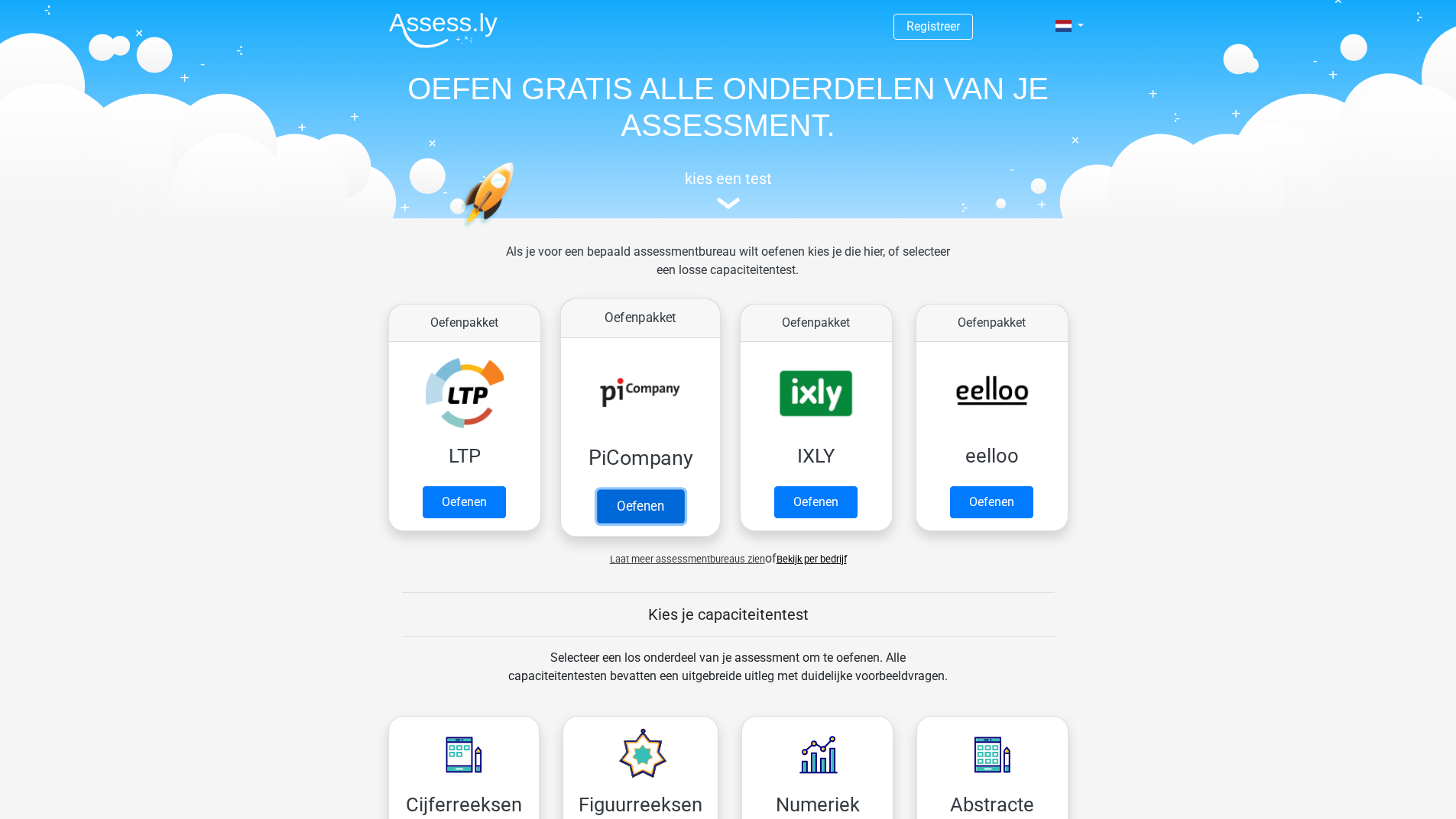
click at [631, 501] on link "Oefenen" at bounding box center [639, 506] width 87 height 34
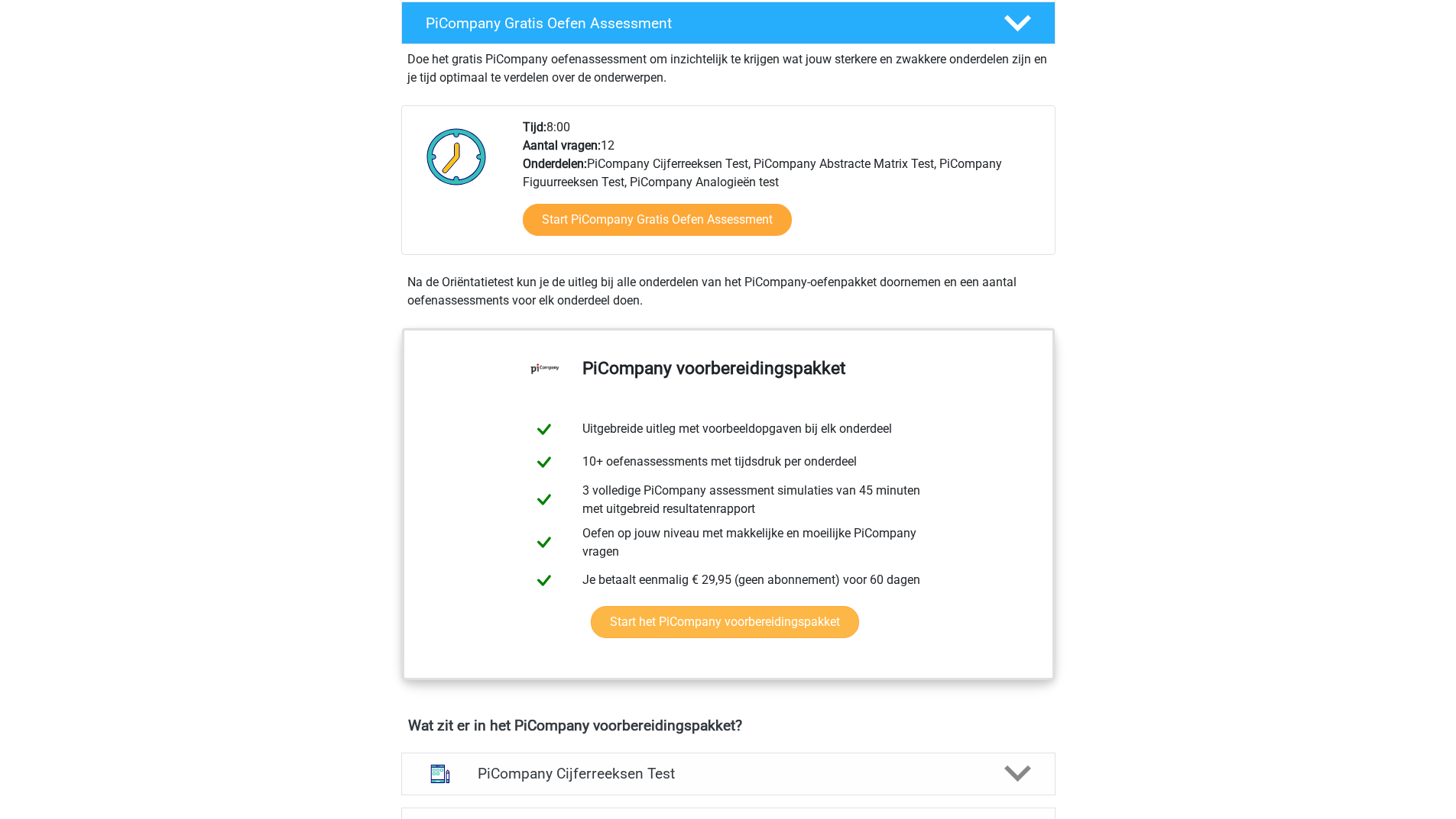
scroll to position [611, 0]
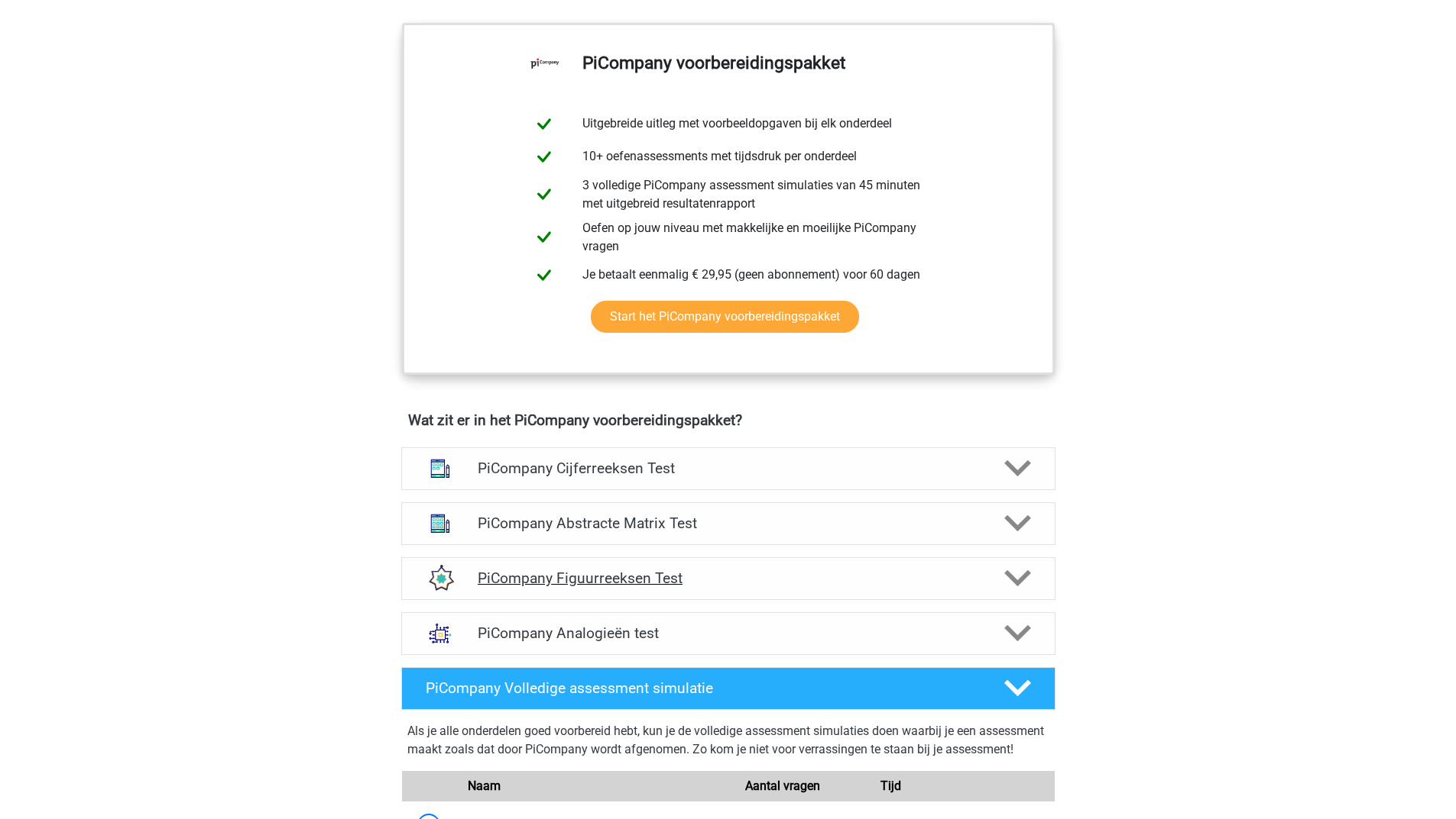
click at [1005, 587] on polygon at bounding box center [1018, 578] width 27 height 16
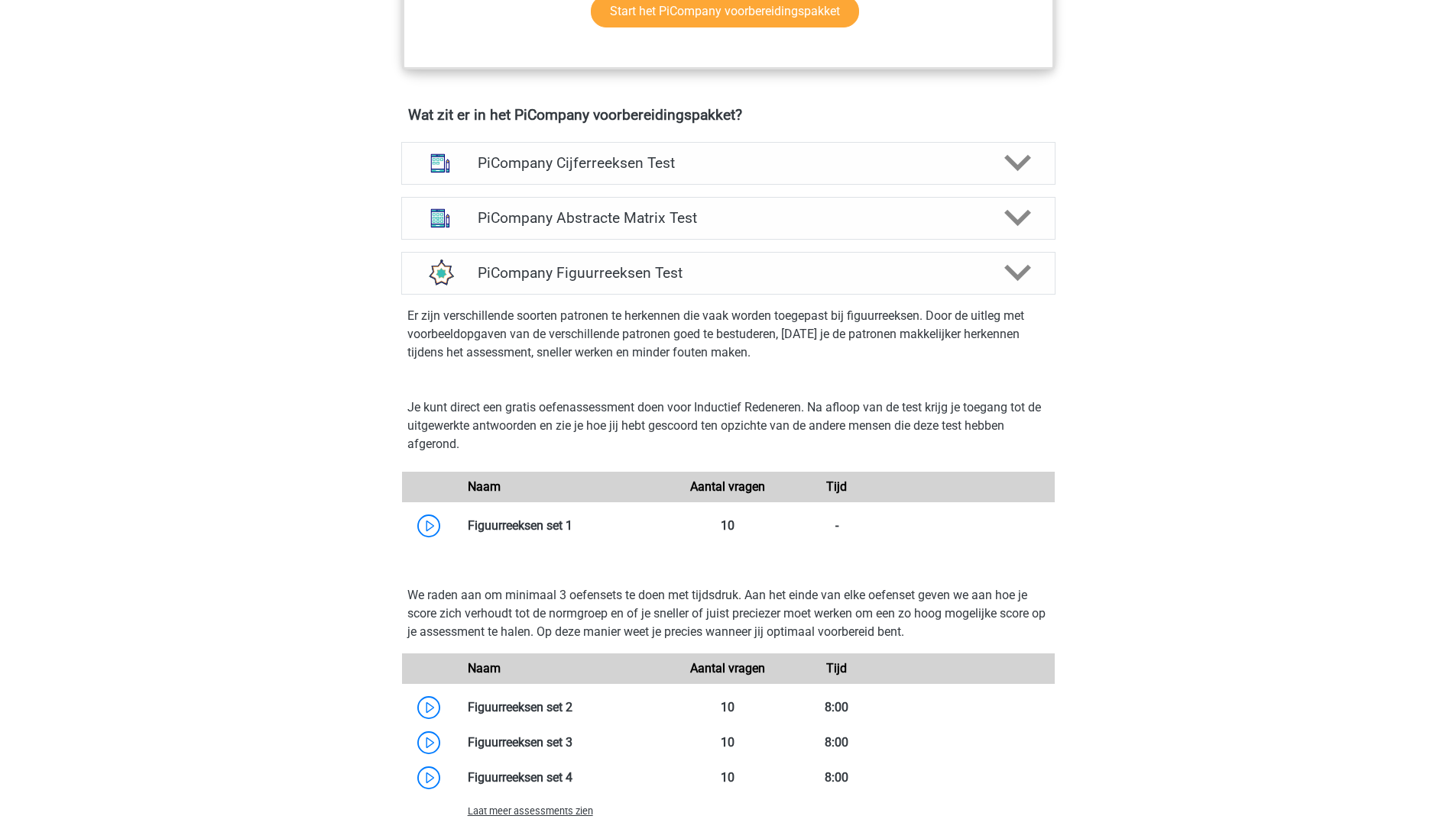
scroll to position [1069, 0]
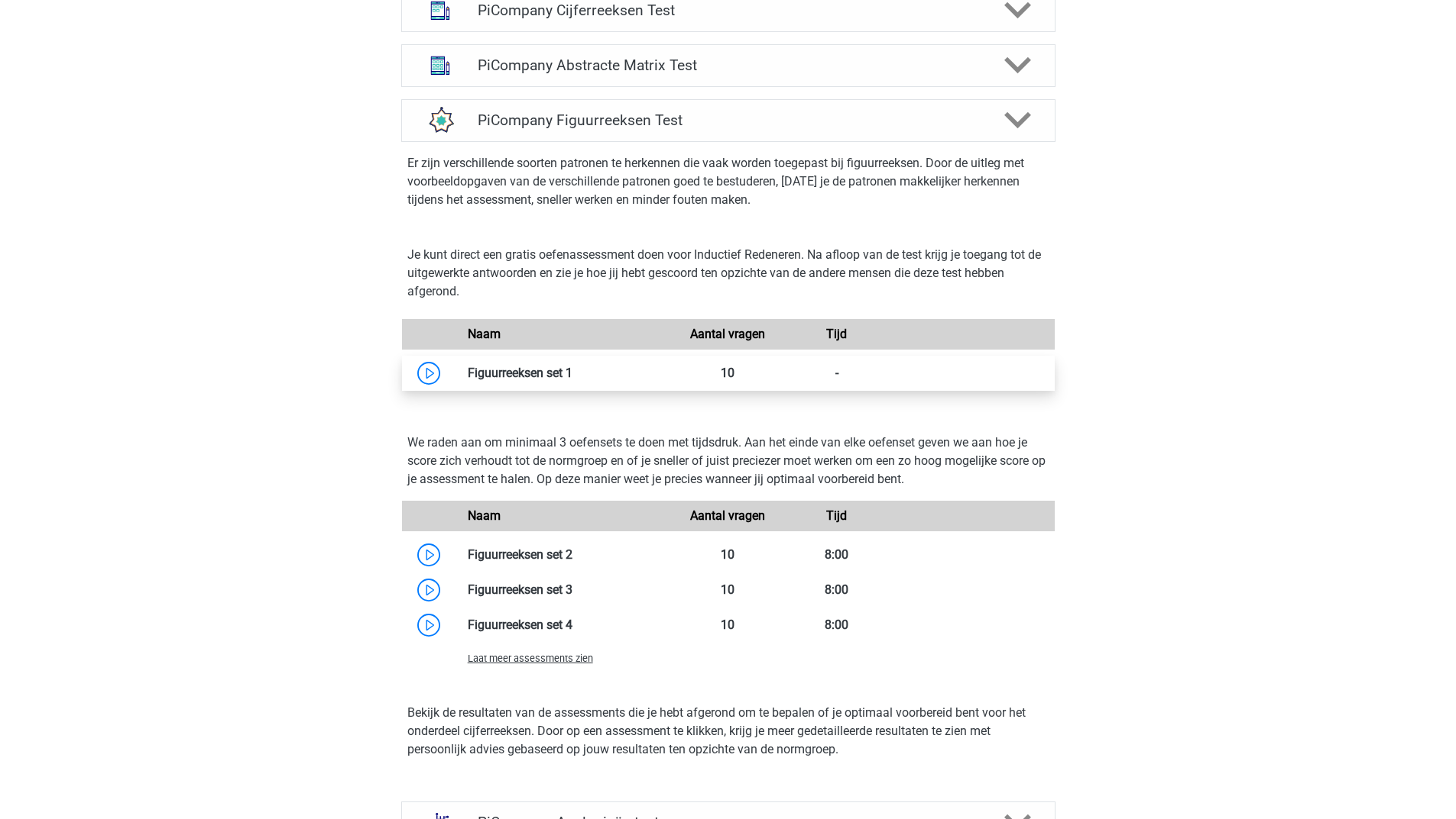
click at [572, 380] on link at bounding box center [572, 372] width 0 height 14
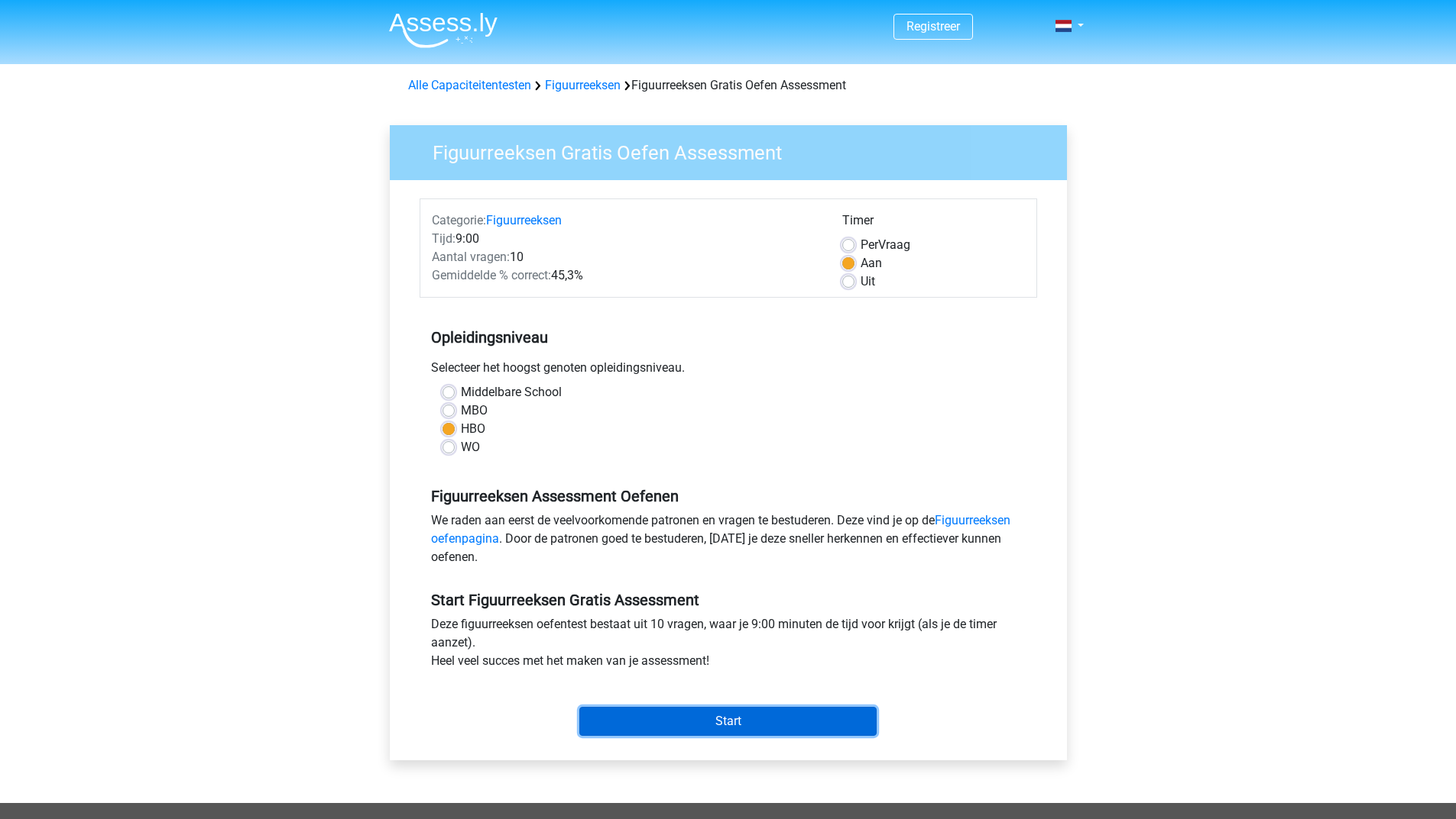
click at [655, 718] on input "Start" at bounding box center [727, 722] width 298 height 29
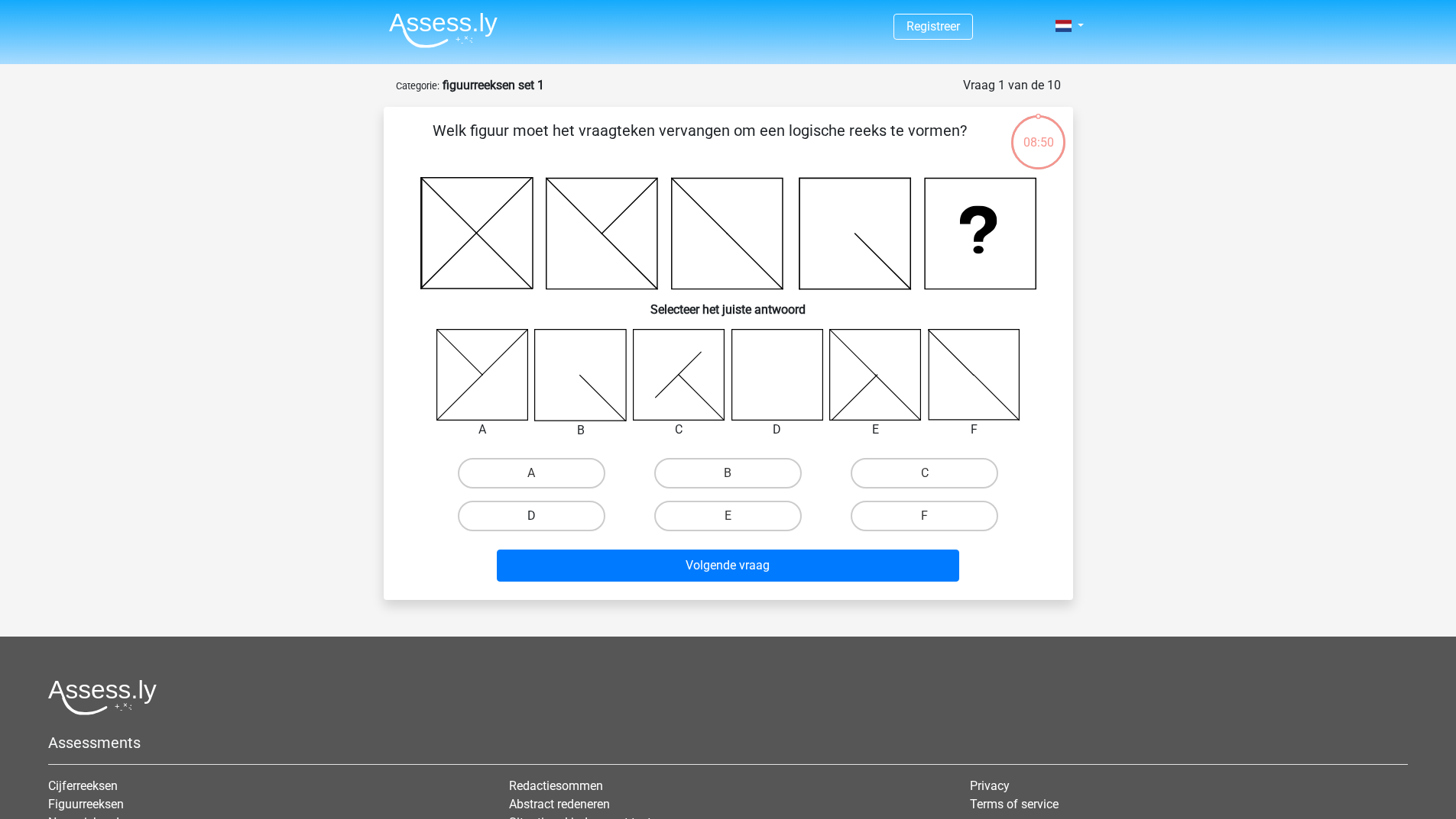
click at [577, 507] on label "D" at bounding box center [531, 517] width 147 height 31
click at [541, 516] on input "D" at bounding box center [535, 521] width 10 height 10
radio input "true"
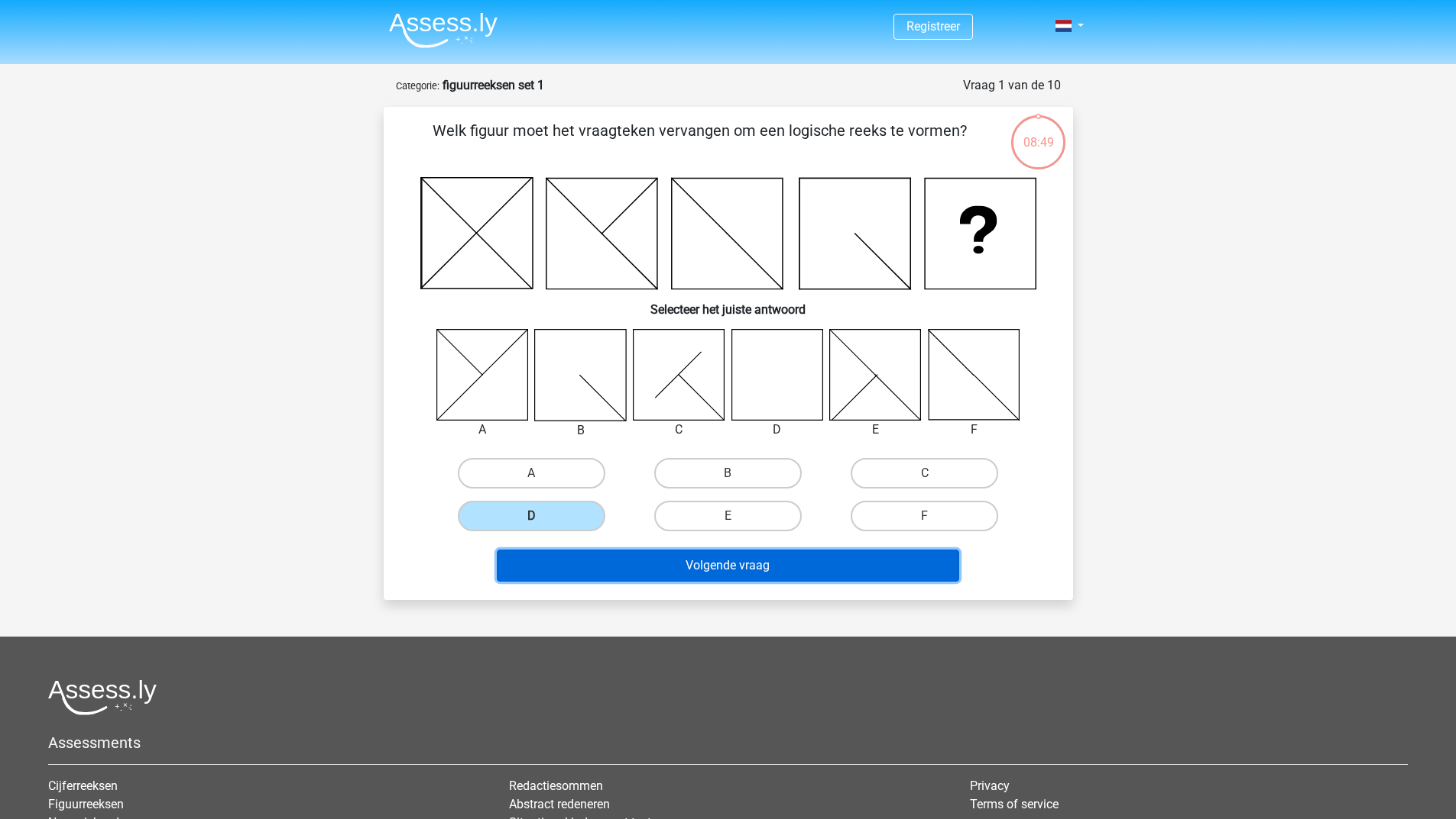
click at [649, 573] on button "Volgende vraag" at bounding box center [728, 565] width 462 height 32
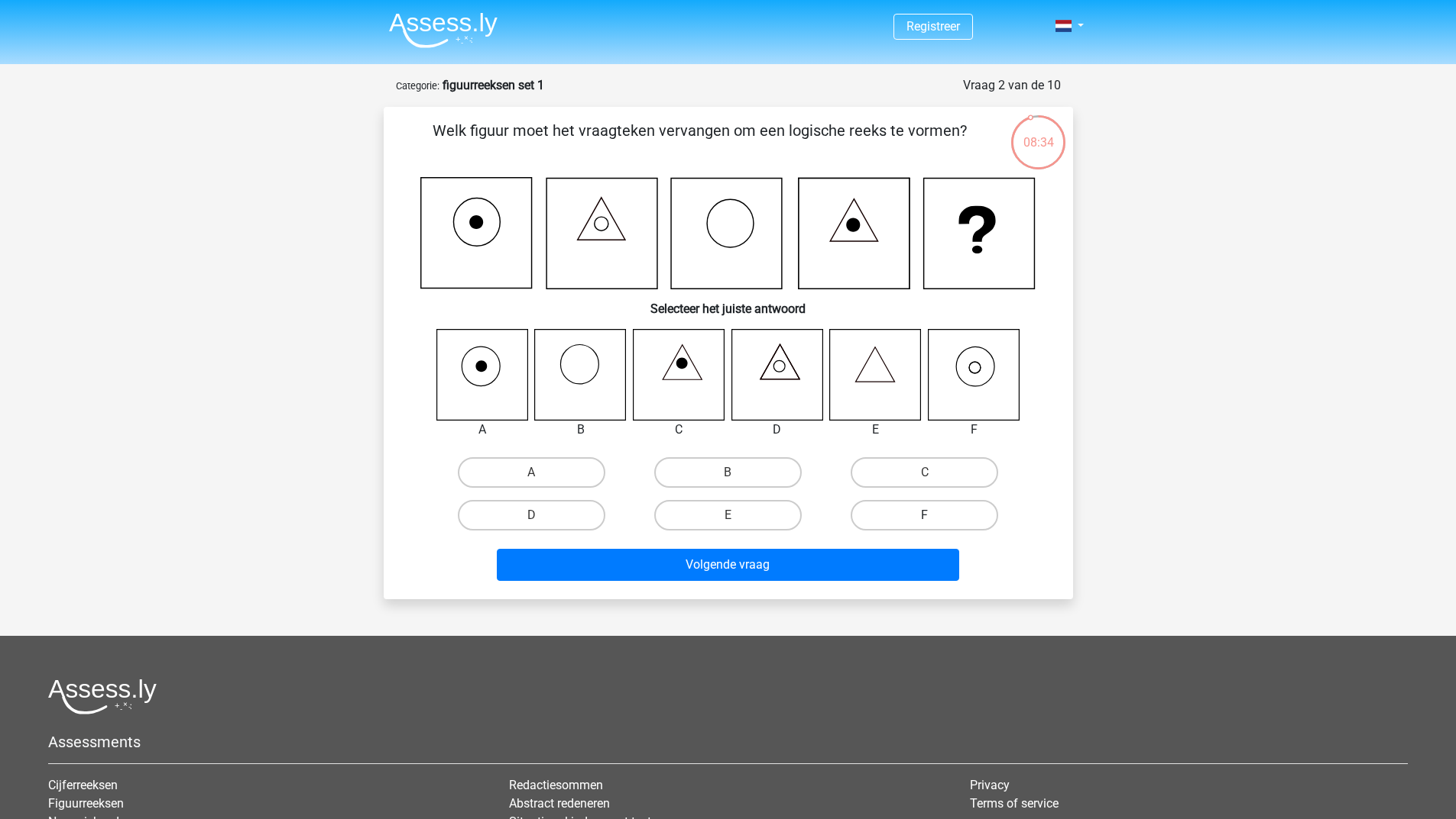
click at [916, 502] on label "F" at bounding box center [923, 516] width 147 height 31
click at [924, 516] on input "F" at bounding box center [929, 521] width 10 height 10
radio input "true"
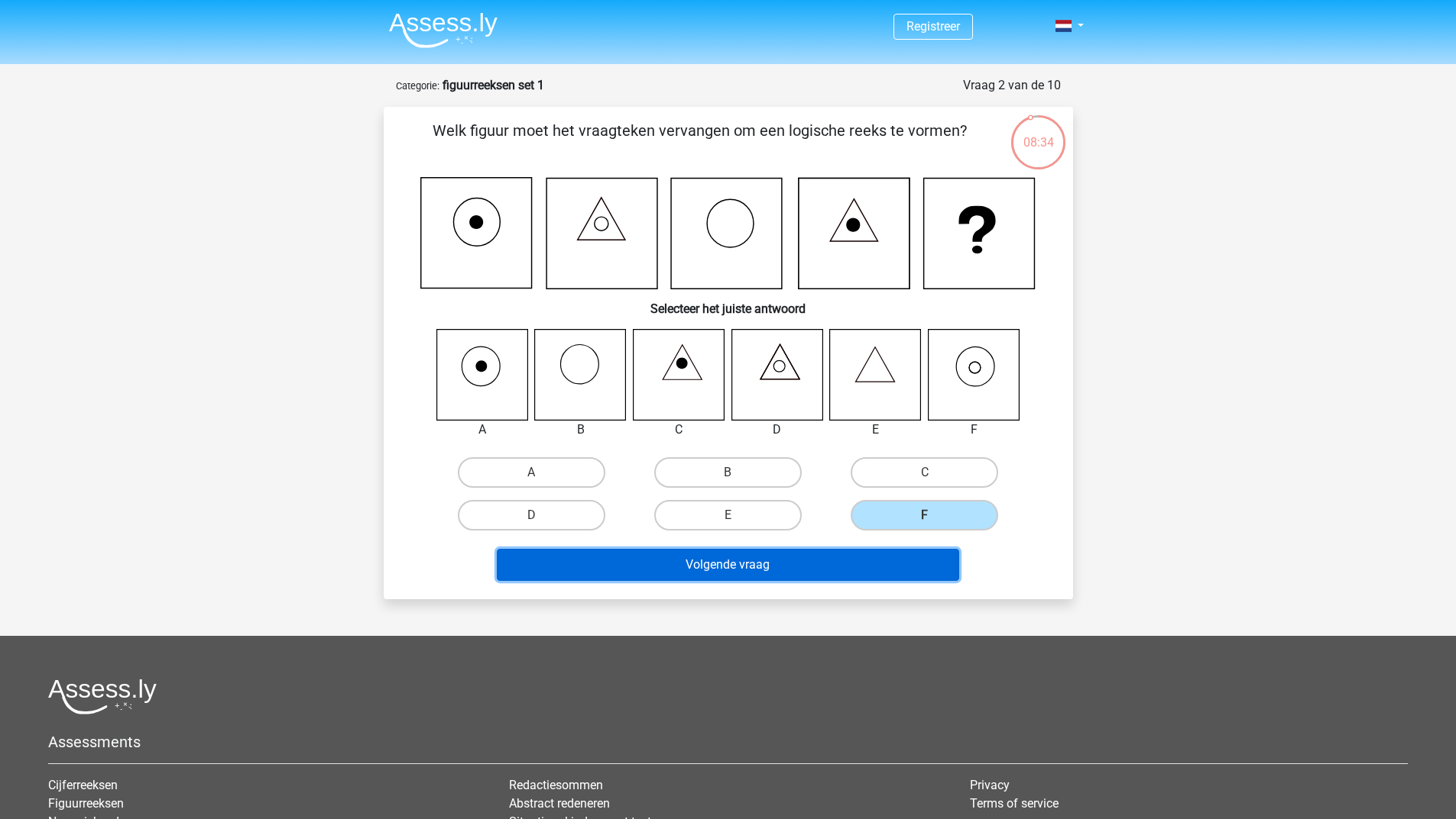
click at [853, 550] on button "Volgende vraag" at bounding box center [728, 565] width 462 height 32
